Goal: Task Accomplishment & Management: Complete application form

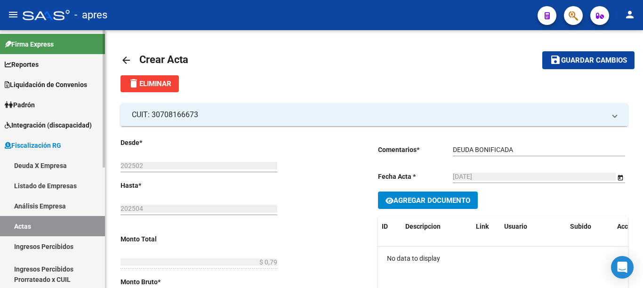
click at [43, 226] on link "Actas" at bounding box center [52, 226] width 105 height 20
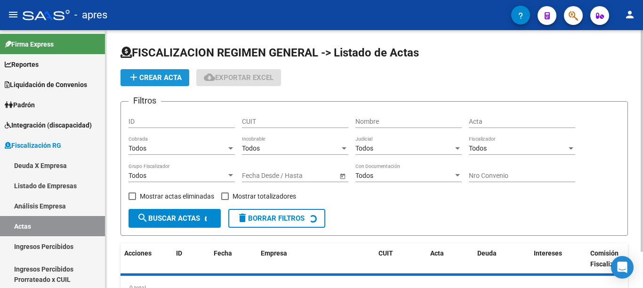
click at [163, 76] on span "add Crear Acta" at bounding box center [155, 77] width 54 height 8
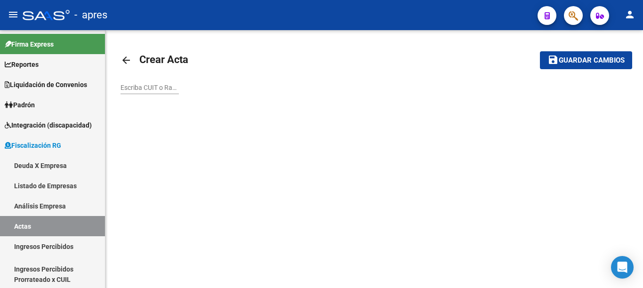
click at [162, 84] on input "Escriba CUIT o Razón Social para buscar" at bounding box center [150, 88] width 58 height 8
paste input "30708166673"
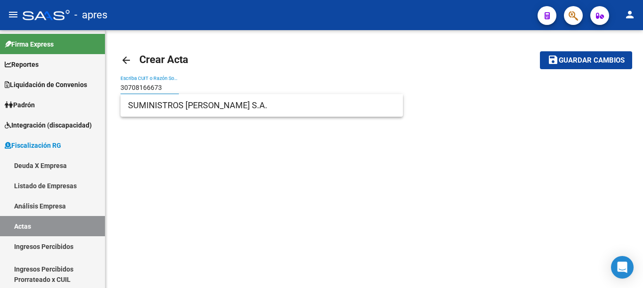
type input "30708166673"
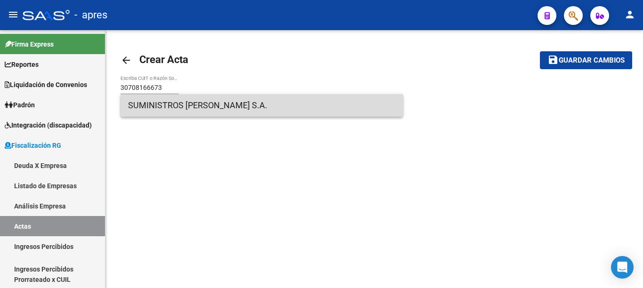
click at [186, 107] on span "SUMINISTROS [PERSON_NAME] S.A." at bounding box center [261, 105] width 267 height 23
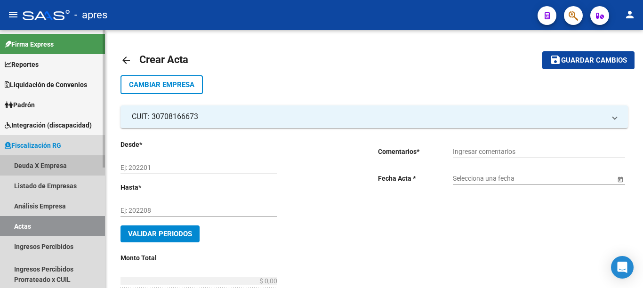
click at [42, 165] on link "Deuda X Empresa" at bounding box center [52, 165] width 105 height 20
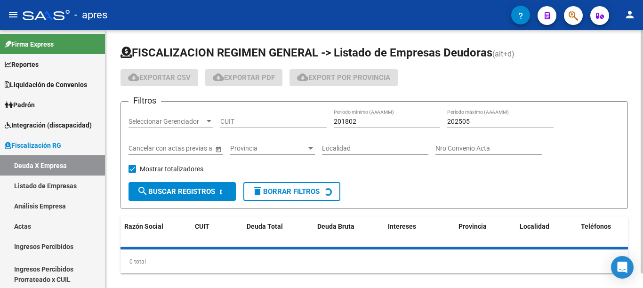
click at [260, 122] on input "CUIT" at bounding box center [273, 122] width 106 height 8
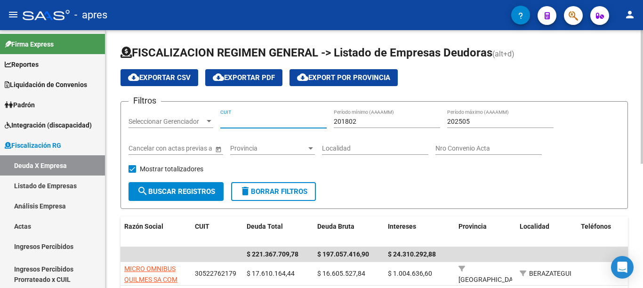
paste input "30-70816667-3"
type input "30-70816667-3"
click at [178, 195] on span "search Buscar Registros" at bounding box center [176, 191] width 78 height 8
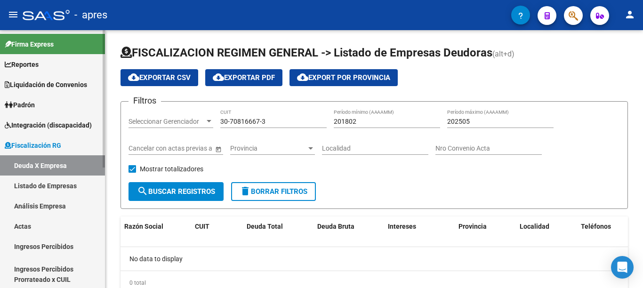
click at [30, 225] on link "Actas" at bounding box center [52, 226] width 105 height 20
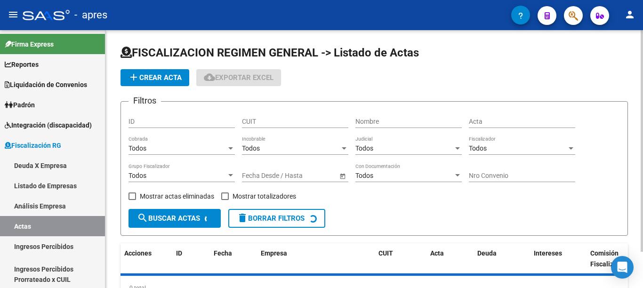
click at [168, 82] on button "add Crear Acta" at bounding box center [155, 77] width 69 height 17
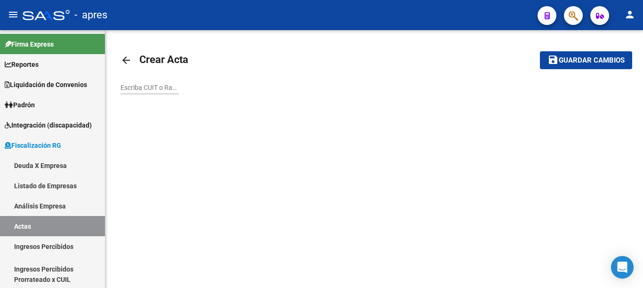
click at [145, 86] on input "Escriba CUIT o Razón Social para buscar" at bounding box center [150, 88] width 58 height 8
paste input "30700480239"
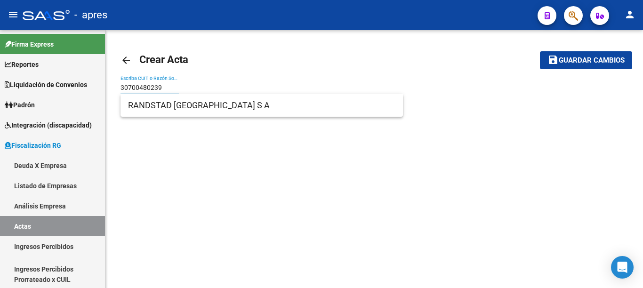
type input "30700480239"
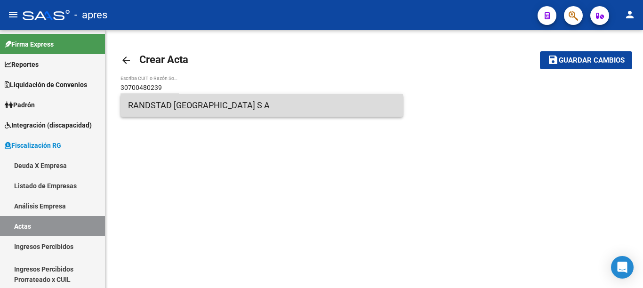
click at [169, 109] on span "RANDSTAD [GEOGRAPHIC_DATA] S A" at bounding box center [261, 105] width 267 height 23
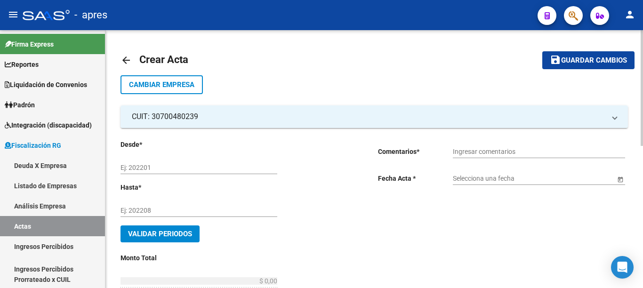
click at [185, 168] on input "Ej: 202201" at bounding box center [199, 168] width 157 height 8
type input "202501"
type input "202504"
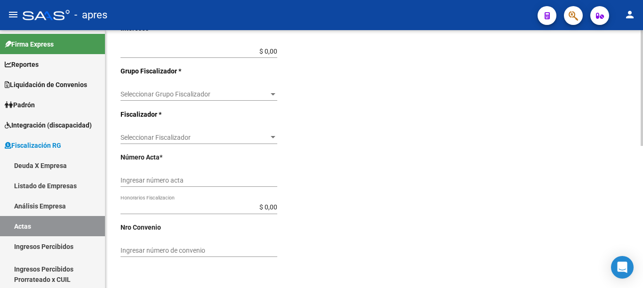
click at [643, 29] on div "menu - apres person Firma Express Reportes Ingresos Percibidos Análisis de todo…" at bounding box center [321, 144] width 643 height 288
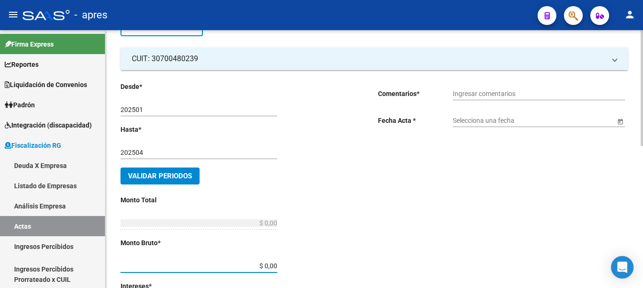
click at [643, 54] on div at bounding box center [642, 159] width 2 height 258
click at [511, 90] on input "Ingresar comentarios" at bounding box center [539, 94] width 172 height 8
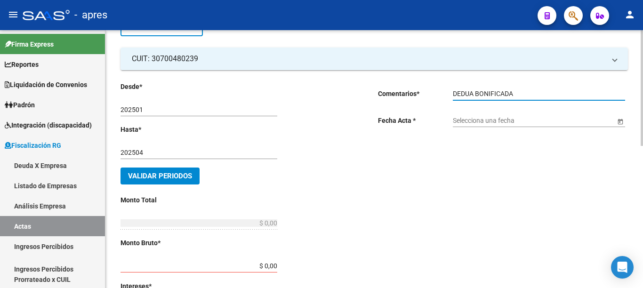
type input "DEDUA BONIFICADA"
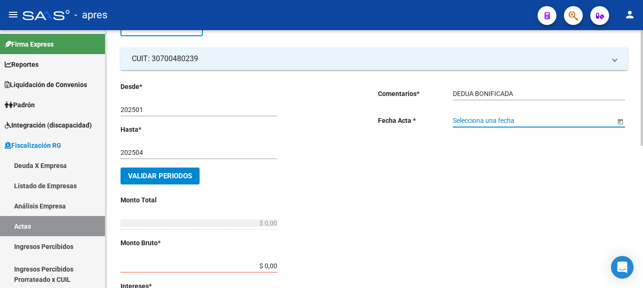
click at [625, 119] on span "Open calendar" at bounding box center [620, 121] width 23 height 23
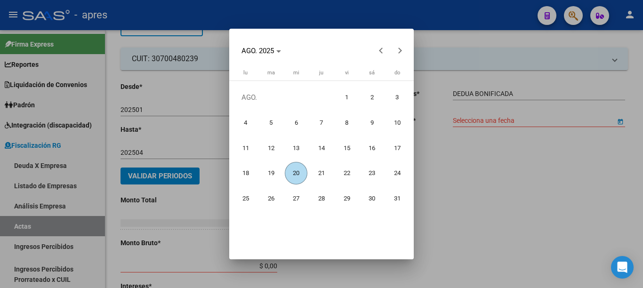
click at [298, 175] on span "20" at bounding box center [296, 173] width 23 height 23
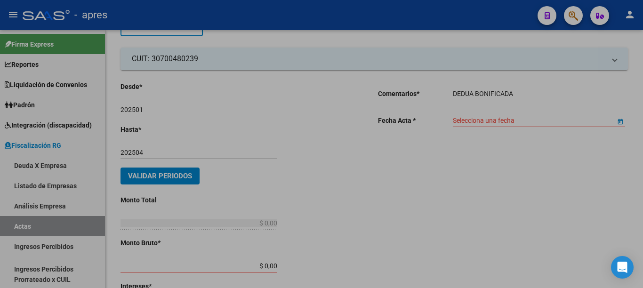
type input "[DATE]"
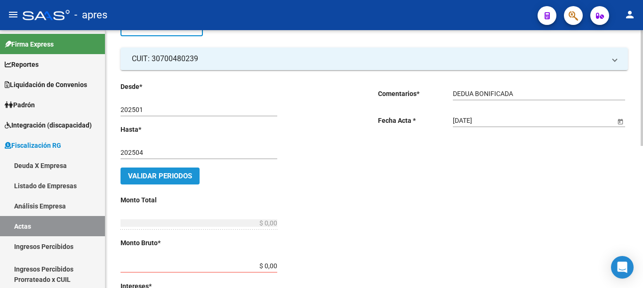
click at [176, 174] on span "Validar Periodos" at bounding box center [160, 176] width 64 height 8
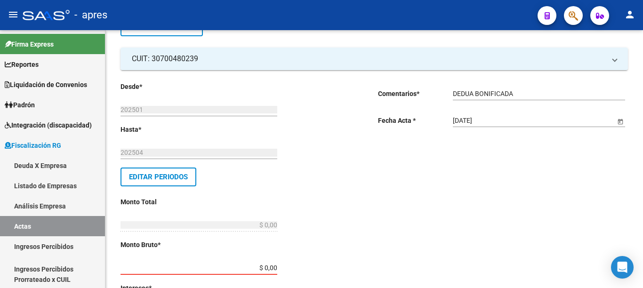
drag, startPoint x: 241, startPoint y: 267, endPoint x: 405, endPoint y: 299, distance: 167.9
click at [405, 288] on html "menu - apres person Firma Express Reportes Ingresos Percibidos Análisis de todo…" at bounding box center [321, 144] width 643 height 288
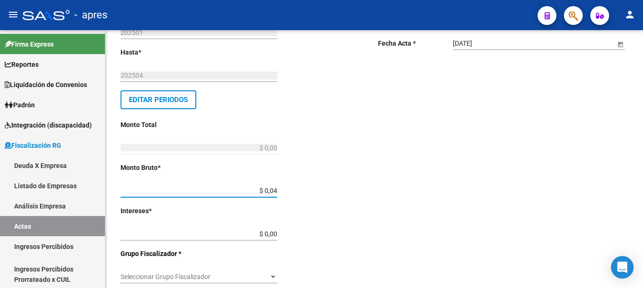
type input "$ 0,47"
type input "$ 0,74"
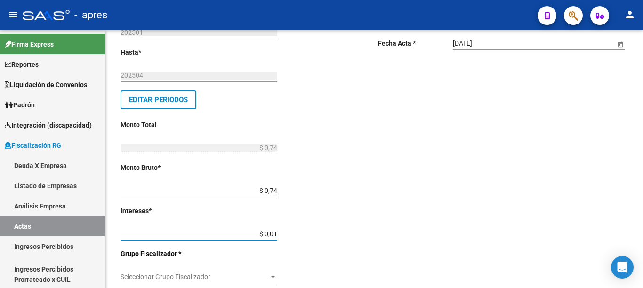
type input "$ 0,14"
type input "$ 0,88"
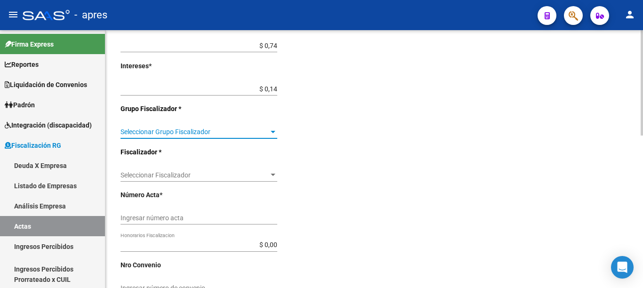
scroll to position [284, 0]
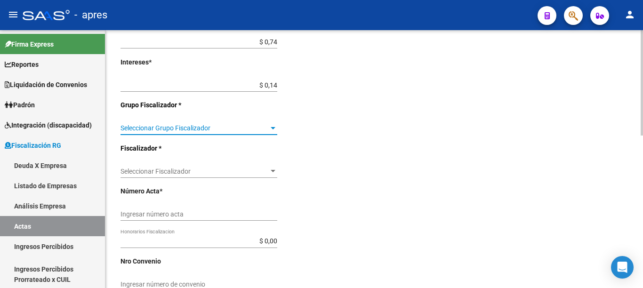
click at [643, 136] on div at bounding box center [642, 82] width 2 height 105
click at [191, 125] on span "Seleccionar Grupo Fiscalizador" at bounding box center [195, 128] width 148 height 8
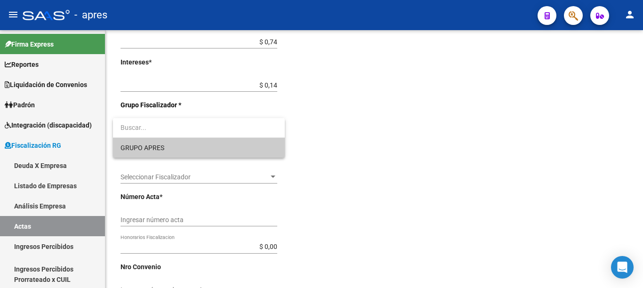
click at [166, 146] on span "GRUPO APRES" at bounding box center [199, 148] width 157 height 20
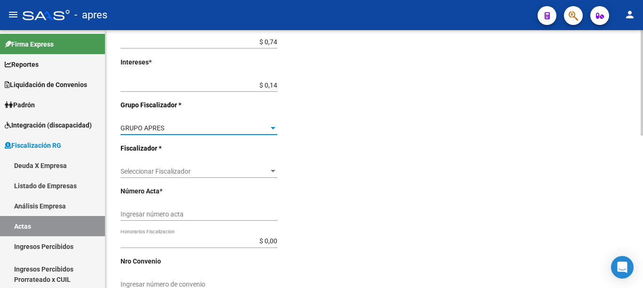
click at [180, 169] on div "Seleccionar Fiscalizador Seleccionar Fiscalizador" at bounding box center [199, 168] width 157 height 19
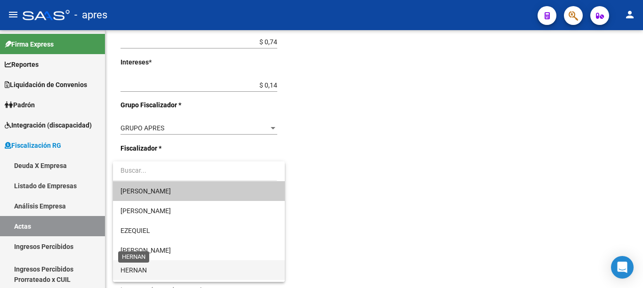
click at [139, 266] on span "HERNAN" at bounding box center [199, 270] width 157 height 20
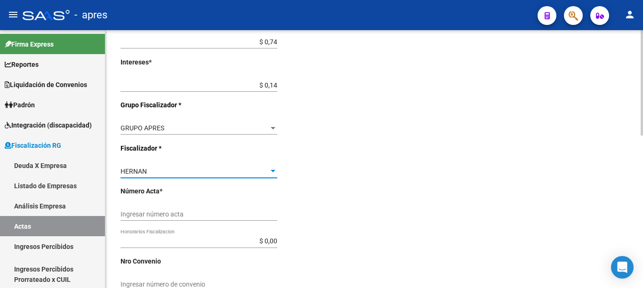
click at [186, 213] on input "Ingresar número acta" at bounding box center [199, 214] width 157 height 8
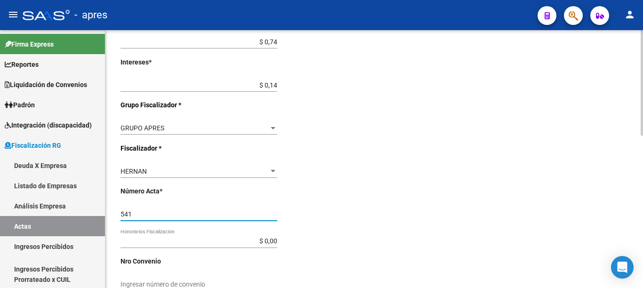
type input "541"
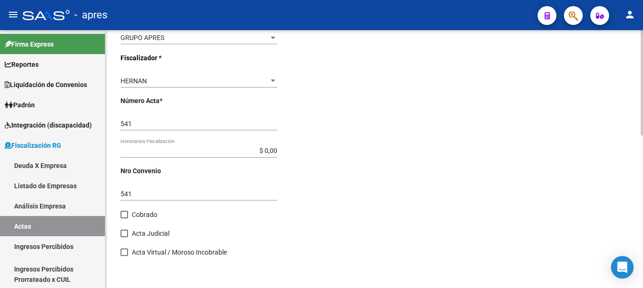
click at [124, 218] on span at bounding box center [125, 215] width 8 height 8
click at [124, 218] on input "Cobrado" at bounding box center [124, 218] width 0 height 0
checkbox input "true"
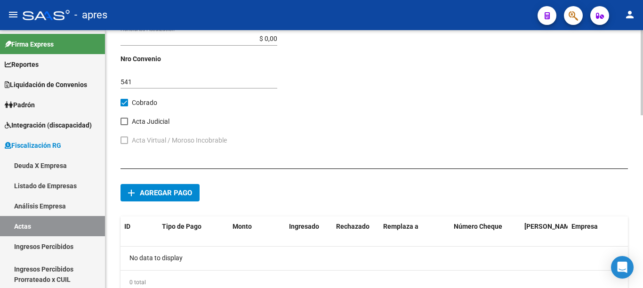
click at [643, 115] on div at bounding box center [642, 72] width 2 height 85
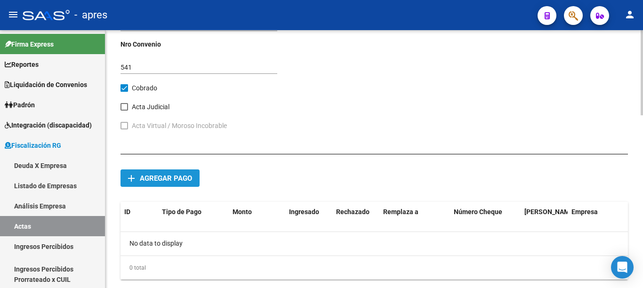
click at [183, 178] on span "Agregar pago" at bounding box center [166, 178] width 52 height 8
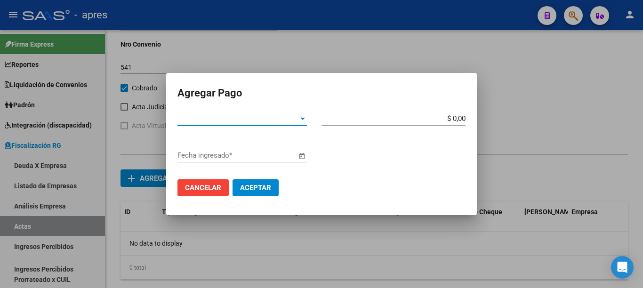
click at [300, 121] on div at bounding box center [303, 119] width 8 height 8
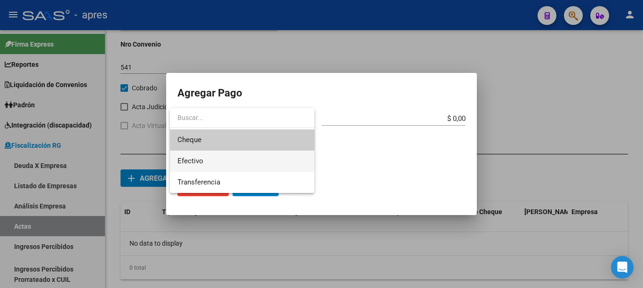
click at [210, 160] on span "Efectivo" at bounding box center [242, 161] width 129 height 21
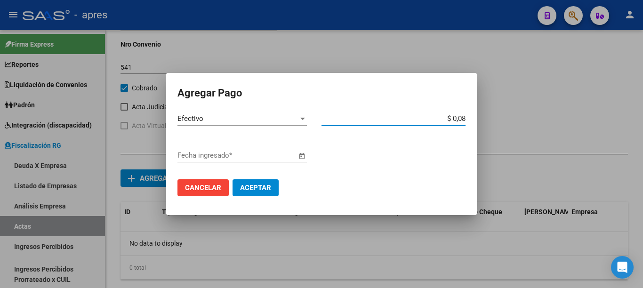
type input "$ 0,88"
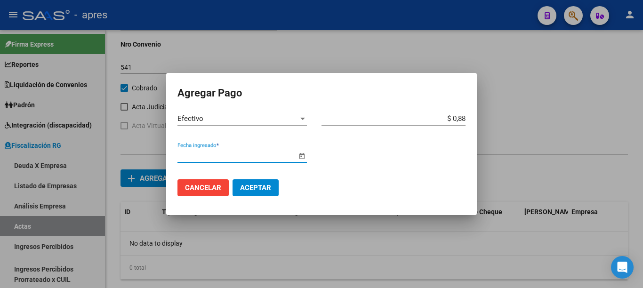
click at [258, 159] on input "Fecha ingresado *" at bounding box center [237, 155] width 119 height 8
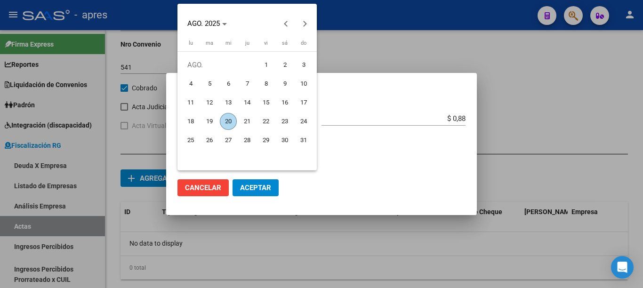
click at [225, 119] on span "20" at bounding box center [228, 121] width 17 height 17
type input "[DATE]"
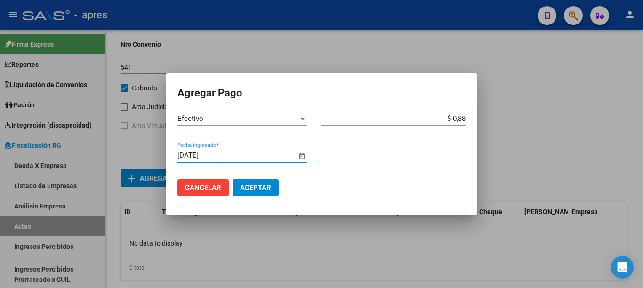
click at [251, 185] on span "Aceptar" at bounding box center [255, 188] width 31 height 8
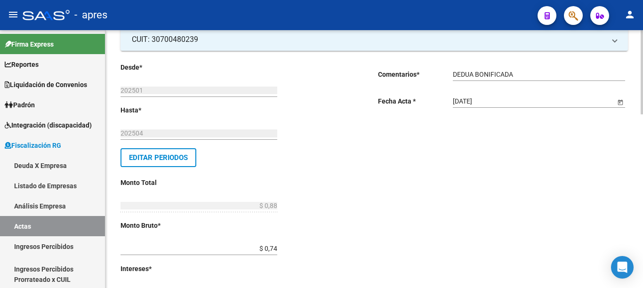
scroll to position [0, 0]
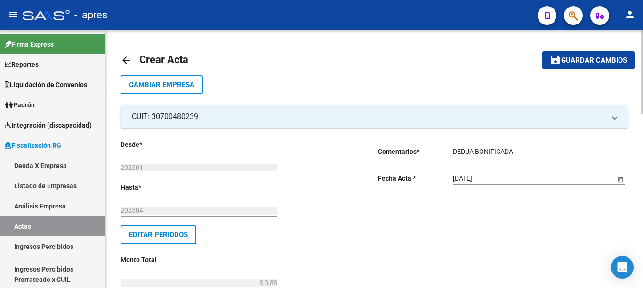
click at [643, 36] on div at bounding box center [642, 72] width 2 height 84
click at [587, 59] on span "Guardar cambios" at bounding box center [594, 61] width 66 height 8
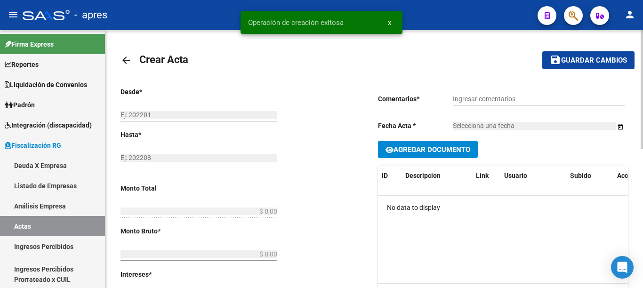
type input "202501"
type input "202504"
type input "$ 0,88"
type input "$ 0,74"
type input "$ 0,14"
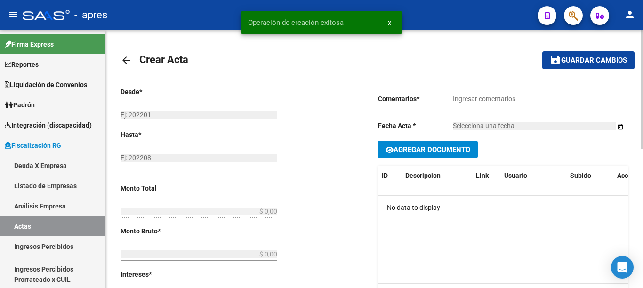
type input "541"
checkbox input "true"
type input "DEDUA BONIFICADA"
type input "[DATE]"
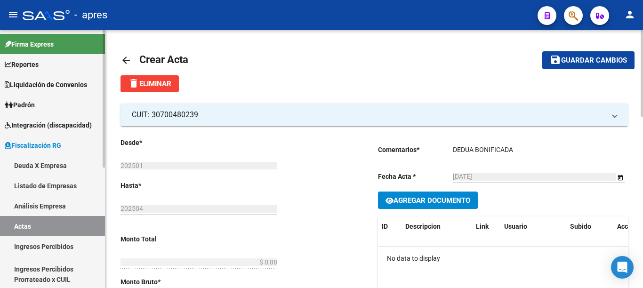
click at [36, 225] on link "Actas" at bounding box center [52, 226] width 105 height 20
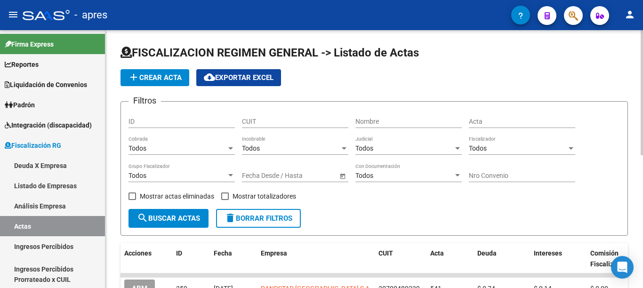
click at [143, 73] on button "add Crear Acta" at bounding box center [155, 77] width 69 height 17
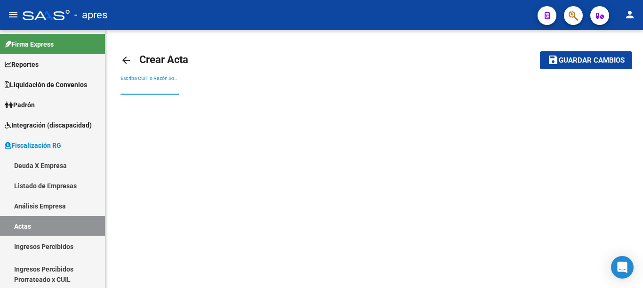
click at [159, 87] on input "Escriba CUIT o Razón Social para buscar" at bounding box center [150, 88] width 58 height 8
paste input "30715891405"
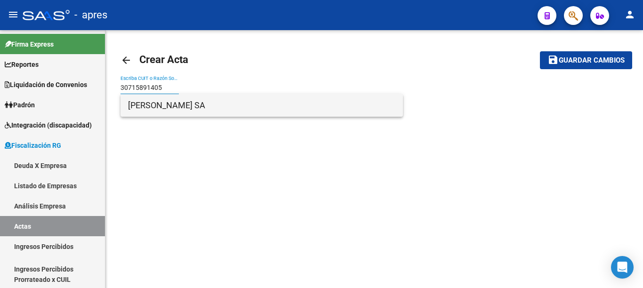
type input "30715891405"
click at [159, 110] on span "[PERSON_NAME] SA" at bounding box center [261, 105] width 267 height 23
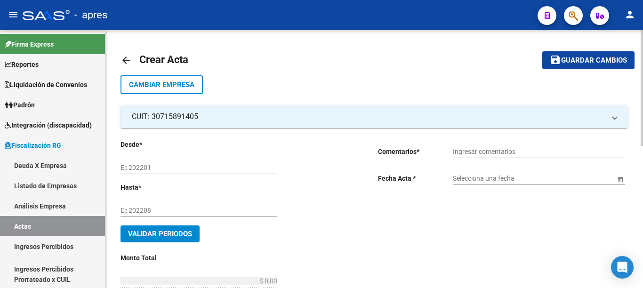
click at [197, 166] on input "Ej: 202201" at bounding box center [199, 168] width 157 height 8
type input "202503"
type input "202504"
click at [459, 150] on input "Ingresar comentarios" at bounding box center [539, 152] width 172 height 8
drag, startPoint x: 510, startPoint y: 154, endPoint x: 202, endPoint y: 103, distance: 312.1
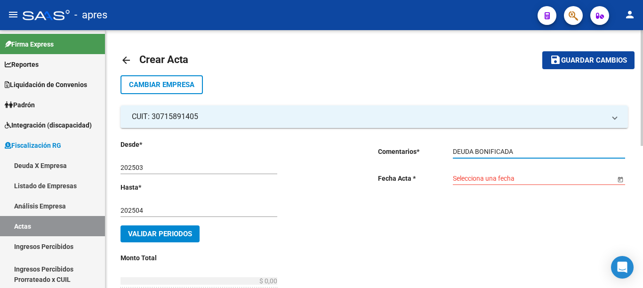
type input "DEUDA BONIFICADA"
click at [618, 181] on span "Open calendar" at bounding box center [620, 179] width 23 height 23
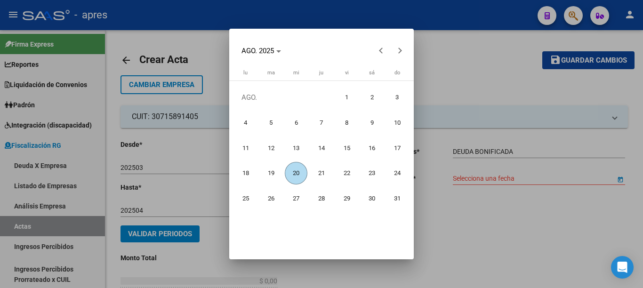
click at [292, 167] on span "20" at bounding box center [296, 173] width 23 height 23
type input "[DATE]"
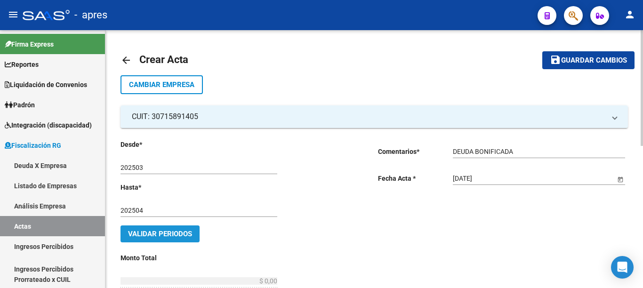
click at [178, 231] on span "Validar Periodos" at bounding box center [160, 234] width 64 height 8
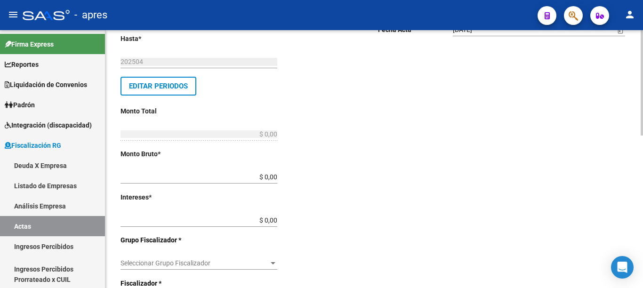
scroll to position [165, 0]
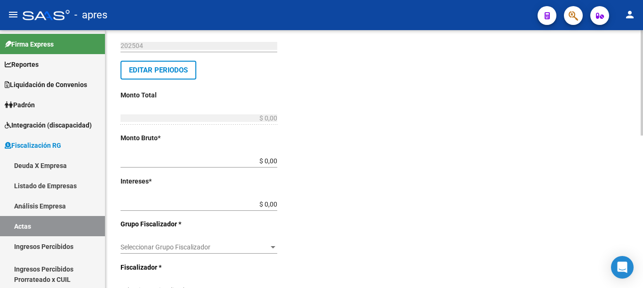
click at [642, 136] on div at bounding box center [642, 82] width 2 height 105
drag, startPoint x: 247, startPoint y: 162, endPoint x: 433, endPoint y: 179, distance: 186.8
click at [429, 179] on div "Desde * 202503 Ej: 202201 Hasta * 202504 Ej: 202208 Editar Periodos Monto Total…" at bounding box center [375, 219] width 508 height 512
type input "$ 0,76"
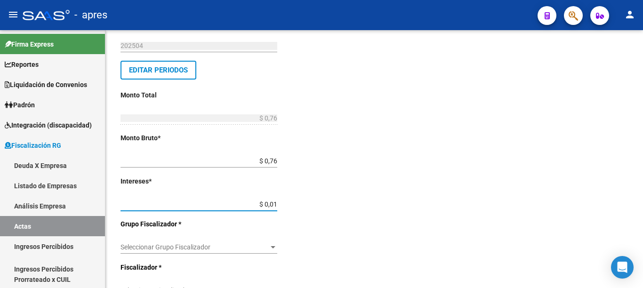
type input "$ 0,10"
type input "$ 0,86"
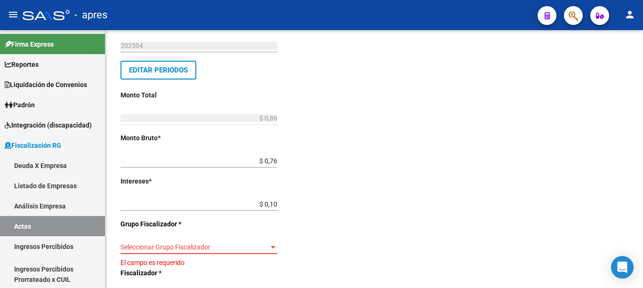
click at [275, 248] on div at bounding box center [273, 247] width 5 height 2
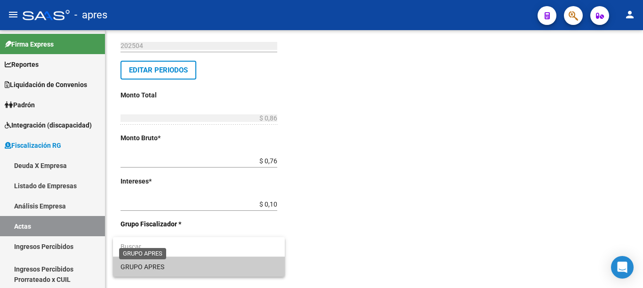
click at [157, 266] on span "GRUPO APRES" at bounding box center [143, 267] width 44 height 8
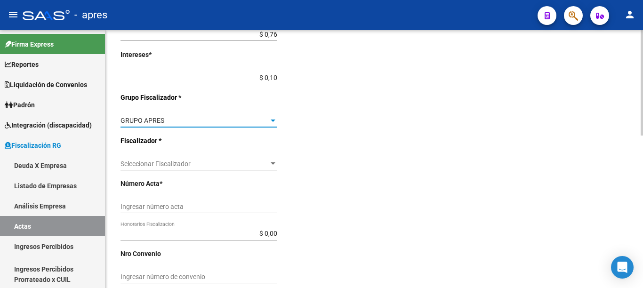
scroll to position [322, 0]
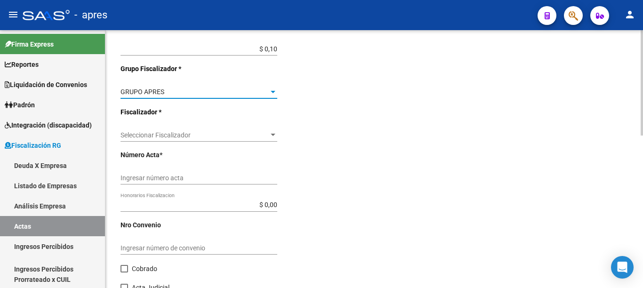
click at [643, 136] on div at bounding box center [642, 82] width 2 height 105
click at [184, 133] on span "Seleccionar Fiscalizador" at bounding box center [195, 134] width 148 height 8
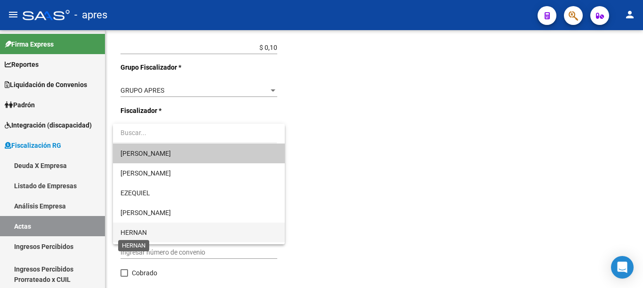
click at [146, 230] on span "HERNAN" at bounding box center [134, 233] width 26 height 8
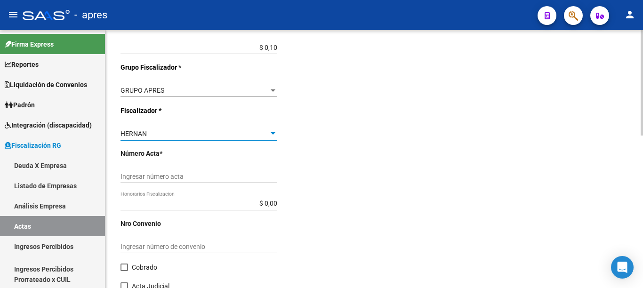
click at [222, 176] on input "Ingresar número acta" at bounding box center [199, 177] width 157 height 8
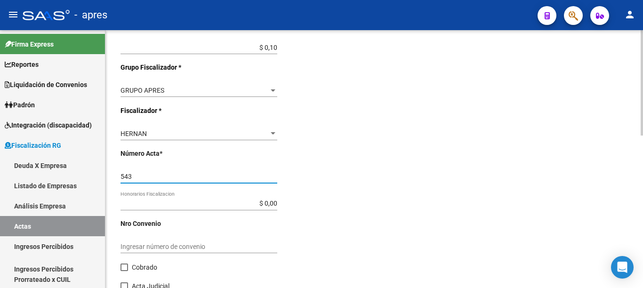
type input "543"
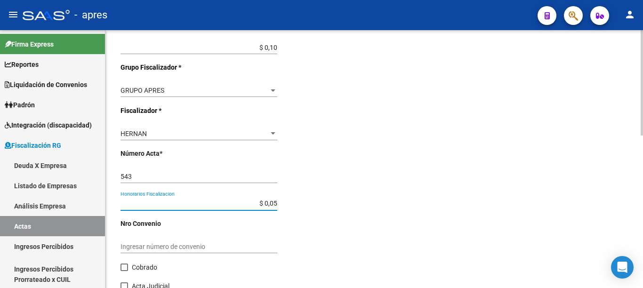
type input "$ 0,00"
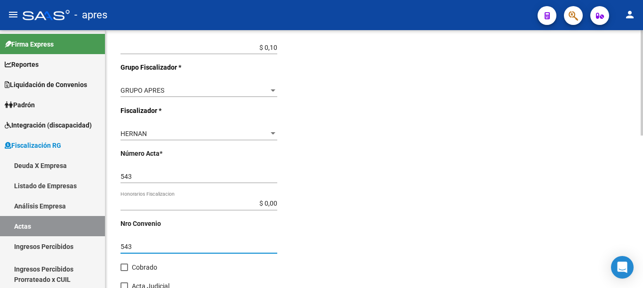
type input "543"
click at [127, 267] on span at bounding box center [125, 268] width 8 height 8
click at [124, 271] on input "Cobrado" at bounding box center [124, 271] width 0 height 0
checkbox input "true"
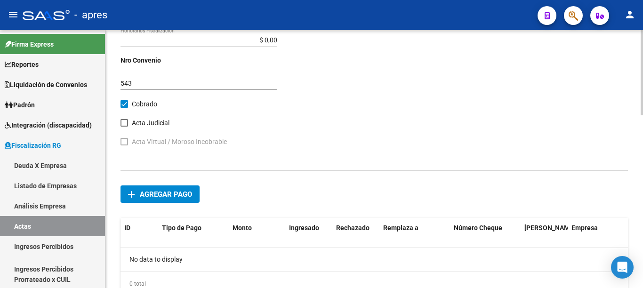
scroll to position [489, 0]
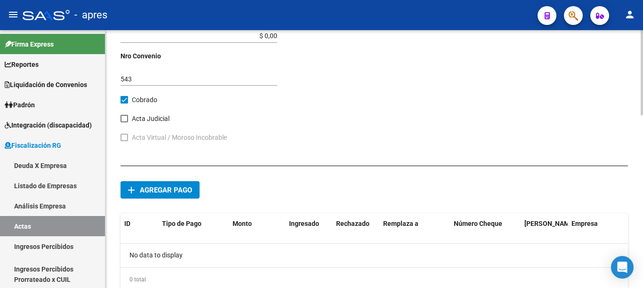
click at [643, 115] on div at bounding box center [642, 72] width 2 height 85
click at [189, 188] on span "Agregar pago" at bounding box center [166, 190] width 52 height 8
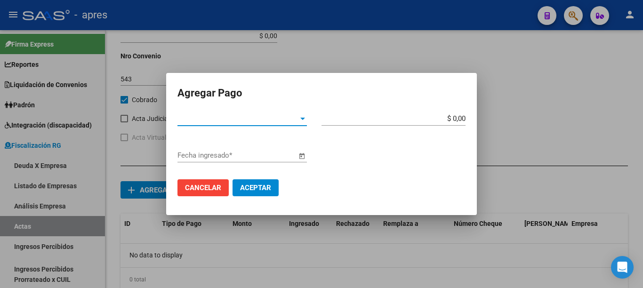
click at [283, 121] on span "Tipo de Pago *" at bounding box center [238, 118] width 121 height 8
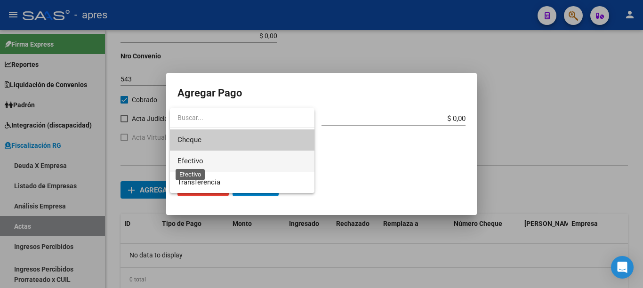
click at [199, 164] on span "Efectivo" at bounding box center [191, 161] width 26 height 8
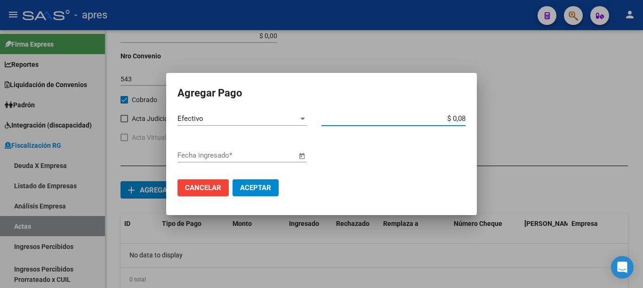
type input "$ 0,86"
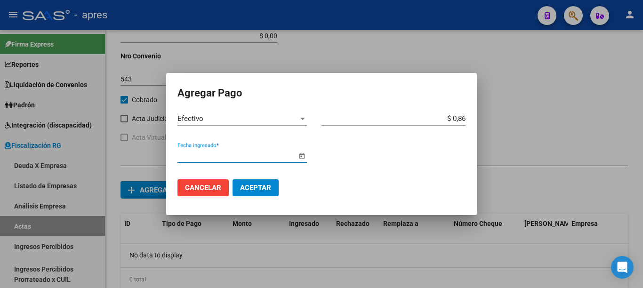
click at [304, 157] on span "Open calendar" at bounding box center [302, 156] width 23 height 23
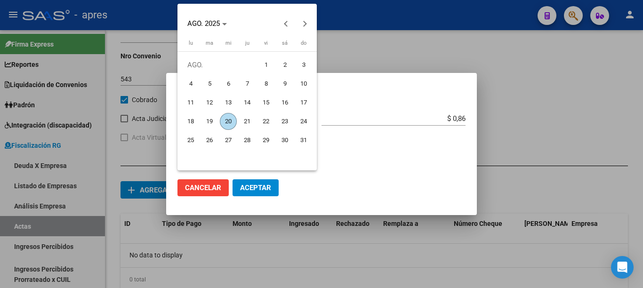
click at [229, 122] on span "20" at bounding box center [228, 121] width 17 height 17
type input "[DATE]"
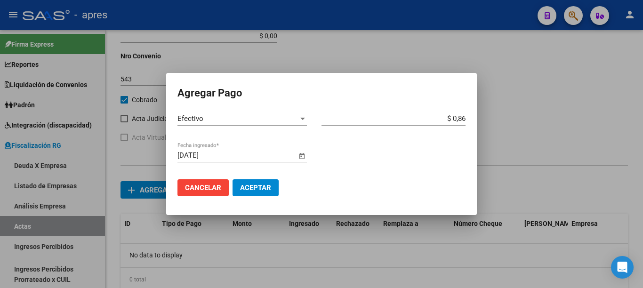
click at [257, 189] on span "Aceptar" at bounding box center [255, 188] width 31 height 8
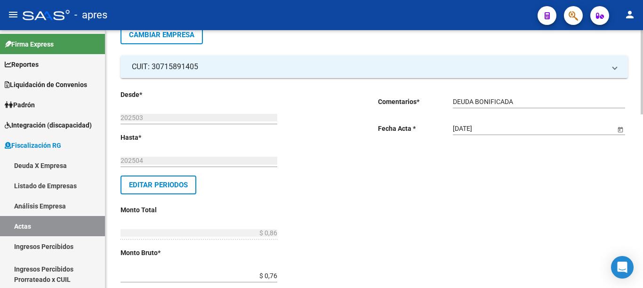
scroll to position [0, 0]
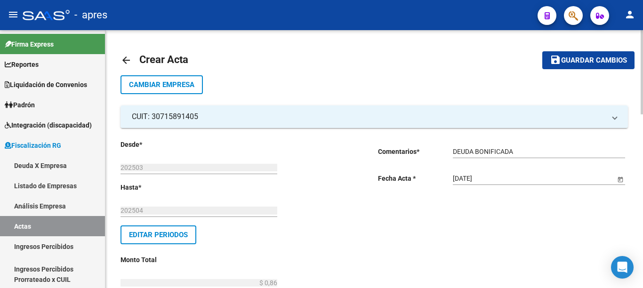
click at [643, 39] on div at bounding box center [642, 72] width 2 height 84
click at [581, 66] on button "save Guardar cambios" at bounding box center [588, 59] width 92 height 17
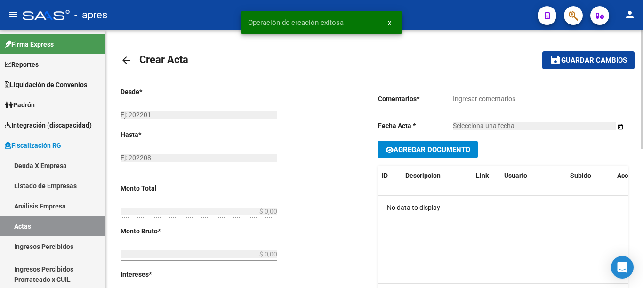
type input "202503"
type input "202504"
type input "$ 0,86"
type input "$ 0,76"
type input "$ 0,10"
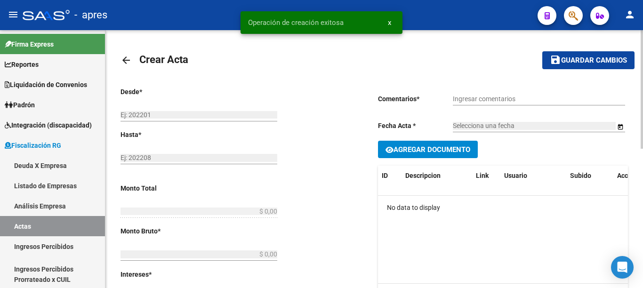
type input "543"
checkbox input "true"
type input "DEUDA BONIFICADA"
type input "[DATE]"
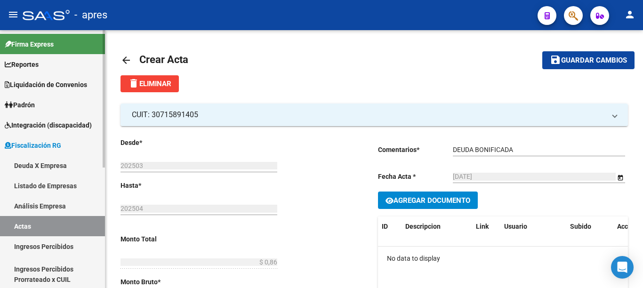
click at [18, 228] on link "Actas" at bounding box center [52, 226] width 105 height 20
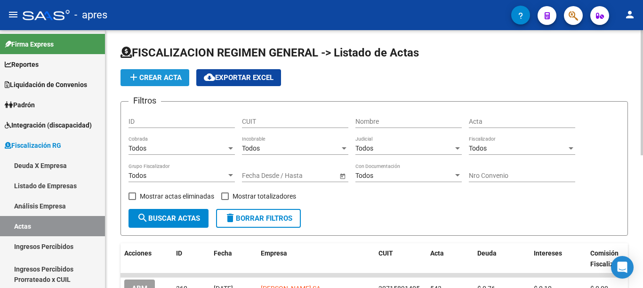
click at [140, 79] on span "add Crear Acta" at bounding box center [155, 77] width 54 height 8
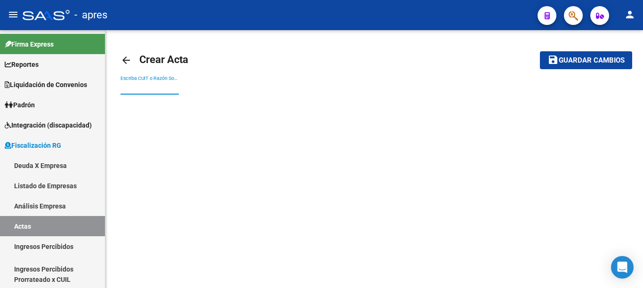
click at [148, 89] on input "Escriba CUIT o Razón Social para buscar" at bounding box center [150, 88] width 58 height 8
paste input "30583351503"
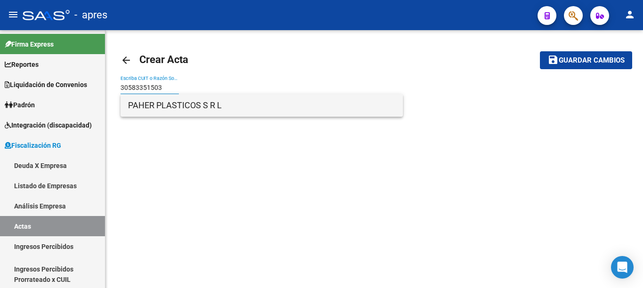
type input "30583351503"
click at [163, 108] on span "PAHER PLASTICOS S R L" at bounding box center [261, 105] width 267 height 23
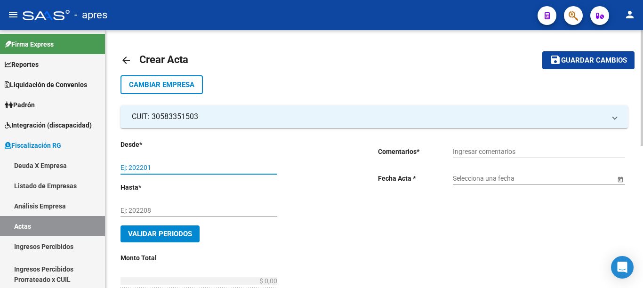
click at [166, 169] on input "Ej: 202201" at bounding box center [199, 168] width 157 height 8
type input "202501"
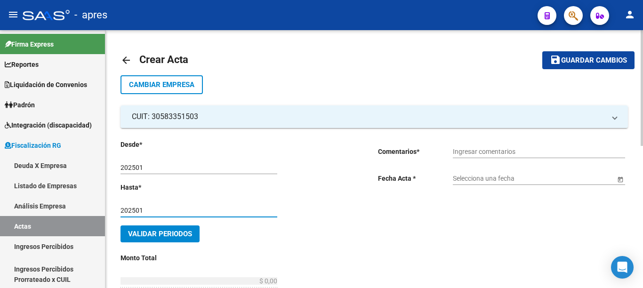
type input "202501"
click at [492, 150] on input "Ingresar comentarios" at bounding box center [539, 152] width 172 height 8
type input "DEUDA BONIFICADA"
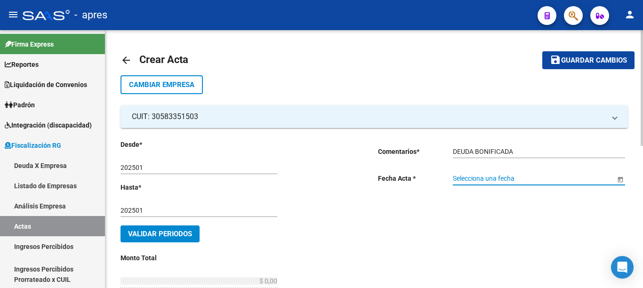
click at [621, 182] on span "Open calendar" at bounding box center [620, 179] width 23 height 23
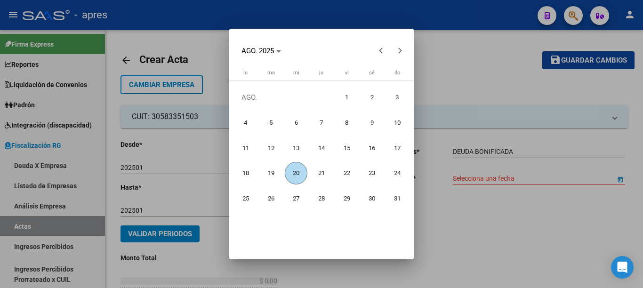
click at [297, 168] on span "20" at bounding box center [296, 173] width 23 height 23
type input "[DATE]"
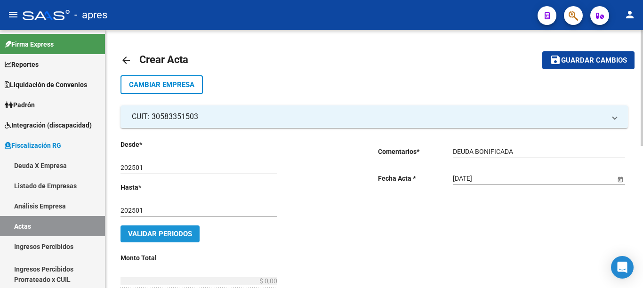
click at [176, 229] on button "Validar Periodos" at bounding box center [160, 234] width 79 height 17
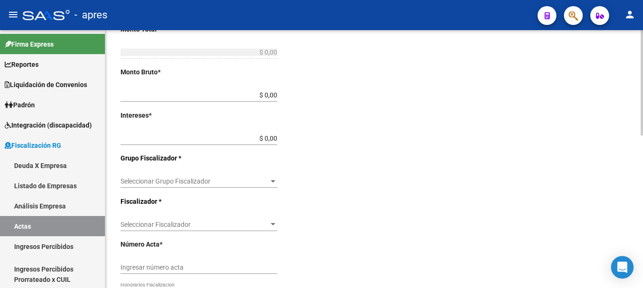
scroll to position [190, 0]
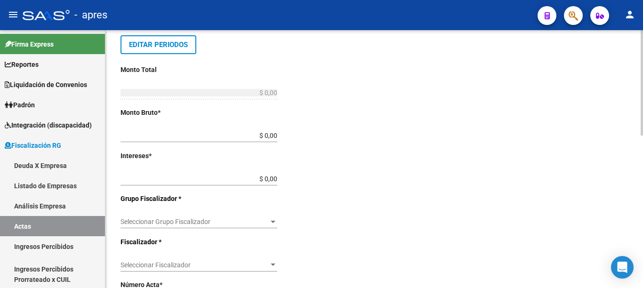
click at [642, 136] on div at bounding box center [642, 82] width 2 height 105
drag, startPoint x: 331, startPoint y: 135, endPoint x: 411, endPoint y: 135, distance: 80.1
click at [411, 135] on div "Desde * 202501 Ej: 202201 Hasta * 202501 Ej: 202208 Editar Periodos Monto Total…" at bounding box center [375, 194] width 508 height 512
type input "$ 0,77"
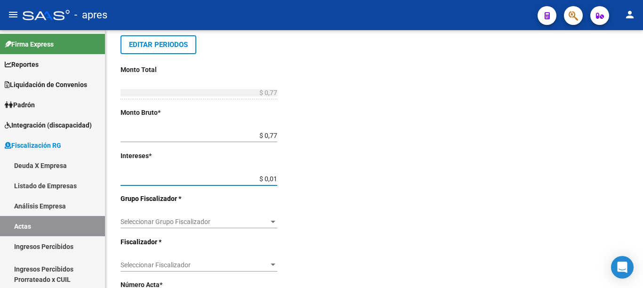
type input "$ 0,18"
type input "$ 0,95"
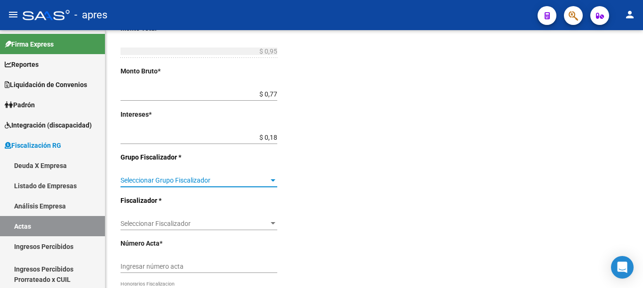
scroll to position [272, 0]
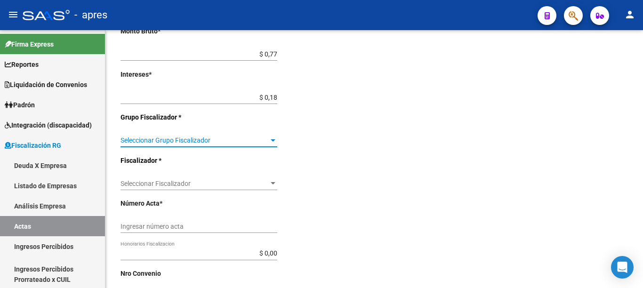
click at [643, 136] on div at bounding box center [642, 82] width 2 height 105
click at [266, 138] on span "Seleccionar Grupo Fiscalizador" at bounding box center [195, 141] width 148 height 8
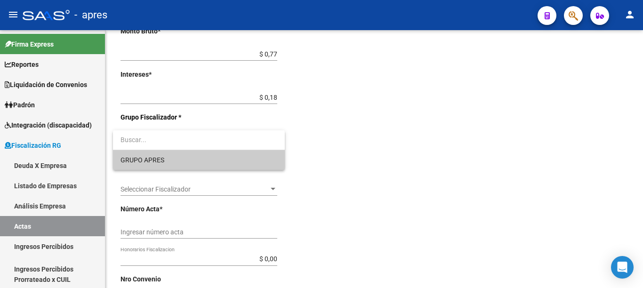
click at [192, 156] on span "GRUPO APRES" at bounding box center [199, 160] width 157 height 20
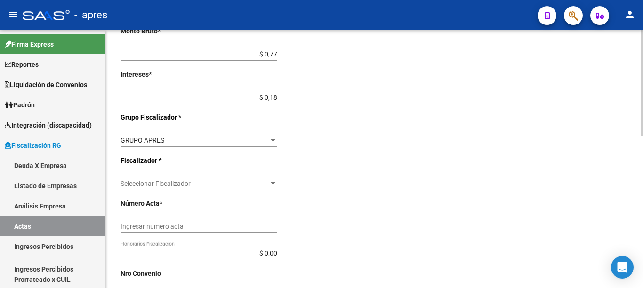
click at [249, 177] on div "Seleccionar Fiscalizador Seleccionar Fiscalizador" at bounding box center [199, 180] width 157 height 19
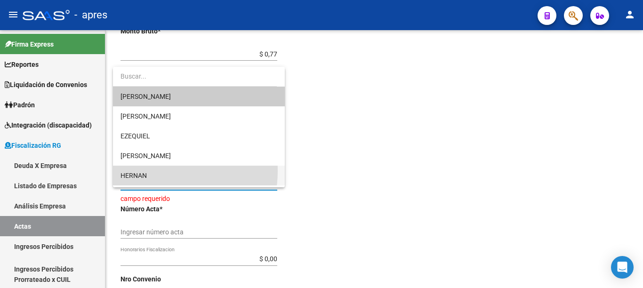
click at [149, 171] on span "HERNAN" at bounding box center [199, 176] width 157 height 20
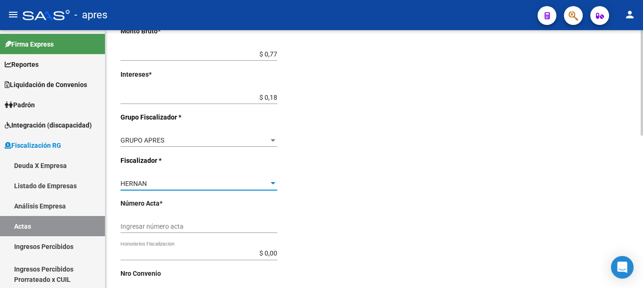
click at [216, 229] on input "Ingresar número acta" at bounding box center [199, 227] width 157 height 8
type input "545"
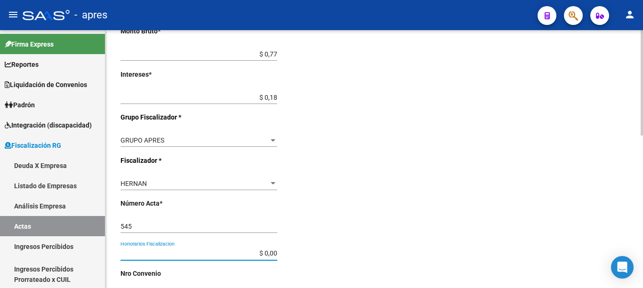
scroll to position [374, 0]
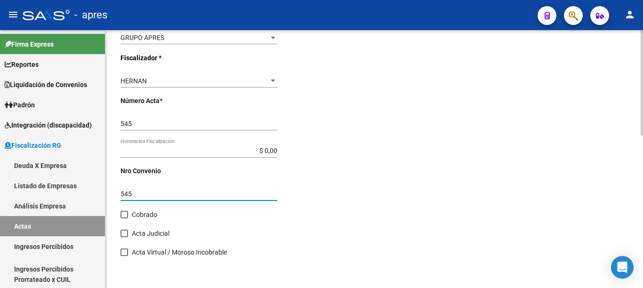
type input "545"
drag, startPoint x: 124, startPoint y: 211, endPoint x: 128, endPoint y: 215, distance: 6.0
click at [123, 211] on span at bounding box center [125, 215] width 8 height 8
click at [124, 218] on input "Cobrado" at bounding box center [124, 218] width 0 height 0
checkbox input "true"
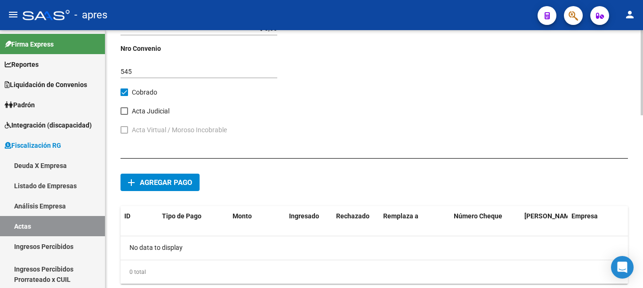
click at [643, 115] on div at bounding box center [642, 72] width 2 height 85
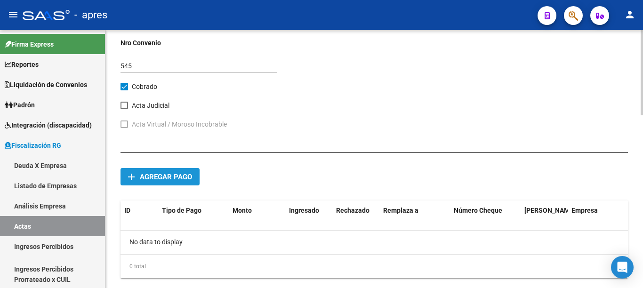
click at [154, 178] on span "Agregar pago" at bounding box center [166, 177] width 52 height 8
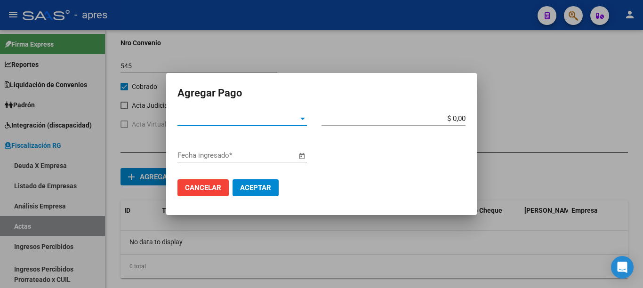
click at [290, 121] on span "Tipo de Pago *" at bounding box center [238, 118] width 121 height 8
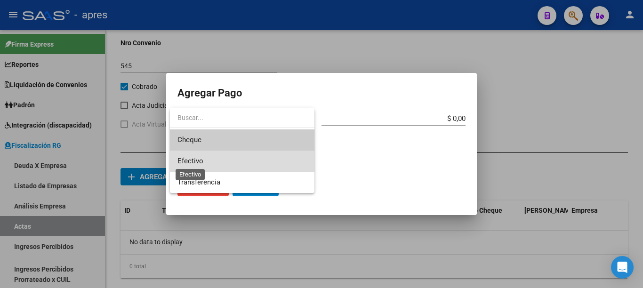
click at [200, 164] on span "Efectivo" at bounding box center [191, 161] width 26 height 8
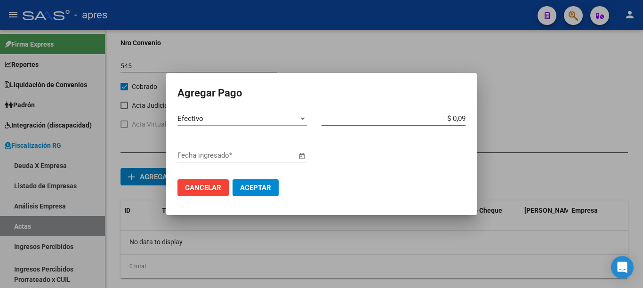
type input "$ 0,95"
click at [301, 155] on span "Open calendar" at bounding box center [302, 156] width 23 height 23
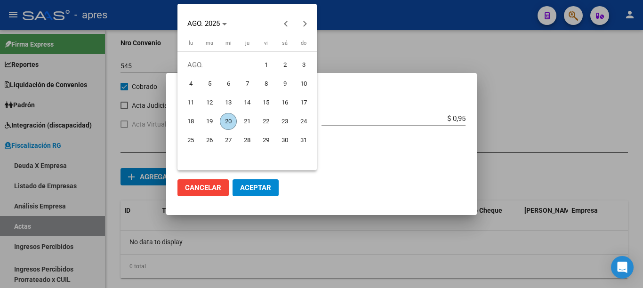
click at [225, 117] on span "20" at bounding box center [228, 121] width 17 height 17
type input "[DATE]"
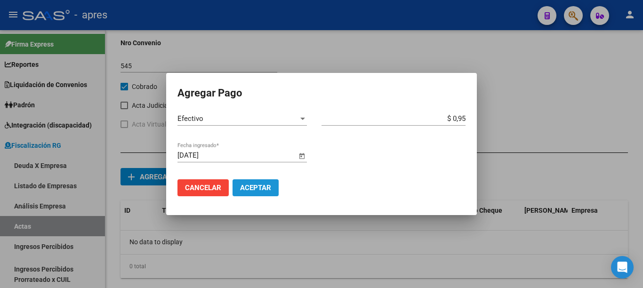
click at [250, 180] on button "Aceptar" at bounding box center [256, 187] width 46 height 17
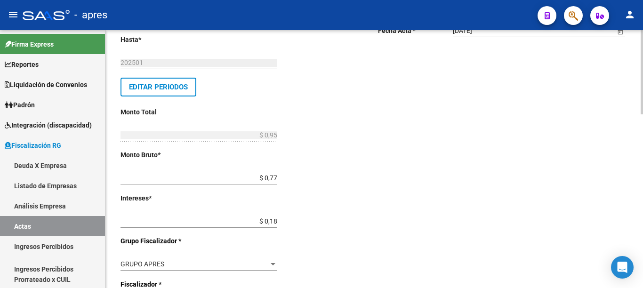
scroll to position [0, 0]
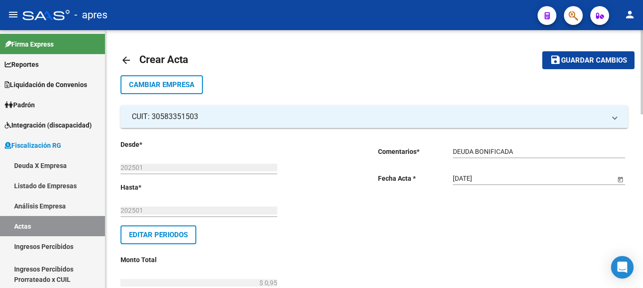
click at [642, 26] on div "menu - apres person Firma Express Reportes Ingresos Percibidos Análisis de todo…" at bounding box center [321, 144] width 643 height 288
click at [597, 61] on span "Guardar cambios" at bounding box center [594, 61] width 66 height 8
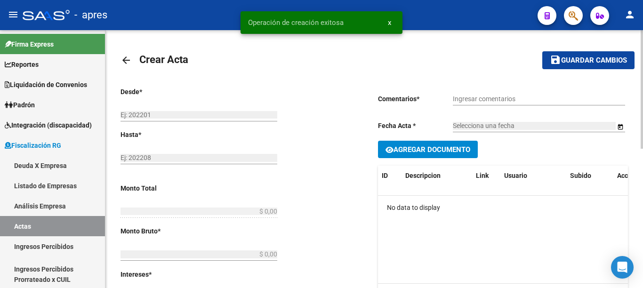
type input "202501"
type input "$ 0,95"
type input "$ 0,77"
type input "$ 0,18"
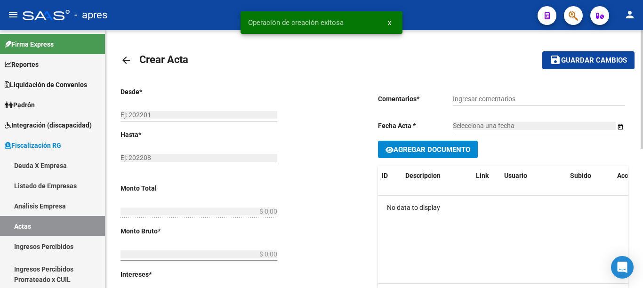
type input "545"
checkbox input "true"
type input "DEUDA BONIFICADA"
type input "[DATE]"
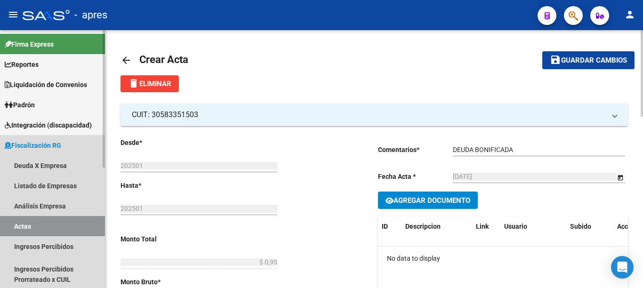
click at [26, 224] on link "Actas" at bounding box center [52, 226] width 105 height 20
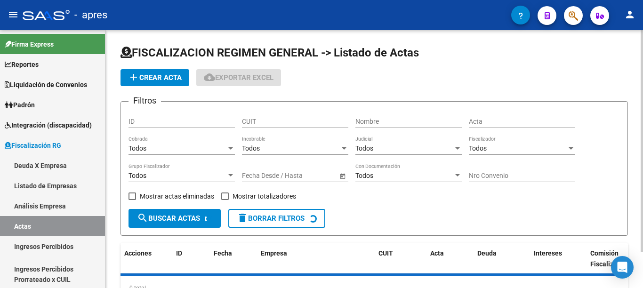
click at [157, 75] on span "add Crear Acta" at bounding box center [155, 77] width 54 height 8
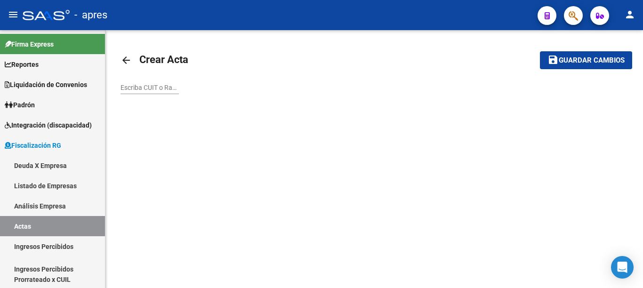
click at [149, 89] on input "Escriba CUIT o Razón Social para buscar" at bounding box center [150, 88] width 58 height 8
paste input "30703115566"
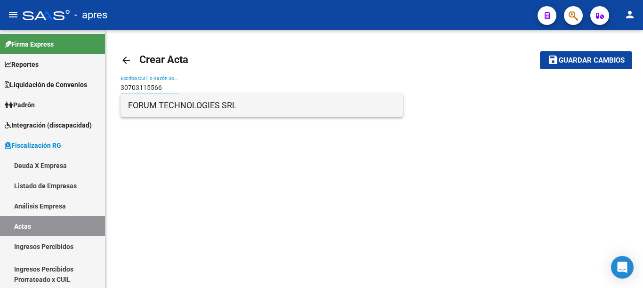
type input "30703115566"
click at [168, 108] on span "FORUM TECHNOLOGIES SRL" at bounding box center [261, 105] width 267 height 23
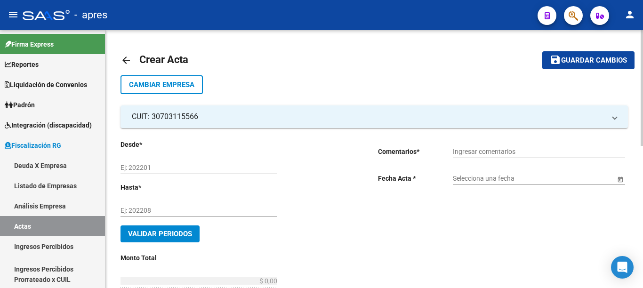
click at [159, 167] on input "Ej: 202201" at bounding box center [199, 168] width 157 height 8
type input "202502"
type input "202503"
click at [470, 151] on input "Ingresar comentarios" at bounding box center [539, 152] width 172 height 8
type input "DEUDA BONIFICADA"
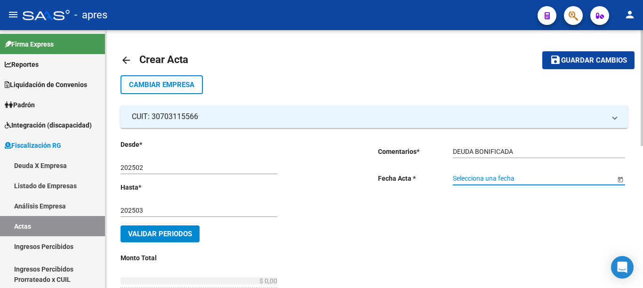
click at [620, 180] on span "Open calendar" at bounding box center [620, 179] width 23 height 23
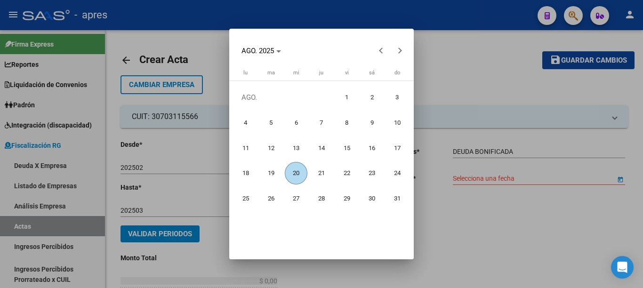
click at [300, 172] on span "20" at bounding box center [296, 173] width 23 height 23
type input "[DATE]"
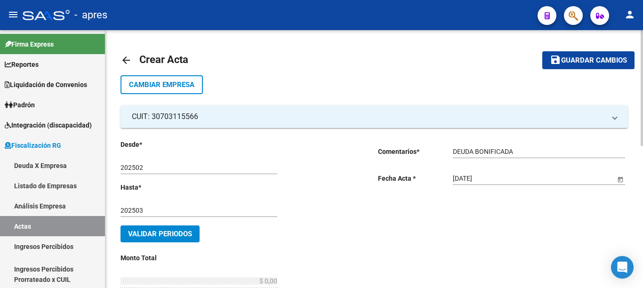
click at [160, 231] on span "Validar Periodos" at bounding box center [160, 234] width 64 height 8
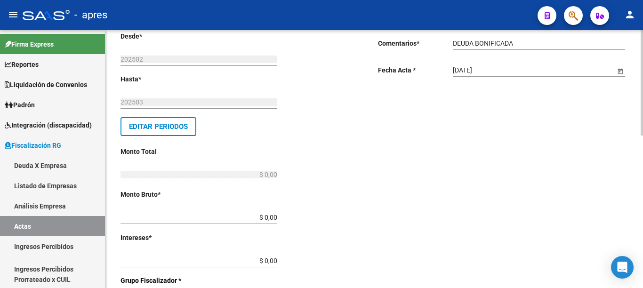
click at [637, 168] on div "arrow_back Crear Acta save Guardar cambios Cambiar Empresa CUIT: 30703115566 Ra…" at bounding box center [375, 238] width 540 height 632
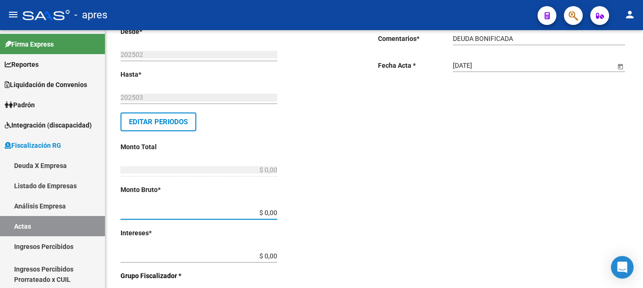
drag, startPoint x: 269, startPoint y: 211, endPoint x: 379, endPoint y: 216, distance: 109.3
click at [378, 216] on div "Desde * 202502 Ej: 202201 Hasta * 202503 Ej: 202208 Editar Periodos Monto Total…" at bounding box center [375, 271] width 508 height 512
type input "$ 0,79"
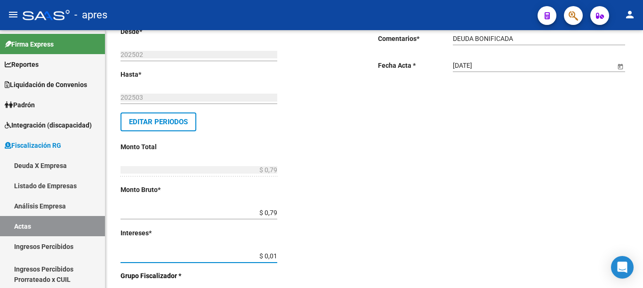
type input "$ 0,13"
type input "$ 0,92"
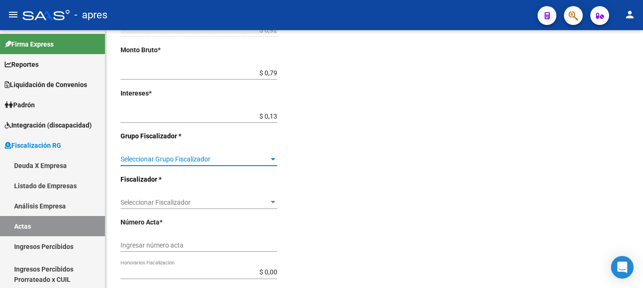
click at [267, 162] on span "Seleccionar Grupo Fiscalizador" at bounding box center [195, 159] width 148 height 8
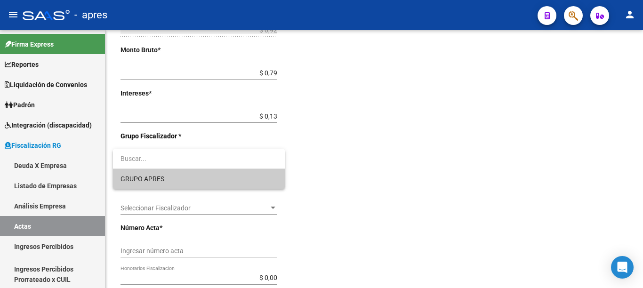
click at [177, 184] on span "GRUPO APRES" at bounding box center [199, 179] width 157 height 20
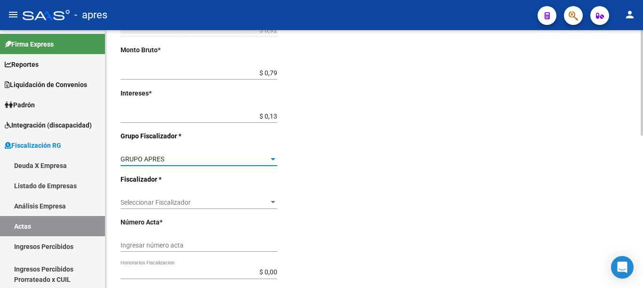
click at [214, 204] on span "Seleccionar Fiscalizador" at bounding box center [195, 203] width 148 height 8
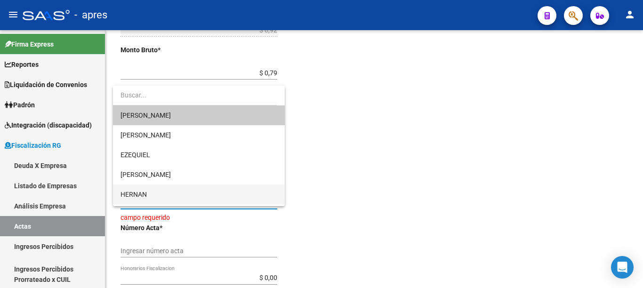
click at [152, 194] on span "HERNAN" at bounding box center [199, 195] width 157 height 20
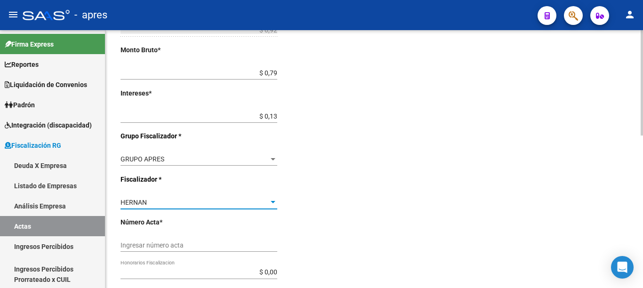
click at [189, 245] on input "Ingresar número acta" at bounding box center [199, 246] width 157 height 8
type input "547"
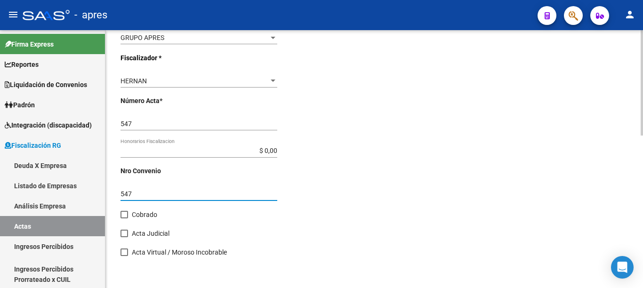
type input "547"
click at [125, 212] on span at bounding box center [125, 215] width 8 height 8
click at [124, 218] on input "Cobrado" at bounding box center [124, 218] width 0 height 0
checkbox input "true"
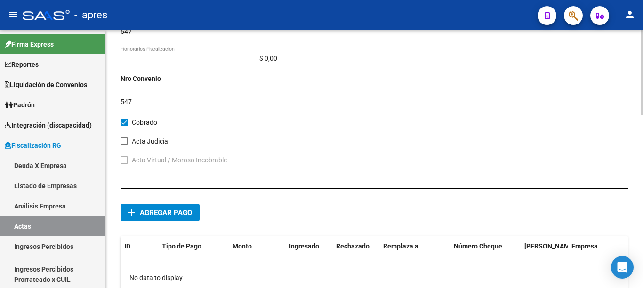
click at [641, 115] on div at bounding box center [642, 72] width 2 height 85
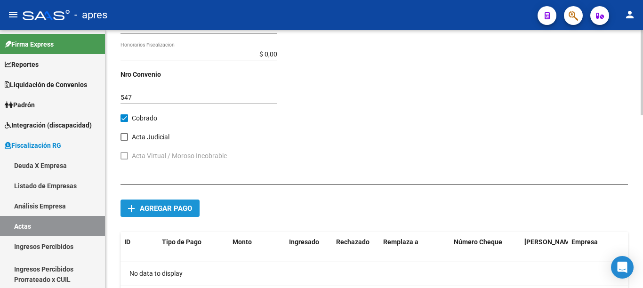
click at [157, 210] on span "Agregar pago" at bounding box center [166, 208] width 52 height 8
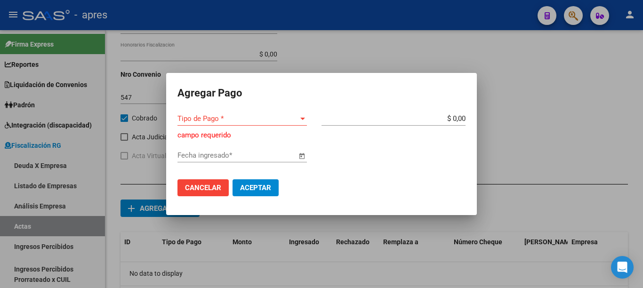
click at [297, 114] on div "Tipo de Pago * Tipo de Pago *" at bounding box center [242, 119] width 129 height 14
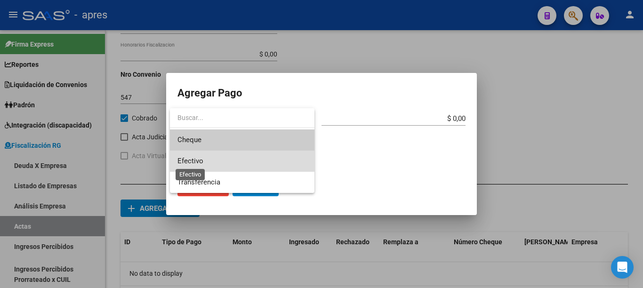
click at [203, 160] on span "Efectivo" at bounding box center [191, 161] width 26 height 8
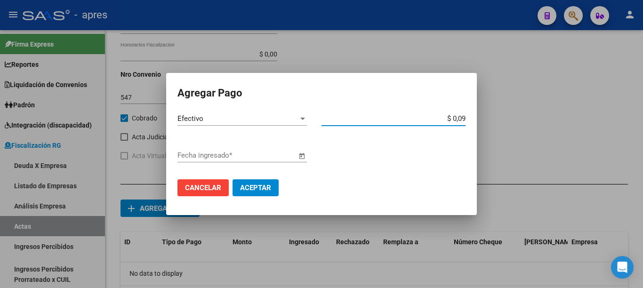
type input "$ 0,92"
click at [203, 160] on div "Fecha ingresado *" at bounding box center [237, 155] width 119 height 14
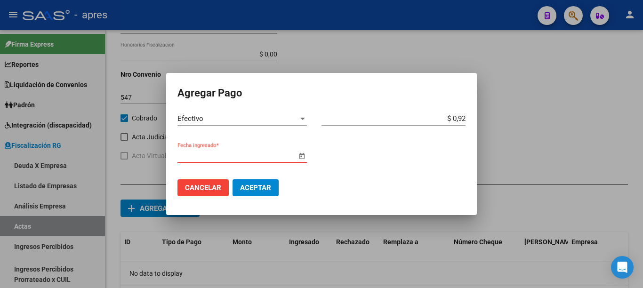
click at [300, 157] on span "Open calendar" at bounding box center [302, 156] width 23 height 23
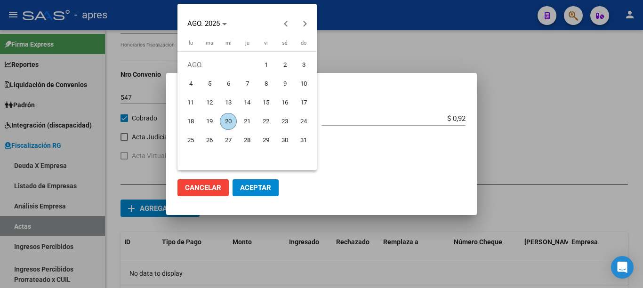
click at [233, 123] on span "20" at bounding box center [228, 121] width 17 height 17
type input "[DATE]"
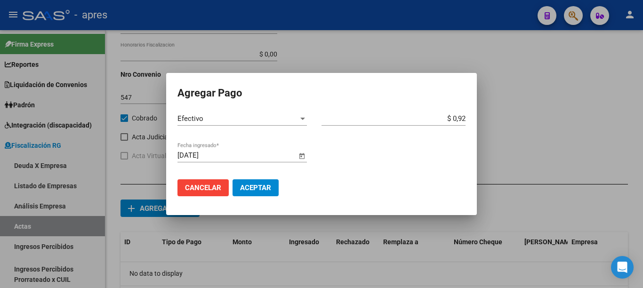
click at [251, 186] on span "Aceptar" at bounding box center [255, 188] width 31 height 8
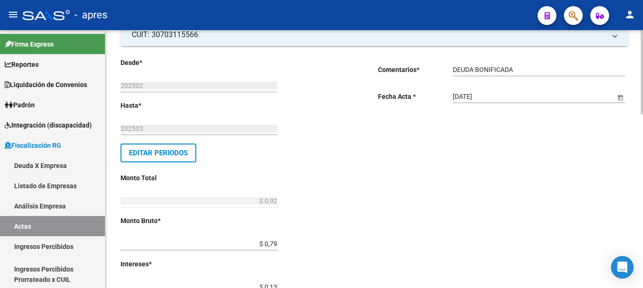
scroll to position [0, 0]
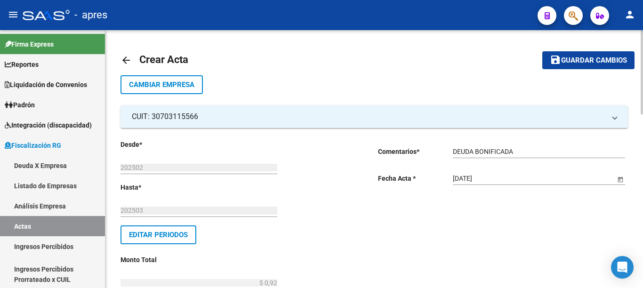
click at [643, 15] on div "menu - apres person Firma Express Reportes Ingresos Percibidos Análisis de todo…" at bounding box center [321, 144] width 643 height 288
click at [608, 60] on span "Guardar cambios" at bounding box center [594, 61] width 66 height 8
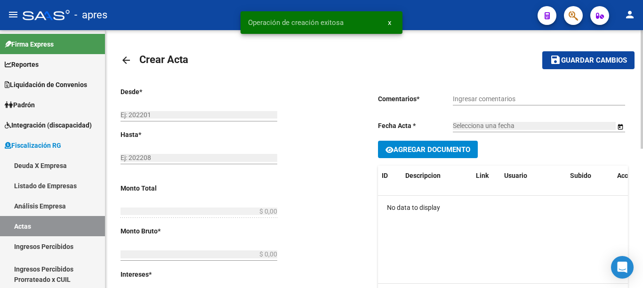
type input "202502"
type input "202503"
type input "$ 0,92"
type input "$ 0,79"
type input "$ 0,13"
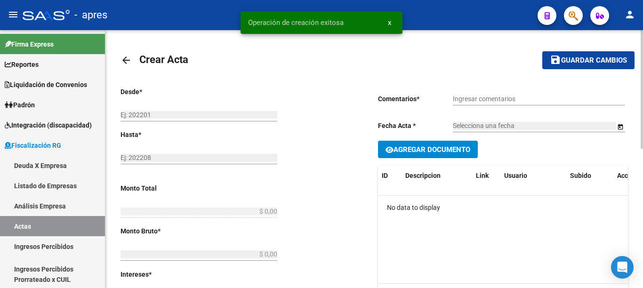
type input "547"
checkbox input "true"
type input "DEUDA BONIFICADA"
type input "[DATE]"
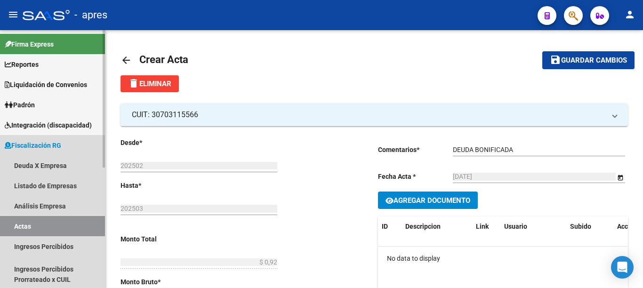
click at [29, 227] on link "Actas" at bounding box center [52, 226] width 105 height 20
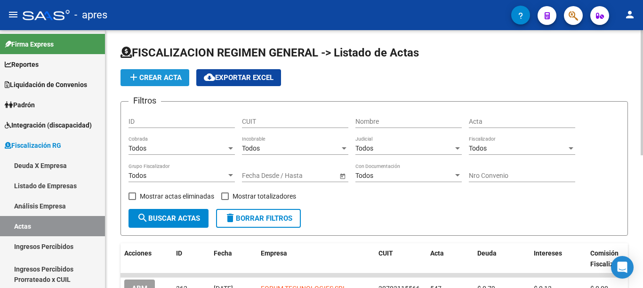
click at [140, 83] on button "add Crear Acta" at bounding box center [155, 77] width 69 height 17
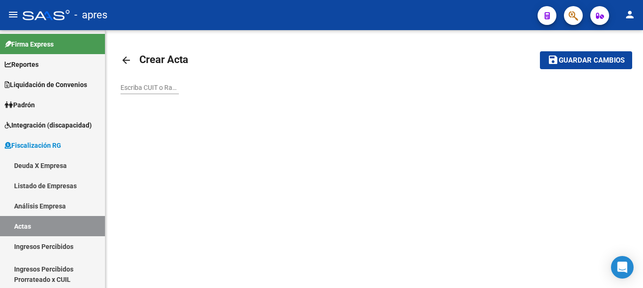
click at [160, 85] on input "Escriba CUIT o Razón Social para buscar" at bounding box center [150, 88] width 58 height 8
paste input "30708450525"
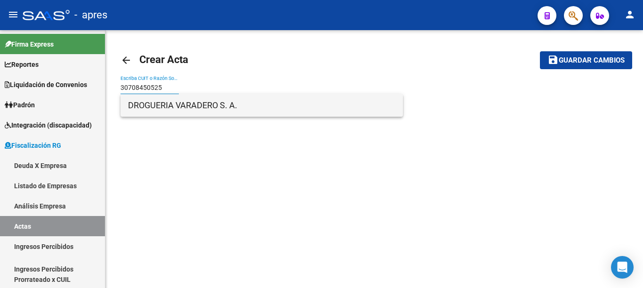
type input "30708450525"
click at [155, 109] on span "DROGUERIA VARADERO S. A." at bounding box center [261, 105] width 267 height 23
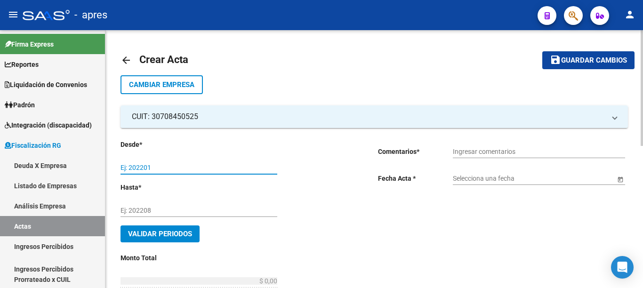
click at [163, 170] on input "Ej: 202201" at bounding box center [199, 168] width 157 height 8
type input "202503"
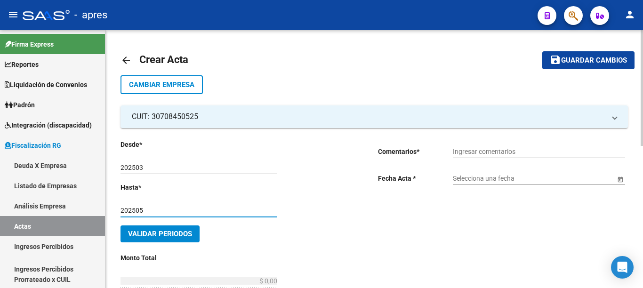
type input "202505"
click at [481, 154] on input "Ingresar comentarios" at bounding box center [539, 152] width 172 height 8
type input "DEUDA BONIFICADA"
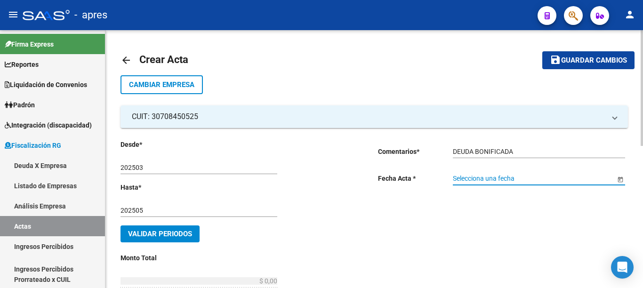
click at [618, 175] on span "Open calendar" at bounding box center [620, 179] width 23 height 23
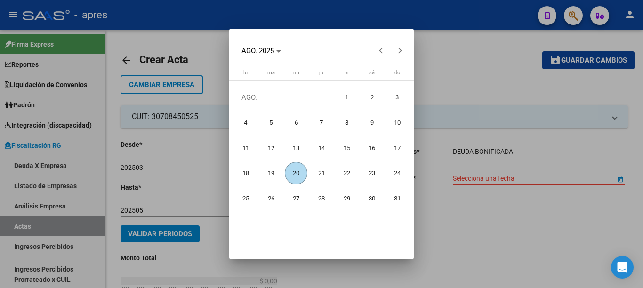
click at [298, 172] on span "20" at bounding box center [296, 173] width 23 height 23
type input "[DATE]"
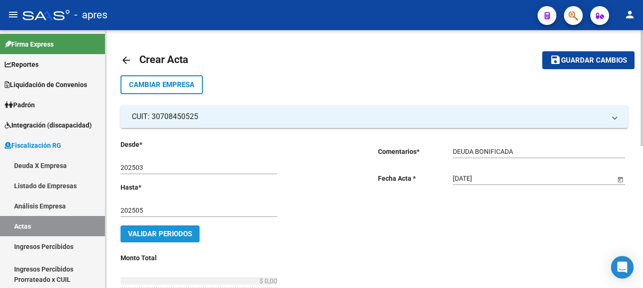
click at [165, 239] on button "Validar Periodos" at bounding box center [160, 234] width 79 height 17
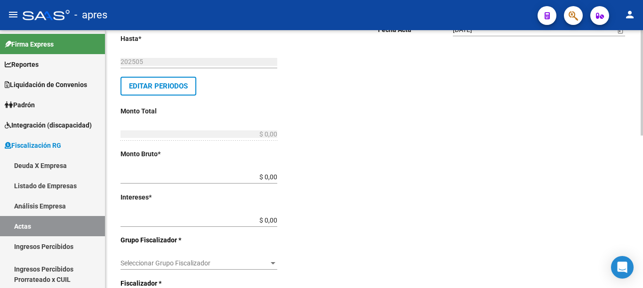
scroll to position [150, 0]
click at [643, 136] on div at bounding box center [642, 82] width 2 height 105
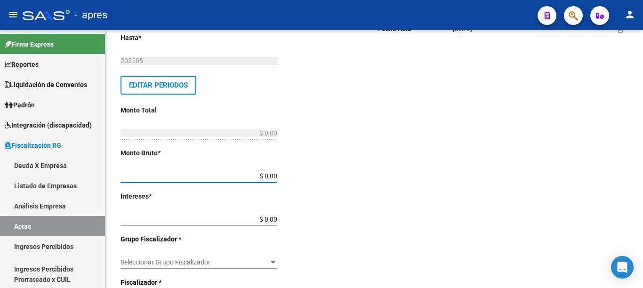
drag, startPoint x: 251, startPoint y: 176, endPoint x: 361, endPoint y: 176, distance: 110.7
click at [361, 176] on div "Desde * 202503 Ej: 202201 Hasta * 202505 Ej: 202208 Editar Periodos Monto Total…" at bounding box center [246, 240] width 250 height 501
type input "$ 0,86"
type input "$ 0,07"
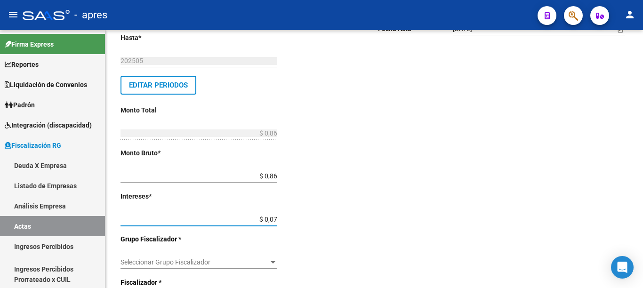
type input "$ 0,93"
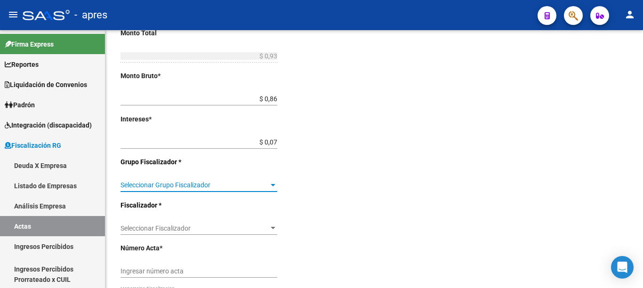
scroll to position [256, 0]
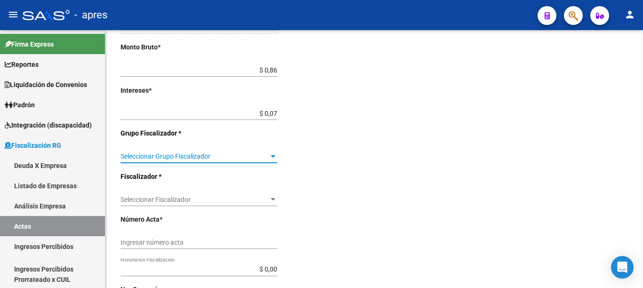
click at [643, 136] on div at bounding box center [642, 82] width 2 height 105
click at [272, 155] on div at bounding box center [273, 156] width 5 height 2
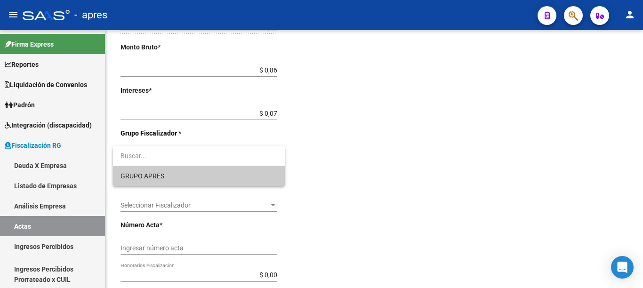
click at [167, 181] on span "GRUPO APRES" at bounding box center [199, 176] width 157 height 20
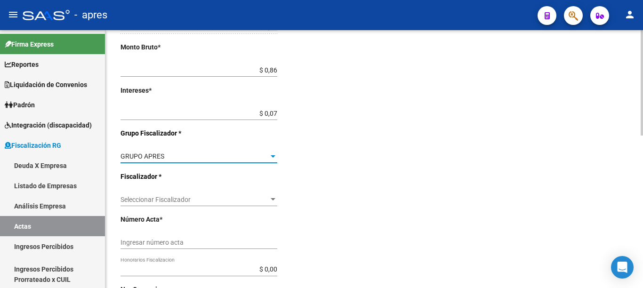
click at [260, 201] on span "Seleccionar Fiscalizador" at bounding box center [195, 200] width 148 height 8
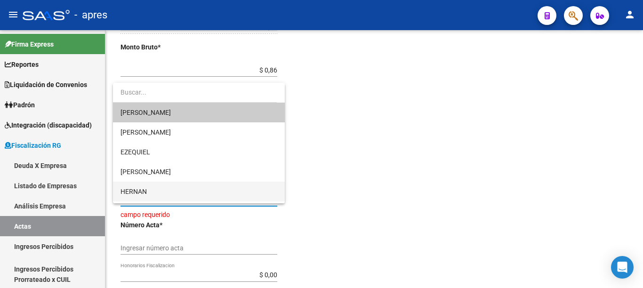
click at [152, 193] on span "HERNAN" at bounding box center [199, 192] width 157 height 20
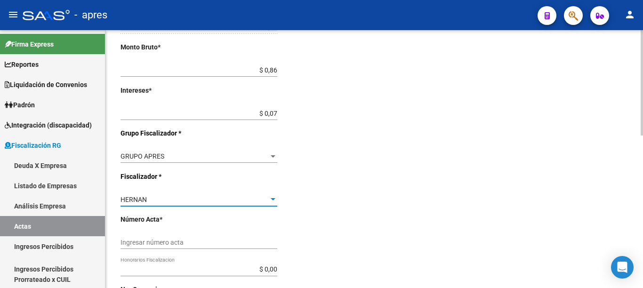
click at [250, 244] on input "Ingresar número acta" at bounding box center [199, 243] width 157 height 8
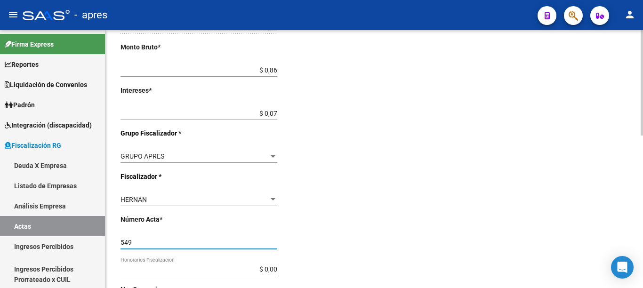
type input "549"
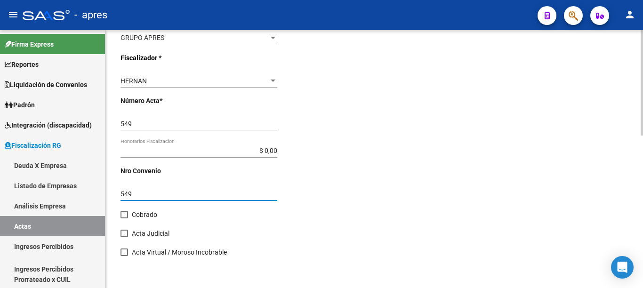
type input "549"
click at [124, 212] on span at bounding box center [125, 215] width 8 height 8
click at [124, 218] on input "Cobrado" at bounding box center [124, 218] width 0 height 0
checkbox input "true"
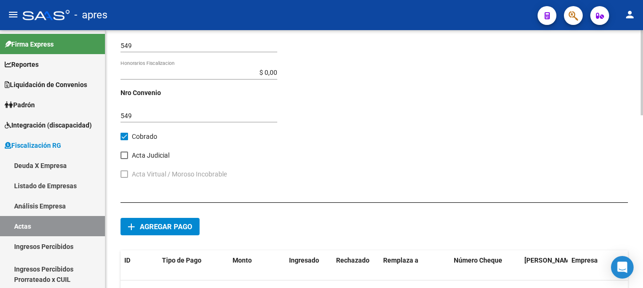
click at [643, 115] on div at bounding box center [642, 72] width 2 height 85
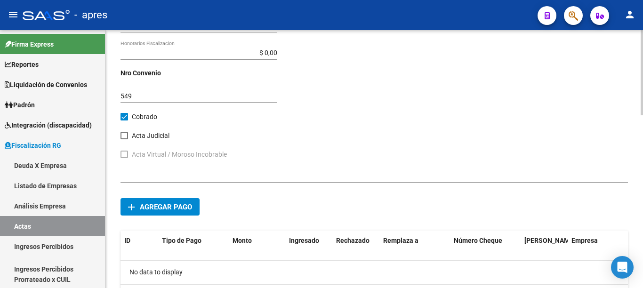
click at [176, 210] on span "Agregar pago" at bounding box center [166, 207] width 52 height 8
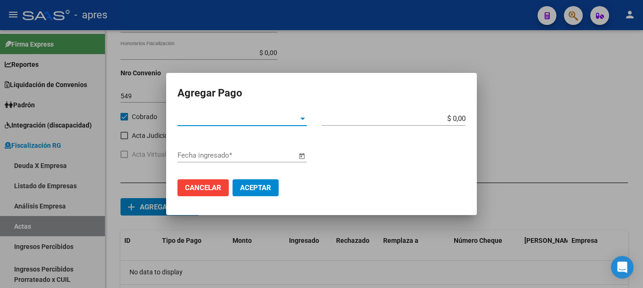
click at [297, 120] on span "Tipo de Pago *" at bounding box center [238, 118] width 121 height 8
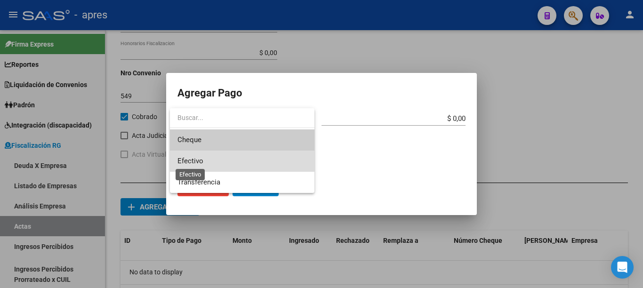
click at [202, 159] on span "Efectivo" at bounding box center [191, 161] width 26 height 8
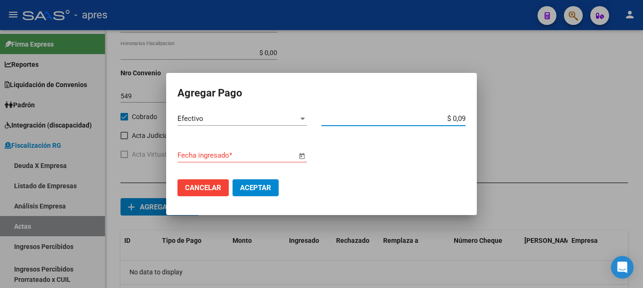
type input "$ 0,93"
click at [298, 158] on span "Open calendar" at bounding box center [302, 156] width 23 height 23
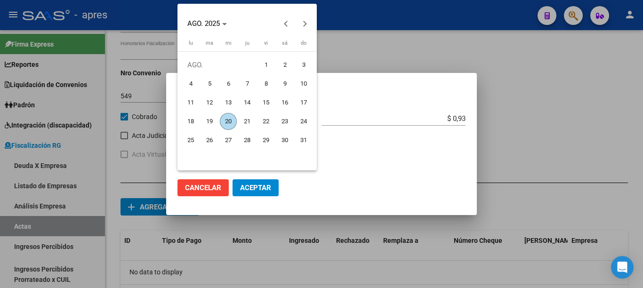
click at [235, 121] on span "20" at bounding box center [228, 121] width 17 height 17
type input "[DATE]"
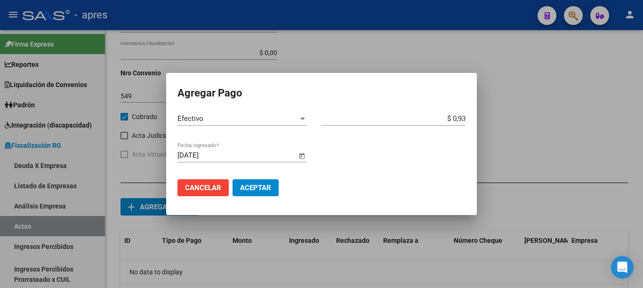
click at [270, 197] on mat-dialog-actions "Cancelar Aceptar" at bounding box center [322, 188] width 288 height 32
click at [262, 186] on span "Aceptar" at bounding box center [255, 188] width 31 height 8
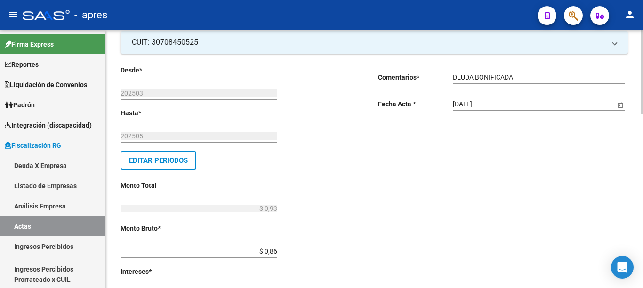
scroll to position [14, 0]
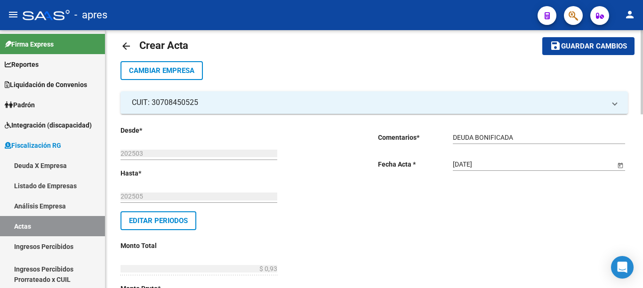
click at [641, 43] on div at bounding box center [642, 72] width 2 height 84
click at [584, 45] on span "Guardar cambios" at bounding box center [594, 46] width 66 height 8
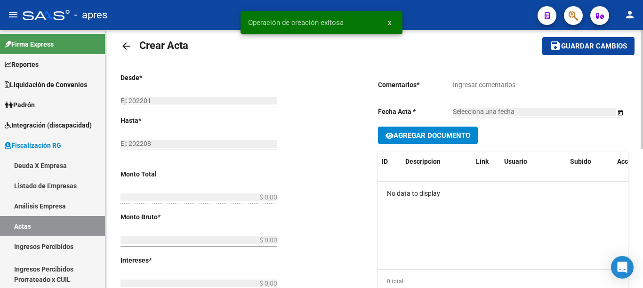
type input "202503"
type input "202505"
type input "$ 0,93"
type input "$ 0,86"
type input "$ 0,07"
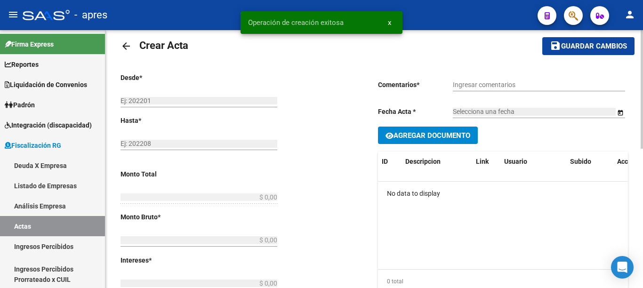
type input "549"
checkbox input "true"
type input "DEUDA BONIFICADA"
type input "[DATE]"
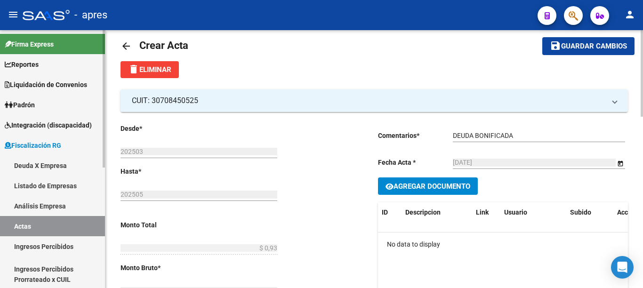
click at [33, 222] on link "Actas" at bounding box center [52, 226] width 105 height 20
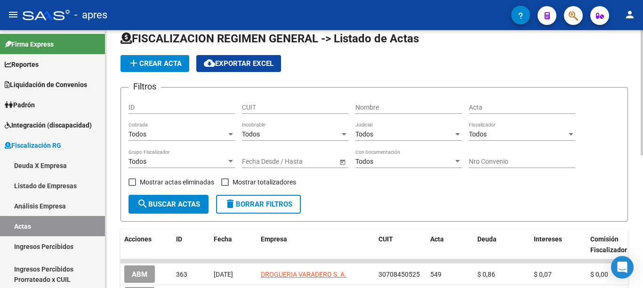
click at [143, 62] on span "add Crear Acta" at bounding box center [155, 63] width 54 height 8
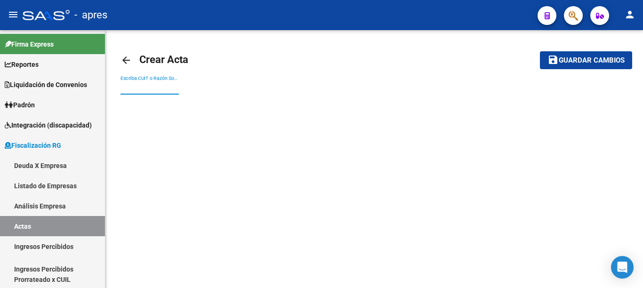
click at [160, 89] on input "Escriba CUIT o Razón Social para buscar" at bounding box center [150, 88] width 58 height 8
paste input "30577873654"
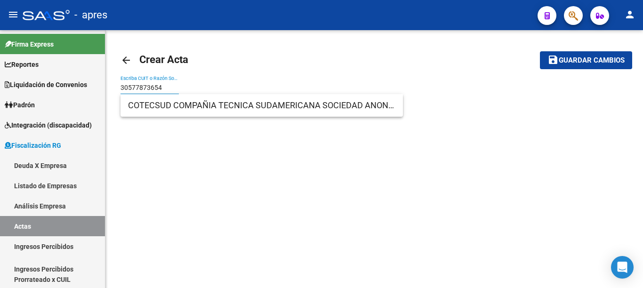
type input "30577873654"
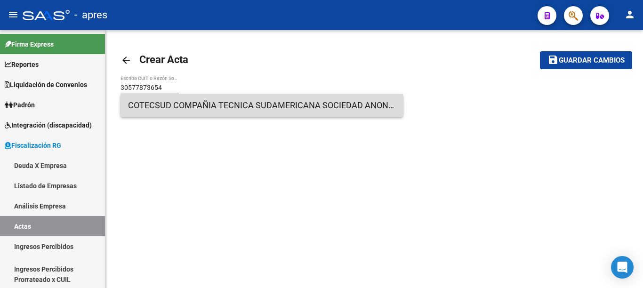
click at [184, 108] on span "COTECSUD COMPAÑIA TECNICA SUDAMERICANA SOCIEDAD ANONIMA DE SERVICIOS EMPRESARIOS" at bounding box center [261, 105] width 267 height 23
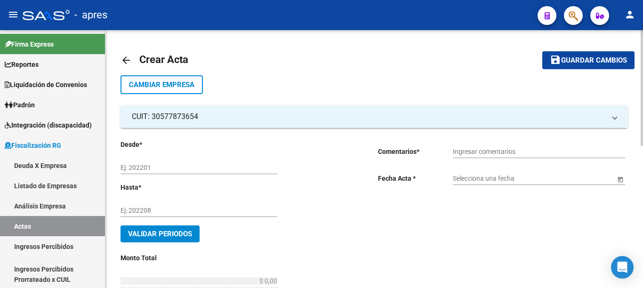
click at [185, 165] on input "Ej: 202201" at bounding box center [199, 168] width 157 height 8
type input "202501"
type input "202505"
click at [548, 158] on div "Ingresar comentarios" at bounding box center [539, 148] width 172 height 19
click at [539, 150] on input "Ingresar comentarios" at bounding box center [539, 152] width 172 height 8
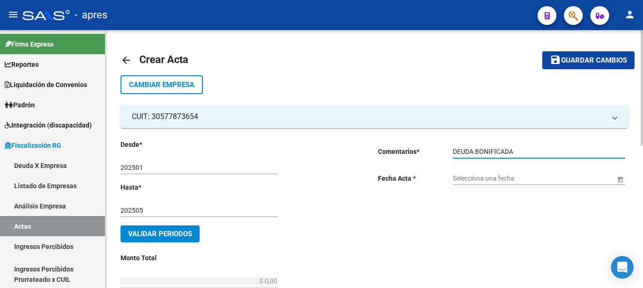
type input "DEUDA BONIFICADA"
click at [626, 181] on span "Open calendar" at bounding box center [620, 179] width 23 height 23
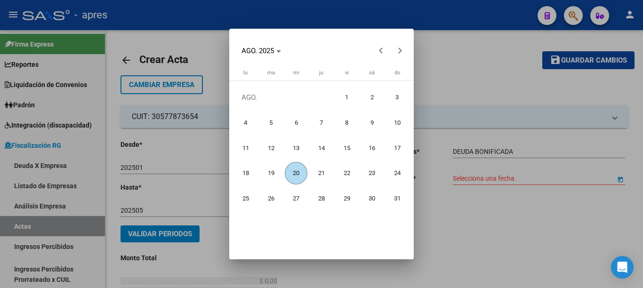
click at [299, 174] on span "20" at bounding box center [296, 173] width 23 height 23
type input "[DATE]"
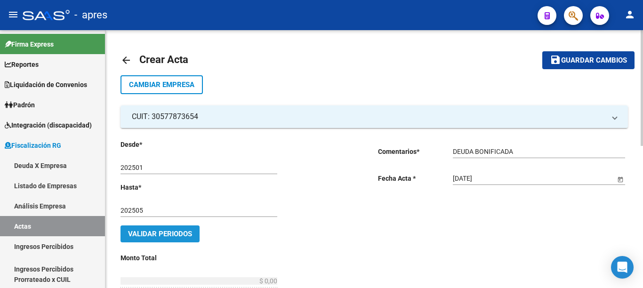
click at [169, 230] on span "Validar Periodos" at bounding box center [160, 234] width 64 height 8
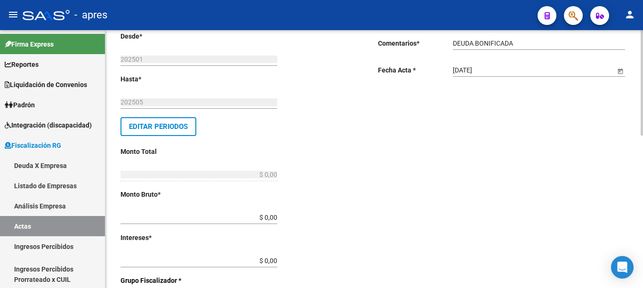
scroll to position [132, 0]
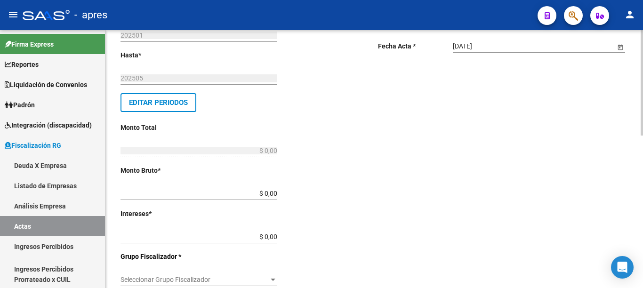
click at [642, 136] on div at bounding box center [642, 82] width 2 height 105
drag, startPoint x: 255, startPoint y: 194, endPoint x: 437, endPoint y: 191, distance: 181.8
click at [432, 193] on div "Desde * 202501 Ej: 202201 Hasta * 202505 Ej: 202208 Editar Periodos Monto Total…" at bounding box center [375, 252] width 508 height 512
type input "$ 0,87"
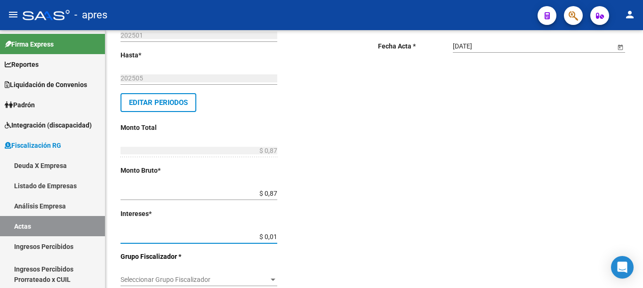
type input "$ 0,18"
type input "$ 1,05"
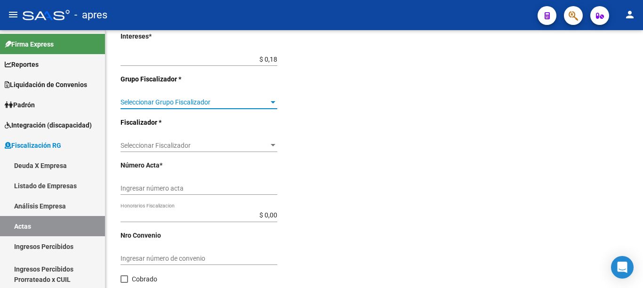
scroll to position [318, 0]
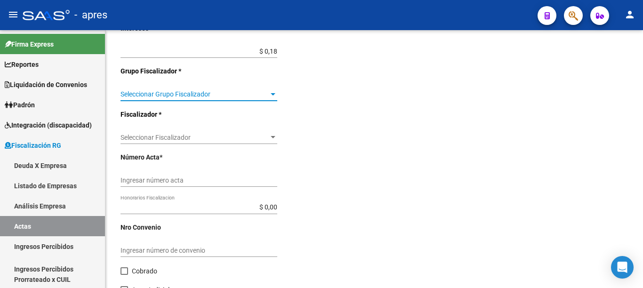
click at [643, 136] on div at bounding box center [642, 82] width 2 height 105
click at [233, 91] on span "Seleccionar Grupo Fiscalizador" at bounding box center [195, 94] width 148 height 8
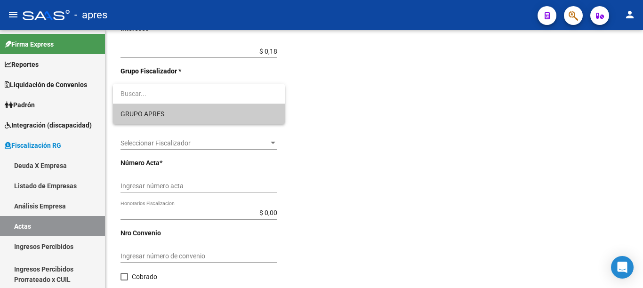
click at [157, 114] on span "GRUPO APRES" at bounding box center [143, 114] width 44 height 8
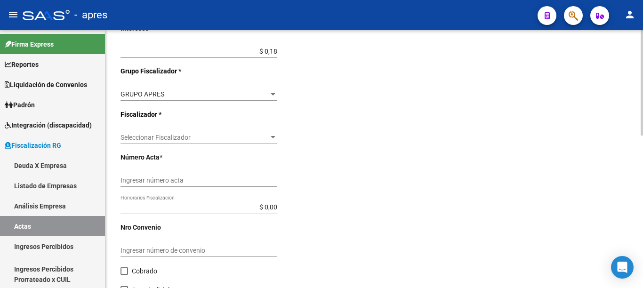
click at [202, 133] on div "Seleccionar Fiscalizador Seleccionar Fiscalizador" at bounding box center [199, 134] width 157 height 19
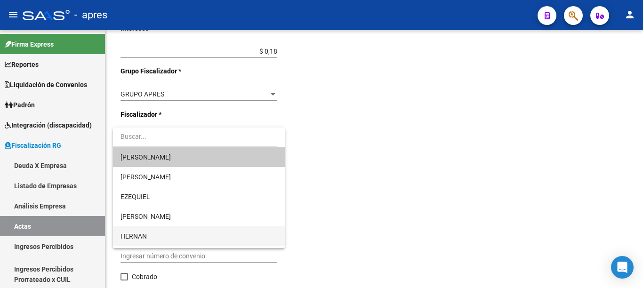
click at [142, 230] on span "HERNAN" at bounding box center [199, 237] width 157 height 20
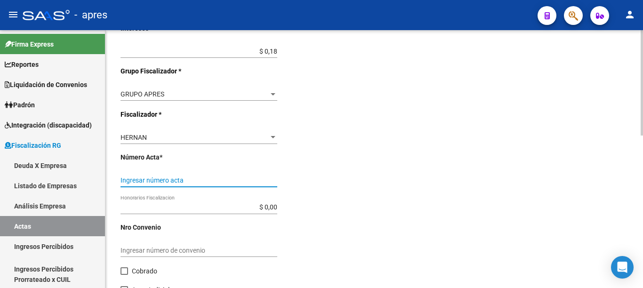
click at [209, 178] on input "Ingresar número acta" at bounding box center [199, 181] width 157 height 8
type input "551"
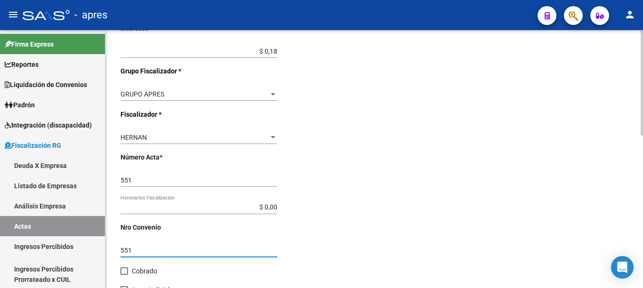
type input "551"
click at [128, 275] on span at bounding box center [125, 271] width 8 height 8
click at [124, 275] on input "Cobrado" at bounding box center [124, 275] width 0 height 0
checkbox input "true"
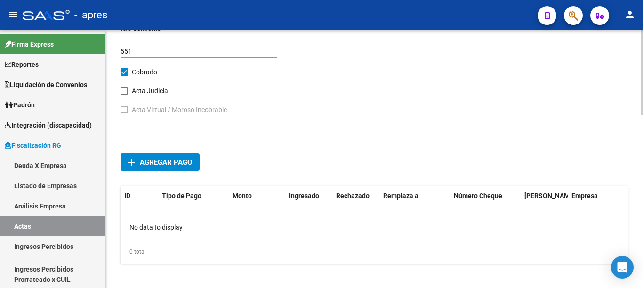
click at [643, 115] on div at bounding box center [642, 72] width 2 height 85
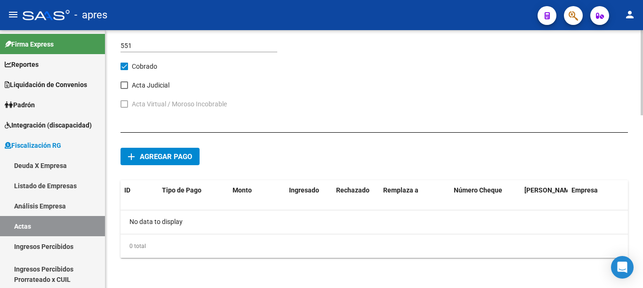
click at [159, 154] on span "Agregar pago" at bounding box center [166, 157] width 52 height 8
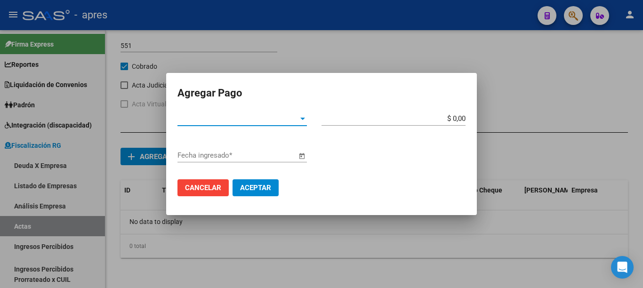
click at [296, 117] on span "Tipo de Pago *" at bounding box center [238, 118] width 121 height 8
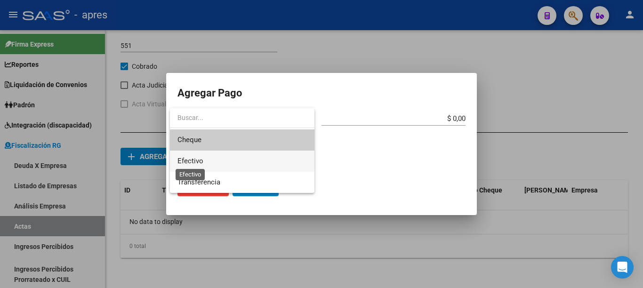
click at [196, 162] on span "Efectivo" at bounding box center [191, 161] width 26 height 8
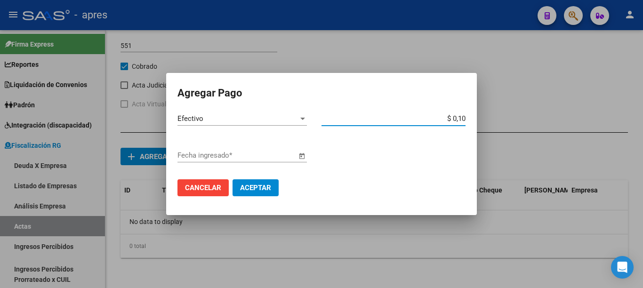
type input "$ 1,05"
click at [296, 157] on span "Open calendar" at bounding box center [302, 156] width 23 height 23
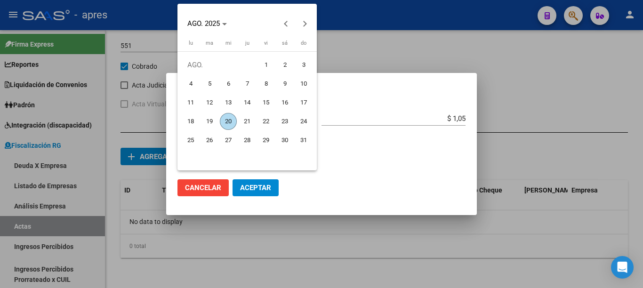
click at [232, 120] on span "20" at bounding box center [228, 121] width 17 height 17
type input "[DATE]"
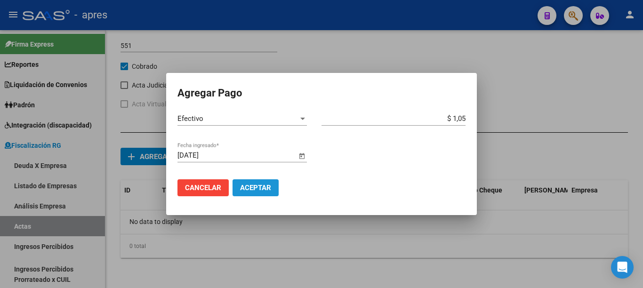
click at [250, 188] on span "Aceptar" at bounding box center [255, 188] width 31 height 8
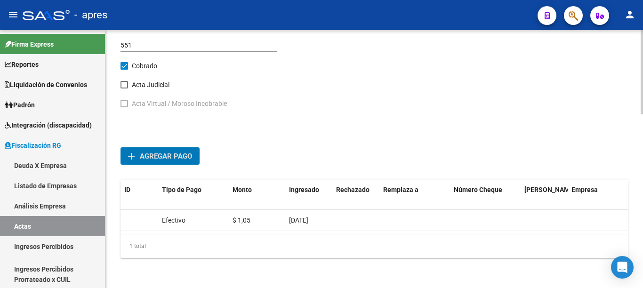
click at [642, 114] on div at bounding box center [642, 72] width 2 height 84
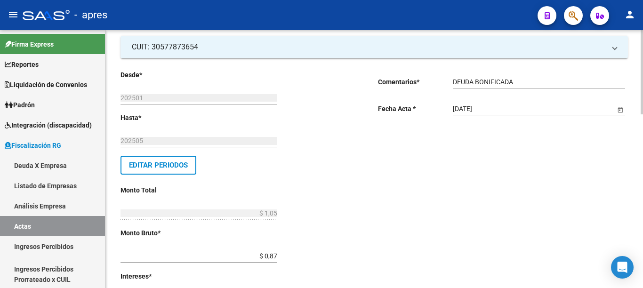
scroll to position [0, 0]
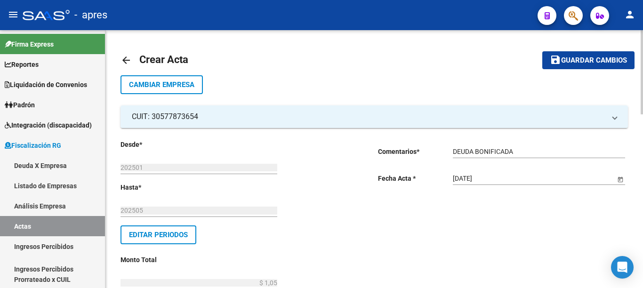
click at [643, 59] on div at bounding box center [642, 72] width 2 height 84
click at [590, 61] on span "Guardar cambios" at bounding box center [594, 61] width 66 height 8
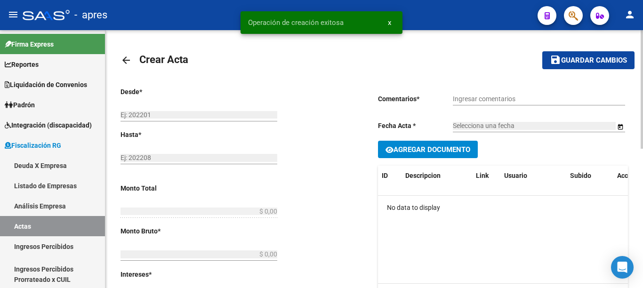
type input "202501"
type input "202505"
type input "$ 1,05"
type input "$ 0,87"
type input "$ 0,18"
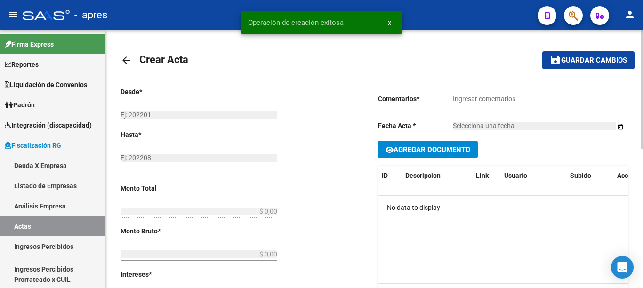
type input "551"
checkbox input "true"
type input "DEUDA BONIFICADA"
type input "[DATE]"
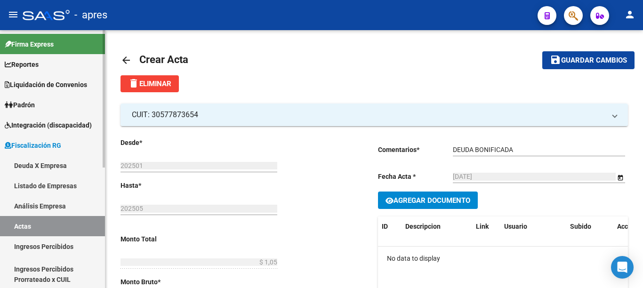
click at [32, 223] on link "Actas" at bounding box center [52, 226] width 105 height 20
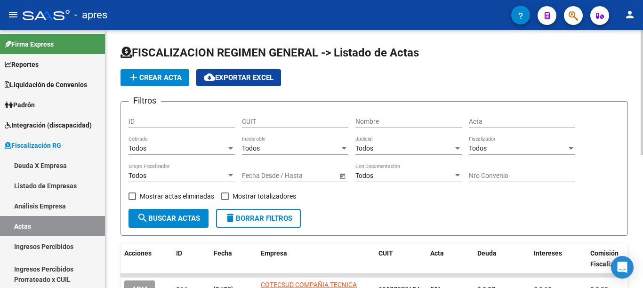
click at [124, 72] on button "add Crear Acta" at bounding box center [155, 77] width 69 height 17
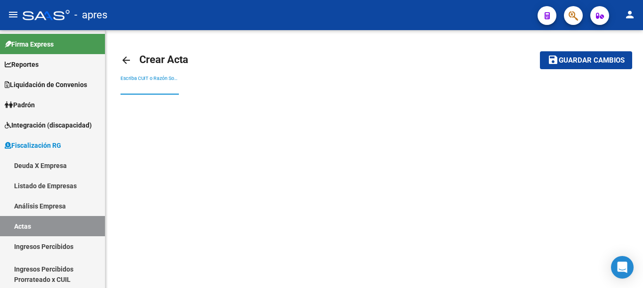
click at [162, 84] on input "Escriba CUIT o Razón Social para buscar" at bounding box center [150, 88] width 58 height 8
paste input "30655384495"
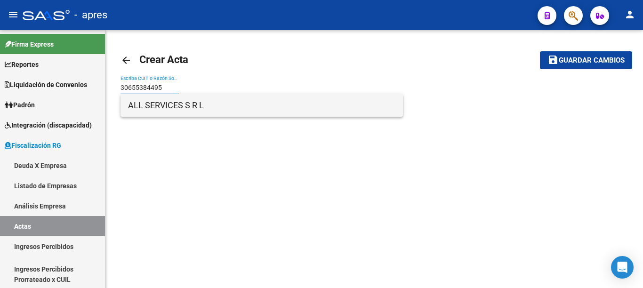
type input "30655384495"
click at [175, 106] on span "ALL SERVICES S R L" at bounding box center [261, 105] width 267 height 23
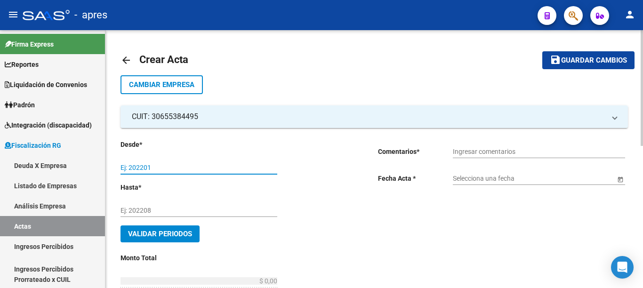
click at [161, 166] on input "Ej: 202201" at bounding box center [199, 168] width 157 height 8
type input "202501"
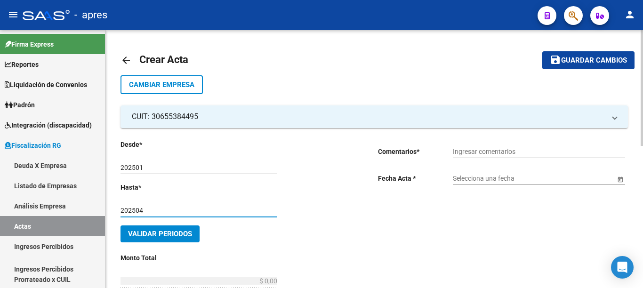
type input "202504"
click at [458, 151] on input "Ingresar comentarios" at bounding box center [539, 152] width 172 height 8
type input "DEUDA BONIFICADA"
click at [621, 181] on span "Open calendar" at bounding box center [620, 179] width 23 height 23
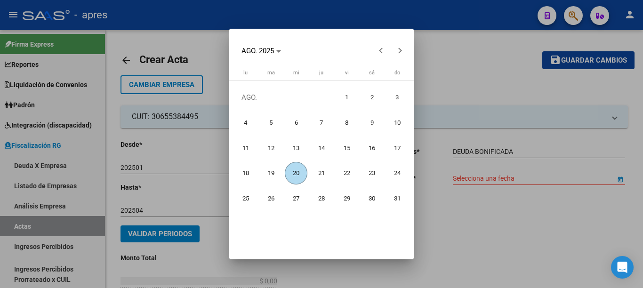
click at [301, 168] on span "20" at bounding box center [296, 173] width 23 height 23
type input "[DATE]"
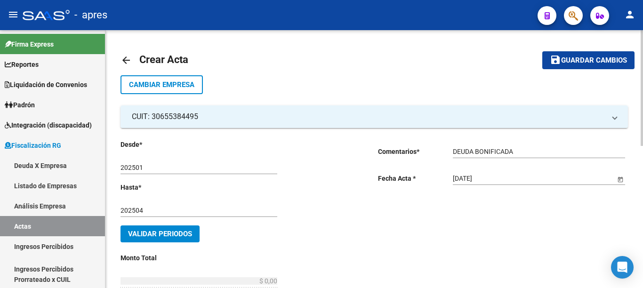
click at [169, 232] on span "Validar Periodos" at bounding box center [160, 234] width 64 height 8
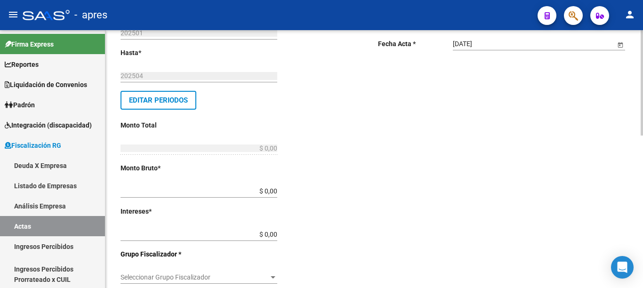
scroll to position [143, 0]
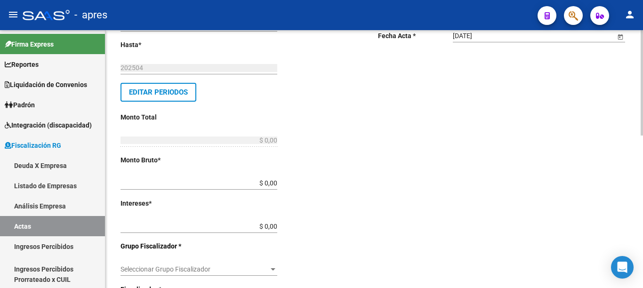
click at [641, 136] on div at bounding box center [642, 82] width 2 height 105
drag, startPoint x: 252, startPoint y: 184, endPoint x: 377, endPoint y: 184, distance: 124.8
click at [377, 184] on div "Desde * 202501 Ej: 202201 Hasta * 202504 Ej: 202208 Editar Periodos Monto Total…" at bounding box center [375, 241] width 508 height 512
type input "$ 0,88"
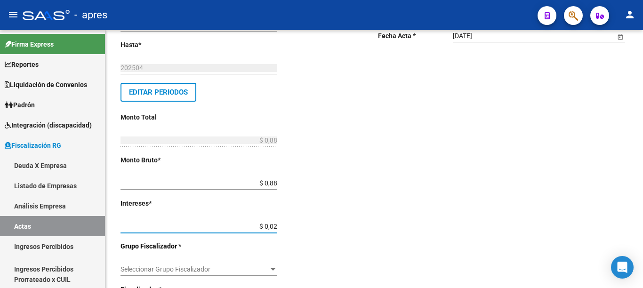
type input "$ 0,20"
type input "$ 1,08"
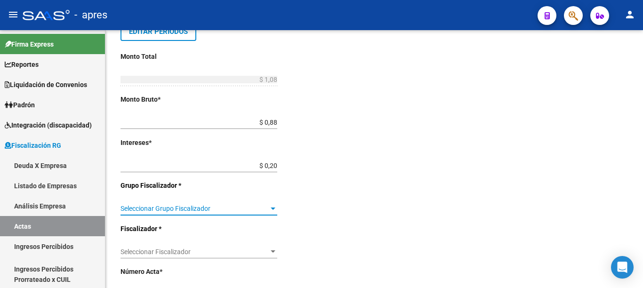
scroll to position [269, 0]
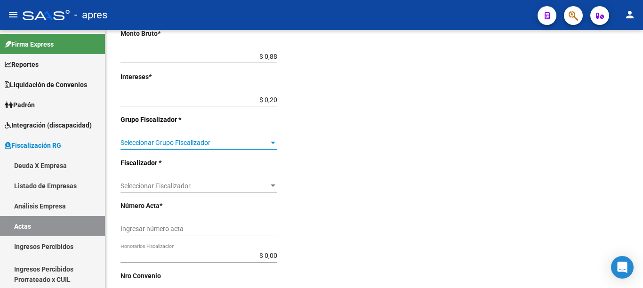
click at [643, 136] on div at bounding box center [642, 82] width 2 height 105
click at [254, 141] on span "Seleccionar Grupo Fiscalizador" at bounding box center [195, 143] width 148 height 8
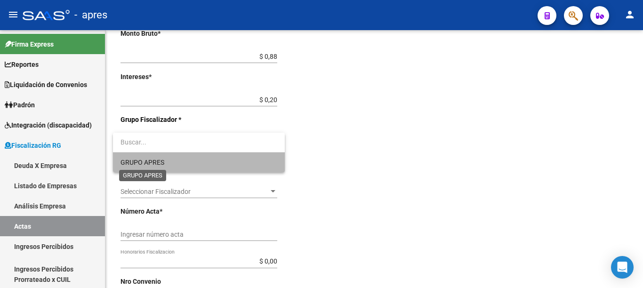
click at [162, 162] on span "GRUPO APRES" at bounding box center [143, 163] width 44 height 8
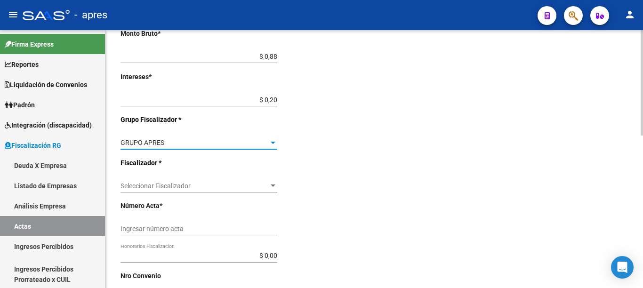
click at [259, 187] on span "Seleccionar Fiscalizador" at bounding box center [195, 186] width 148 height 8
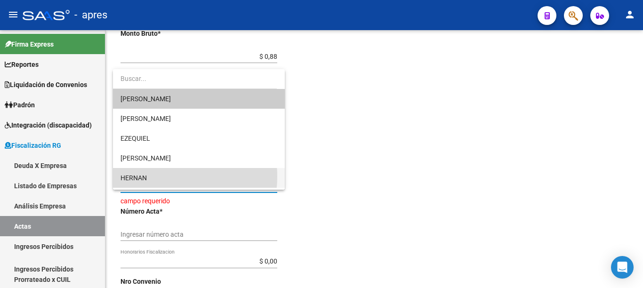
click at [152, 177] on span "HERNAN" at bounding box center [199, 178] width 157 height 20
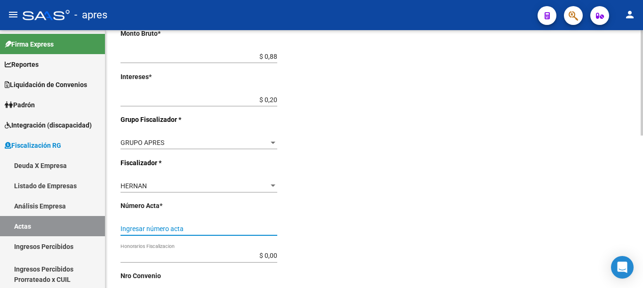
click at [229, 226] on input "Ingresar número acta" at bounding box center [199, 229] width 157 height 8
type input "553"
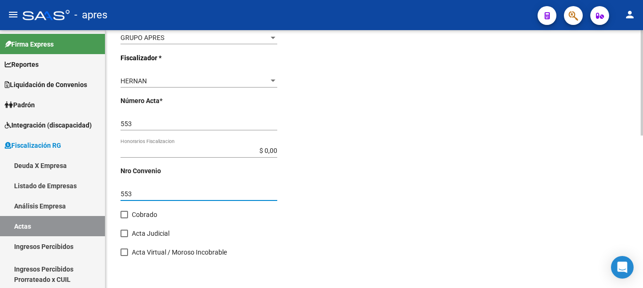
type input "553"
click at [124, 218] on span at bounding box center [125, 215] width 8 height 8
click at [124, 218] on input "Cobrado" at bounding box center [124, 218] width 0 height 0
checkbox input "true"
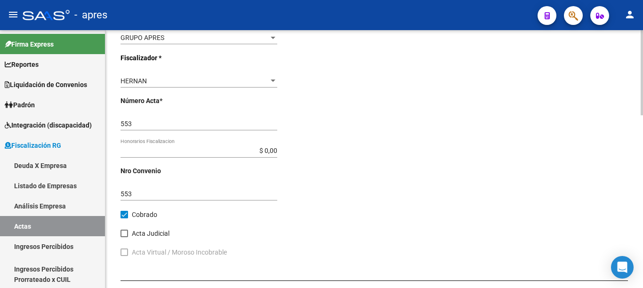
scroll to position [493, 0]
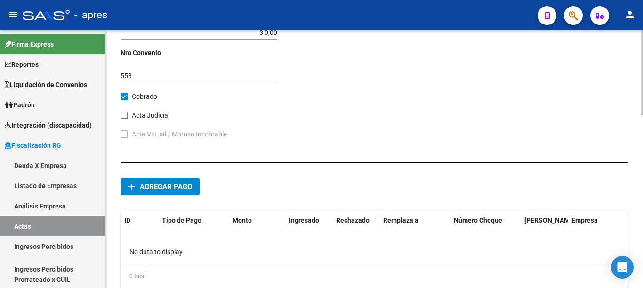
click at [170, 192] on button "add Agregar pago" at bounding box center [160, 186] width 79 height 17
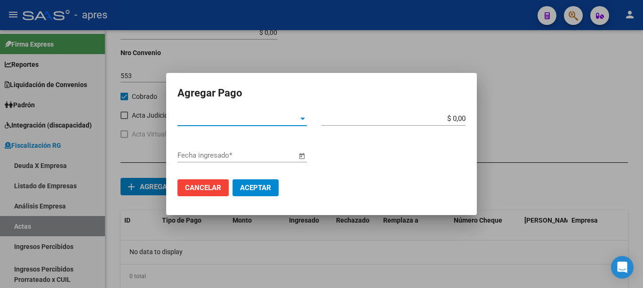
click at [298, 120] on span "Tipo de Pago *" at bounding box center [238, 118] width 121 height 8
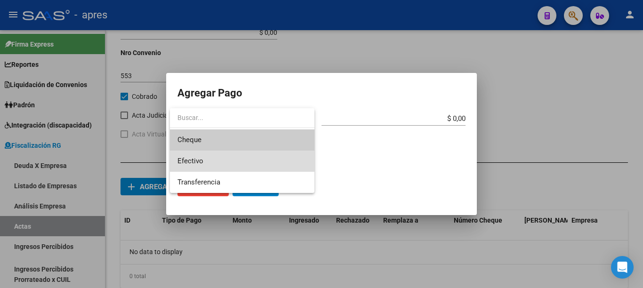
click at [206, 157] on span "Efectivo" at bounding box center [242, 161] width 129 height 21
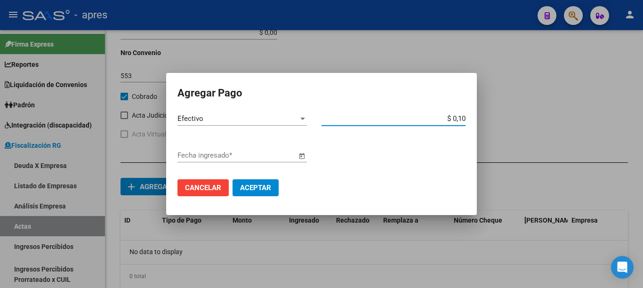
type input "$ 1,08"
click at [297, 153] on span "Open calendar" at bounding box center [302, 156] width 23 height 23
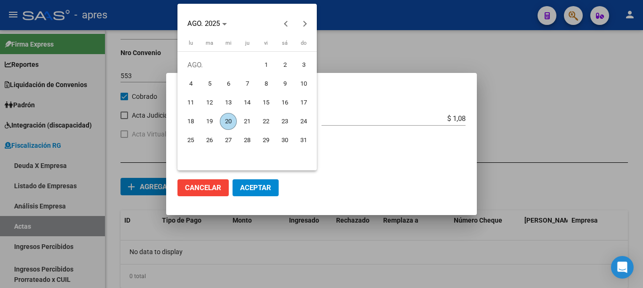
click at [231, 120] on span "20" at bounding box center [228, 121] width 17 height 17
type input "[DATE]"
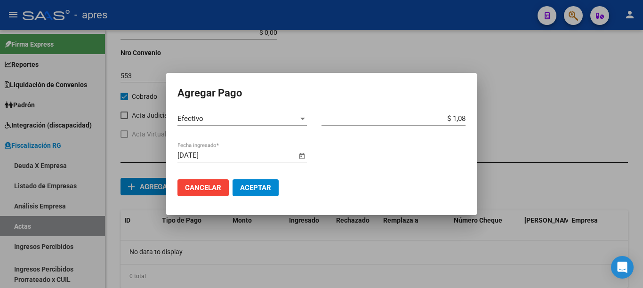
click at [256, 188] on span "Aceptar" at bounding box center [255, 188] width 31 height 8
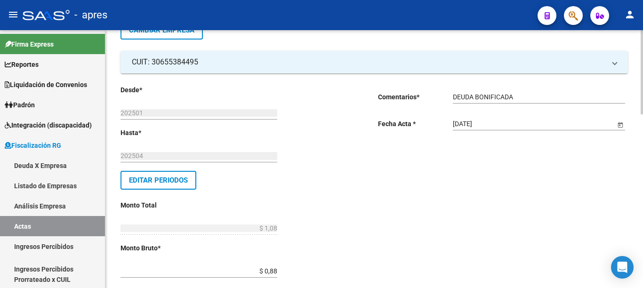
scroll to position [0, 0]
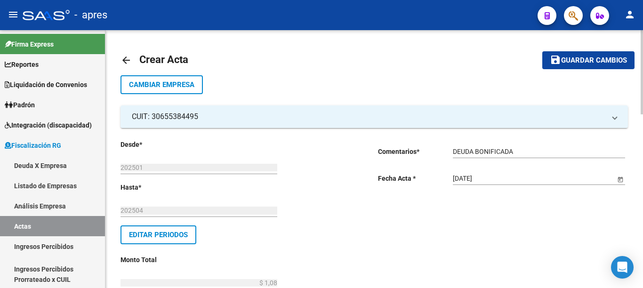
click at [639, 26] on div "menu - apres person Firma Express Reportes Ingresos Percibidos Análisis de todo…" at bounding box center [321, 144] width 643 height 288
click at [573, 59] on span "Guardar cambios" at bounding box center [594, 61] width 66 height 8
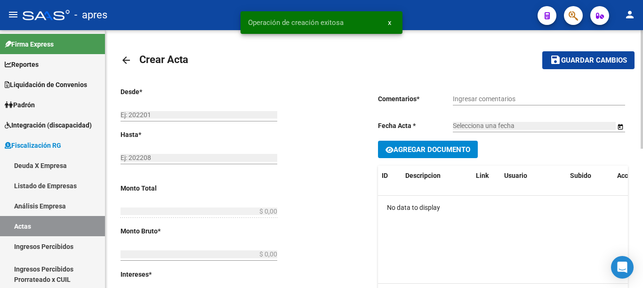
type input "202501"
type input "202504"
type input "$ 1,08"
type input "$ 0,88"
type input "$ 0,20"
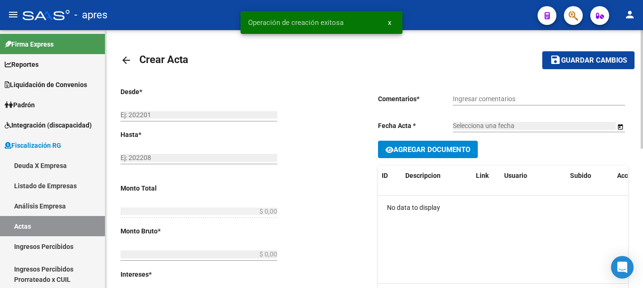
type input "553"
checkbox input "true"
type input "DEUDA BONIFICADA"
type input "[DATE]"
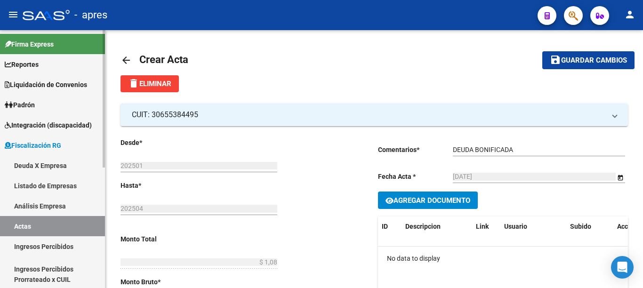
click at [30, 224] on link "Actas" at bounding box center [52, 226] width 105 height 20
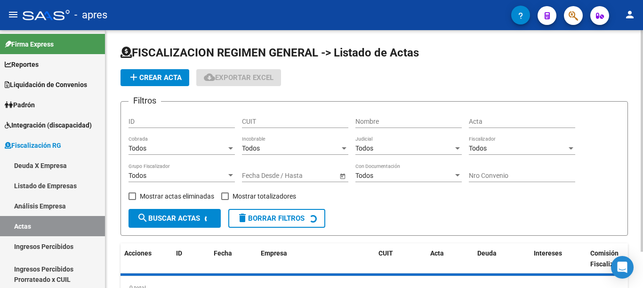
click at [159, 82] on button "add Crear Acta" at bounding box center [155, 77] width 69 height 17
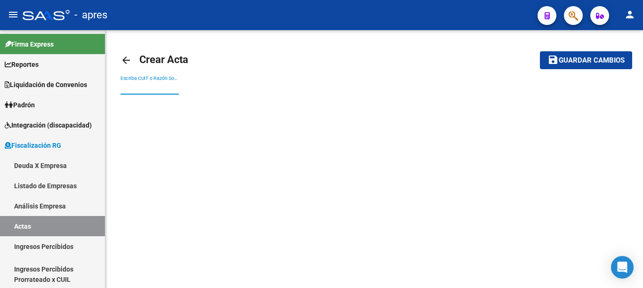
click at [144, 89] on input "Escriba CUIT o Razón Social para buscar" at bounding box center [150, 88] width 58 height 8
paste input "30654687591"
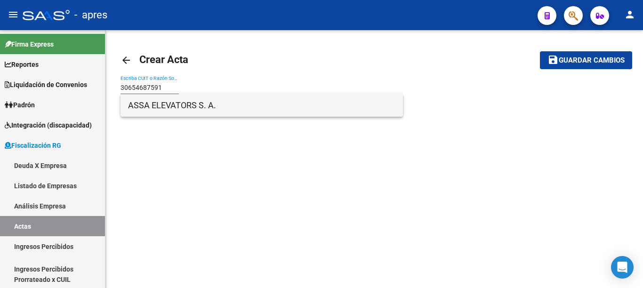
type input "30654687591"
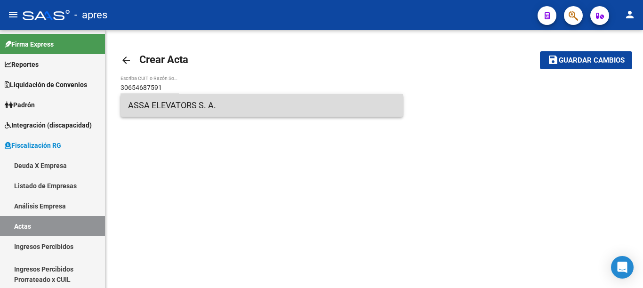
click at [152, 105] on span "ASSA ELEVATORS S. A." at bounding box center [261, 105] width 267 height 23
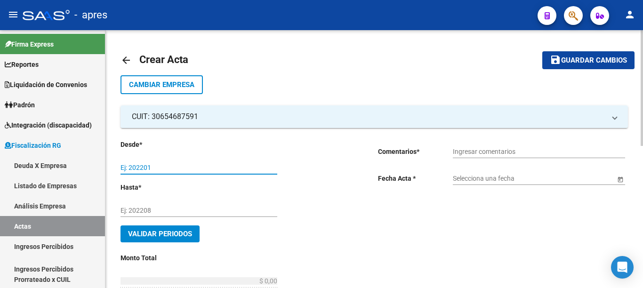
click at [157, 166] on input "Ej: 202201" at bounding box center [199, 168] width 157 height 8
type input "202504"
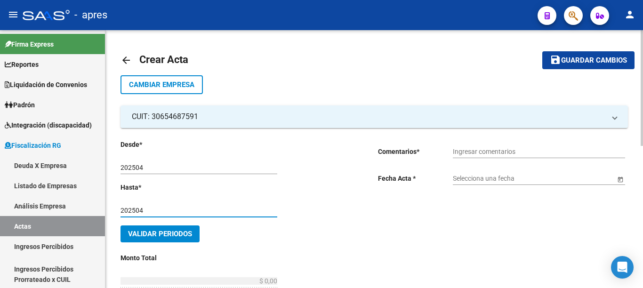
type input "202504"
click at [509, 148] on input "Ingresar comentarios" at bounding box center [539, 152] width 172 height 8
type input "DEUDA BONIFICADA"
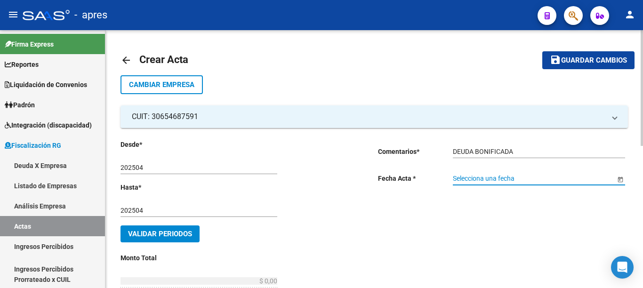
click at [621, 178] on span "Open calendar" at bounding box center [620, 179] width 23 height 23
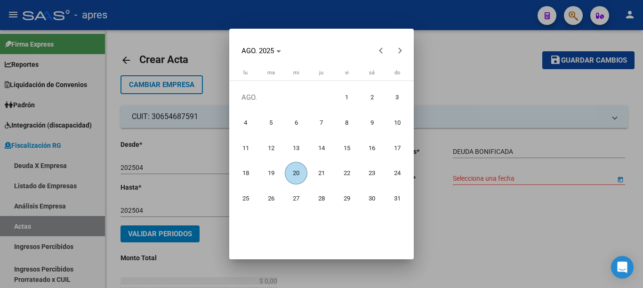
click at [291, 168] on span "20" at bounding box center [296, 173] width 23 height 23
type input "[DATE]"
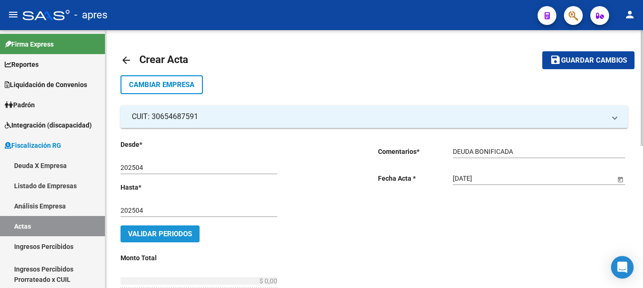
click at [175, 238] on span "Validar Periodos" at bounding box center [160, 234] width 64 height 8
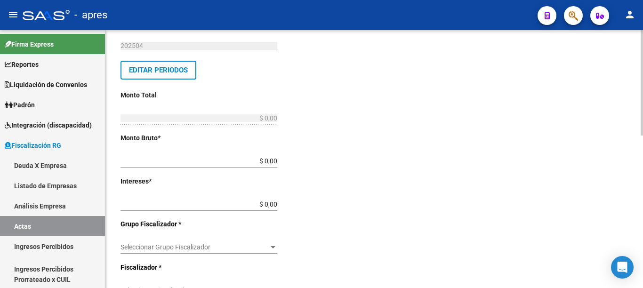
scroll to position [183, 0]
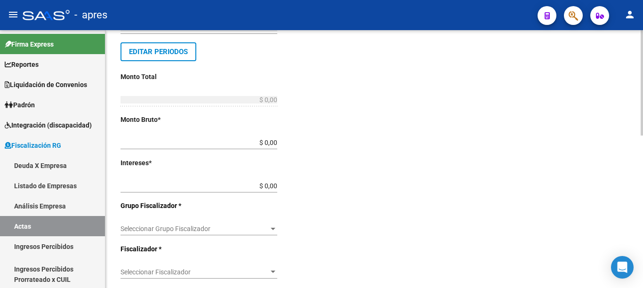
click at [643, 136] on div at bounding box center [642, 82] width 2 height 105
drag, startPoint x: 248, startPoint y: 141, endPoint x: 383, endPoint y: 141, distance: 135.1
click at [382, 141] on div "Desde * 202504 Ej: 202201 Hasta * 202504 Ej: 202208 Editar Periodos Monto Total…" at bounding box center [375, 201] width 508 height 512
type input "$ 0,91"
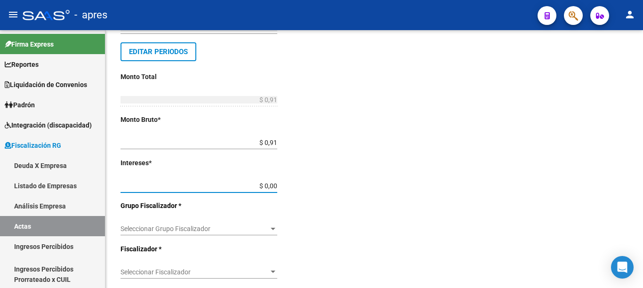
type input "$ 0,09"
type input "$ 1,00"
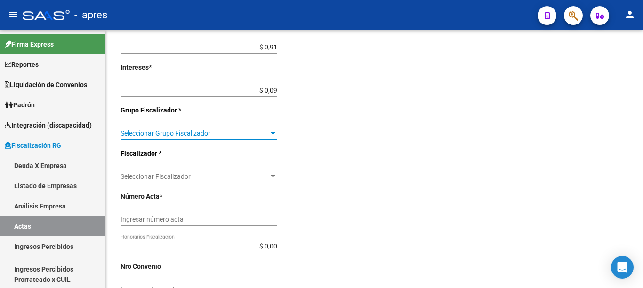
click at [640, 180] on div "arrow_back Crear Acta save Guardar cambios Cambiar Empresa CUIT: 30654687591 Ra…" at bounding box center [375, 67] width 540 height 632
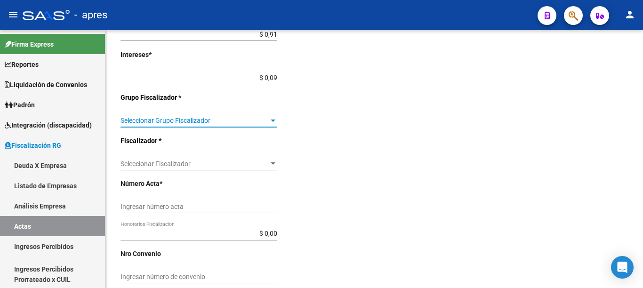
click at [241, 122] on span "Seleccionar Grupo Fiscalizador" at bounding box center [195, 121] width 148 height 8
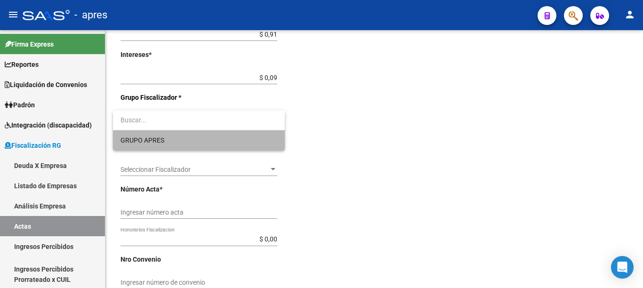
click at [186, 141] on span "GRUPO APRES" at bounding box center [199, 140] width 157 height 20
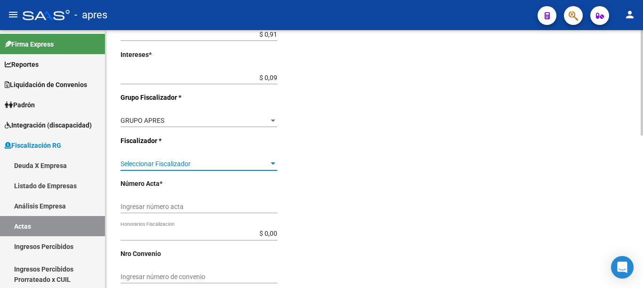
click at [222, 163] on span "Seleccionar Fiscalizador" at bounding box center [195, 164] width 148 height 8
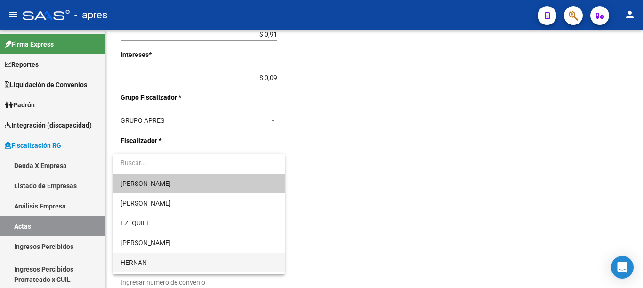
click at [147, 261] on span "HERNAN" at bounding box center [199, 263] width 157 height 20
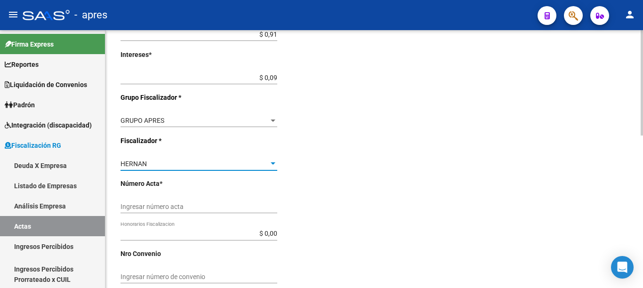
click at [198, 209] on input "Ingresar número acta" at bounding box center [199, 207] width 157 height 8
type input "555"
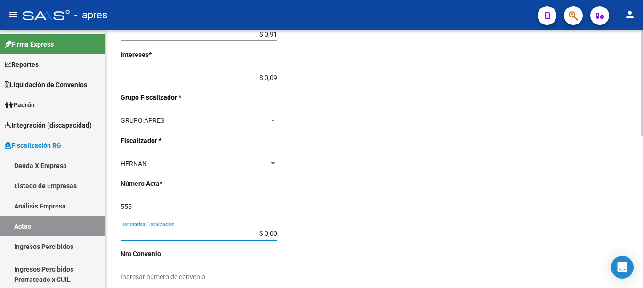
type input "$ 0,00"
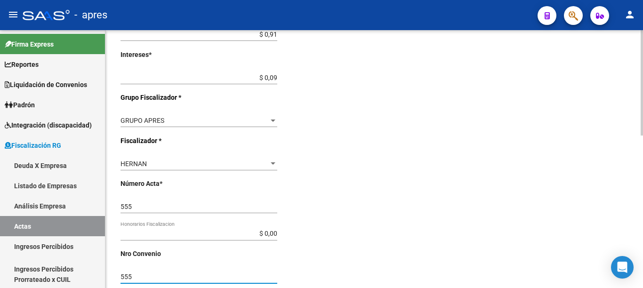
type input "555"
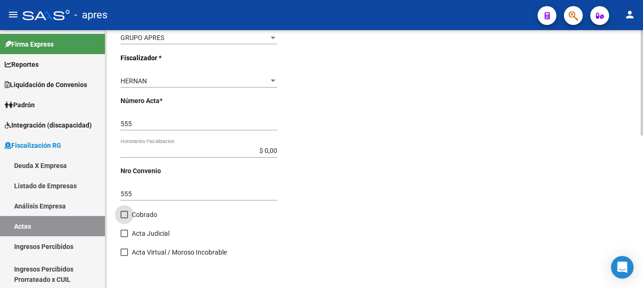
click at [130, 215] on label "Cobrado" at bounding box center [139, 214] width 37 height 11
click at [124, 218] on input "Cobrado" at bounding box center [124, 218] width 0 height 0
checkbox input "true"
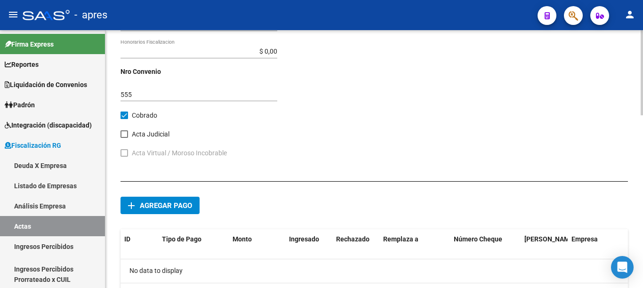
click at [643, 115] on div at bounding box center [642, 72] width 2 height 85
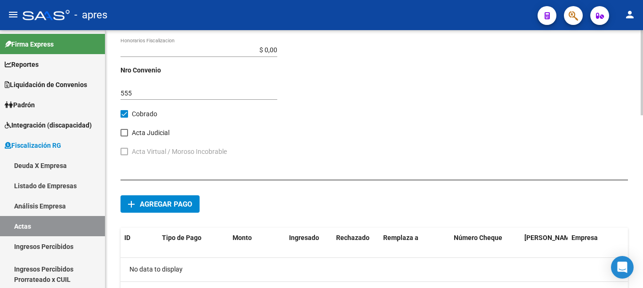
click at [157, 210] on button "add Agregar pago" at bounding box center [160, 203] width 79 height 17
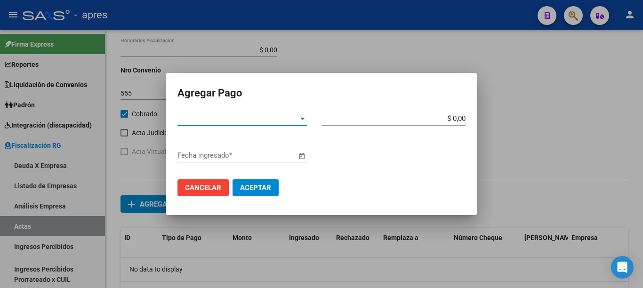
click at [252, 119] on span "Tipo de Pago *" at bounding box center [238, 118] width 121 height 8
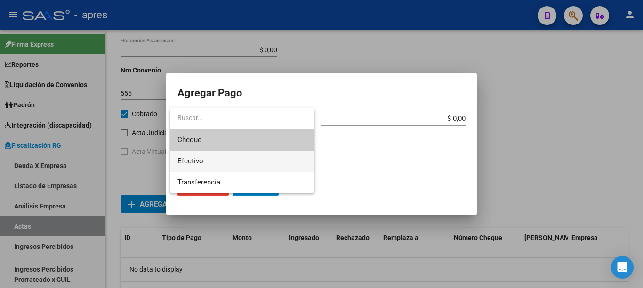
click at [212, 161] on span "Efectivo" at bounding box center [242, 161] width 129 height 21
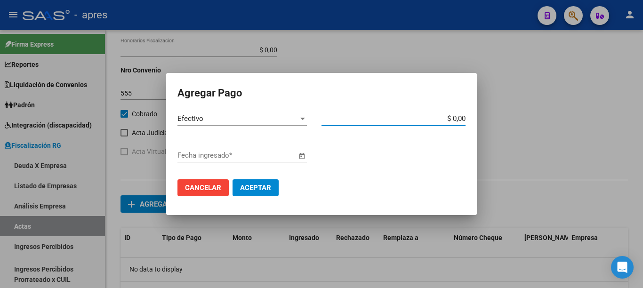
drag, startPoint x: 461, startPoint y: 117, endPoint x: 533, endPoint y: 117, distance: 72.0
click at [531, 117] on div "Agregar Pago Efectivo Tipo de Pago * $ 0,00 Monto bruto * Fecha ingresado * Can…" at bounding box center [321, 144] width 643 height 288
type input "$ 1,00"
click at [303, 156] on span "Open calendar" at bounding box center [302, 156] width 23 height 23
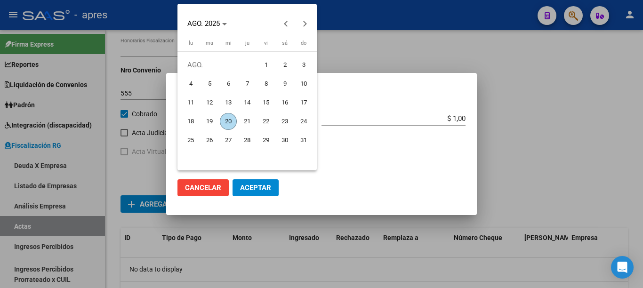
click at [235, 119] on span "20" at bounding box center [228, 121] width 17 height 17
type input "[DATE]"
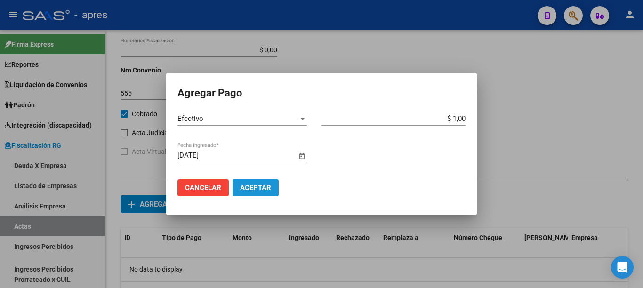
click at [263, 188] on span "Aceptar" at bounding box center [255, 188] width 31 height 8
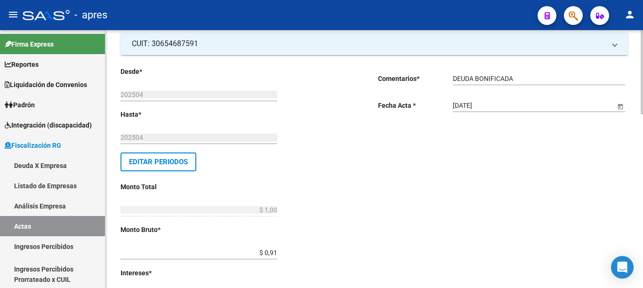
scroll to position [0, 0]
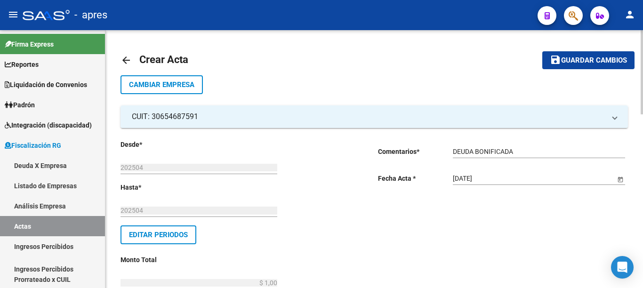
click at [597, 64] on span "Guardar cambios" at bounding box center [594, 61] width 66 height 8
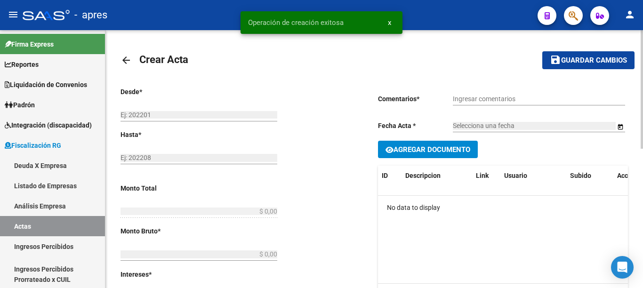
type input "202504"
type input "$ 1,00"
type input "$ 0,91"
type input "$ 0,09"
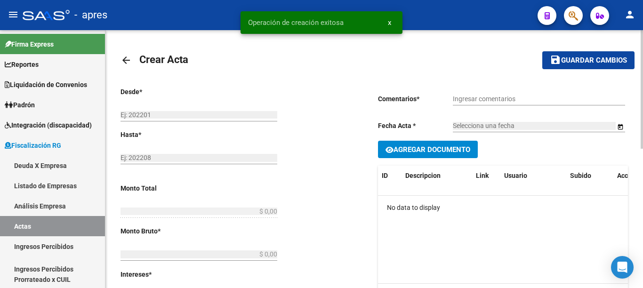
type input "555"
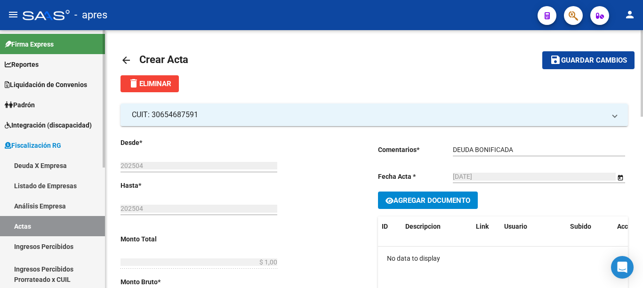
click at [38, 230] on link "Actas" at bounding box center [52, 226] width 105 height 20
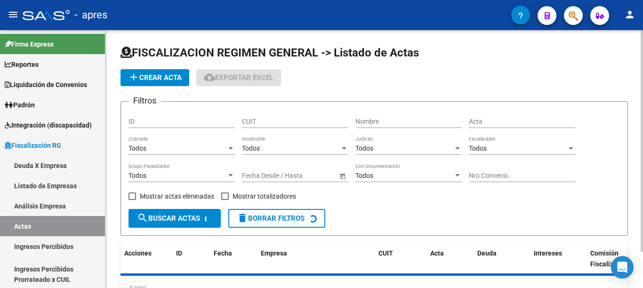
click at [146, 83] on button "add Crear Acta" at bounding box center [155, 77] width 69 height 17
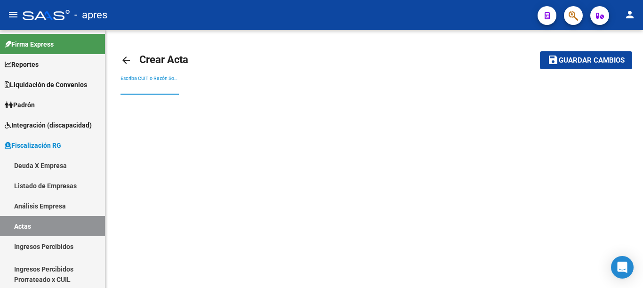
click at [155, 84] on input "Escriba CUIT o Razón Social para buscar" at bounding box center [150, 88] width 58 height 8
paste input "30662117346"
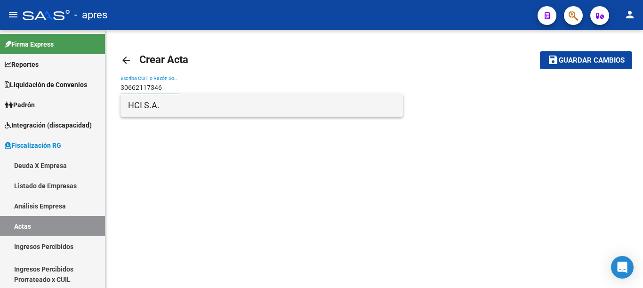
click at [196, 110] on span "HCI S.A." at bounding box center [261, 105] width 267 height 23
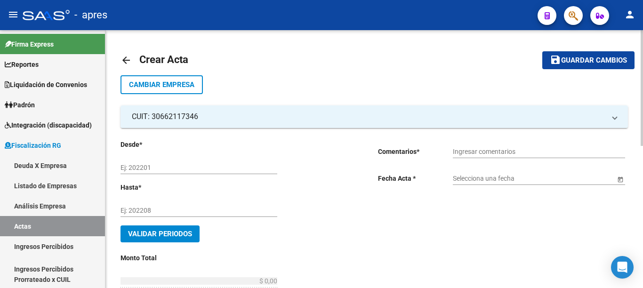
click at [178, 166] on input "Ej: 202201" at bounding box center [199, 168] width 157 height 8
click at [487, 148] on input "Ingresar comentarios" at bounding box center [539, 152] width 172 height 8
click at [621, 180] on span "Open calendar" at bounding box center [620, 179] width 23 height 23
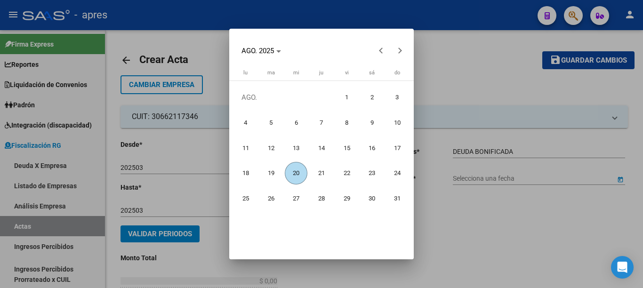
click at [294, 174] on span "20" at bounding box center [296, 173] width 23 height 23
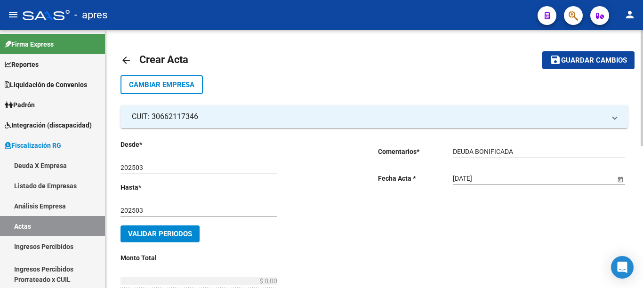
click at [174, 235] on span "Validar Periodos" at bounding box center [160, 234] width 64 height 8
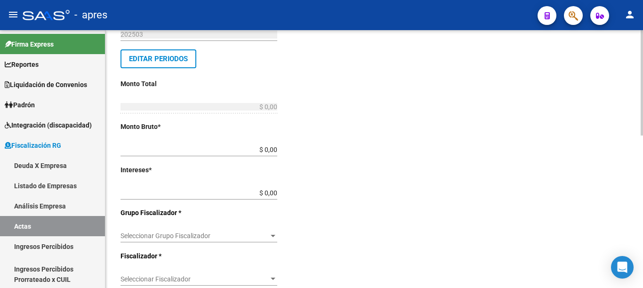
click at [635, 196] on div "arrow_back Crear Acta save Guardar cambios Cambiar Empresa CUIT: 30662117346 Ra…" at bounding box center [375, 170] width 540 height 632
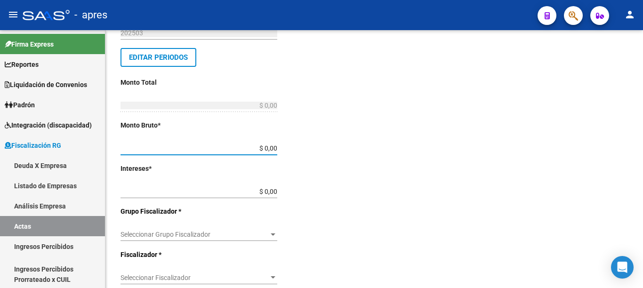
drag, startPoint x: 257, startPoint y: 150, endPoint x: 331, endPoint y: 151, distance: 73.9
click at [328, 151] on div "Desde * 202503 Ej: 202201 Hasta * 202503 Ej: 202208 Editar Periodos Monto Total…" at bounding box center [234, 212] width 227 height 501
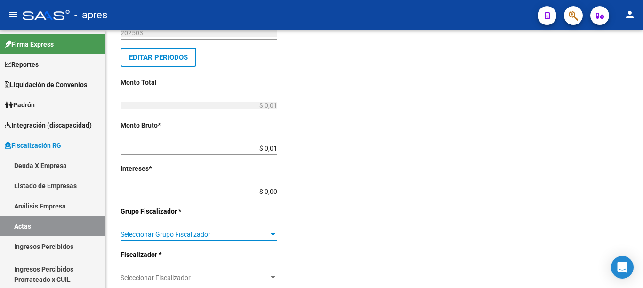
click at [263, 232] on span "Seleccionar Grupo Fiscalizador" at bounding box center [195, 235] width 148 height 8
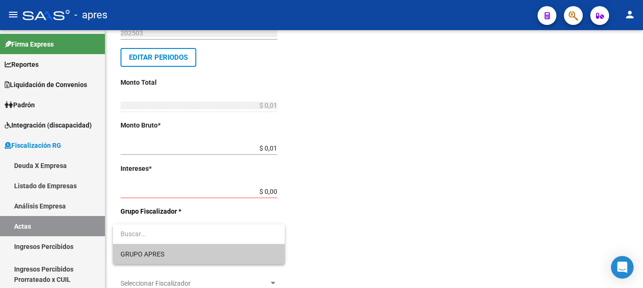
click at [170, 256] on span "GRUPO APRES" at bounding box center [199, 254] width 157 height 20
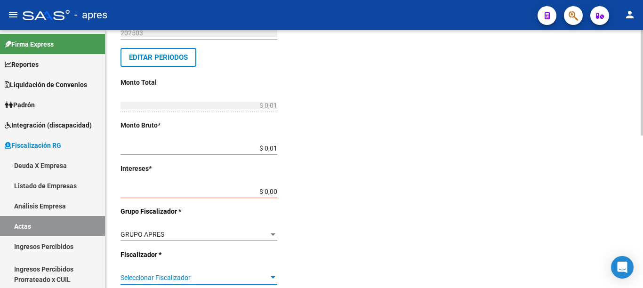
click at [265, 275] on div "Seleccionar Fiscalizador Seleccionar Fiscalizador" at bounding box center [199, 275] width 157 height 19
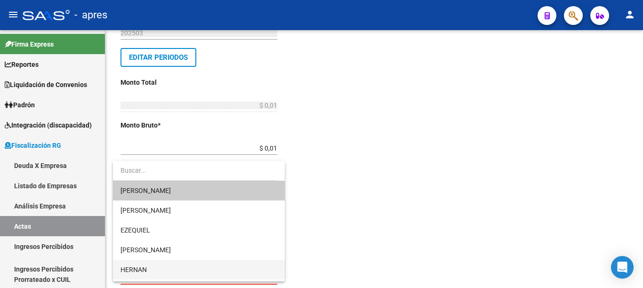
click at [161, 263] on span "HERNAN" at bounding box center [199, 270] width 157 height 20
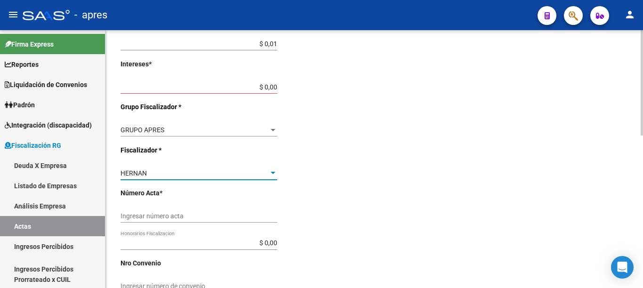
scroll to position [307, 0]
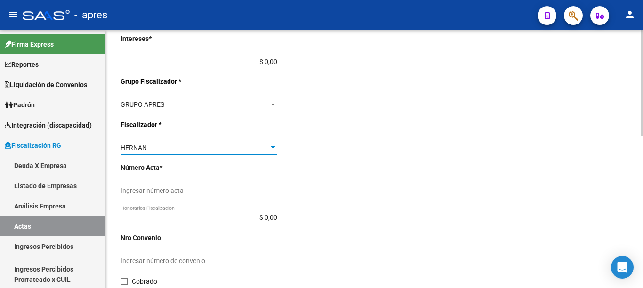
click at [643, 136] on div at bounding box center [642, 82] width 2 height 105
click at [254, 186] on div "Ingresar número acta" at bounding box center [199, 187] width 157 height 19
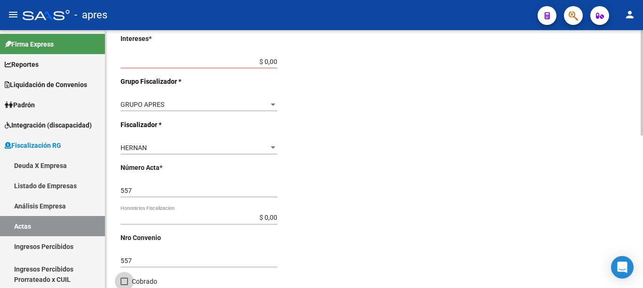
click at [129, 280] on label "Cobrado" at bounding box center [139, 281] width 37 height 11
click at [124, 285] on input "Cobrado" at bounding box center [124, 285] width 0 height 0
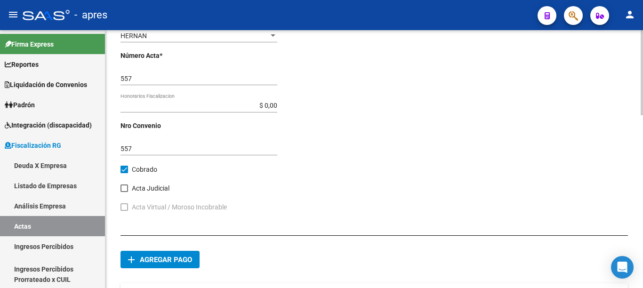
click at [643, 115] on div at bounding box center [642, 72] width 2 height 85
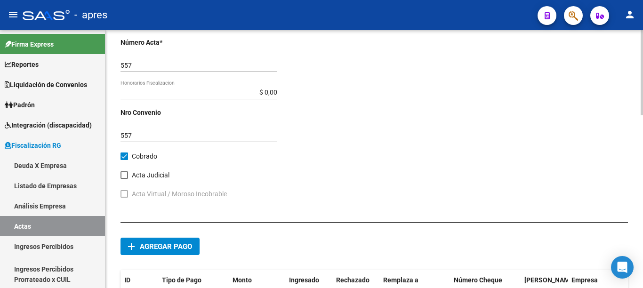
click at [174, 251] on button "add Agregar pago" at bounding box center [160, 246] width 79 height 17
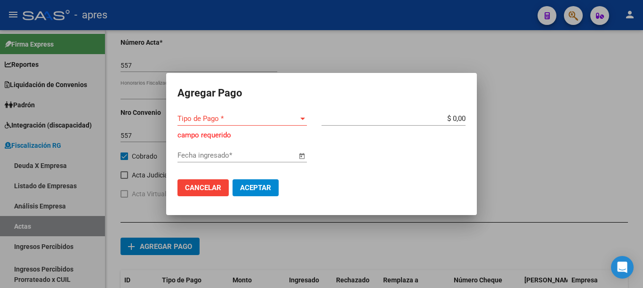
click at [266, 124] on div "Tipo de Pago * Tipo de Pago *" at bounding box center [242, 119] width 129 height 14
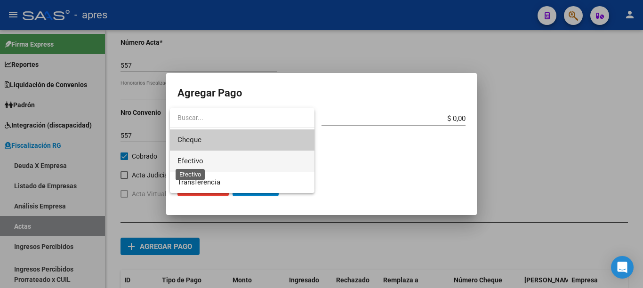
click at [191, 160] on span "Efectivo" at bounding box center [191, 161] width 26 height 8
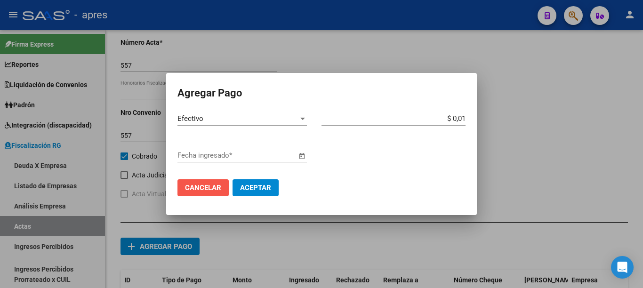
click at [198, 185] on span "Cancelar" at bounding box center [203, 188] width 36 height 8
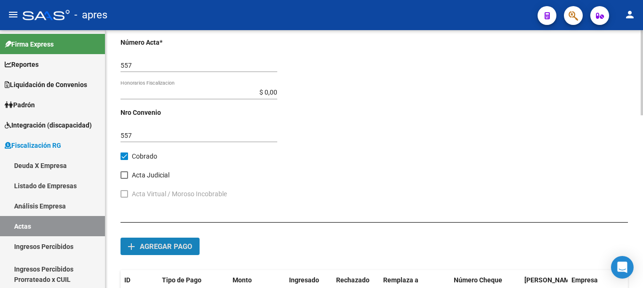
click at [177, 243] on span "Agregar pago" at bounding box center [166, 247] width 52 height 8
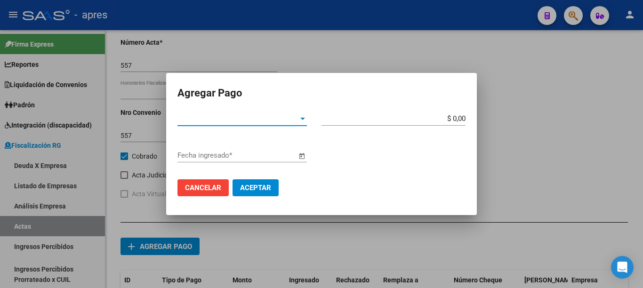
click at [288, 120] on span "Tipo de Pago *" at bounding box center [238, 118] width 121 height 8
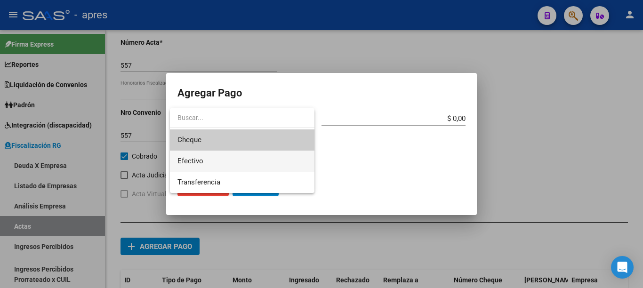
click at [221, 154] on span "Efectivo" at bounding box center [242, 161] width 129 height 21
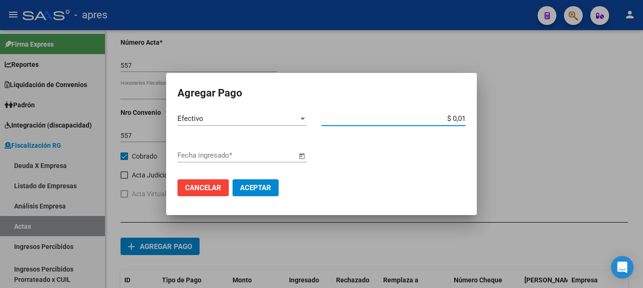
click at [279, 157] on input "Fecha ingresado *" at bounding box center [237, 155] width 119 height 8
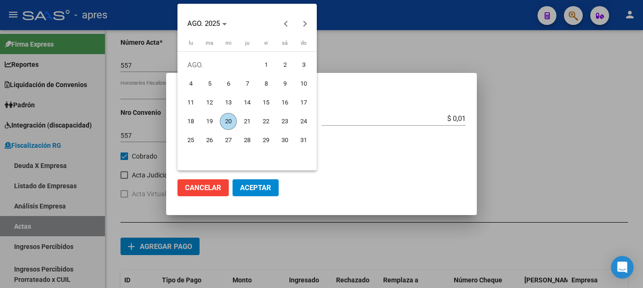
click at [225, 121] on span "20" at bounding box center [228, 121] width 17 height 17
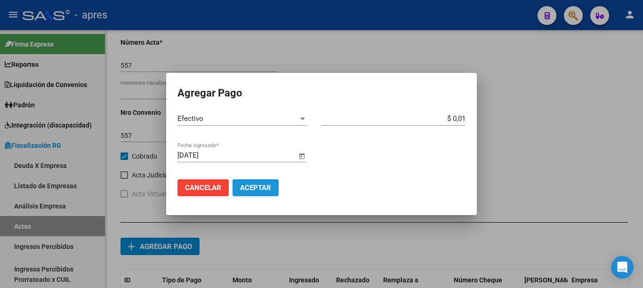
click at [257, 191] on span "Aceptar" at bounding box center [255, 188] width 31 height 8
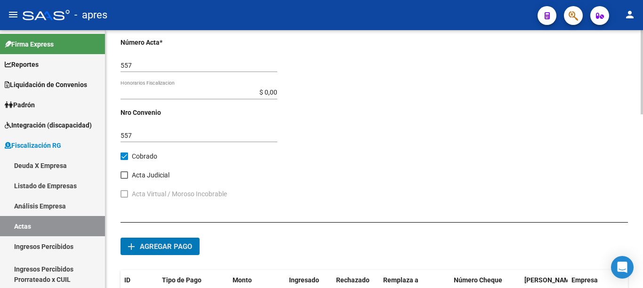
scroll to position [19, 0]
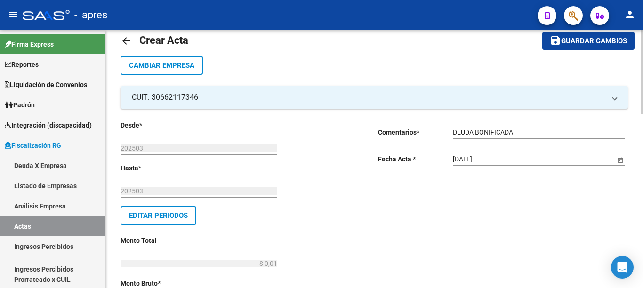
click at [642, 63] on div at bounding box center [642, 72] width 2 height 84
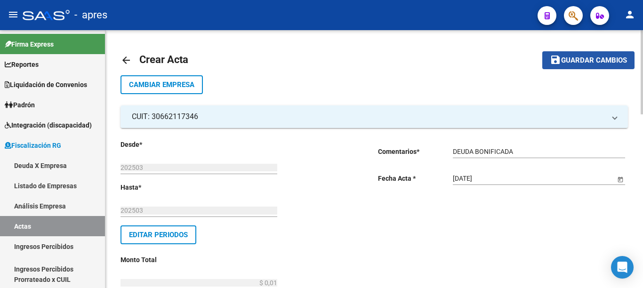
click at [602, 55] on button "save Guardar cambios" at bounding box center [588, 59] width 92 height 17
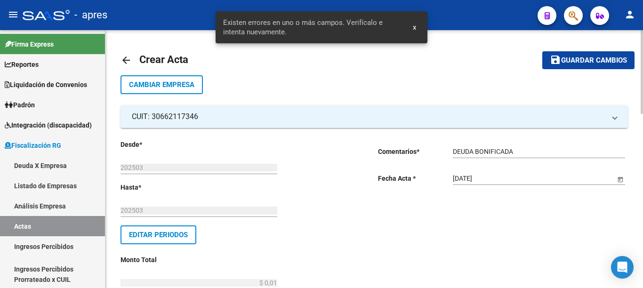
scroll to position [258, 0]
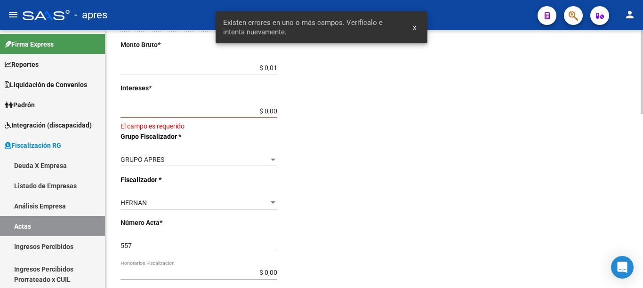
click at [643, 192] on div at bounding box center [642, 159] width 2 height 258
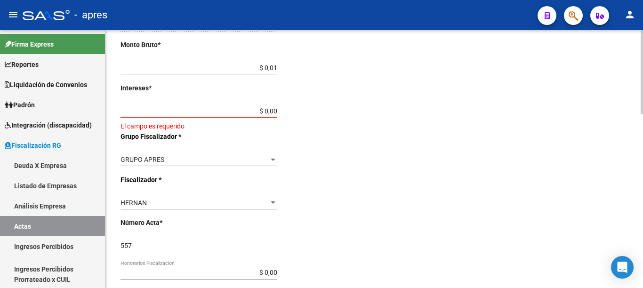
drag, startPoint x: 265, startPoint y: 111, endPoint x: 377, endPoint y: 111, distance: 111.6
click at [377, 111] on div "Desde * 202503 Ej: 202201 Hasta * 202503 Ej: 202208 Editar Periodos Monto Total…" at bounding box center [375, 129] width 508 height 518
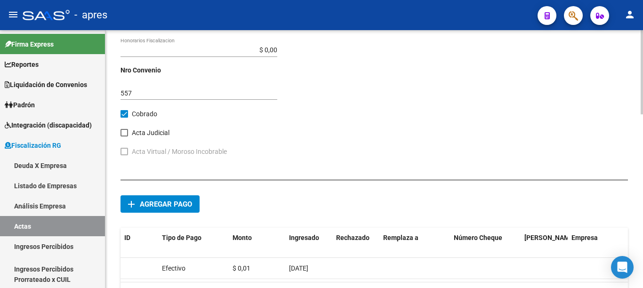
click at [643, 114] on div at bounding box center [642, 72] width 2 height 84
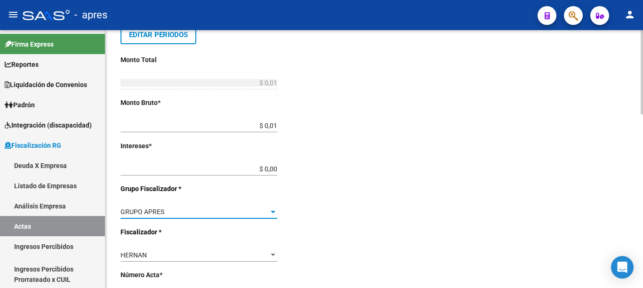
scroll to position [0, 0]
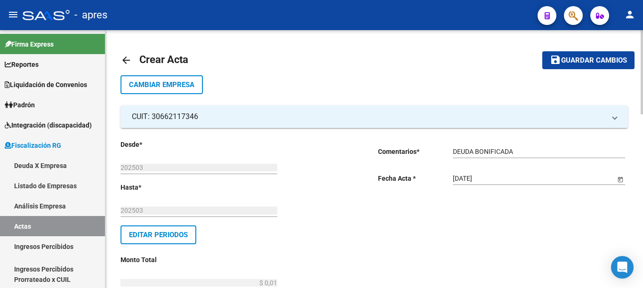
click at [643, 56] on div at bounding box center [642, 72] width 2 height 84
click at [574, 61] on span "Guardar cambios" at bounding box center [594, 61] width 66 height 8
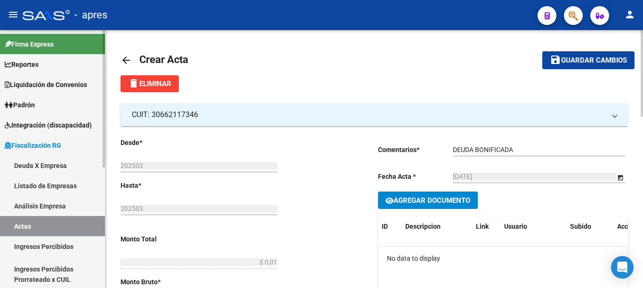
click at [28, 163] on link "Deuda X Empresa" at bounding box center [52, 165] width 105 height 20
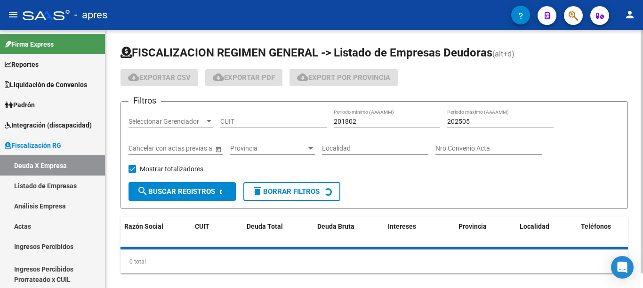
click at [251, 121] on input "CUIT" at bounding box center [273, 122] width 106 height 8
paste input "30-71214037-9"
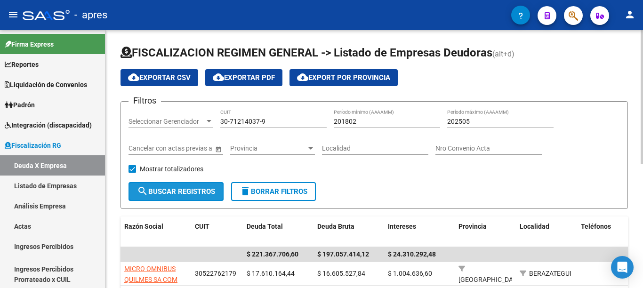
click at [178, 189] on span "search Buscar Registros" at bounding box center [176, 191] width 78 height 8
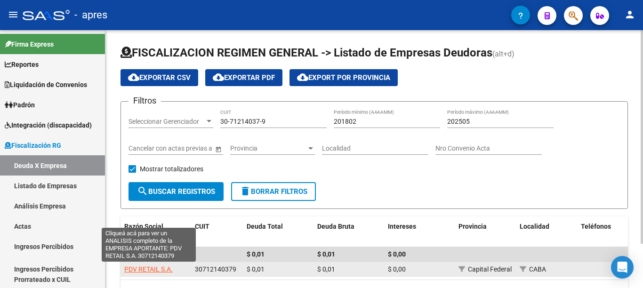
click at [150, 270] on span "PDV RETAIL S.A." at bounding box center [148, 270] width 49 height 8
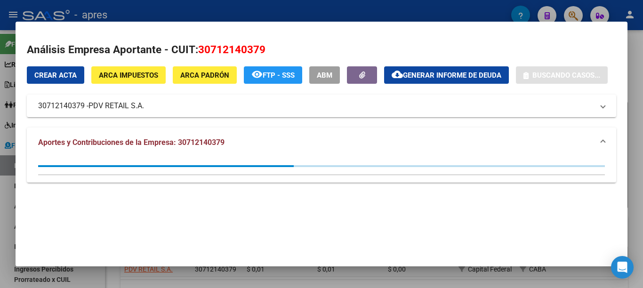
click at [410, 72] on span "Generar informe de deuda" at bounding box center [452, 75] width 98 height 8
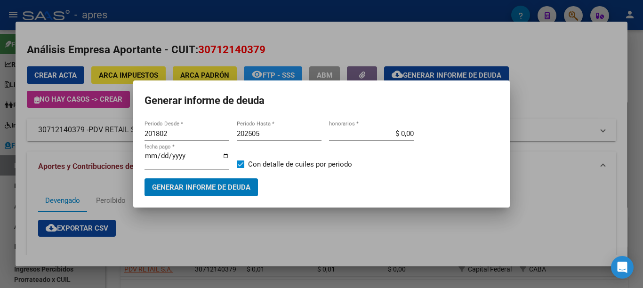
click at [218, 184] on span "Generar informe de deuda" at bounding box center [201, 188] width 98 height 8
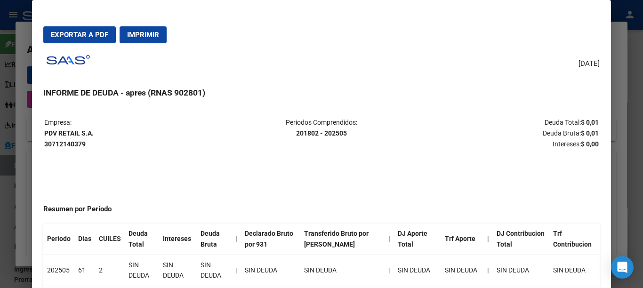
click at [140, 33] on span "Imprimir" at bounding box center [143, 35] width 32 height 8
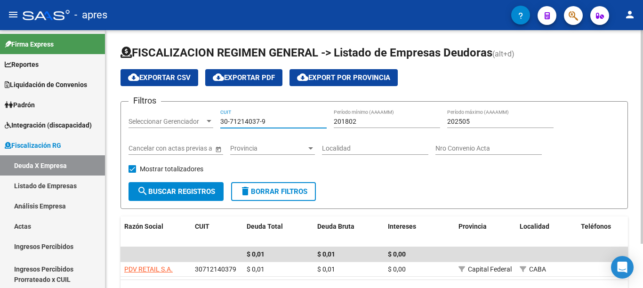
drag, startPoint x: 275, startPoint y: 120, endPoint x: 187, endPoint y: 120, distance: 87.6
click at [187, 120] on div "Filtros Seleccionar Gerenciador Seleccionar Gerenciador 30-71214037-9 CUIT 2018…" at bounding box center [375, 145] width 492 height 73
paste input "62845551-8"
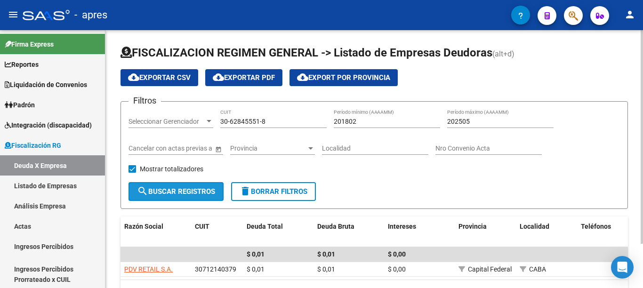
click at [174, 190] on span "search Buscar Registros" at bounding box center [176, 191] width 78 height 8
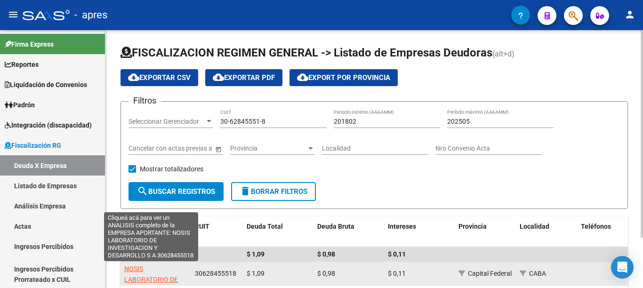
click at [138, 272] on span "NOSIS LABORATORIO DE INVESTIGACION Y DESARROLLO S A" at bounding box center [151, 285] width 54 height 40
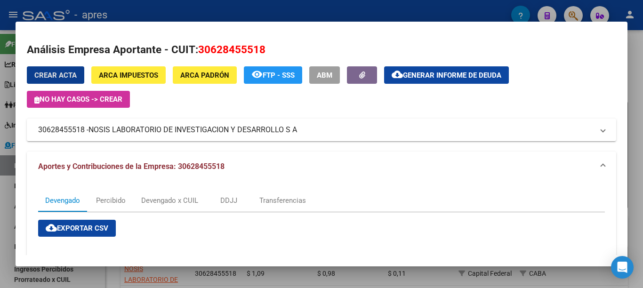
click at [451, 77] on span "Generar informe de deuda" at bounding box center [452, 75] width 98 height 8
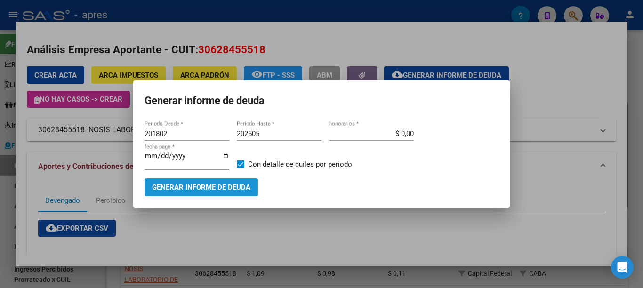
click at [176, 187] on span "Generar informe de deuda" at bounding box center [201, 188] width 98 height 8
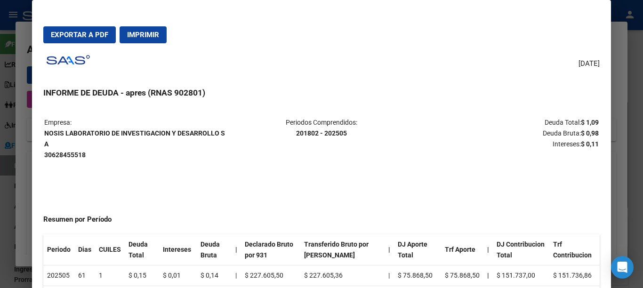
click at [152, 37] on span "Imprimir" at bounding box center [143, 35] width 32 height 8
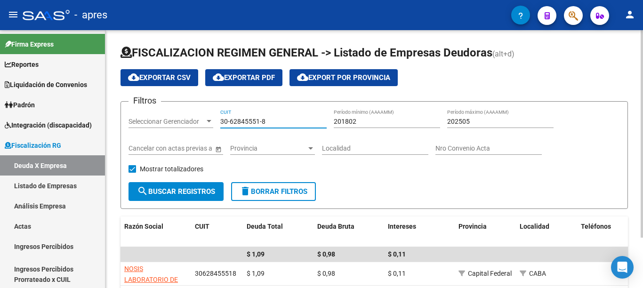
drag, startPoint x: 283, startPoint y: 121, endPoint x: 179, endPoint y: 118, distance: 103.7
click at [179, 118] on div "Filtros Seleccionar Gerenciador Seleccionar Gerenciador 30-62845551-8 CUIT 2018…" at bounding box center [375, 145] width 492 height 73
paste input "70739199-1"
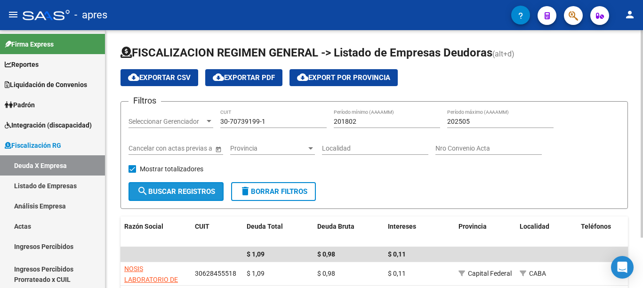
click at [210, 186] on button "search Buscar Registros" at bounding box center [176, 191] width 95 height 19
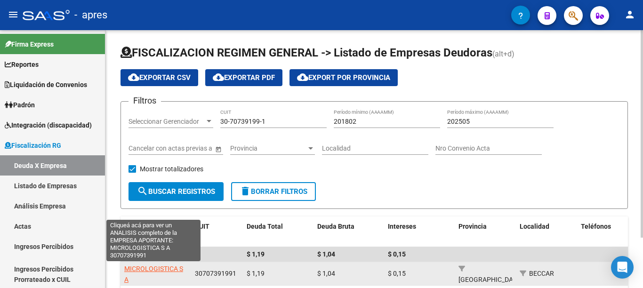
click at [158, 269] on span "MICROLOGISTICA S A" at bounding box center [153, 274] width 59 height 18
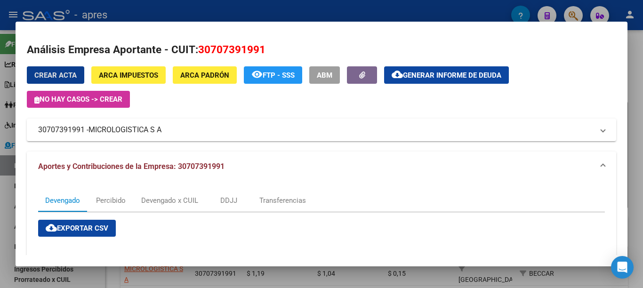
click at [422, 77] on span "Generar informe de deuda" at bounding box center [452, 75] width 98 height 8
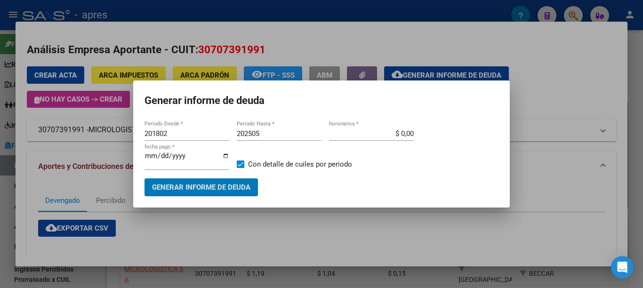
click at [213, 185] on span "Generar informe de deuda" at bounding box center [201, 188] width 98 height 8
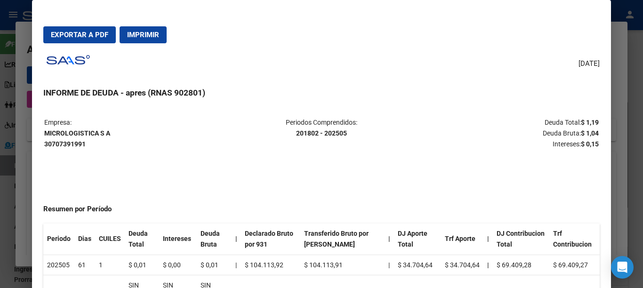
click at [162, 39] on button "Imprimir" at bounding box center [143, 34] width 47 height 17
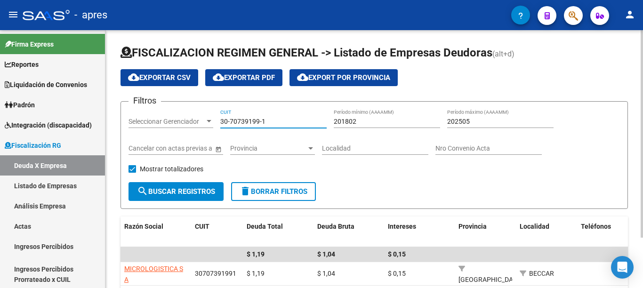
drag, startPoint x: 273, startPoint y: 120, endPoint x: 181, endPoint y: 120, distance: 92.3
click at [181, 120] on div "Filtros Seleccionar Gerenciador Seleccionar Gerenciador 30-70739199-1 CUIT 2018…" at bounding box center [375, 145] width 492 height 73
paste input "806934"
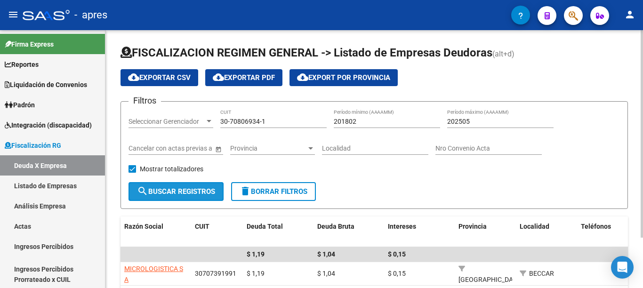
click at [202, 195] on span "search Buscar Registros" at bounding box center [176, 191] width 78 height 8
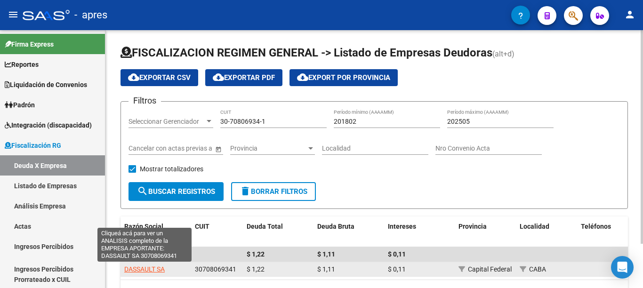
click at [151, 268] on span "DASSAULT SA" at bounding box center [144, 270] width 40 height 8
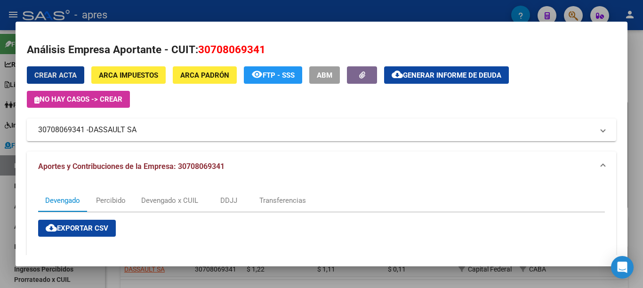
click at [432, 80] on span "Generar informe de deuda" at bounding box center [452, 75] width 98 height 8
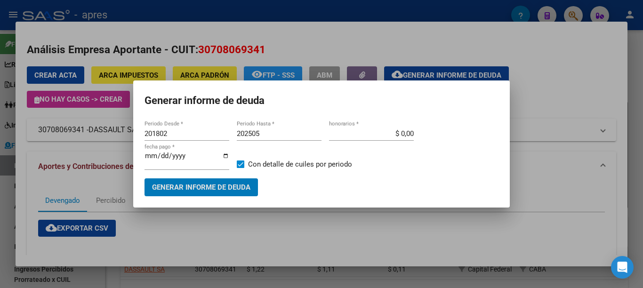
click at [228, 185] on span "Generar informe de deuda" at bounding box center [201, 188] width 98 height 8
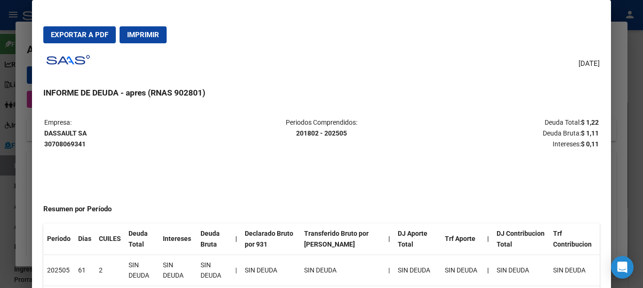
click at [148, 39] on button "Imprimir" at bounding box center [143, 34] width 47 height 17
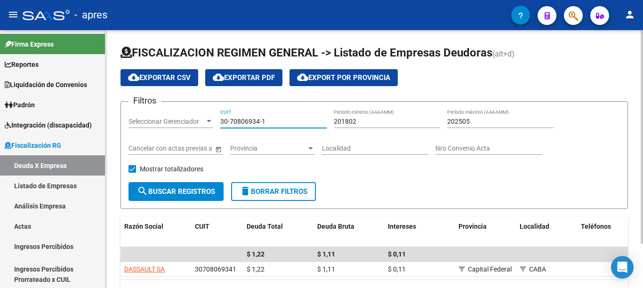
drag, startPoint x: 303, startPoint y: 121, endPoint x: 187, endPoint y: 142, distance: 117.8
click at [178, 119] on div "Filtros Seleccionar Gerenciador Seleccionar Gerenciador 30-70806934-1 CUIT 2018…" at bounding box center [375, 145] width 492 height 73
paste input "3-70708312-9"
click at [196, 186] on button "search Buscar Registros" at bounding box center [176, 191] width 95 height 19
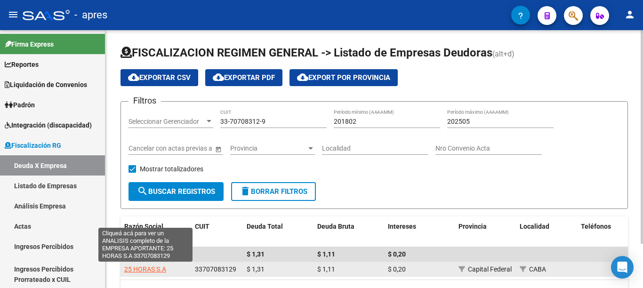
click at [152, 269] on span "25 HORAS S.A" at bounding box center [145, 270] width 42 height 8
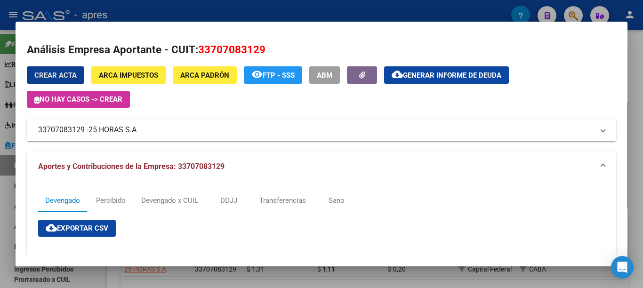
click at [427, 78] on span "Generar informe de deuda" at bounding box center [452, 75] width 98 height 8
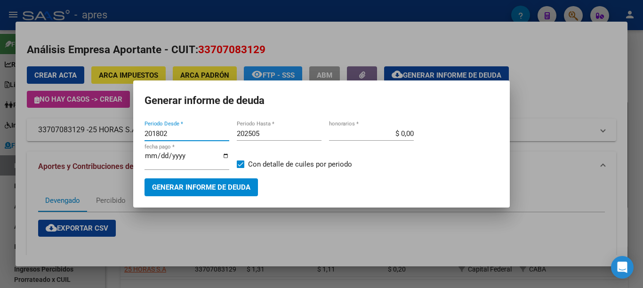
click at [215, 194] on mat-dialog-container "Generar informe de deuda 201802 Periodo Desde * 202505 Periodo Hasta * $ 0,00 h…" at bounding box center [321, 144] width 377 height 127
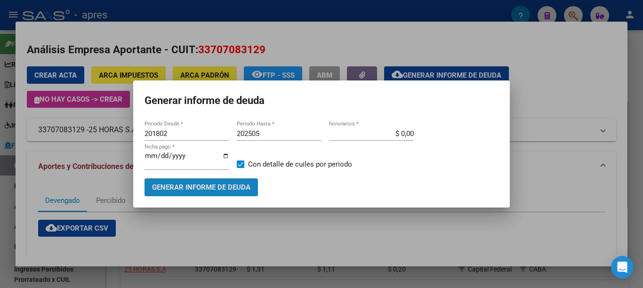
click at [211, 185] on span "Generar informe de deuda" at bounding box center [201, 188] width 98 height 8
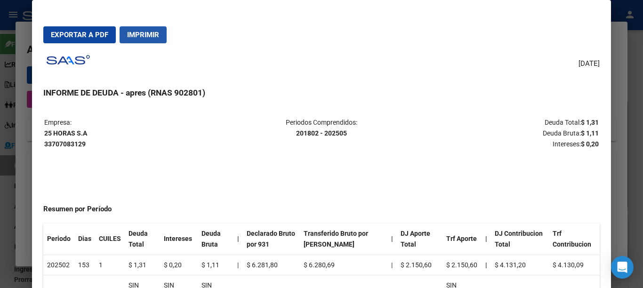
drag, startPoint x: 154, startPoint y: 38, endPoint x: 291, endPoint y: 252, distance: 254.4
click at [154, 38] on span "Imprimir" at bounding box center [143, 35] width 32 height 8
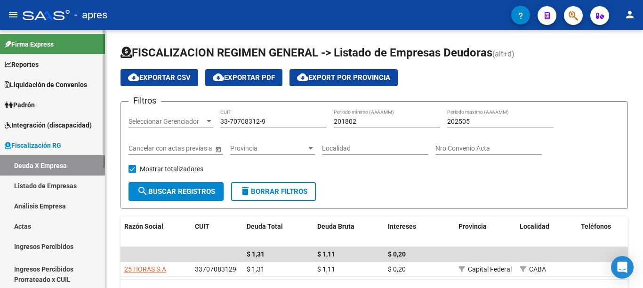
click at [24, 223] on link "Actas" at bounding box center [52, 226] width 105 height 20
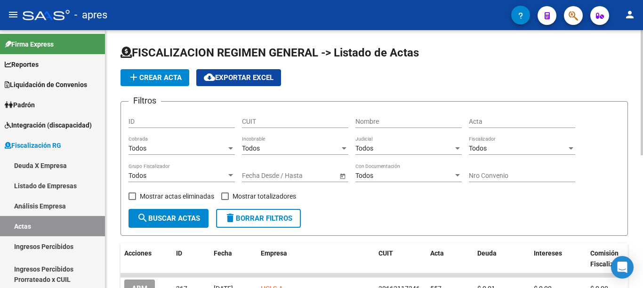
click at [159, 79] on span "add Crear Acta" at bounding box center [155, 77] width 54 height 8
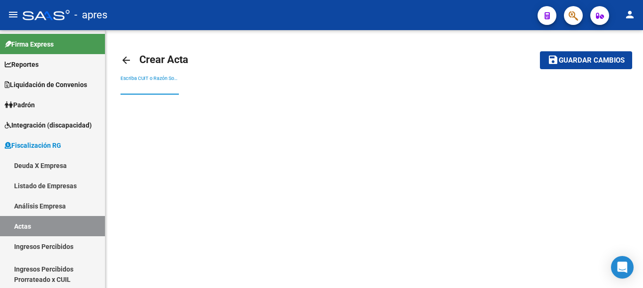
click at [155, 86] on input "Escriba CUIT o Razón Social para buscar" at bounding box center [150, 88] width 58 height 8
paste input "30712140379"
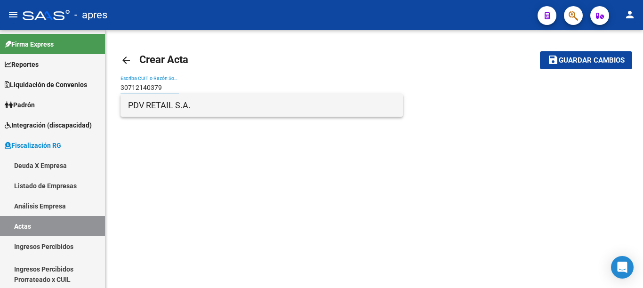
click at [152, 107] on span "PDV RETAIL S.A." at bounding box center [261, 105] width 267 height 23
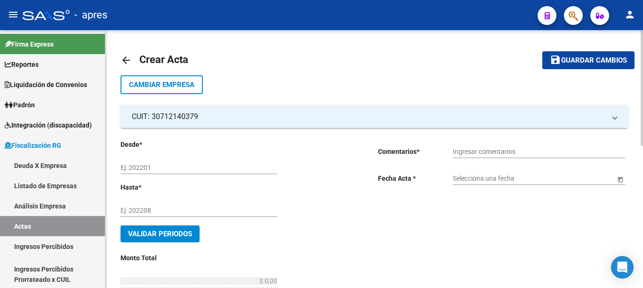
click at [169, 165] on input "Ej: 202201" at bounding box center [199, 168] width 157 height 8
click at [474, 152] on input "Ingresar comentarios" at bounding box center [539, 152] width 172 height 8
click at [611, 178] on span "Open calendar" at bounding box center [620, 179] width 23 height 23
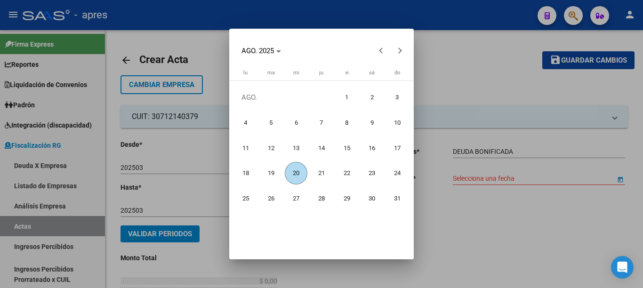
click at [296, 182] on span "20" at bounding box center [296, 173] width 23 height 23
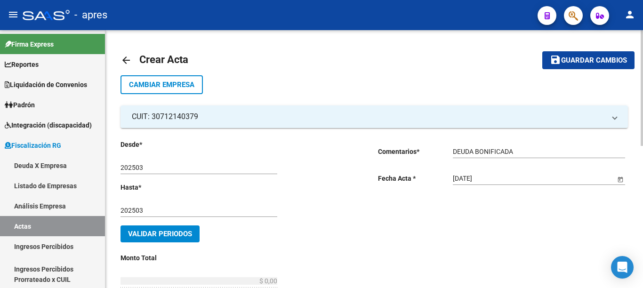
click at [179, 237] on span "Validar Periodos" at bounding box center [160, 234] width 64 height 8
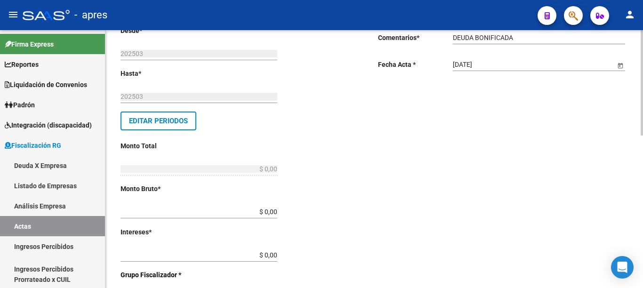
scroll to position [123, 0]
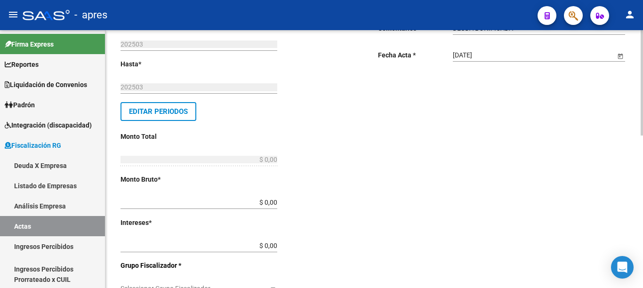
click at [643, 136] on div at bounding box center [642, 82] width 2 height 105
drag, startPoint x: 252, startPoint y: 202, endPoint x: 410, endPoint y: 202, distance: 157.8
click at [410, 202] on div "Desde * 202503 Ej: 202201 Hasta * 202503 Ej: 202208 Editar Periodos Monto Total…" at bounding box center [375, 261] width 508 height 512
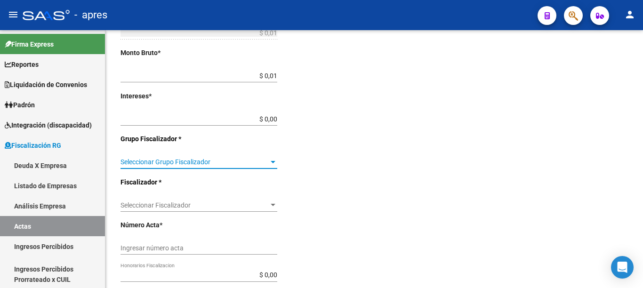
click at [643, 136] on div at bounding box center [642, 82] width 2 height 105
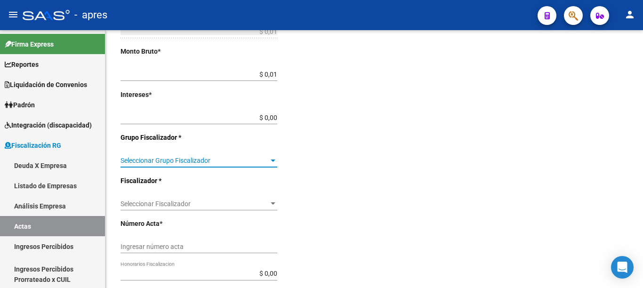
click at [219, 165] on div "Seleccionar Grupo Fiscalizador Seleccionar Grupo Fiscalizador" at bounding box center [199, 157] width 157 height 19
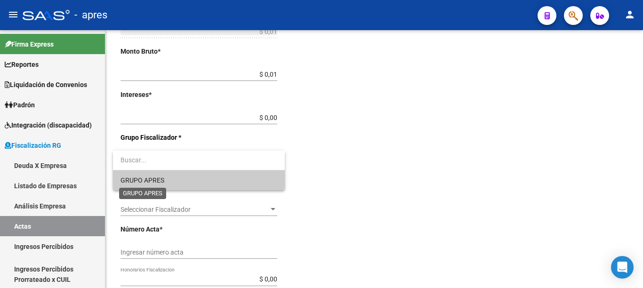
click at [155, 181] on span "GRUPO APRES" at bounding box center [143, 181] width 44 height 8
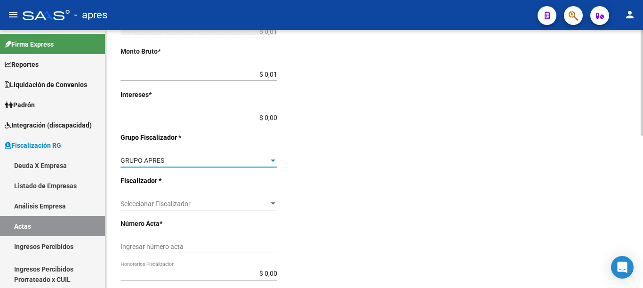
click at [235, 211] on div "Seleccionar Fiscalizador Seleccionar Fiscalizador" at bounding box center [199, 205] width 157 height 27
click at [231, 207] on span "Seleccionar Fiscalizador" at bounding box center [195, 204] width 148 height 8
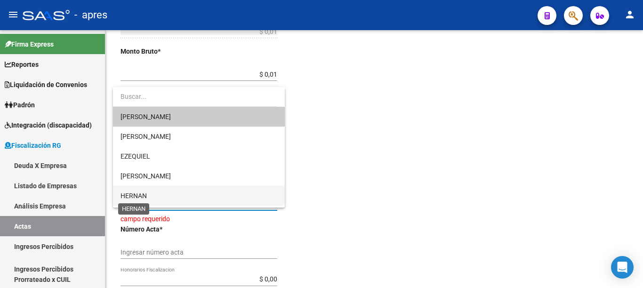
click at [138, 194] on span "HERNAN" at bounding box center [134, 196] width 26 height 8
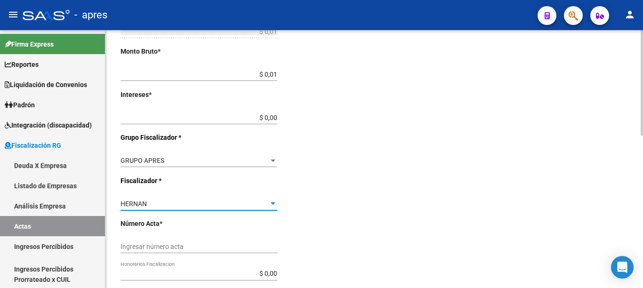
click at [207, 246] on input "Ingresar número acta" at bounding box center [199, 247] width 157 height 8
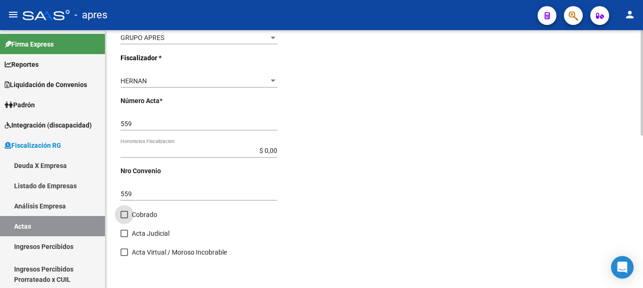
click at [125, 216] on span at bounding box center [125, 215] width 8 height 8
click at [124, 218] on input "Cobrado" at bounding box center [124, 218] width 0 height 0
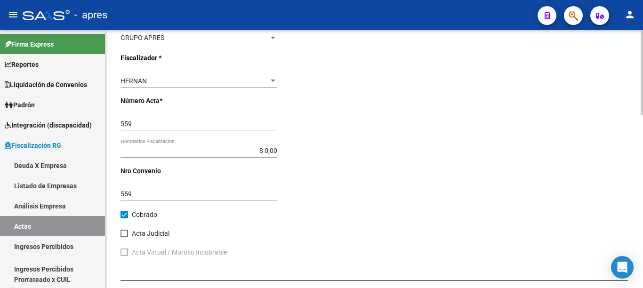
scroll to position [460, 0]
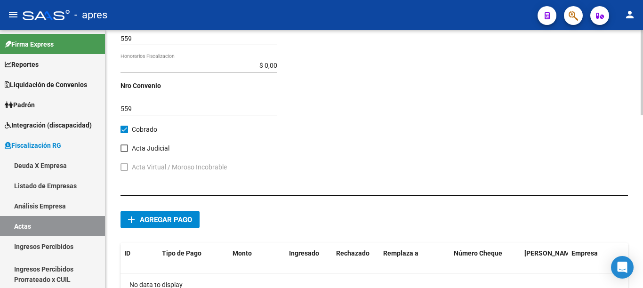
click at [643, 115] on div at bounding box center [642, 72] width 2 height 85
click at [169, 223] on span "Agregar pago" at bounding box center [166, 220] width 52 height 8
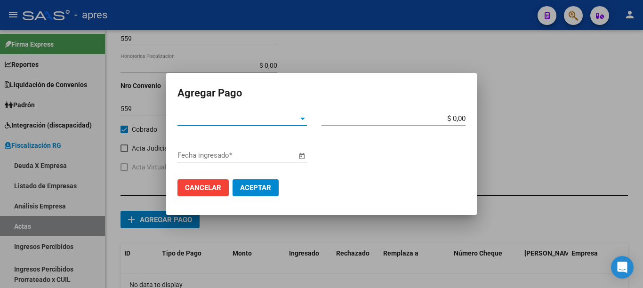
click at [297, 119] on span "Tipo de Pago *" at bounding box center [238, 118] width 121 height 8
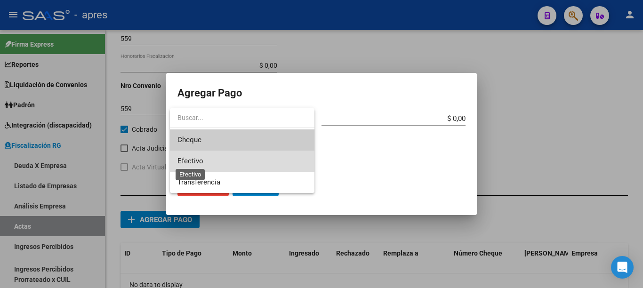
click at [180, 159] on span "Efectivo" at bounding box center [191, 161] width 26 height 8
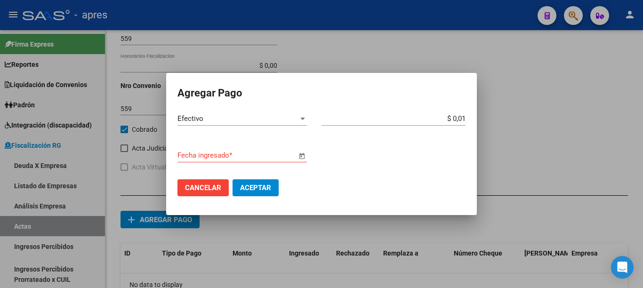
click at [299, 157] on span "Open calendar" at bounding box center [302, 156] width 23 height 23
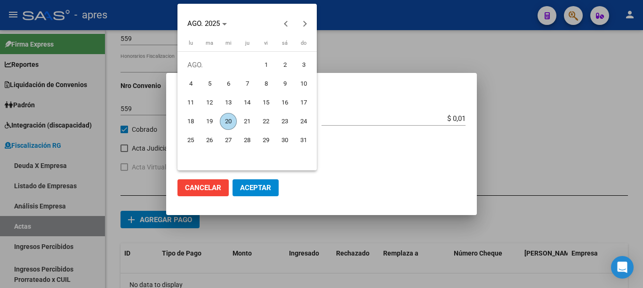
click at [223, 121] on span "20" at bounding box center [228, 121] width 17 height 17
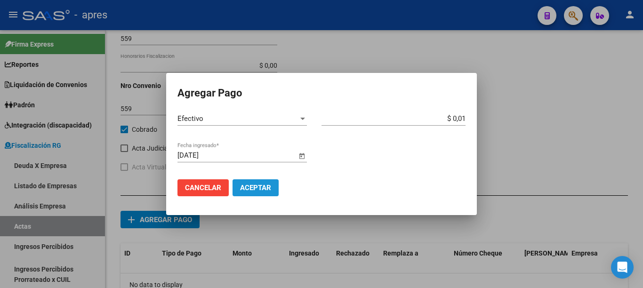
click at [257, 193] on button "Aceptar" at bounding box center [256, 187] width 46 height 17
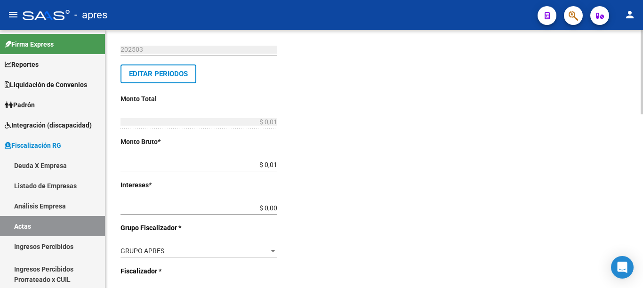
scroll to position [0, 0]
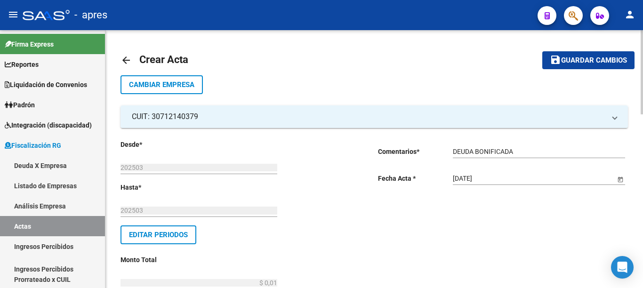
click at [607, 62] on span "Guardar cambios" at bounding box center [594, 61] width 66 height 8
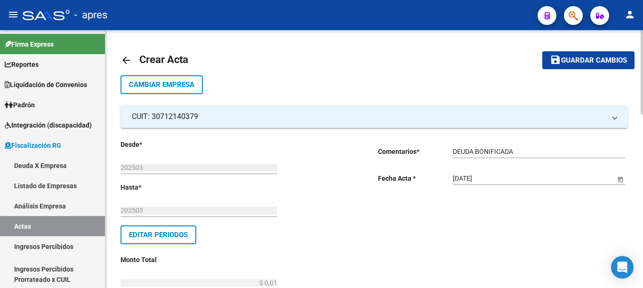
click at [157, 233] on span "Editar Periodos" at bounding box center [158, 235] width 59 height 8
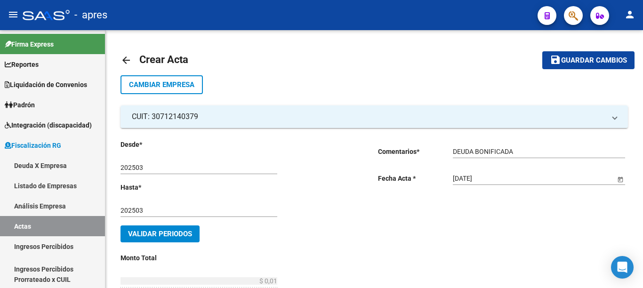
click at [188, 233] on span "Validar Periodos" at bounding box center [160, 234] width 64 height 8
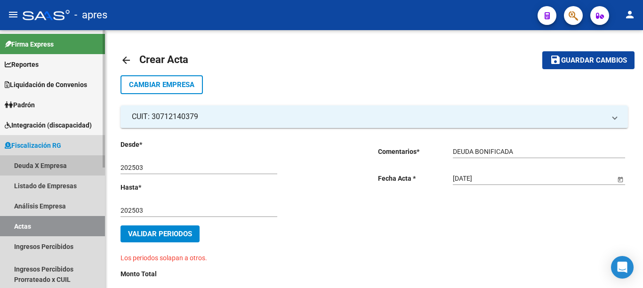
drag, startPoint x: 50, startPoint y: 166, endPoint x: 56, endPoint y: 169, distance: 6.1
click at [50, 167] on link "Deuda X Empresa" at bounding box center [52, 165] width 105 height 20
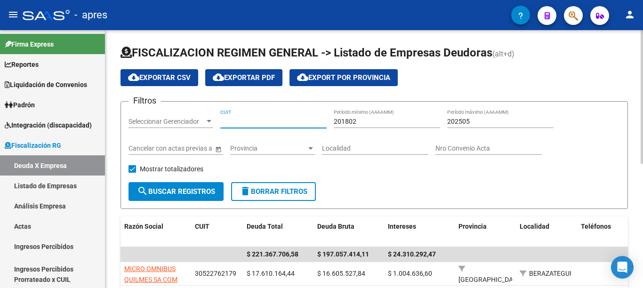
click at [240, 121] on input "CUIT" at bounding box center [273, 122] width 106 height 8
paste input "30-71214037-9"
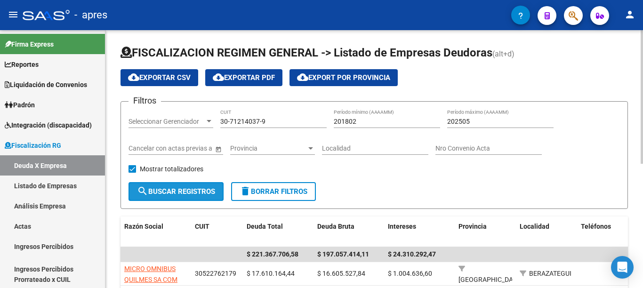
click at [170, 183] on button "search Buscar Registros" at bounding box center [176, 191] width 95 height 19
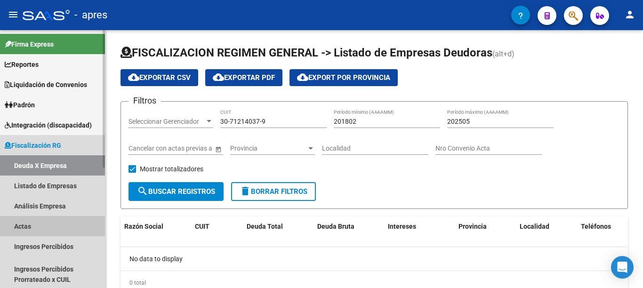
click at [33, 228] on link "Actas" at bounding box center [52, 226] width 105 height 20
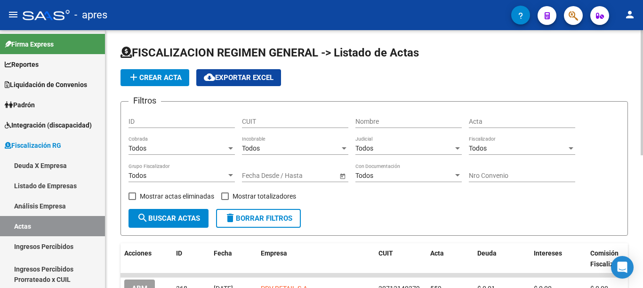
click at [154, 77] on span "add Crear Acta" at bounding box center [155, 77] width 54 height 8
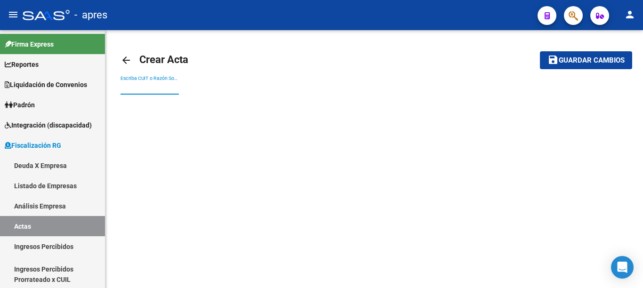
click at [141, 89] on input "Escriba CUIT o Razón Social para buscar" at bounding box center [150, 88] width 58 height 8
paste input "30628455518"
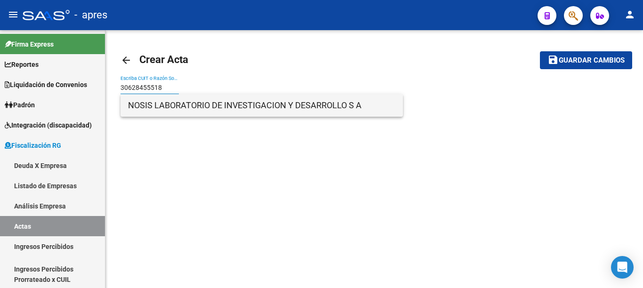
click at [157, 107] on span "NOSIS LABORATORIO DE INVESTIGACION Y DESARROLLO S A" at bounding box center [261, 105] width 267 height 23
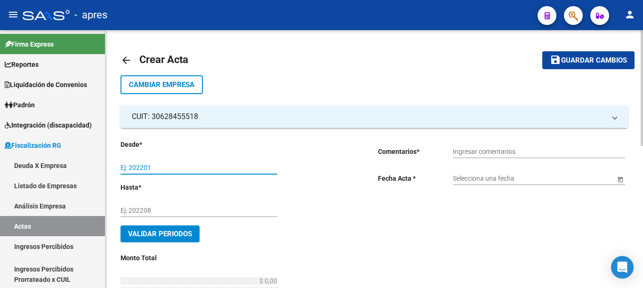
click at [159, 167] on input "Ej: 202201" at bounding box center [199, 168] width 157 height 8
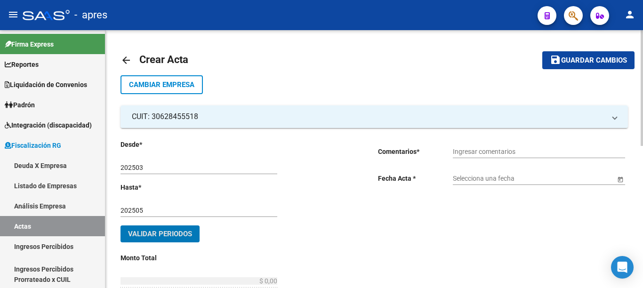
click at [481, 151] on input "Ingresar comentarios" at bounding box center [539, 152] width 172 height 8
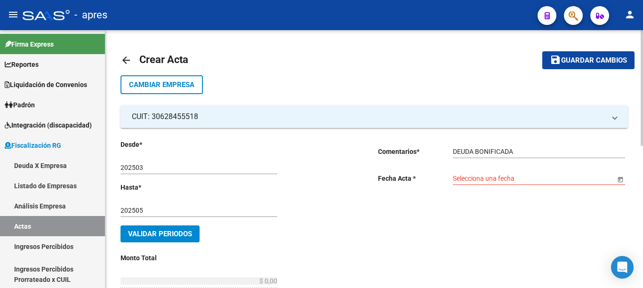
click at [615, 184] on span "Open calendar" at bounding box center [620, 179] width 23 height 23
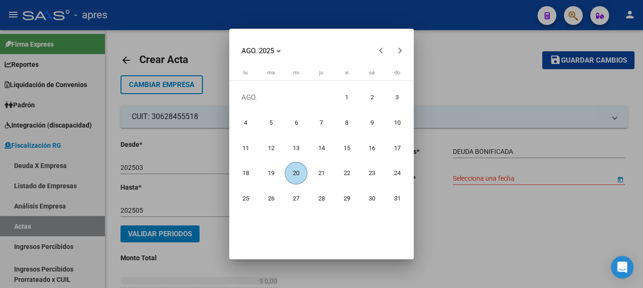
click at [297, 176] on span "20" at bounding box center [296, 173] width 23 height 23
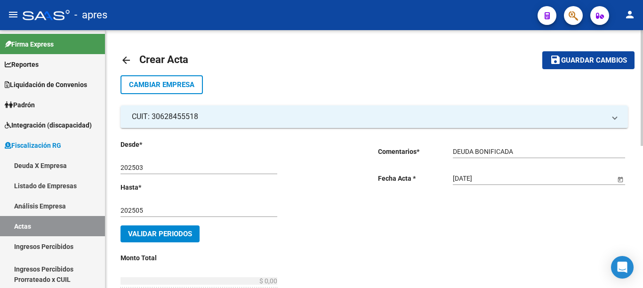
click at [181, 239] on button "Validar Periodos" at bounding box center [160, 234] width 79 height 17
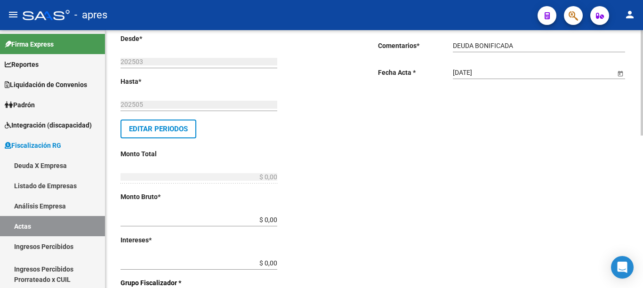
scroll to position [216, 0]
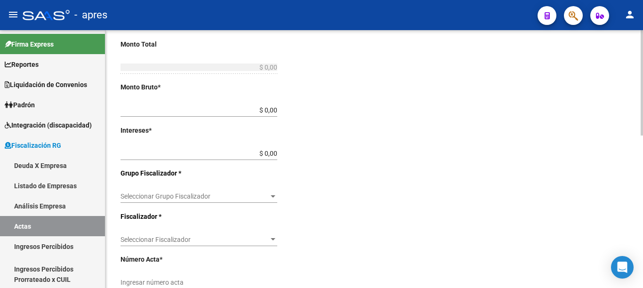
click at [639, 181] on div "arrow_back Crear Acta save Guardar cambios Cambiar Empresa CUIT: 30628455518 Ra…" at bounding box center [375, 130] width 540 height 632
drag, startPoint x: 366, startPoint y: 113, endPoint x: 429, endPoint y: 113, distance: 62.6
click at [429, 113] on div "Desde * 202503 Ej: 202201 Hasta * 202505 Ej: 202208 Editar Periodos Monto Total…" at bounding box center [375, 168] width 508 height 512
click at [270, 196] on div at bounding box center [273, 197] width 8 height 8
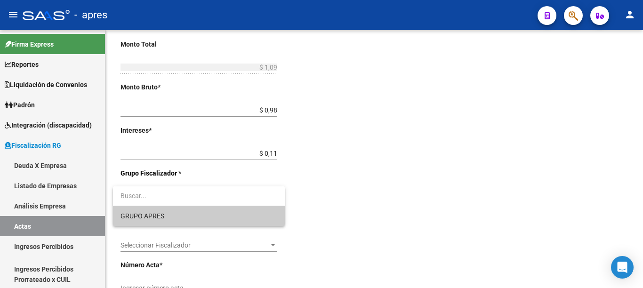
click at [177, 219] on span "GRUPO APRES" at bounding box center [199, 216] width 157 height 20
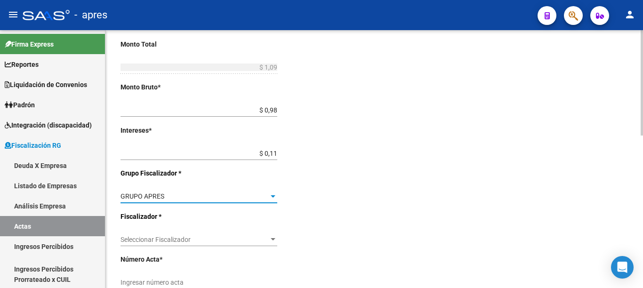
click at [248, 241] on span "Seleccionar Fiscalizador" at bounding box center [195, 240] width 148 height 8
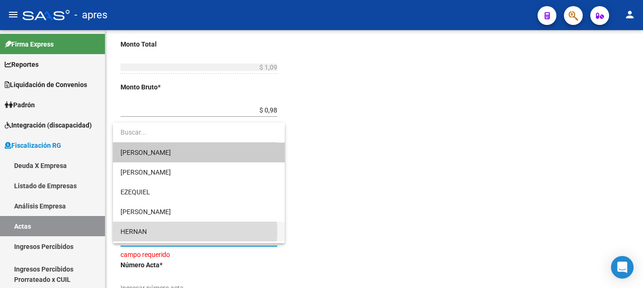
click at [161, 232] on span "HERNAN" at bounding box center [199, 232] width 157 height 20
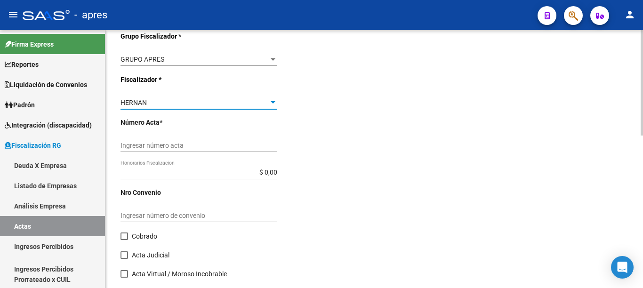
click at [643, 136] on div at bounding box center [642, 82] width 2 height 105
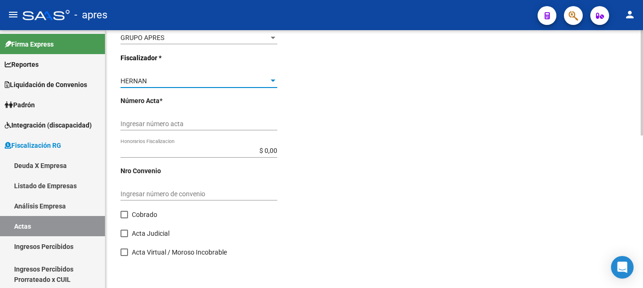
click at [221, 125] on input "Ingresar número acta" at bounding box center [199, 124] width 157 height 8
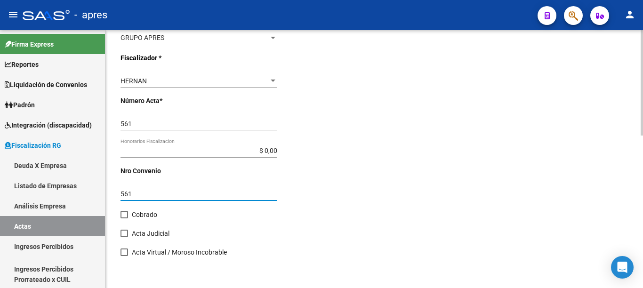
click at [124, 215] on span at bounding box center [125, 215] width 8 height 8
click at [124, 218] on input "Cobrado" at bounding box center [124, 218] width 0 height 0
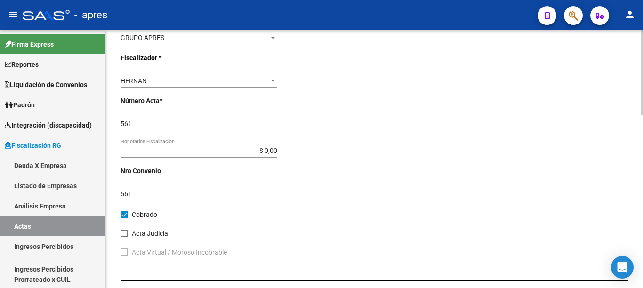
scroll to position [512, 0]
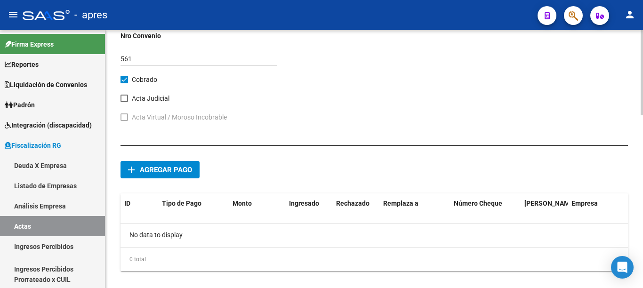
click at [643, 115] on div at bounding box center [642, 72] width 2 height 85
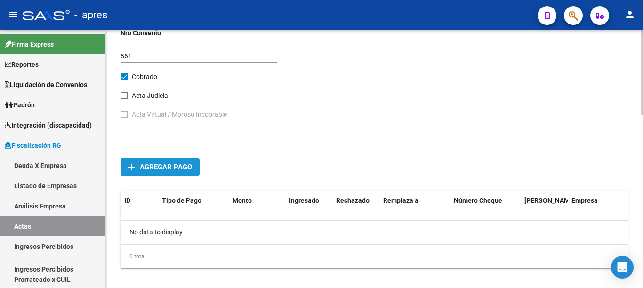
click at [163, 163] on span "Agregar pago" at bounding box center [166, 167] width 52 height 8
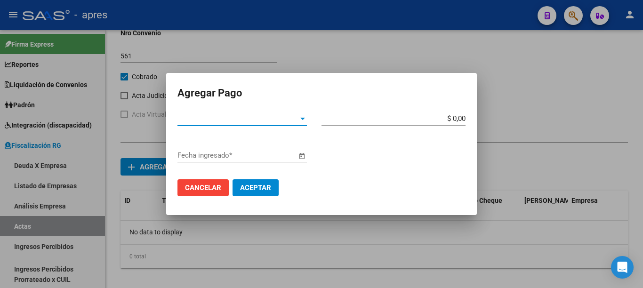
click at [293, 117] on span "Tipo de Pago *" at bounding box center [238, 118] width 121 height 8
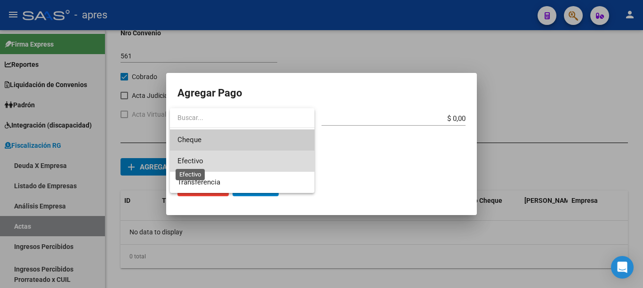
click at [193, 160] on span "Efectivo" at bounding box center [191, 161] width 26 height 8
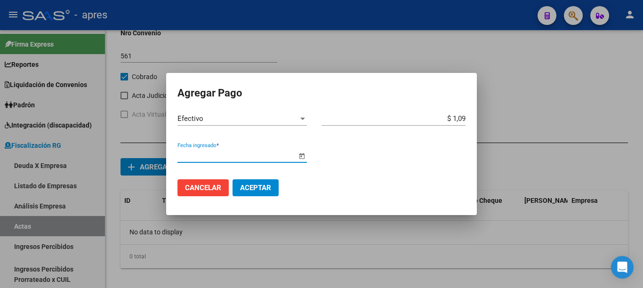
click at [305, 157] on span "Open calendar" at bounding box center [302, 156] width 23 height 23
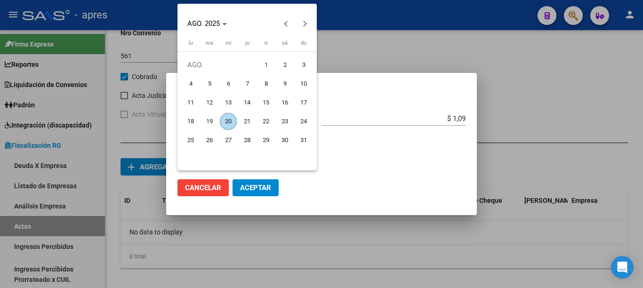
click at [229, 118] on span "20" at bounding box center [228, 121] width 17 height 17
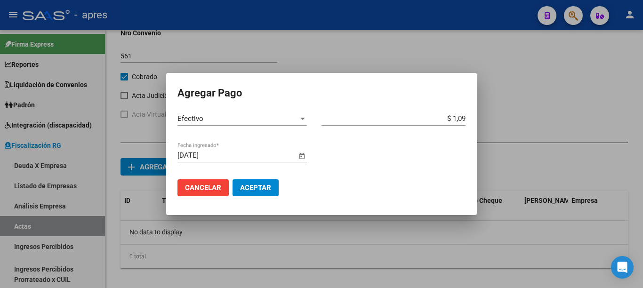
click at [256, 189] on span "Aceptar" at bounding box center [255, 188] width 31 height 8
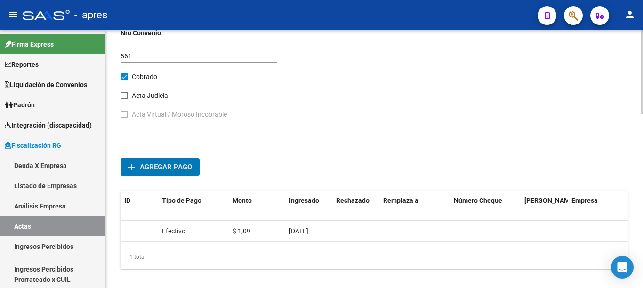
scroll to position [531, 0]
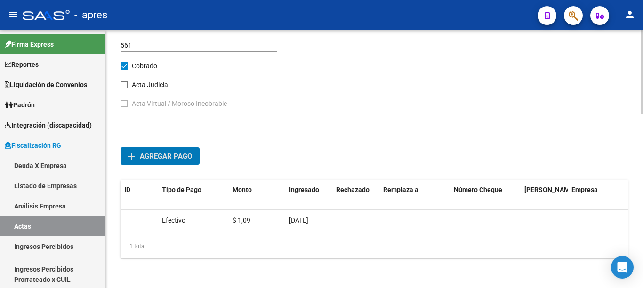
click at [643, 114] on div at bounding box center [642, 72] width 2 height 84
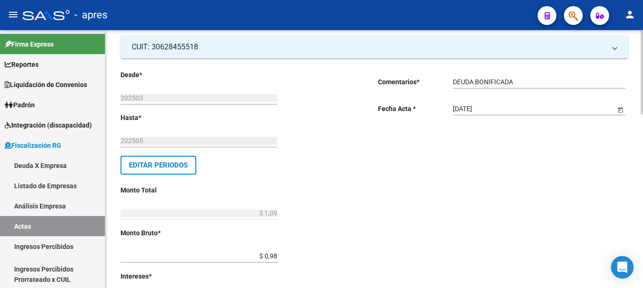
scroll to position [0, 0]
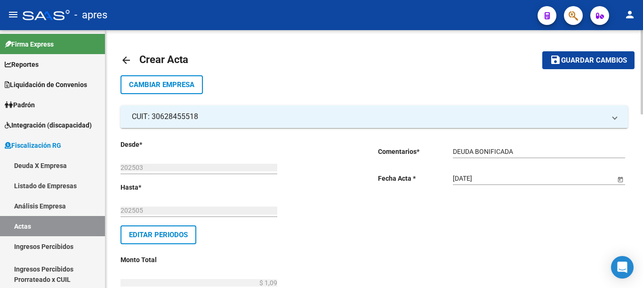
click at [643, 56] on div at bounding box center [642, 72] width 2 height 84
click at [591, 57] on span "Guardar cambios" at bounding box center [594, 61] width 66 height 8
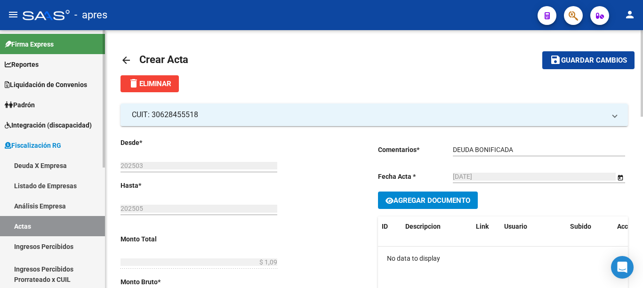
click at [23, 228] on link "Actas" at bounding box center [52, 226] width 105 height 20
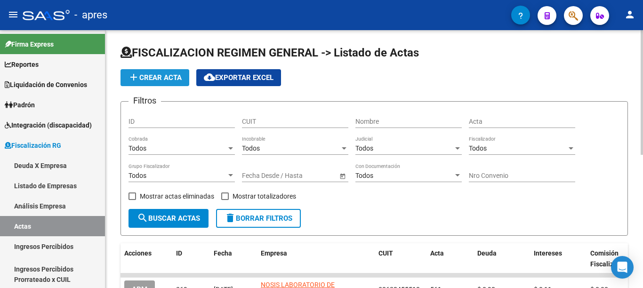
click at [170, 80] on span "add Crear Acta" at bounding box center [155, 77] width 54 height 8
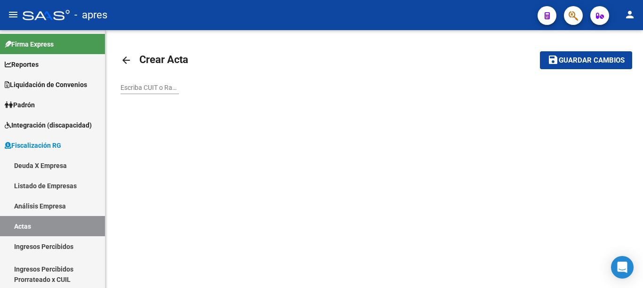
click at [146, 87] on input "Escriba CUIT o Razón Social para buscar" at bounding box center [150, 88] width 58 height 8
paste input "30707391991"
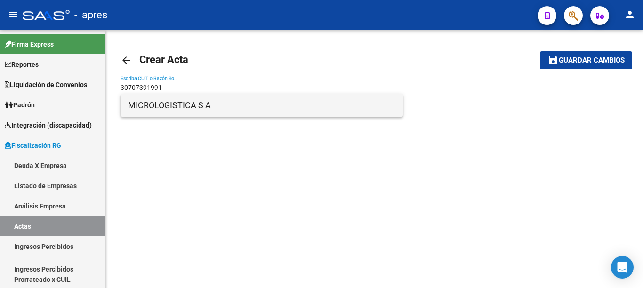
click at [162, 107] on span "MICROLOGISTICA S A" at bounding box center [261, 105] width 267 height 23
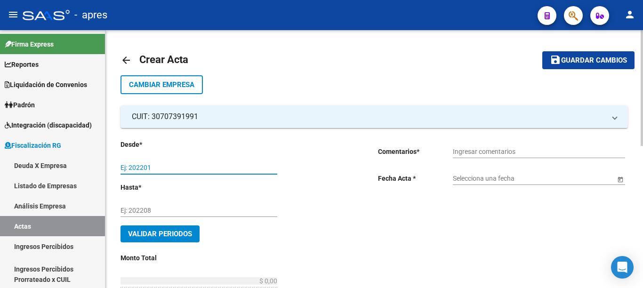
click at [149, 167] on input "Ej: 202201" at bounding box center [199, 168] width 157 height 8
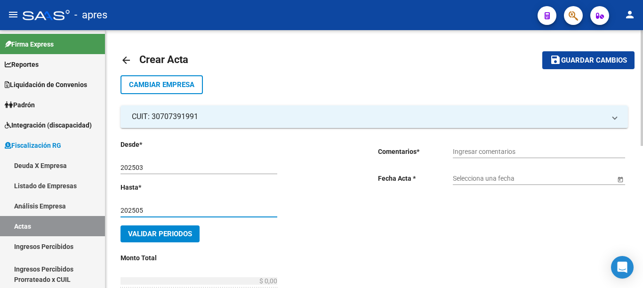
click at [482, 150] on input "Ingresar comentarios" at bounding box center [539, 152] width 172 height 8
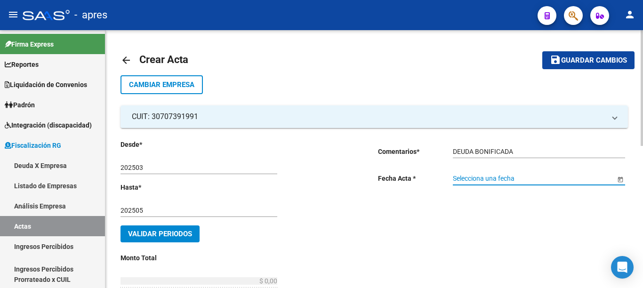
click at [618, 178] on span "Open calendar" at bounding box center [620, 179] width 23 height 23
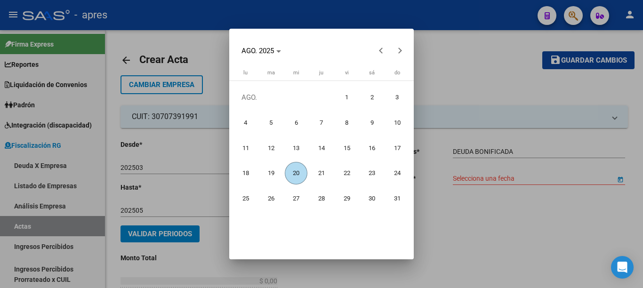
click at [294, 170] on span "20" at bounding box center [296, 173] width 23 height 23
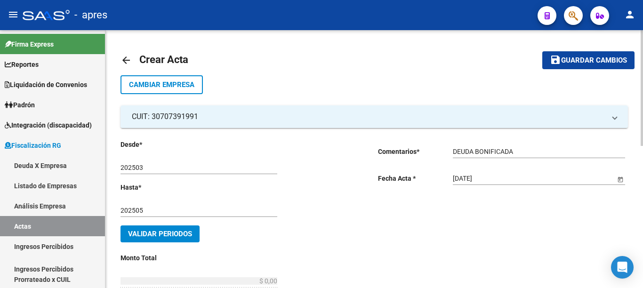
click at [168, 233] on span "Validar Periodos" at bounding box center [160, 234] width 64 height 8
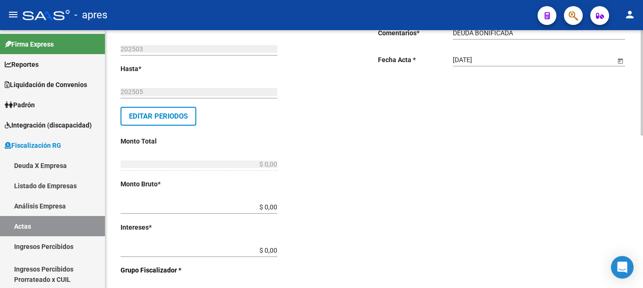
scroll to position [131, 0]
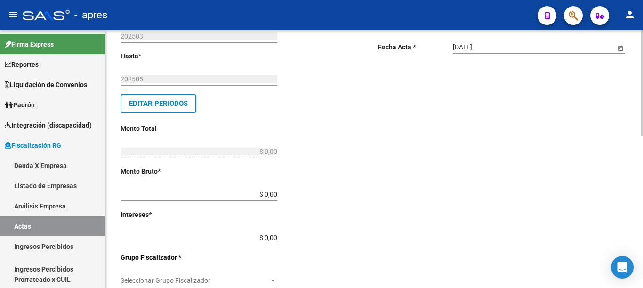
click at [640, 171] on div "arrow_back Crear Acta save Guardar cambios Cambiar Empresa CUIT: 30707391991 Ra…" at bounding box center [375, 215] width 540 height 632
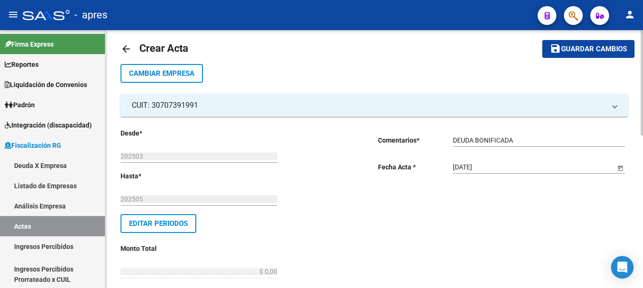
scroll to position [3, 0]
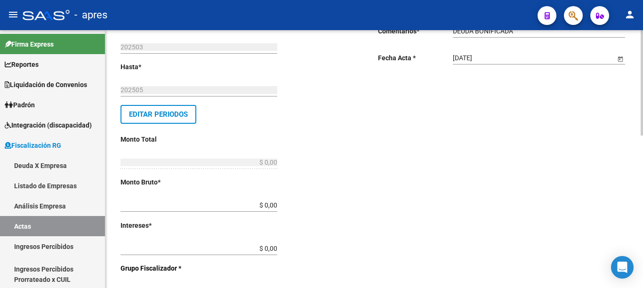
click at [640, 148] on div "arrow_back Crear Acta save Guardar cambios Cambiar Empresa CUIT: 30707391991 Ra…" at bounding box center [375, 226] width 540 height 632
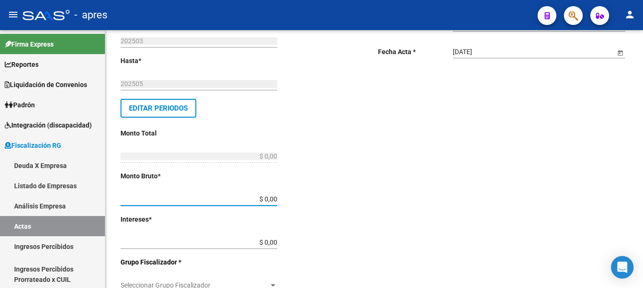
drag, startPoint x: 294, startPoint y: 200, endPoint x: 369, endPoint y: 200, distance: 75.3
click at [369, 200] on div "Desde * 202503 Ej: 202201 Hasta * 202505 Ej: 202208 Editar Periodos Monto Total…" at bounding box center [246, 263] width 250 height 501
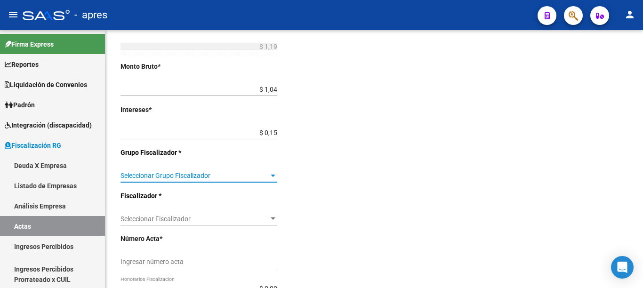
scroll to position [281, 0]
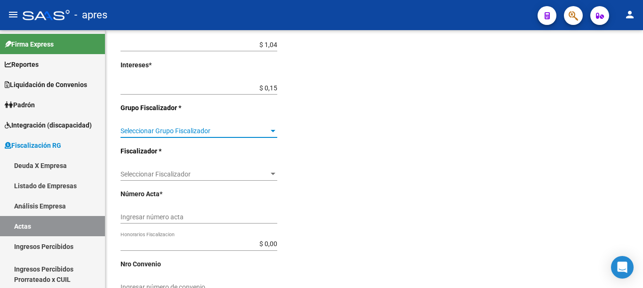
click at [643, 136] on div at bounding box center [642, 82] width 2 height 105
click at [258, 134] on span "Seleccionar Grupo Fiscalizador" at bounding box center [195, 131] width 148 height 8
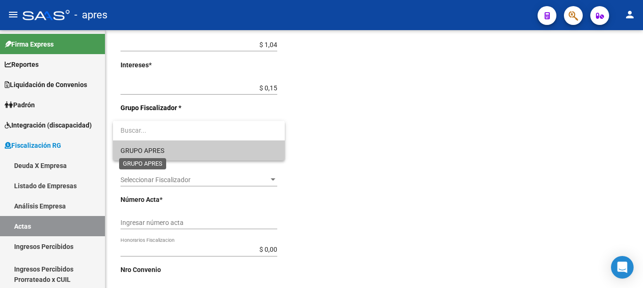
click at [164, 152] on span "GRUPO APRES" at bounding box center [143, 151] width 44 height 8
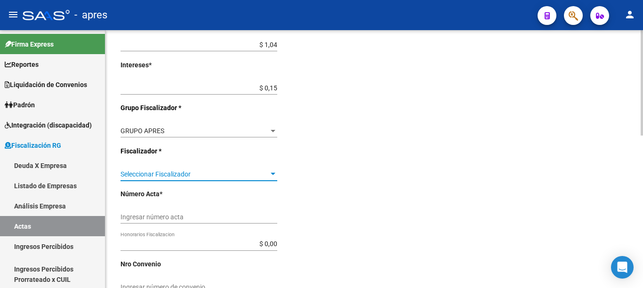
click at [204, 175] on span "Seleccionar Fiscalizador" at bounding box center [195, 174] width 148 height 8
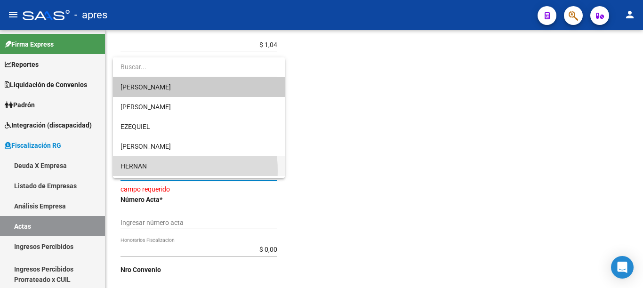
click at [140, 171] on span "HERNAN" at bounding box center [199, 166] width 157 height 20
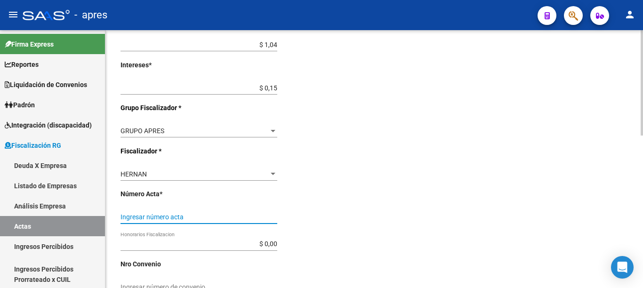
click at [168, 215] on input "Ingresar número acta" at bounding box center [199, 217] width 157 height 8
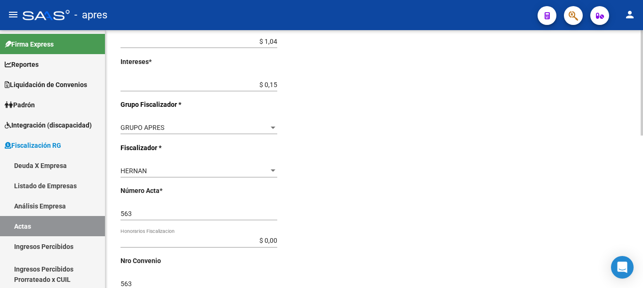
scroll to position [374, 0]
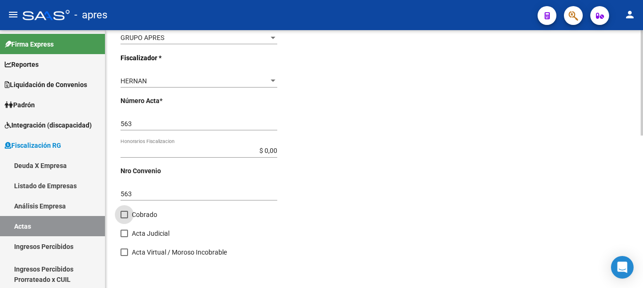
click at [143, 212] on span "Cobrado" at bounding box center [144, 214] width 25 height 11
click at [124, 218] on input "Cobrado" at bounding box center [124, 218] width 0 height 0
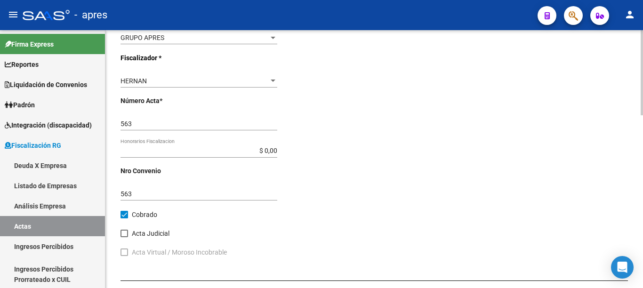
scroll to position [493, 0]
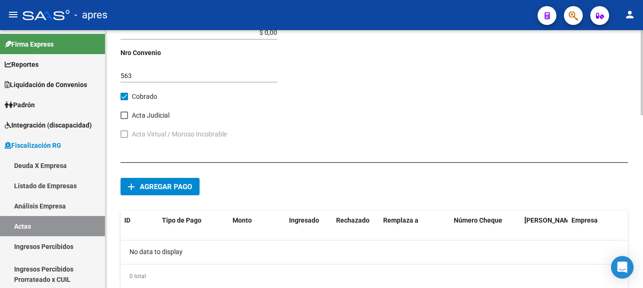
click at [643, 115] on div at bounding box center [642, 72] width 2 height 85
click at [181, 193] on button "add Agregar pago" at bounding box center [160, 186] width 79 height 17
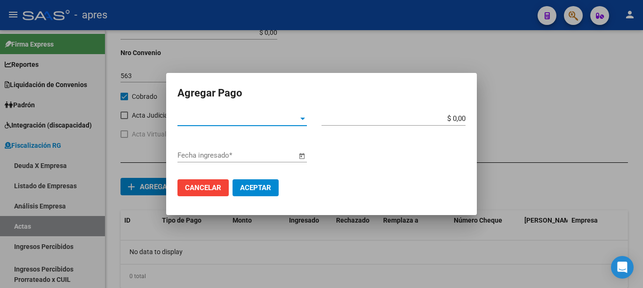
click at [295, 117] on span "Tipo de Pago *" at bounding box center [238, 118] width 121 height 8
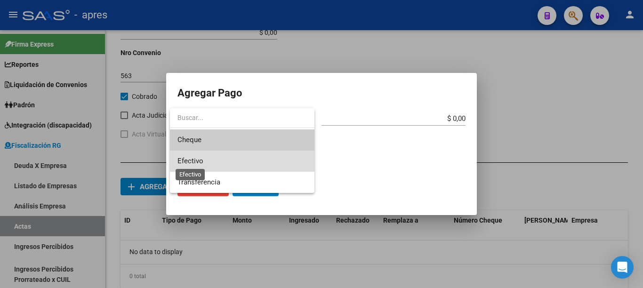
click at [199, 161] on span "Efectivo" at bounding box center [191, 161] width 26 height 8
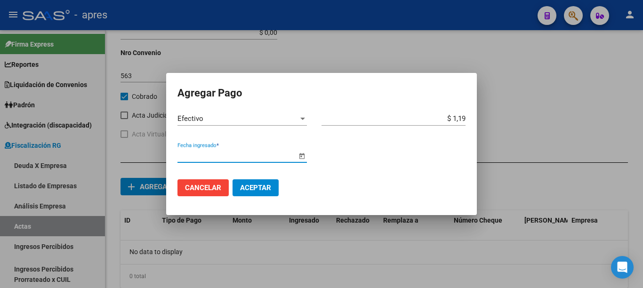
click at [305, 156] on span "Open calendar" at bounding box center [302, 156] width 23 height 23
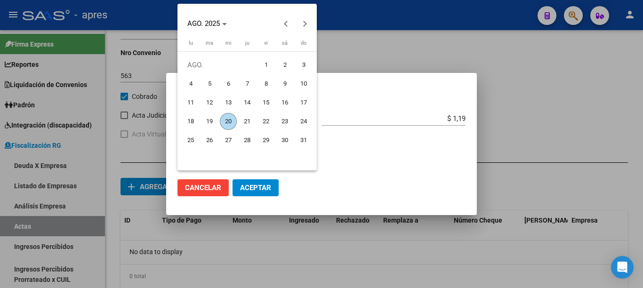
click at [227, 118] on span "20" at bounding box center [228, 121] width 17 height 17
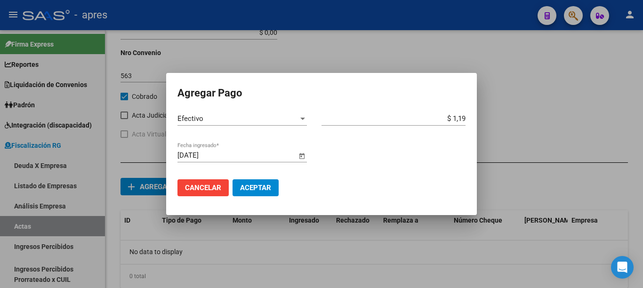
drag, startPoint x: 256, startPoint y: 177, endPoint x: 256, endPoint y: 182, distance: 5.2
click at [256, 179] on mat-dialog-actions "Cancelar Aceptar" at bounding box center [322, 188] width 288 height 32
click at [256, 182] on button "Aceptar" at bounding box center [256, 187] width 46 height 17
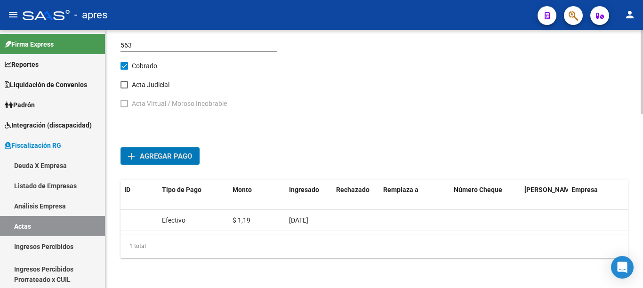
click at [643, 114] on div at bounding box center [642, 72] width 2 height 84
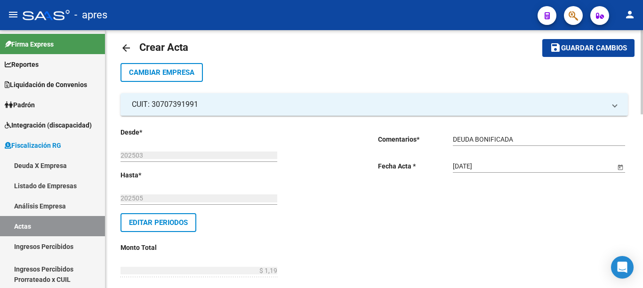
scroll to position [0, 0]
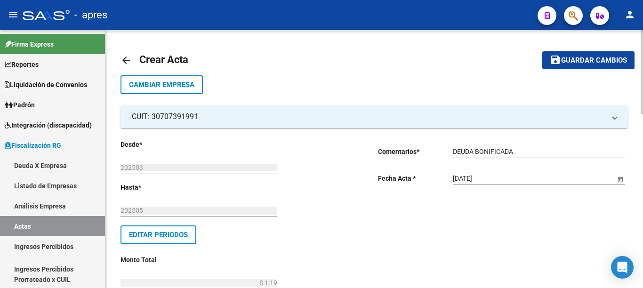
click at [643, 60] on div at bounding box center [642, 72] width 2 height 84
click at [583, 58] on span "Guardar cambios" at bounding box center [594, 61] width 66 height 8
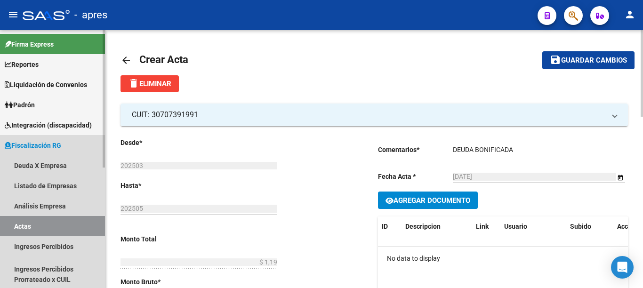
click at [28, 226] on link "Actas" at bounding box center [52, 226] width 105 height 20
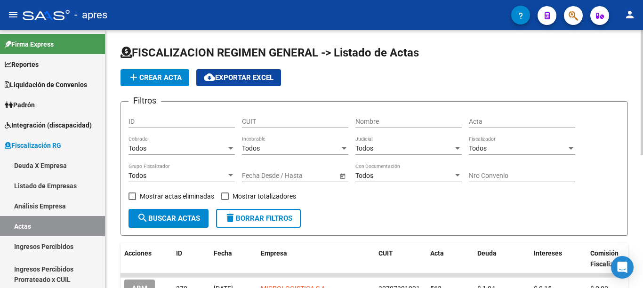
click at [162, 76] on span "add Crear Acta" at bounding box center [155, 77] width 54 height 8
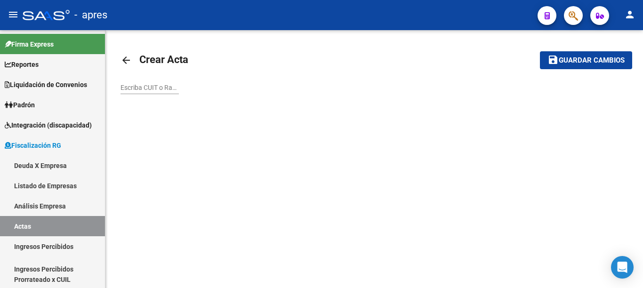
click at [162, 87] on input "Escriba CUIT o Razón Social para buscar" at bounding box center [150, 88] width 58 height 8
paste input "30708069341"
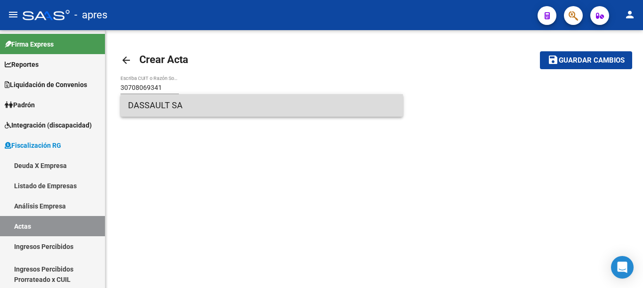
click at [211, 106] on span "DASSAULT SA" at bounding box center [261, 105] width 267 height 23
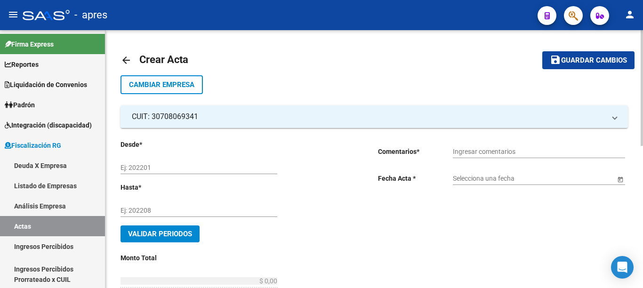
click at [202, 167] on input "Ej: 202201" at bounding box center [199, 168] width 157 height 8
click at [494, 149] on input "Ingresar comentarios" at bounding box center [539, 152] width 172 height 8
click at [619, 176] on span "Open calendar" at bounding box center [620, 179] width 23 height 23
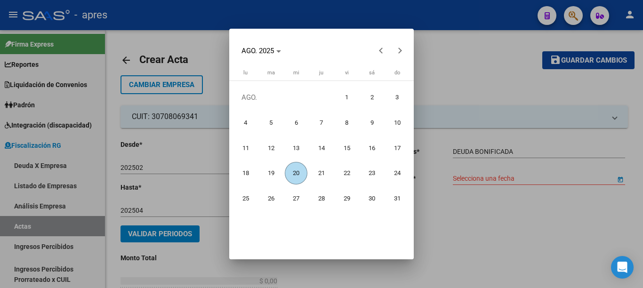
click at [294, 170] on span "20" at bounding box center [296, 173] width 23 height 23
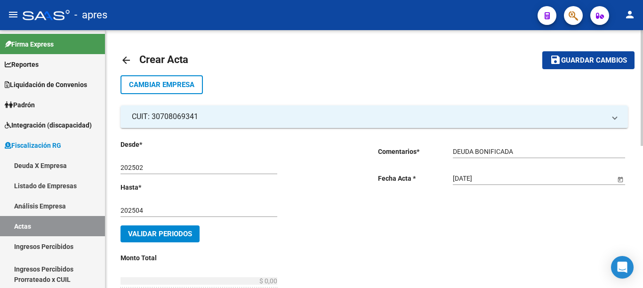
click at [178, 234] on span "Validar Periodos" at bounding box center [160, 234] width 64 height 8
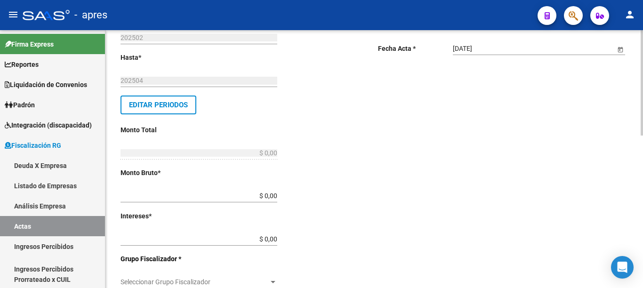
click at [639, 173] on div "arrow_back Crear Acta save Guardar cambios Cambiar Empresa CUIT: 30708069341 Ra…" at bounding box center [375, 216] width 540 height 632
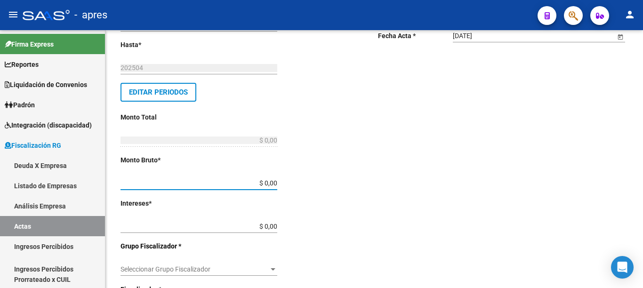
drag, startPoint x: 255, startPoint y: 186, endPoint x: 382, endPoint y: 185, distance: 127.1
click at [382, 185] on div "Desde * 202502 Ej: 202201 Hasta * 202504 Ej: 202208 Editar Periodos Monto Total…" at bounding box center [375, 241] width 508 height 512
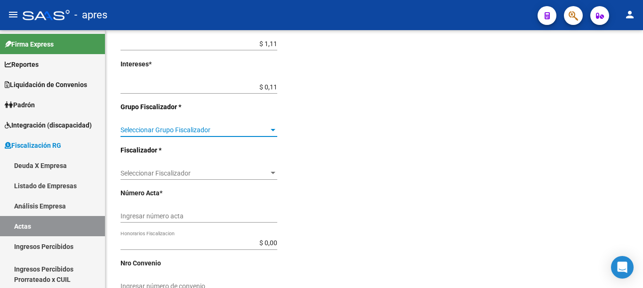
scroll to position [307, 0]
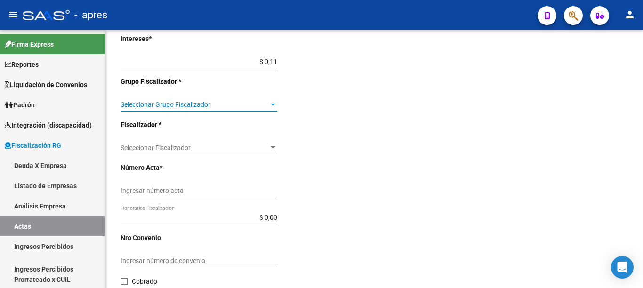
click at [643, 136] on div at bounding box center [642, 82] width 2 height 105
click at [262, 104] on span "Seleccionar Grupo Fiscalizador" at bounding box center [195, 105] width 148 height 8
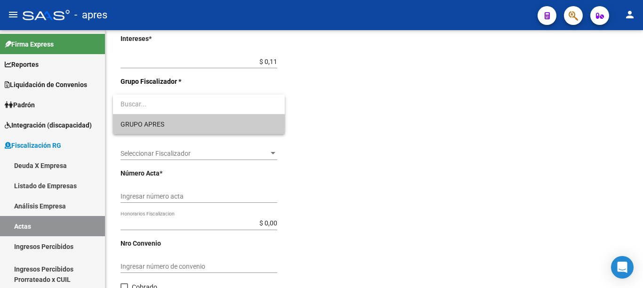
click at [170, 123] on span "GRUPO APRES" at bounding box center [199, 124] width 157 height 20
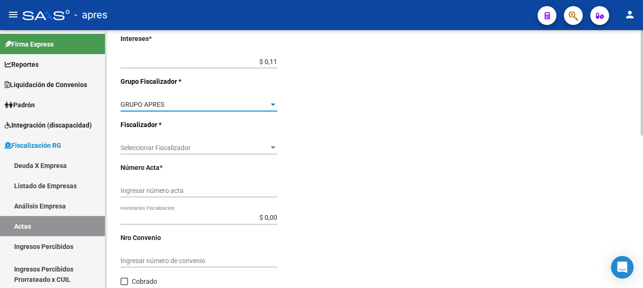
click at [246, 145] on span "Seleccionar Fiscalizador" at bounding box center [195, 148] width 148 height 8
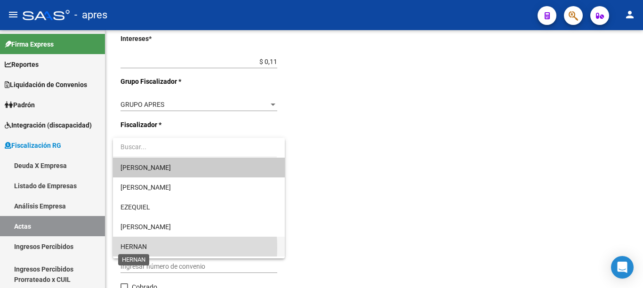
click at [141, 248] on span "HERNAN" at bounding box center [134, 247] width 26 height 8
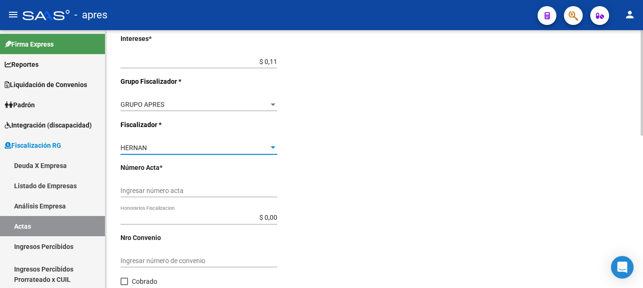
click at [244, 191] on input "Ingresar número acta" at bounding box center [199, 191] width 157 height 8
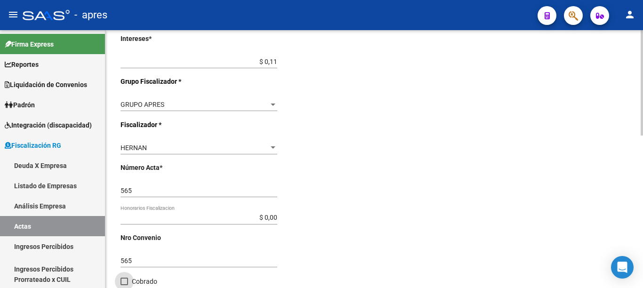
scroll to position [374, 0]
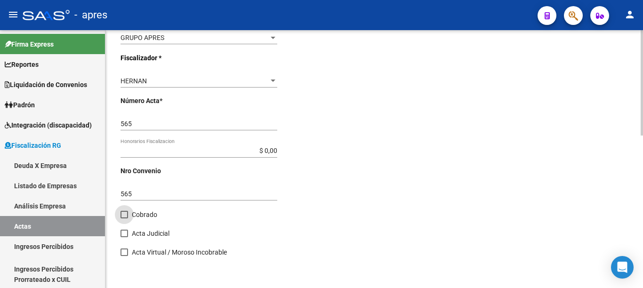
click at [643, 136] on div at bounding box center [642, 82] width 2 height 105
click at [126, 214] on span at bounding box center [125, 215] width 8 height 8
click at [124, 218] on input "Cobrado" at bounding box center [124, 218] width 0 height 0
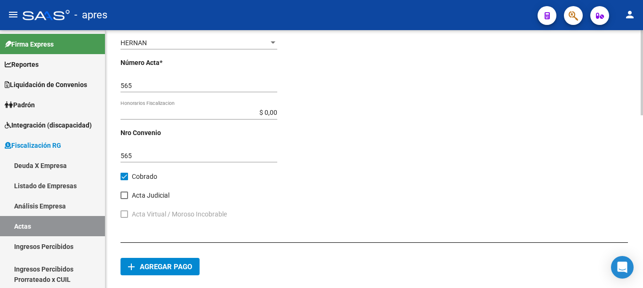
click at [643, 115] on div at bounding box center [642, 72] width 2 height 85
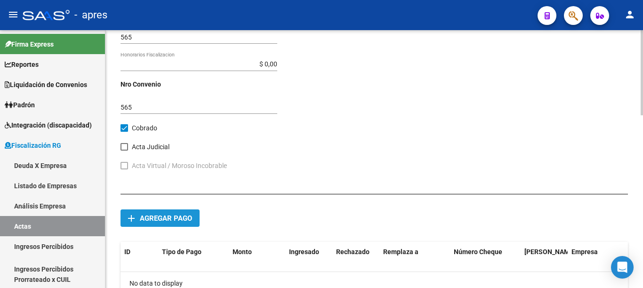
click at [164, 211] on button "add Agregar pago" at bounding box center [160, 218] width 79 height 17
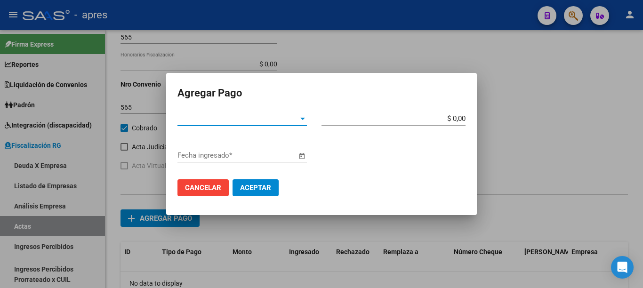
click at [281, 121] on span "Tipo de Pago *" at bounding box center [238, 118] width 121 height 8
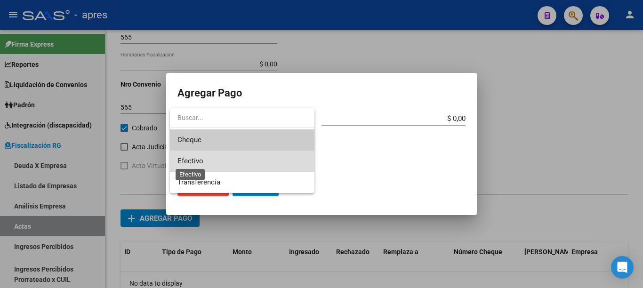
click at [193, 161] on span "Efectivo" at bounding box center [191, 161] width 26 height 8
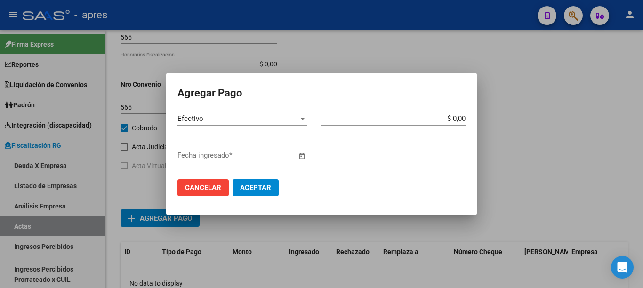
drag, startPoint x: 455, startPoint y: 113, endPoint x: 612, endPoint y: 113, distance: 156.8
click at [604, 113] on div "Agregar Pago Efectivo Tipo de Pago * $ 0,00 Monto bruto * Fecha ingresado * Can…" at bounding box center [321, 144] width 643 height 288
click at [424, 131] on div "$ 0,00 Monto bruto *" at bounding box center [394, 123] width 144 height 23
drag, startPoint x: 488, startPoint y: 123, endPoint x: 511, endPoint y: 125, distance: 22.7
click at [511, 125] on div "Agregar Pago Efectivo Tipo de Pago * $ 0,00 Monto bruto * Fecha ingresado * Can…" at bounding box center [321, 144] width 643 height 288
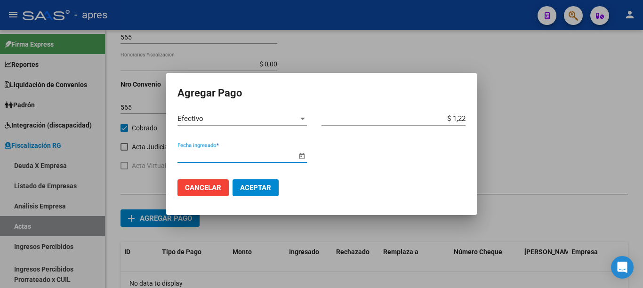
click at [302, 154] on span "Open calendar" at bounding box center [302, 156] width 23 height 23
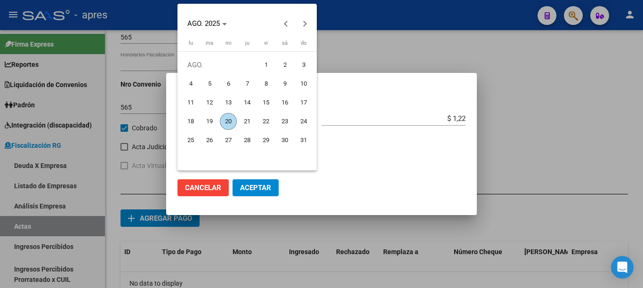
click at [228, 125] on span "20" at bounding box center [228, 121] width 17 height 17
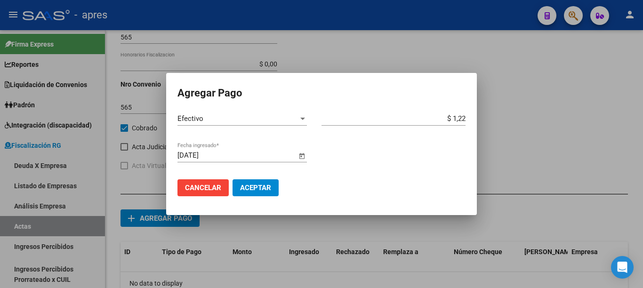
click at [253, 186] on span "Aceptar" at bounding box center [255, 188] width 31 height 8
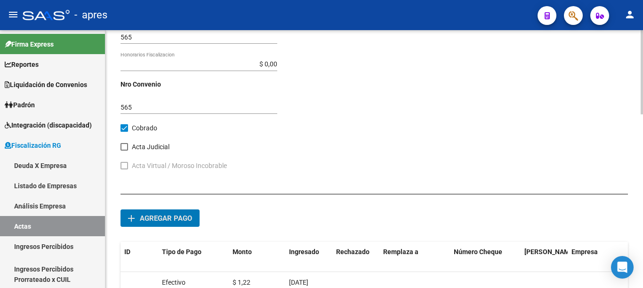
scroll to position [203, 0]
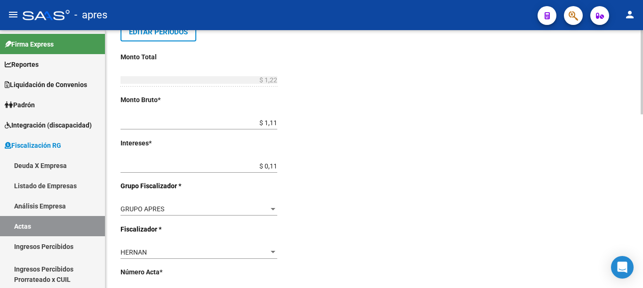
click at [643, 246] on div at bounding box center [642, 159] width 2 height 258
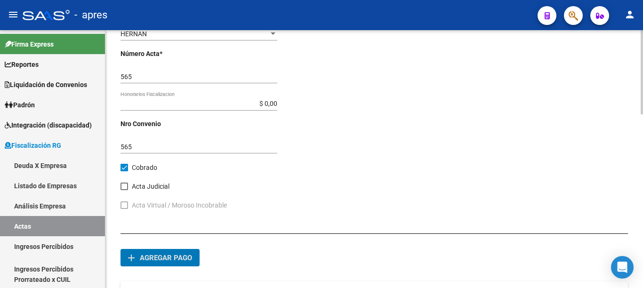
scroll to position [531, 0]
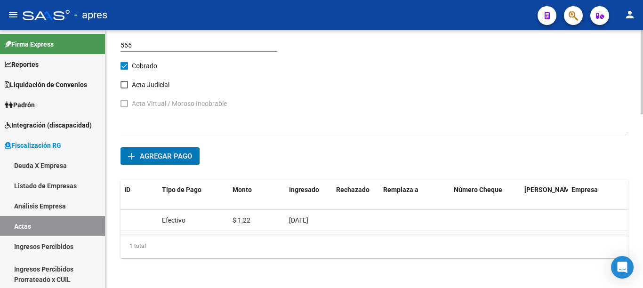
click at [643, 114] on div at bounding box center [642, 72] width 2 height 84
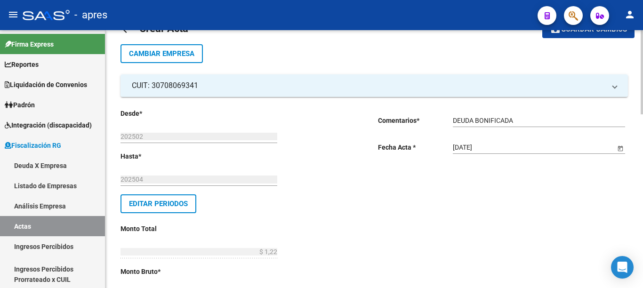
click at [641, 71] on div at bounding box center [642, 72] width 2 height 84
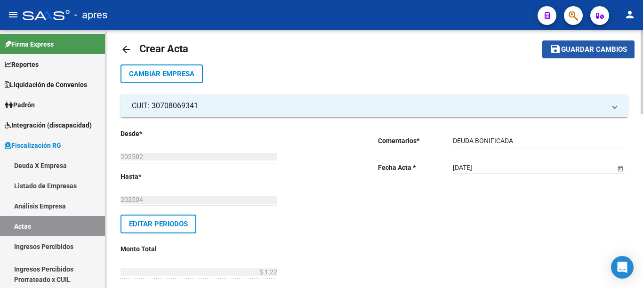
click at [572, 51] on span "Guardar cambios" at bounding box center [594, 50] width 66 height 8
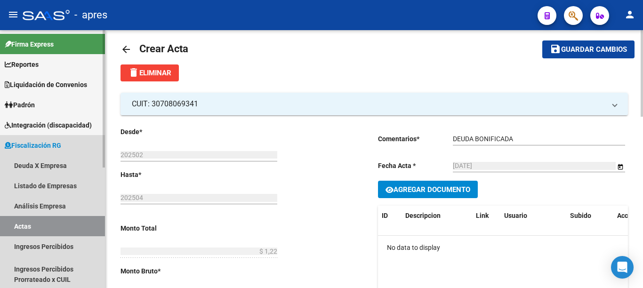
click at [34, 225] on link "Actas" at bounding box center [52, 226] width 105 height 20
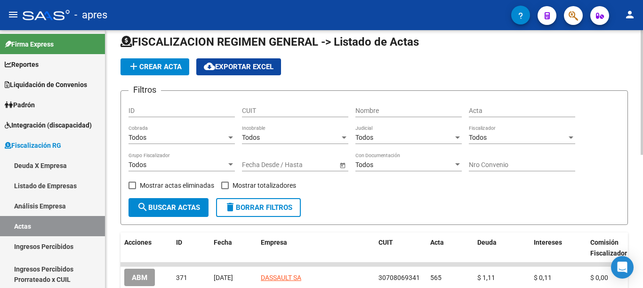
click at [164, 57] on app-list-header "FISCALIZACION REGIMEN GENERAL -> Listado de Actas add Crear Acta cloud_download…" at bounding box center [375, 129] width 508 height 191
click at [162, 66] on span "add Crear Acta" at bounding box center [155, 67] width 54 height 8
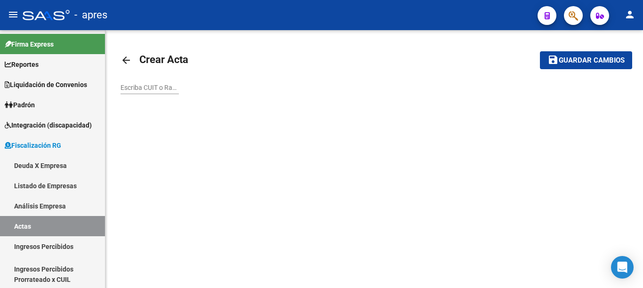
click at [153, 85] on input "Escriba CUIT o Razón Social para buscar" at bounding box center [150, 88] width 58 height 8
paste input "33707083129"
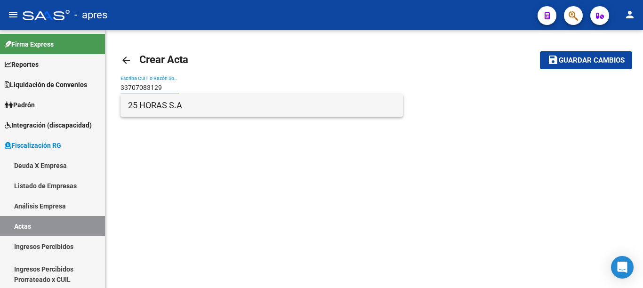
click at [169, 106] on span "25 HORAS S.A" at bounding box center [261, 105] width 267 height 23
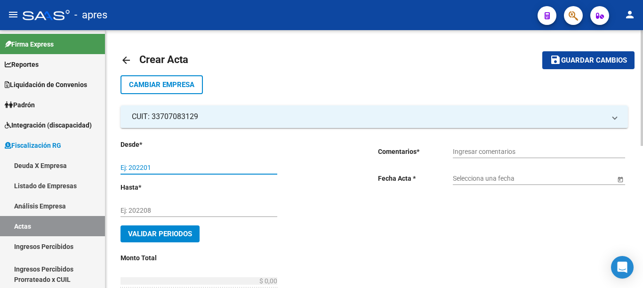
click at [160, 165] on input "Ej: 202201" at bounding box center [199, 168] width 157 height 8
click at [465, 156] on div "Ingresar comentarios" at bounding box center [539, 148] width 172 height 19
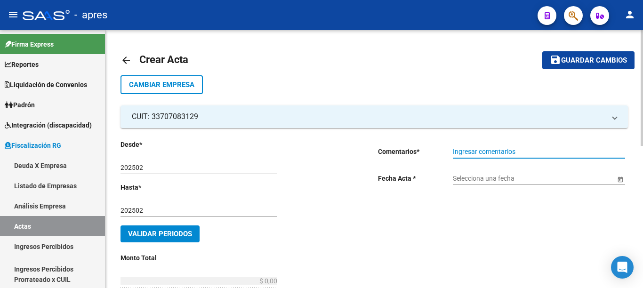
click at [466, 153] on input "Ingresar comentarios" at bounding box center [539, 152] width 172 height 8
click at [618, 177] on span "Open calendar" at bounding box center [620, 179] width 23 height 23
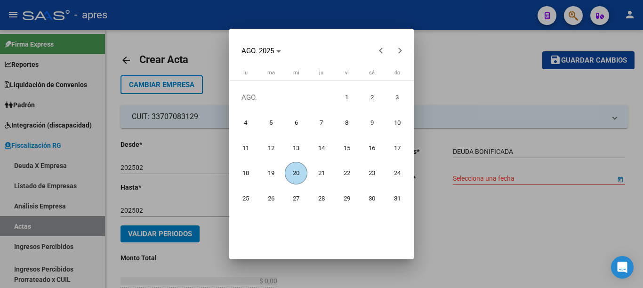
click at [303, 176] on span "20" at bounding box center [296, 173] width 23 height 23
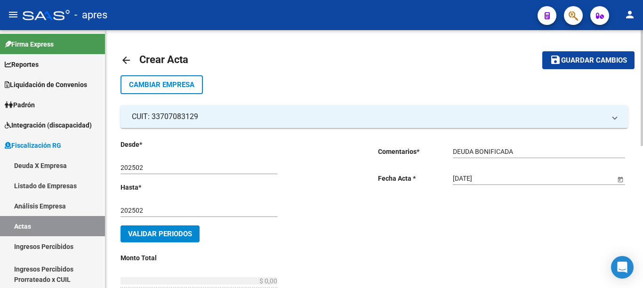
scroll to position [101, 0]
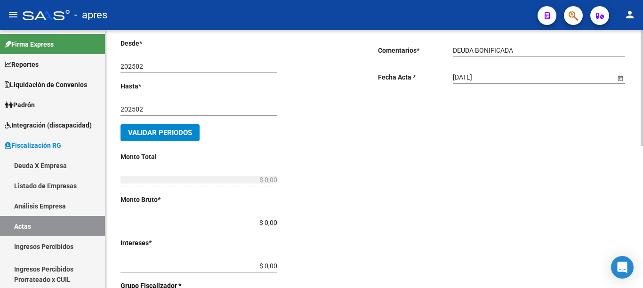
click at [639, 179] on div "arrow_back Crear Acta save Guardar cambios Cambiar Empresa CUIT: 33707083129 Ra…" at bounding box center [375, 216] width 540 height 574
click at [141, 119] on div "202502 Ej: 202208" at bounding box center [199, 110] width 157 height 27
click at [150, 132] on span "Validar Periodos" at bounding box center [160, 133] width 64 height 8
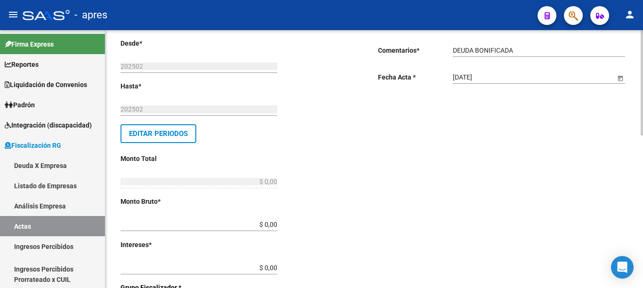
drag, startPoint x: 309, startPoint y: 220, endPoint x: 355, endPoint y: 221, distance: 45.7
click at [355, 221] on div "Desde * 202502 Ej: 202201 Hasta * 202502 Ej: 202208 Editar Periodos Monto Total…" at bounding box center [246, 288] width 250 height 501
click at [271, 232] on div "$ 0,00 Ingresar monto bruto" at bounding box center [199, 225] width 157 height 27
click at [272, 224] on input "$ 0,00" at bounding box center [199, 225] width 157 height 8
drag, startPoint x: 253, startPoint y: 225, endPoint x: 367, endPoint y: 221, distance: 114.0
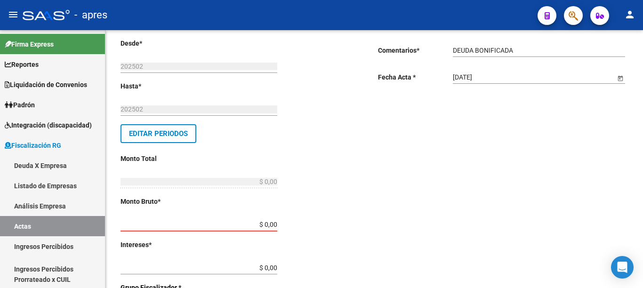
click at [366, 221] on div "Desde * 202502 Ej: 202201 Hasta * 202502 Ej: 202208 Editar Periodos Monto Total…" at bounding box center [246, 288] width 250 height 501
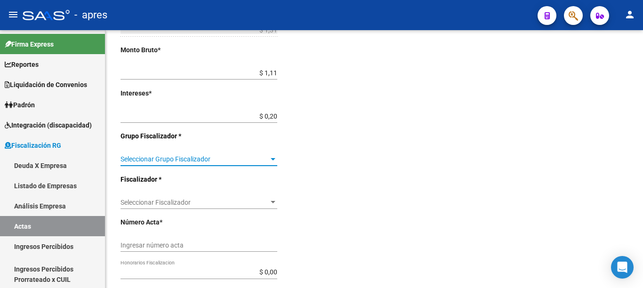
click at [234, 200] on div "Seleccionar Fiscalizador Seleccionar Fiscalizador" at bounding box center [199, 199] width 157 height 19
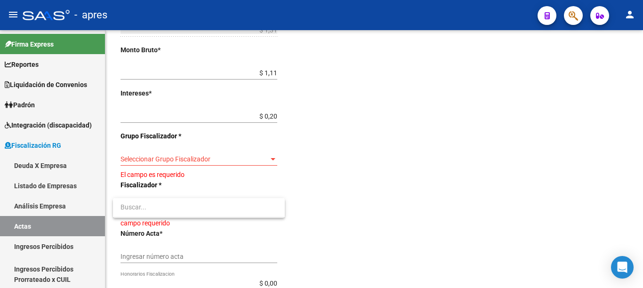
click at [249, 155] on div at bounding box center [321, 144] width 643 height 288
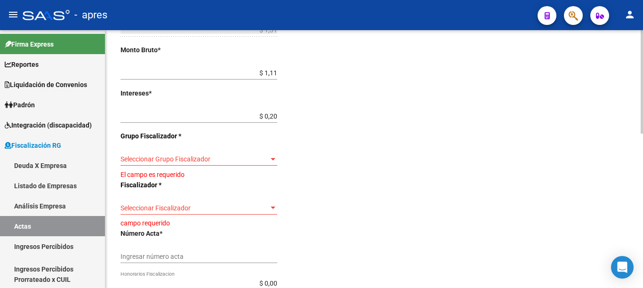
click at [218, 160] on span "Seleccionar Grupo Fiscalizador" at bounding box center [195, 159] width 148 height 8
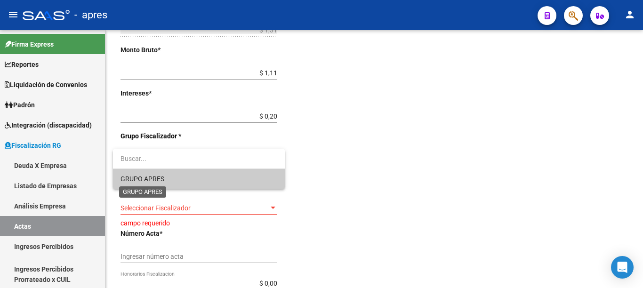
click at [163, 176] on span "GRUPO APRES" at bounding box center [143, 179] width 44 height 8
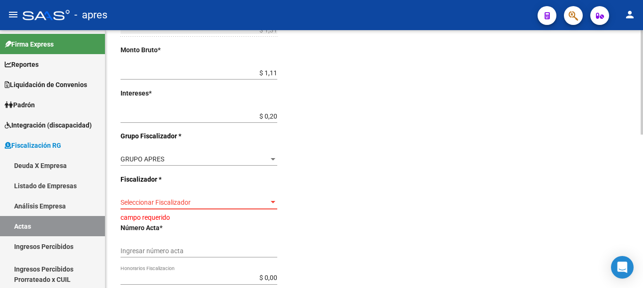
click at [182, 202] on span "Seleccionar Fiscalizador" at bounding box center [195, 203] width 148 height 8
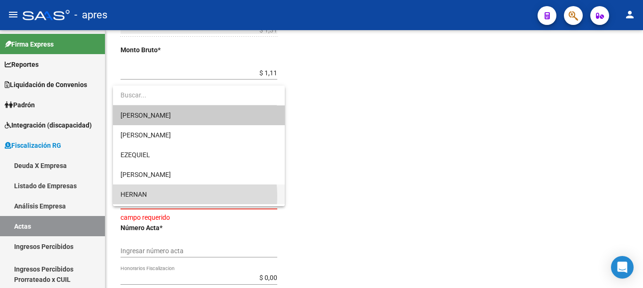
click at [154, 196] on span "HERNAN" at bounding box center [199, 195] width 157 height 20
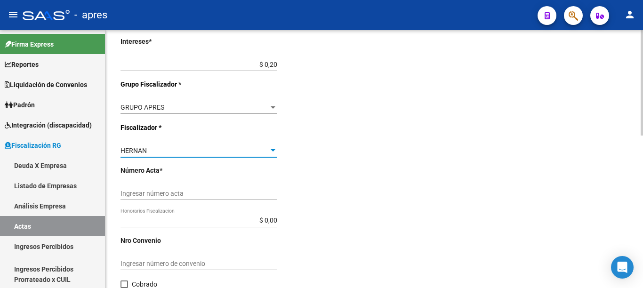
click at [643, 136] on div at bounding box center [642, 82] width 2 height 105
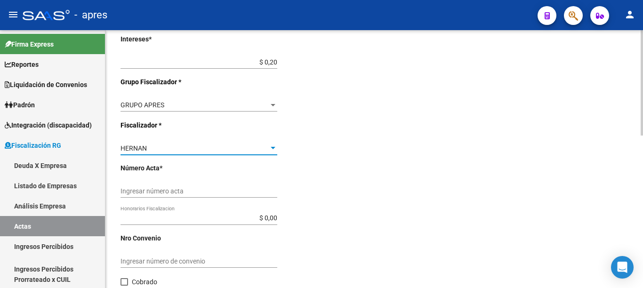
click at [193, 188] on input "Ingresar número acta" at bounding box center [199, 191] width 157 height 8
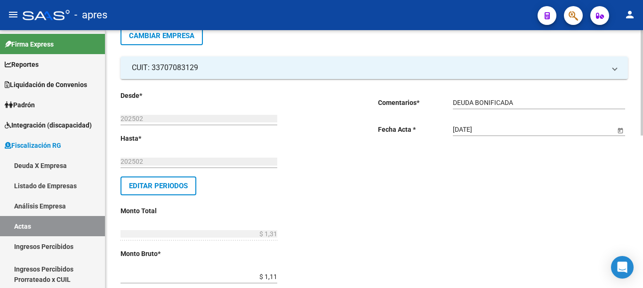
click at [643, 136] on div at bounding box center [642, 159] width 2 height 258
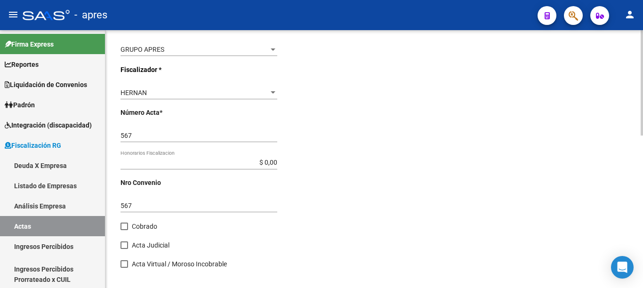
drag, startPoint x: 119, startPoint y: 230, endPoint x: 124, endPoint y: 228, distance: 5.5
click at [129, 226] on label "Cobrado" at bounding box center [139, 226] width 37 height 11
click at [124, 230] on input "Cobrado" at bounding box center [124, 230] width 0 height 0
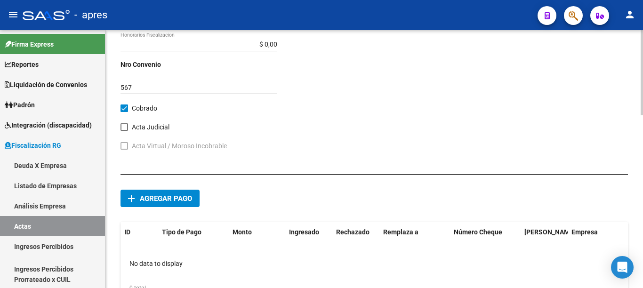
click at [642, 115] on div at bounding box center [642, 72] width 2 height 85
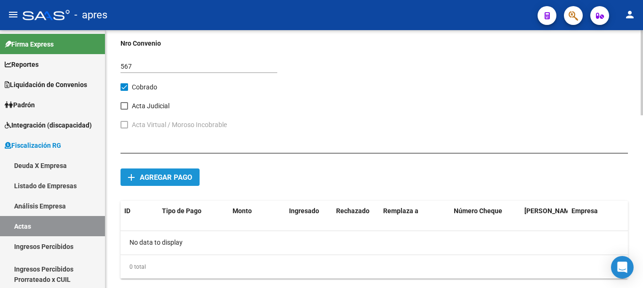
click at [189, 182] on button "add Agregar pago" at bounding box center [160, 177] width 79 height 17
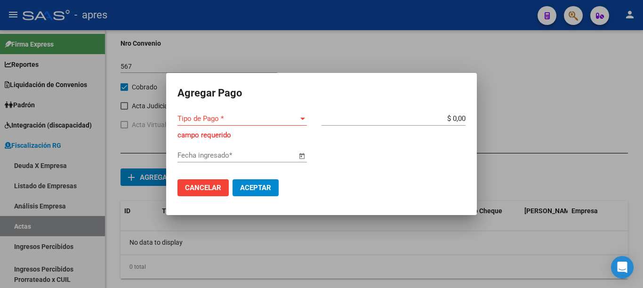
click at [276, 123] on div "Tipo de Pago * Tipo de Pago *" at bounding box center [242, 119] width 129 height 14
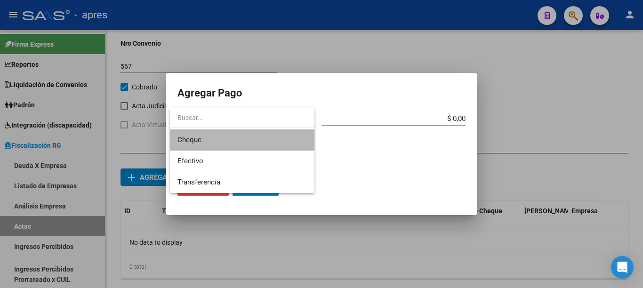
click at [228, 140] on span "Cheque" at bounding box center [242, 139] width 129 height 21
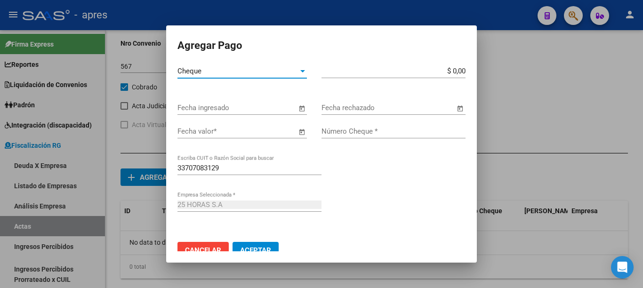
click at [242, 74] on div "Cheque" at bounding box center [238, 71] width 121 height 8
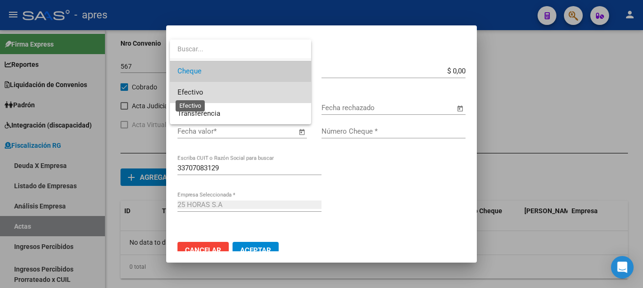
click at [202, 92] on span "Efectivo" at bounding box center [191, 92] width 26 height 8
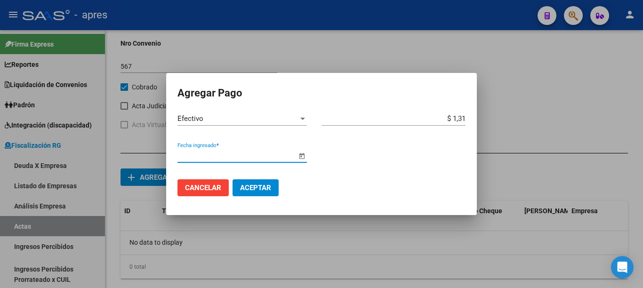
click at [302, 159] on span "Open calendar" at bounding box center [302, 156] width 23 height 23
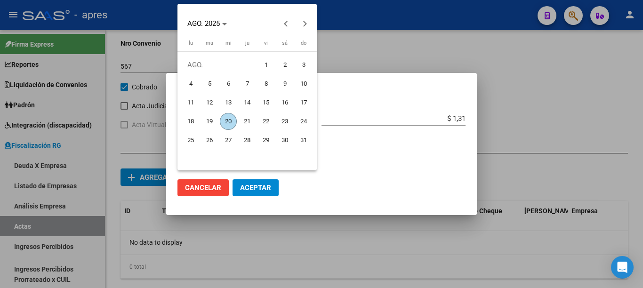
click at [228, 123] on span "20" at bounding box center [228, 121] width 17 height 17
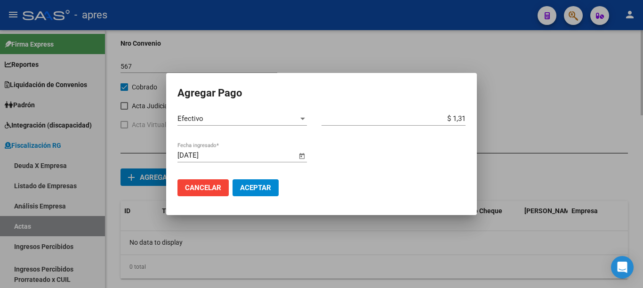
drag, startPoint x: 265, startPoint y: 186, endPoint x: 246, endPoint y: 189, distance: 19.6
click at [265, 186] on span "Aceptar" at bounding box center [255, 188] width 31 height 8
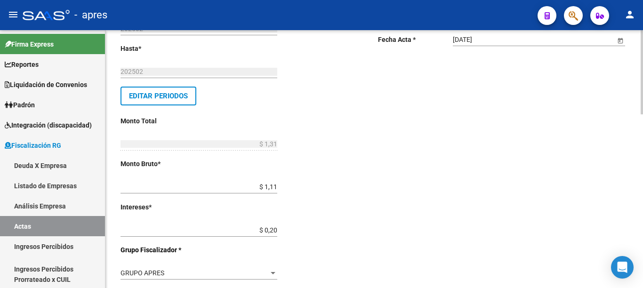
scroll to position [0, 0]
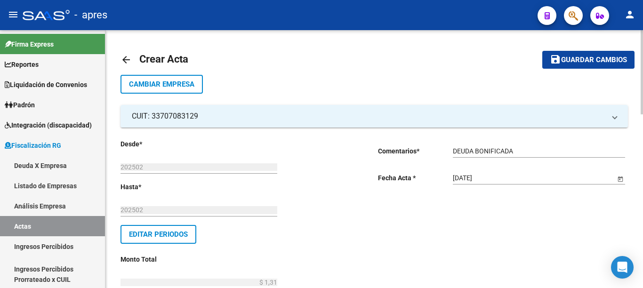
click at [572, 61] on span "Guardar cambios" at bounding box center [594, 60] width 66 height 8
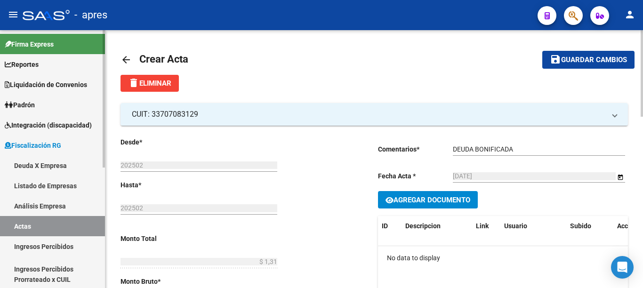
click at [32, 166] on link "Deuda X Empresa" at bounding box center [52, 165] width 105 height 20
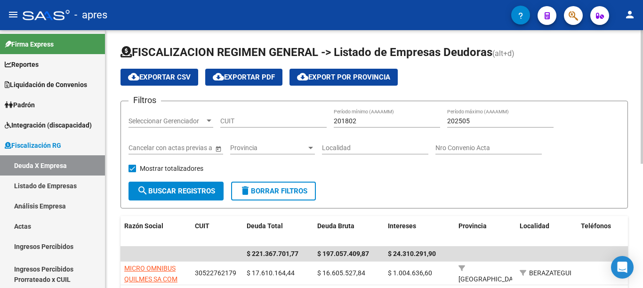
click at [281, 124] on input "CUIT" at bounding box center [273, 121] width 106 height 8
paste input "30-71473880-8"
click at [201, 184] on button "search Buscar Registros" at bounding box center [176, 191] width 95 height 19
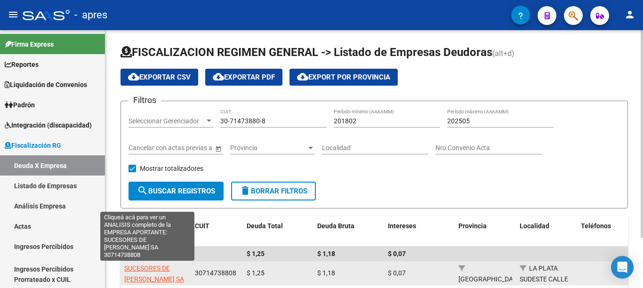
click at [154, 267] on span "SUCESORES DE [PERSON_NAME] SA" at bounding box center [154, 274] width 60 height 18
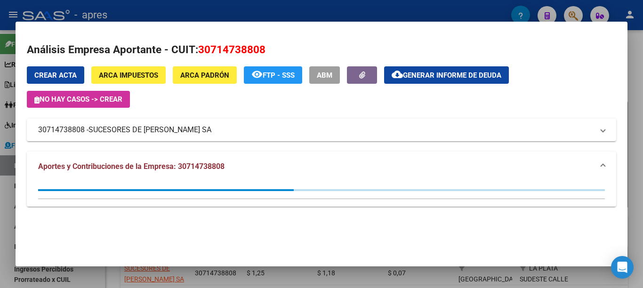
click at [463, 78] on span "Generar informe de deuda" at bounding box center [452, 75] width 98 height 8
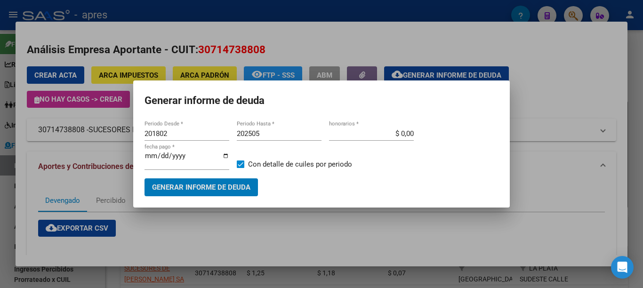
click at [236, 186] on span "Generar informe de deuda" at bounding box center [201, 188] width 98 height 8
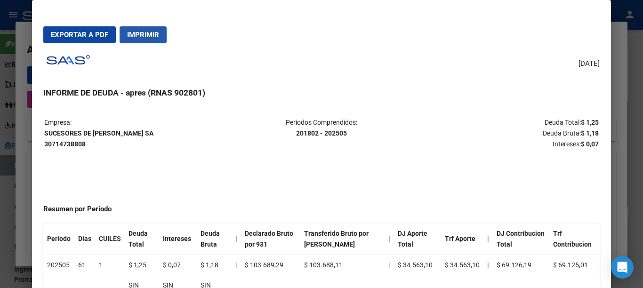
click at [132, 34] on span "Imprimir" at bounding box center [143, 35] width 32 height 8
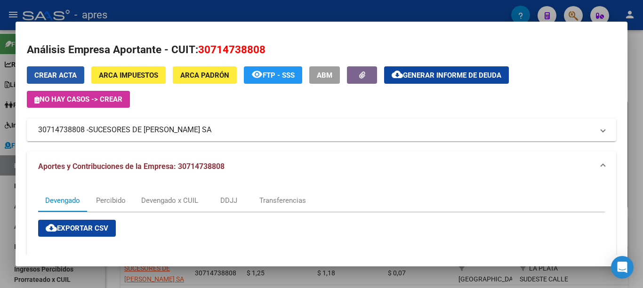
click at [61, 68] on button "Crear Acta" at bounding box center [55, 74] width 57 height 17
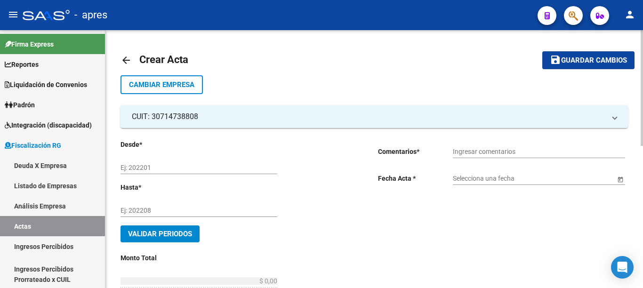
click at [174, 168] on input "Ej: 202201" at bounding box center [199, 168] width 157 height 8
click at [510, 149] on input "Ingresar comentarios" at bounding box center [539, 152] width 172 height 8
click at [620, 178] on span "Open calendar" at bounding box center [620, 179] width 23 height 23
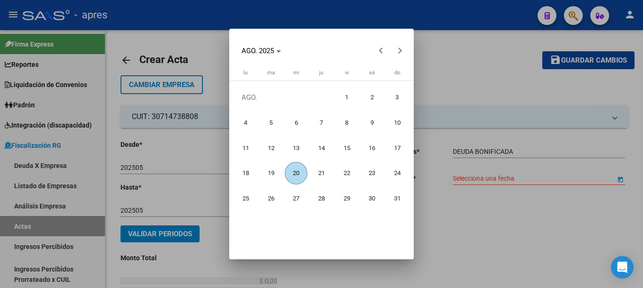
click at [303, 178] on span "20" at bounding box center [296, 173] width 23 height 23
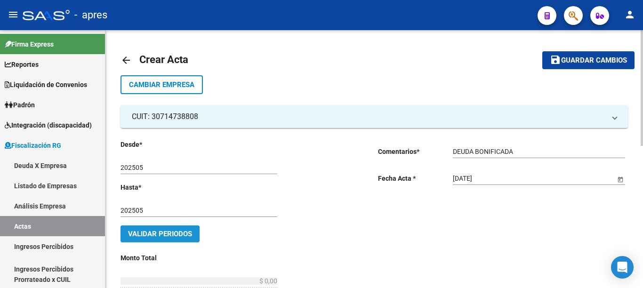
click at [188, 235] on span "Validar Periodos" at bounding box center [160, 234] width 64 height 8
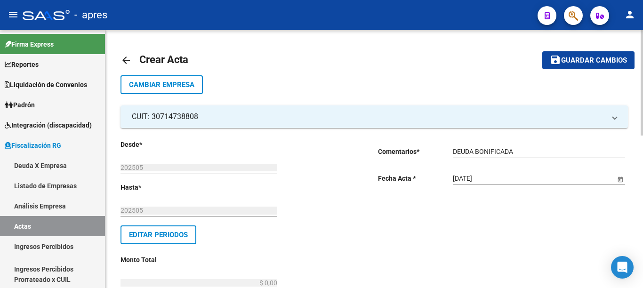
scroll to position [150, 0]
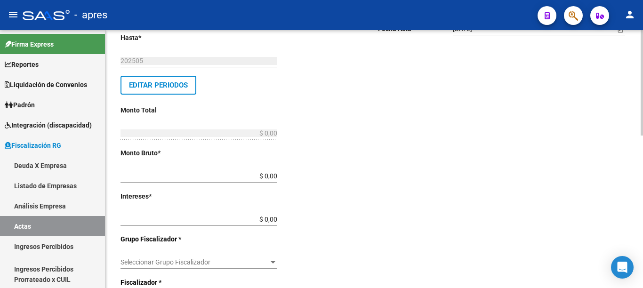
click at [643, 136] on div at bounding box center [642, 82] width 2 height 105
drag, startPoint x: 254, startPoint y: 177, endPoint x: 396, endPoint y: 176, distance: 141.7
click at [390, 177] on div "Desde * 202505 Ej: 202201 Hasta * 202505 Ej: 202208 Editar Periodos Monto Total…" at bounding box center [375, 234] width 508 height 512
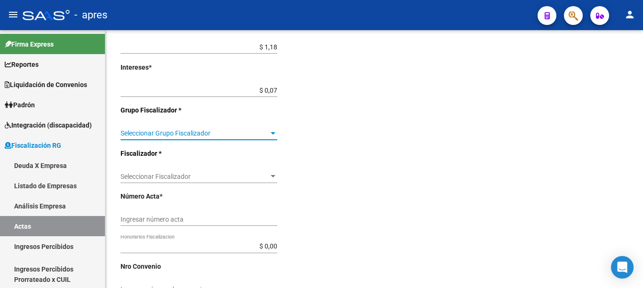
scroll to position [286, 0]
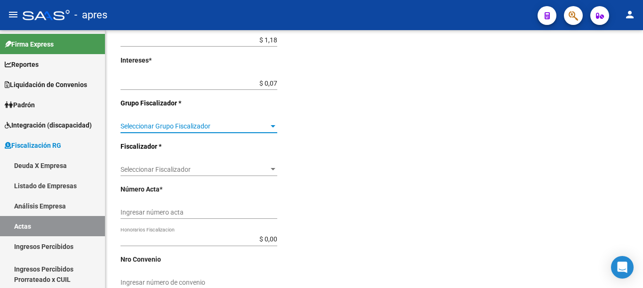
click at [643, 136] on div at bounding box center [642, 82] width 2 height 105
click at [221, 123] on span "Seleccionar Grupo Fiscalizador" at bounding box center [195, 126] width 148 height 8
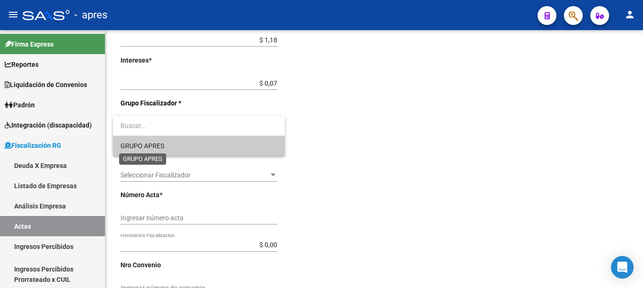
click at [158, 148] on span "GRUPO APRES" at bounding box center [143, 146] width 44 height 8
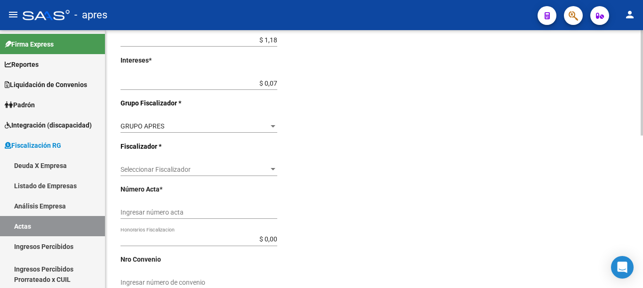
click at [246, 174] on div "Seleccionar Fiscalizador Seleccionar Fiscalizador" at bounding box center [199, 166] width 157 height 19
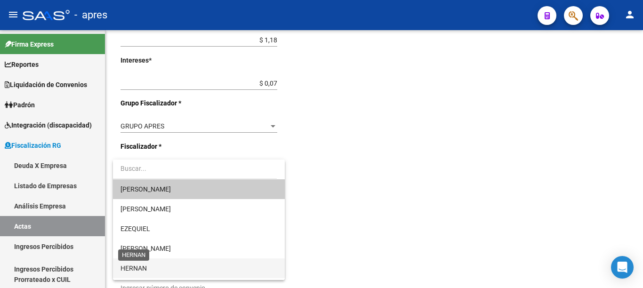
click at [145, 265] on span "HERNAN" at bounding box center [134, 269] width 26 height 8
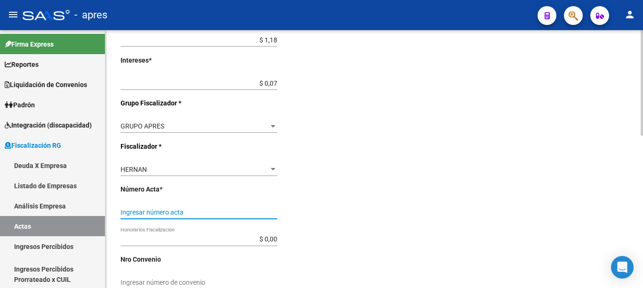
click at [210, 212] on input "Ingresar número acta" at bounding box center [199, 213] width 157 height 8
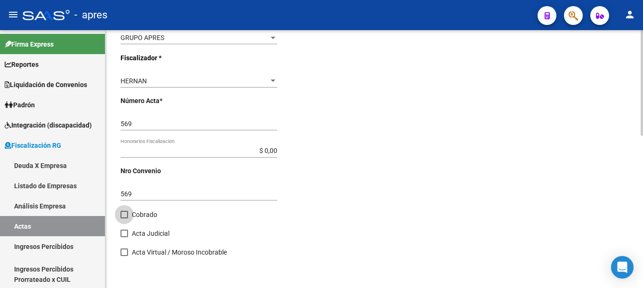
click at [135, 212] on span "Cobrado" at bounding box center [144, 214] width 25 height 11
click at [124, 218] on input "Cobrado" at bounding box center [124, 218] width 0 height 0
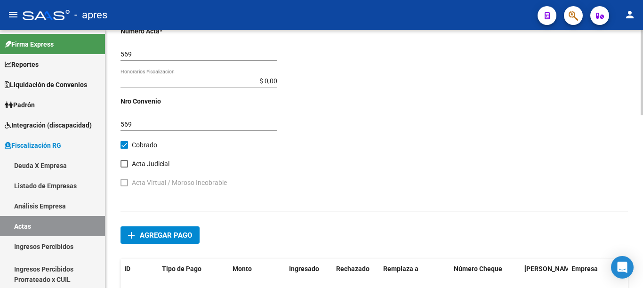
scroll to position [454, 0]
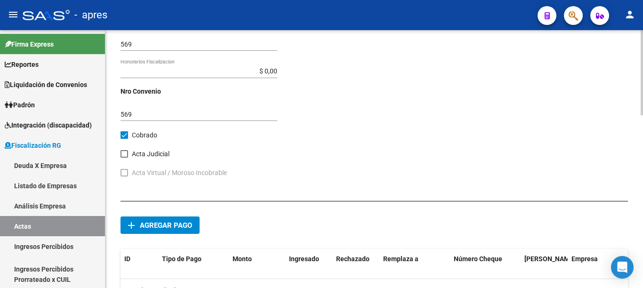
click at [643, 115] on div at bounding box center [642, 72] width 2 height 85
click at [178, 228] on span "Agregar pago" at bounding box center [166, 225] width 52 height 8
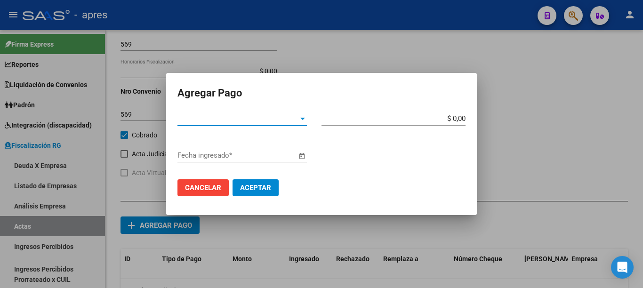
click at [277, 119] on span "Tipo de Pago *" at bounding box center [238, 118] width 121 height 8
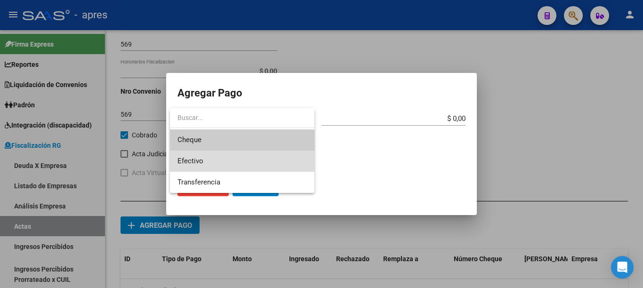
click at [206, 157] on span "Efectivo" at bounding box center [242, 161] width 129 height 21
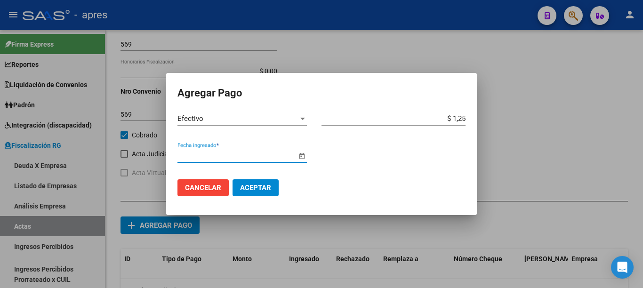
click at [296, 158] on span "Open calendar" at bounding box center [302, 156] width 23 height 23
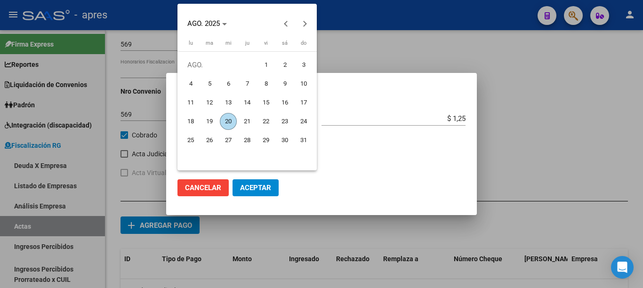
click at [223, 116] on span "20" at bounding box center [228, 121] width 17 height 17
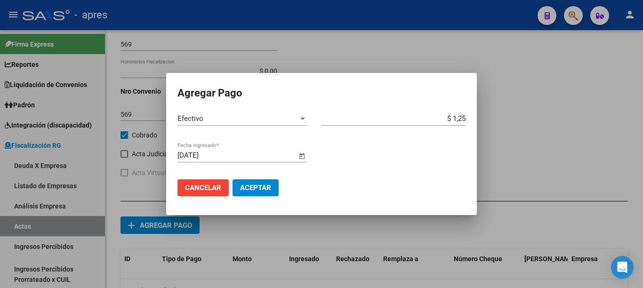
click at [255, 192] on button "Aceptar" at bounding box center [256, 187] width 46 height 17
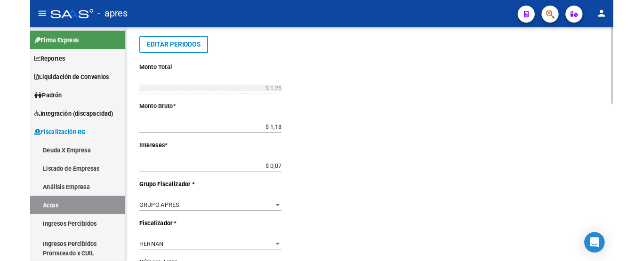
scroll to position [0, 0]
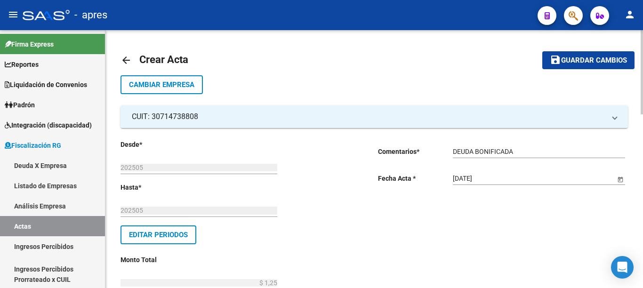
click at [643, 47] on div at bounding box center [642, 72] width 2 height 84
click at [599, 64] on span "Guardar cambios" at bounding box center [594, 61] width 66 height 8
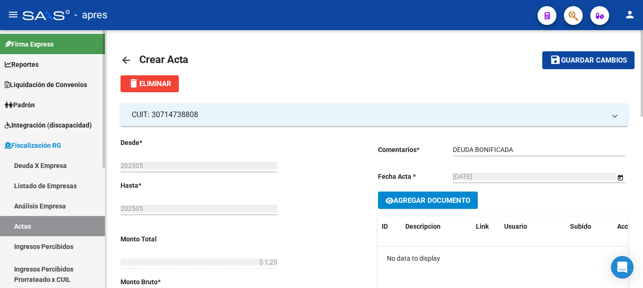
click at [42, 145] on span "Fiscalización RG" at bounding box center [33, 145] width 57 height 10
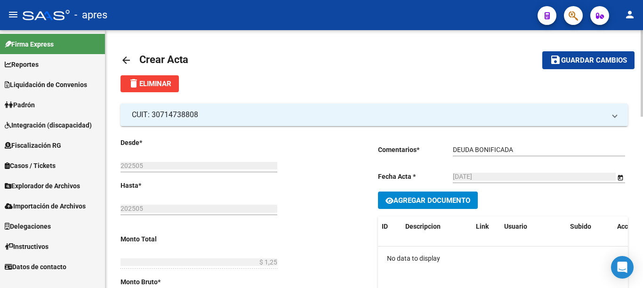
click at [45, 139] on link "Fiscalización RG" at bounding box center [52, 145] width 105 height 20
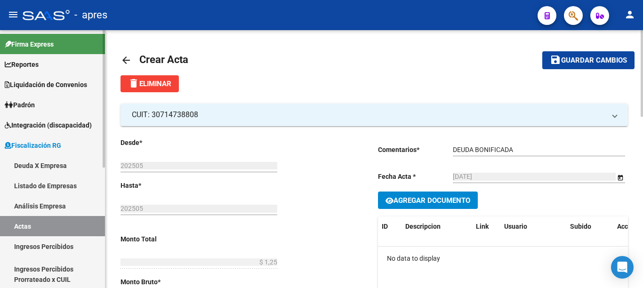
click at [43, 165] on link "Deuda X Empresa" at bounding box center [52, 165] width 105 height 20
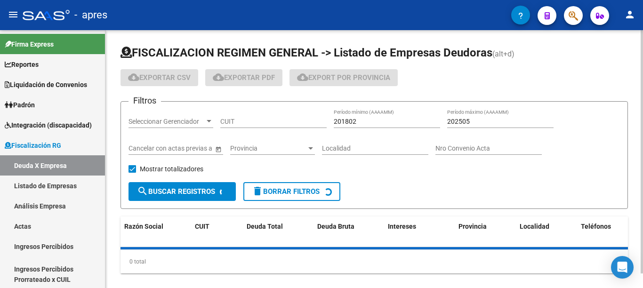
click at [235, 120] on input "CUIT" at bounding box center [273, 122] width 106 height 8
paste input "30-56859465-3"
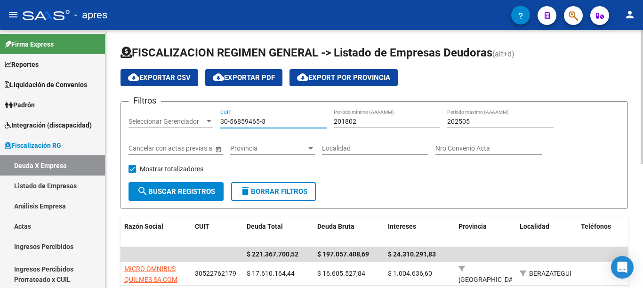
click at [177, 192] on span "search Buscar Registros" at bounding box center [176, 191] width 78 height 8
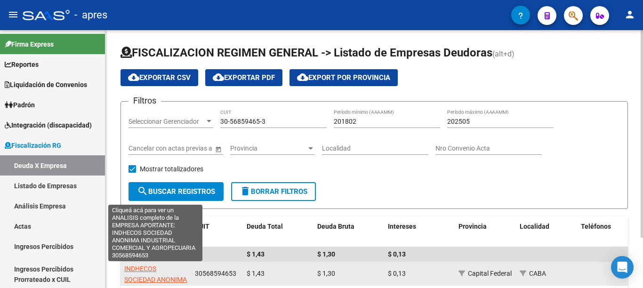
click at [145, 268] on span "INDHECOS SOCIEDAD ANONIMA INDUSTRIAL COMERCIAL Y AGROPECUARIA" at bounding box center [155, 290] width 63 height 50
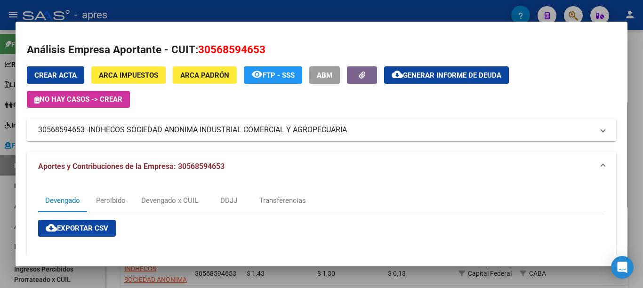
click at [421, 68] on button "cloud_download Generar informe de deuda" at bounding box center [446, 74] width 125 height 17
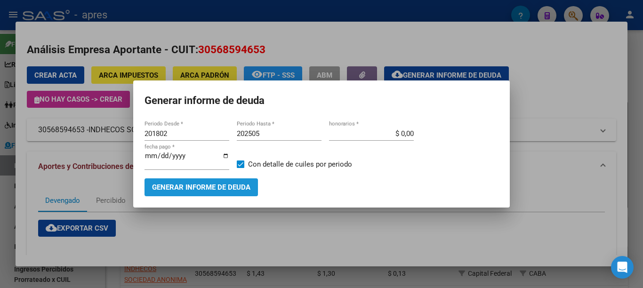
click at [179, 184] on span "Generar informe de deuda" at bounding box center [201, 188] width 98 height 8
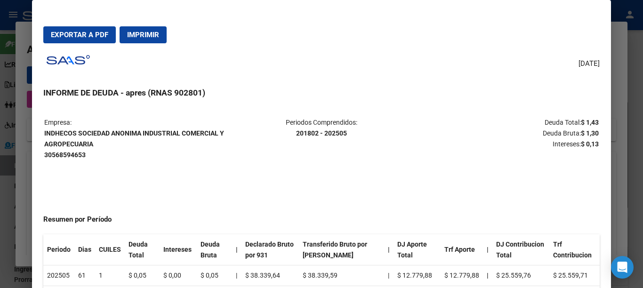
click at [150, 39] on span "Imprimir" at bounding box center [143, 35] width 32 height 8
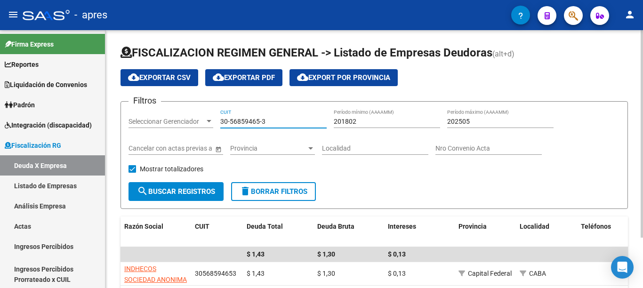
drag, startPoint x: 278, startPoint y: 121, endPoint x: 184, endPoint y: 124, distance: 94.3
click at [188, 121] on div "Filtros Seleccionar Gerenciador Seleccionar Gerenciador 30-56859465-3 CUIT 2018…" at bounding box center [375, 145] width 492 height 73
paste input "3201870-2"
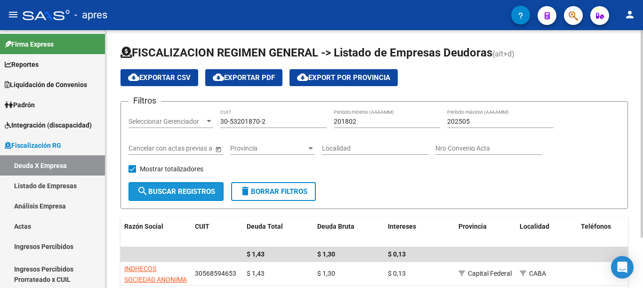
click at [186, 185] on button "search Buscar Registros" at bounding box center [176, 191] width 95 height 19
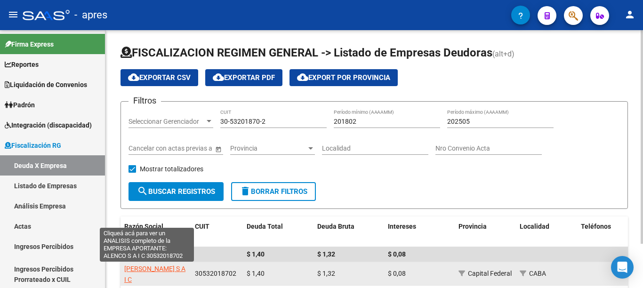
click at [138, 266] on span "[PERSON_NAME] S A I C" at bounding box center [154, 274] width 61 height 18
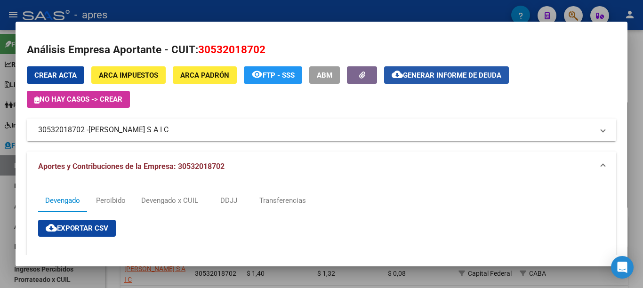
click at [415, 82] on button "cloud_download Generar informe de deuda" at bounding box center [446, 74] width 125 height 17
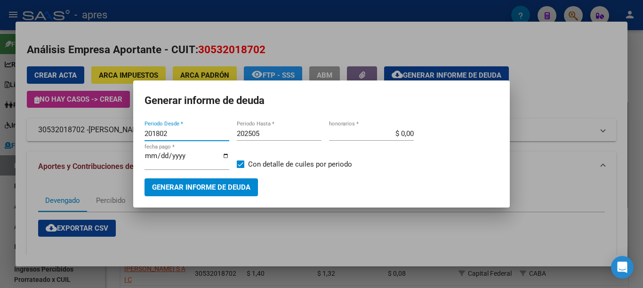
click at [190, 187] on span "Generar informe de deuda" at bounding box center [201, 188] width 98 height 8
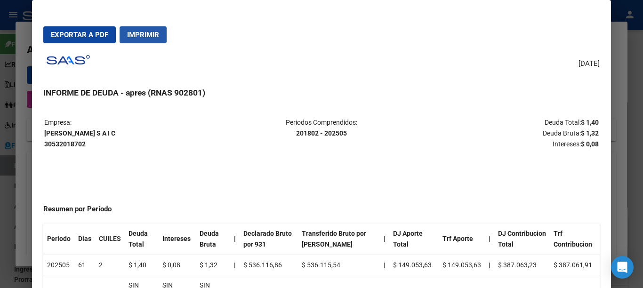
click at [147, 42] on button "Imprimir" at bounding box center [143, 34] width 47 height 17
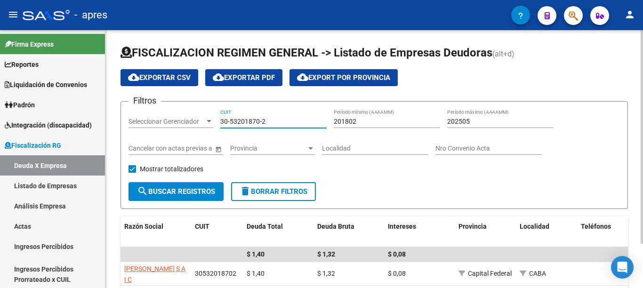
drag, startPoint x: 294, startPoint y: 120, endPoint x: 198, endPoint y: 120, distance: 96.1
click at [198, 120] on div "Filtros Seleccionar Gerenciador Seleccionar Gerenciador 30-53201870-2 CUIT 2018…" at bounding box center [375, 145] width 492 height 73
paste input "71464717-9"
click at [194, 194] on span "search Buscar Registros" at bounding box center [176, 191] width 78 height 8
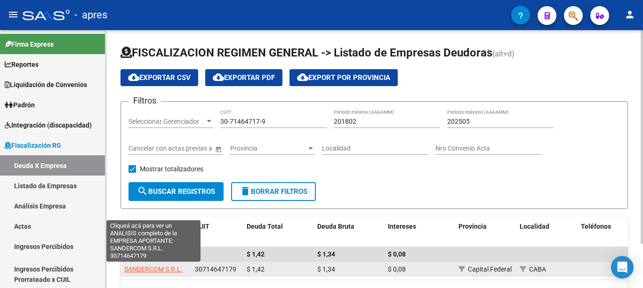
click at [162, 268] on span "SANDERCOM S.R.L." at bounding box center [153, 270] width 58 height 8
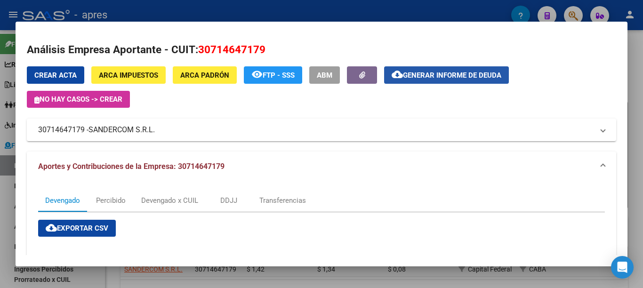
click at [435, 77] on span "Generar informe de deuda" at bounding box center [452, 75] width 98 height 8
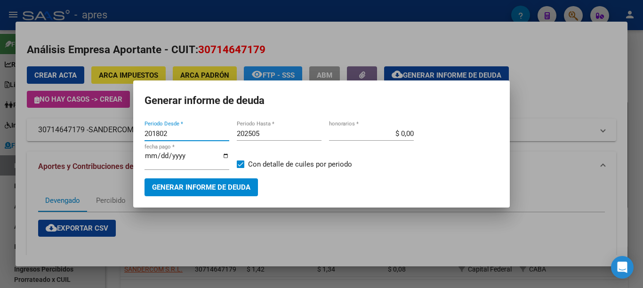
click at [194, 186] on span "Generar informe de deuda" at bounding box center [201, 188] width 98 height 8
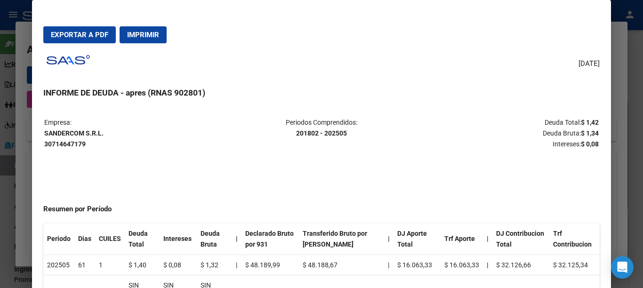
click at [148, 32] on span "Imprimir" at bounding box center [143, 35] width 32 height 8
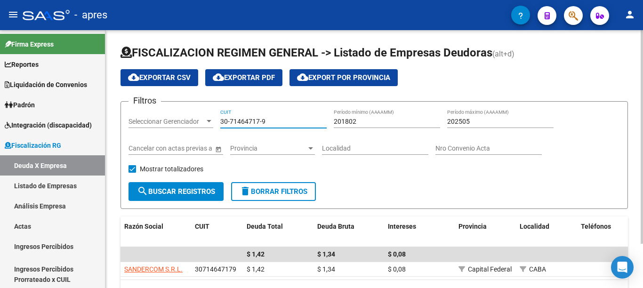
drag, startPoint x: 288, startPoint y: 120, endPoint x: 172, endPoint y: 120, distance: 116.3
click at [172, 120] on div "Filtros Seleccionar Gerenciador Seleccionar Gerenciador 30-71464717-9 CUIT 2018…" at bounding box center [375, 145] width 492 height 73
paste input "96897-8"
click at [193, 189] on span "search Buscar Registros" at bounding box center [176, 191] width 78 height 8
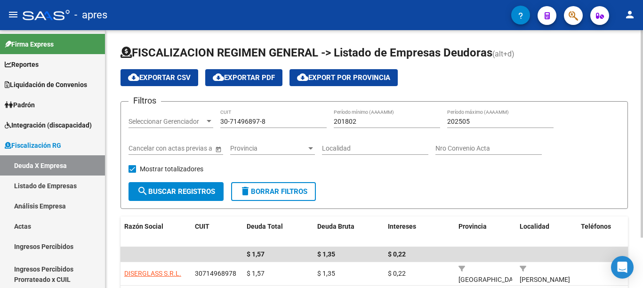
click at [355, 73] on span "cloud_download Export por Provincia" at bounding box center [343, 77] width 93 height 8
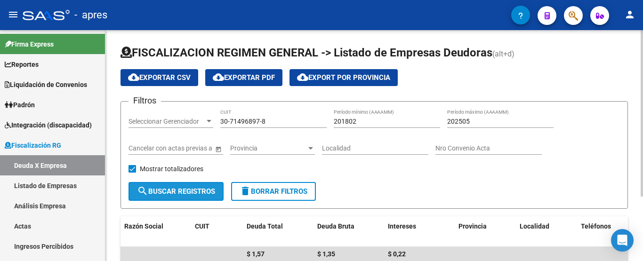
click at [190, 193] on span "search Buscar Registros" at bounding box center [176, 191] width 78 height 8
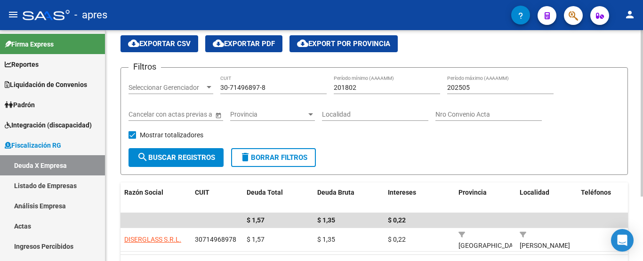
click at [640, 176] on div "FISCALIZACION REGIMEN GENERAL -> Listado de Empresas Deudoras (alt+d) cloud_dow…" at bounding box center [375, 152] width 540 height 313
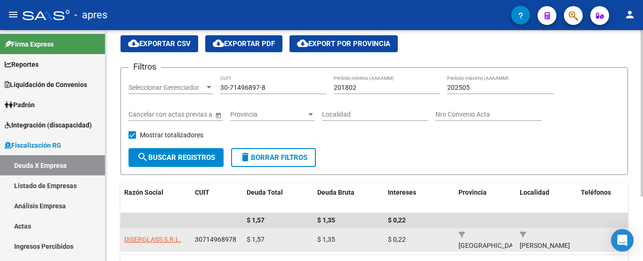
scroll to position [36, 0]
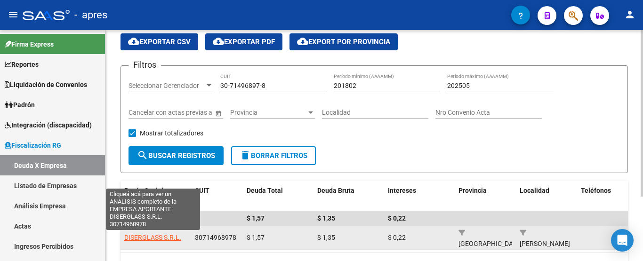
click at [150, 237] on span "DISERGLASS S.R.L." at bounding box center [152, 238] width 57 height 8
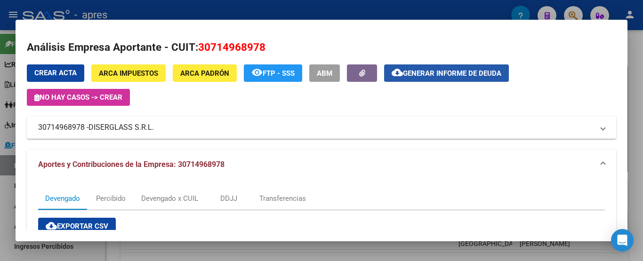
click at [415, 79] on button "cloud_download Generar informe de deuda" at bounding box center [446, 73] width 125 height 17
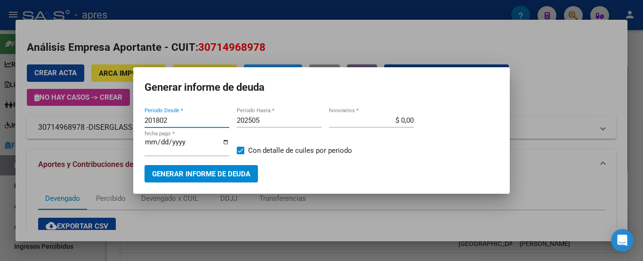
click at [200, 179] on button "Generar informe de deuda" at bounding box center [201, 173] width 113 height 17
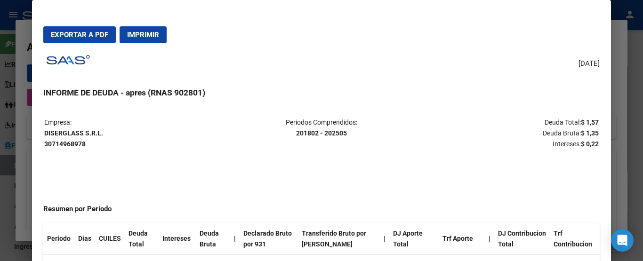
click at [155, 40] on button "Imprimir" at bounding box center [143, 34] width 47 height 17
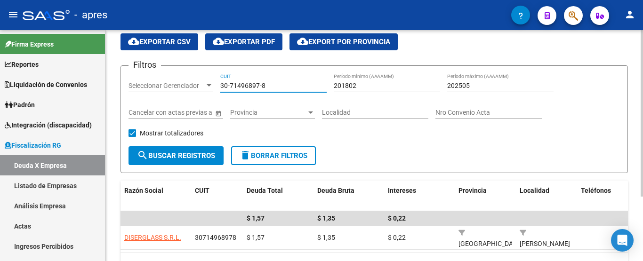
drag, startPoint x: 272, startPoint y: 85, endPoint x: 161, endPoint y: 89, distance: 111.2
click at [161, 89] on div "Filtros Seleccionar Gerenciador Seleccionar Gerenciador 30-71496897-8 CUIT 2018…" at bounding box center [375, 109] width 492 height 73
paste input "3-71208777-9"
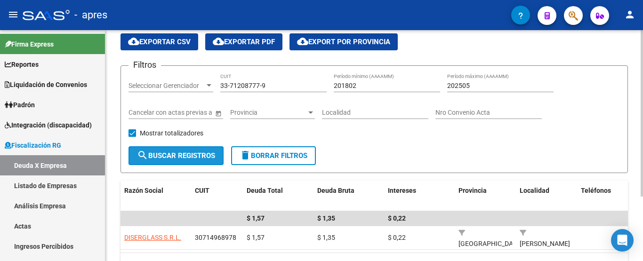
click at [186, 160] on button "search Buscar Registros" at bounding box center [176, 155] width 95 height 19
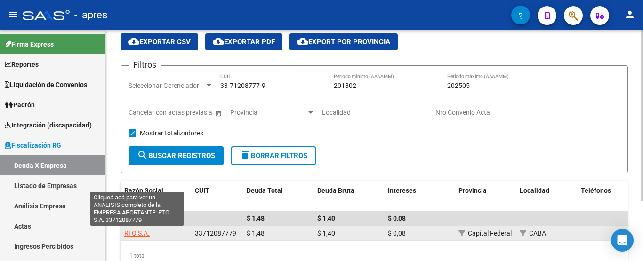
click at [141, 234] on span "RTO S.A." at bounding box center [136, 234] width 25 height 8
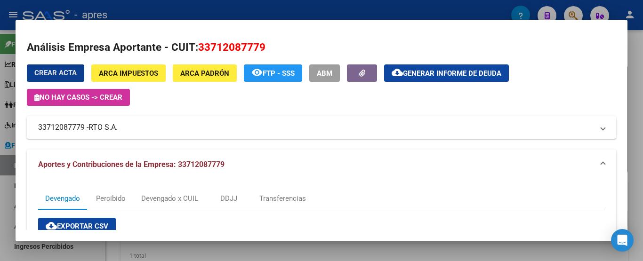
click at [440, 79] on button "cloud_download Generar informe de deuda" at bounding box center [446, 73] width 125 height 17
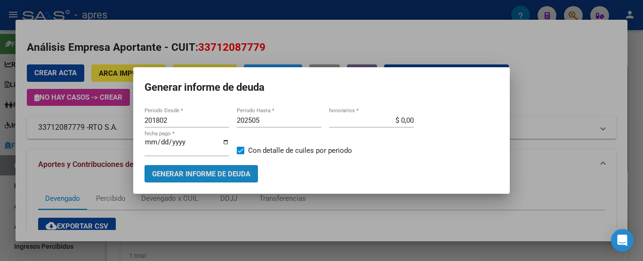
click at [241, 170] on span "Generar informe de deuda" at bounding box center [201, 174] width 98 height 8
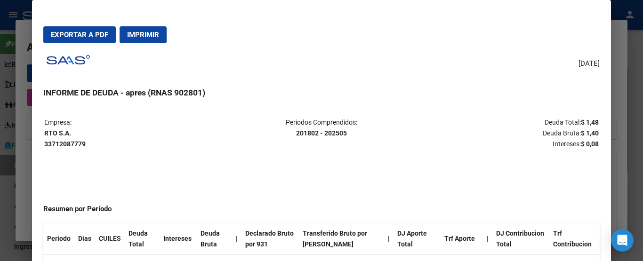
click at [156, 40] on button "Imprimir" at bounding box center [143, 34] width 47 height 17
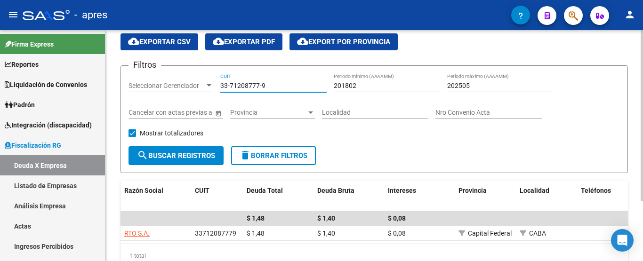
drag, startPoint x: 278, startPoint y: 86, endPoint x: 197, endPoint y: 85, distance: 81.0
click at [197, 85] on div "Filtros Seleccionar Gerenciador Seleccionar Gerenciador 33-71208777-9 CUIT 2018…" at bounding box center [375, 109] width 492 height 73
paste input "0-71172660-4"
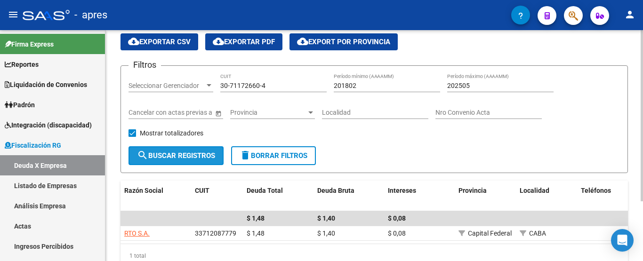
click at [180, 154] on span "search Buscar Registros" at bounding box center [176, 156] width 78 height 8
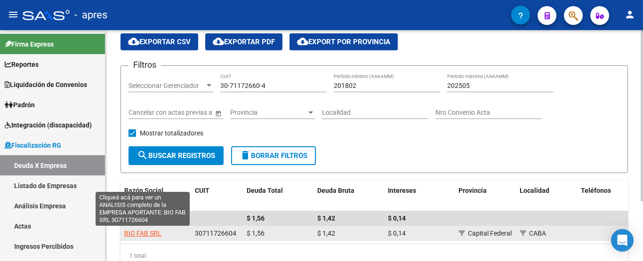
click at [141, 233] on span "BIO FAB SRL" at bounding box center [142, 234] width 37 height 8
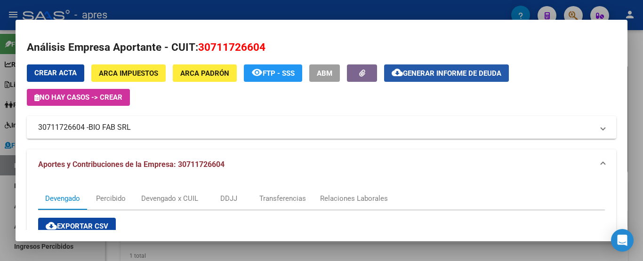
click at [461, 77] on span "Generar informe de deuda" at bounding box center [452, 73] width 98 height 8
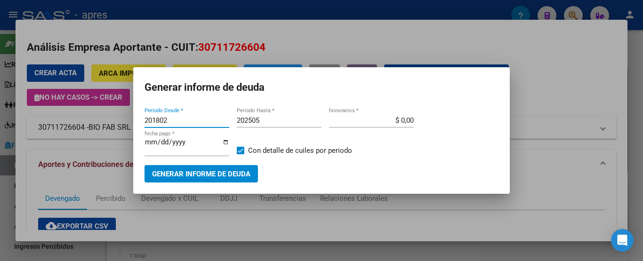
click at [217, 175] on span "Generar informe de deuda" at bounding box center [201, 174] width 98 height 8
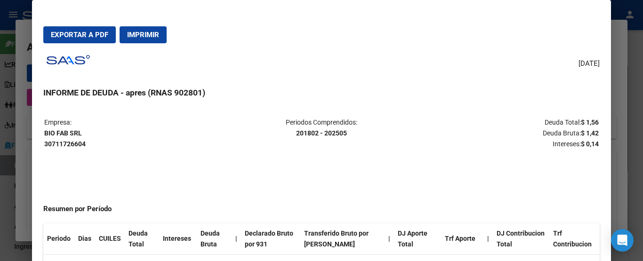
click at [158, 33] on span "Imprimir" at bounding box center [143, 35] width 32 height 8
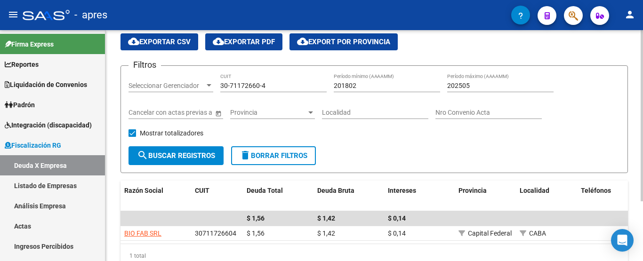
drag, startPoint x: 282, startPoint y: 84, endPoint x: 114, endPoint y: 84, distance: 167.6
click at [114, 84] on div "FISCALIZACION REGIMEN GENERAL -> Listado de Empresas Deudoras (alt+d) cloud_dow…" at bounding box center [374, 146] width 538 height 304
paste input "62936079-0"
click at [187, 153] on span "search Buscar Registros" at bounding box center [176, 156] width 78 height 8
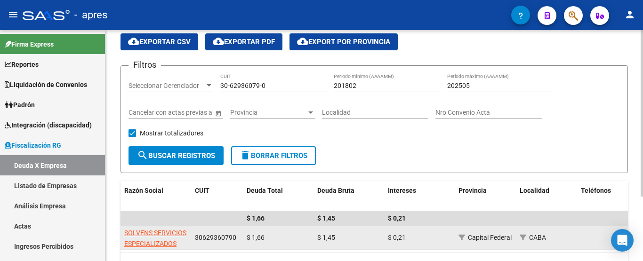
click at [149, 238] on app-link-go-to "SOLVENS SERVICIOS ESPECIALIZADOS S.R.L." at bounding box center [155, 244] width 63 height 32
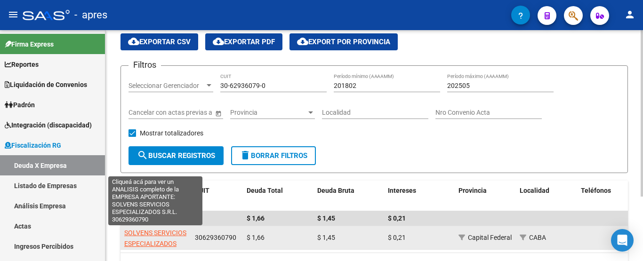
click at [151, 230] on span "SOLVENS SERVICIOS ESPECIALIZADOS S.R.L." at bounding box center [155, 243] width 62 height 29
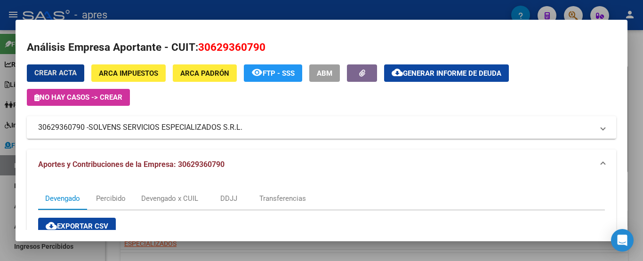
click at [443, 79] on button "cloud_download Generar informe de deuda" at bounding box center [446, 73] width 125 height 17
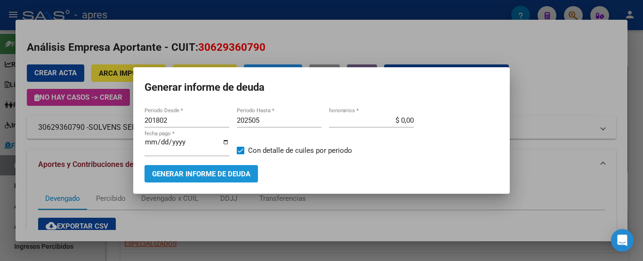
click at [209, 172] on span "Generar informe de deuda" at bounding box center [201, 174] width 98 height 8
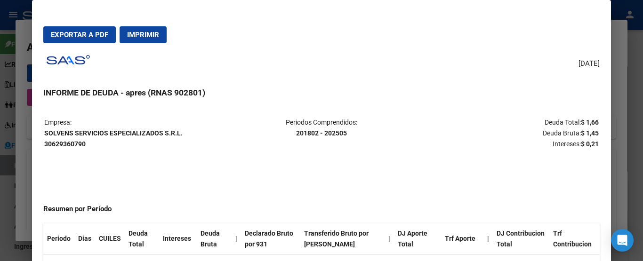
click at [154, 28] on button "Imprimir" at bounding box center [143, 34] width 47 height 17
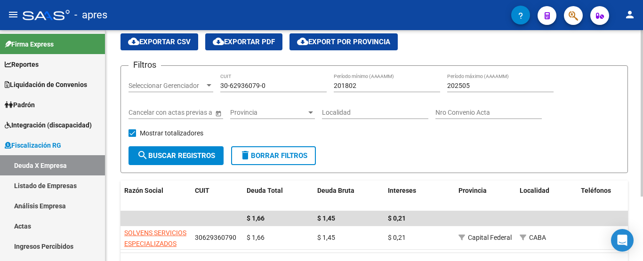
drag, startPoint x: 278, startPoint y: 86, endPoint x: 169, endPoint y: 85, distance: 108.8
click at [170, 85] on div "Filtros Seleccionar Gerenciador Seleccionar Gerenciador 30-62936079-0 CUIT 2018…" at bounding box center [375, 109] width 492 height 73
paste input "7939752"
click at [197, 165] on button "search Buscar Registros" at bounding box center [176, 155] width 95 height 19
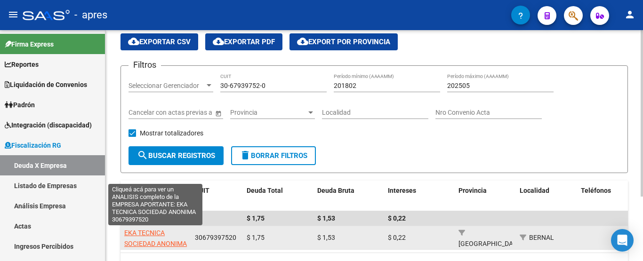
click at [156, 236] on span "EKA TECNICA SOCIEDAD ANONIMA" at bounding box center [155, 238] width 63 height 18
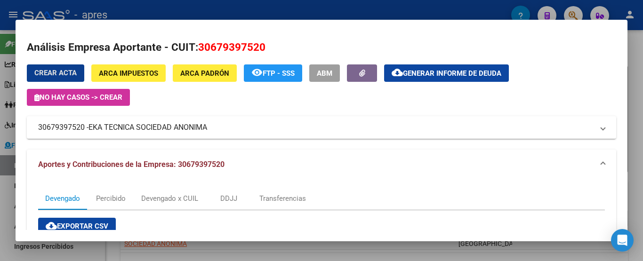
click at [463, 74] on span "Generar informe de deuda" at bounding box center [452, 73] width 98 height 8
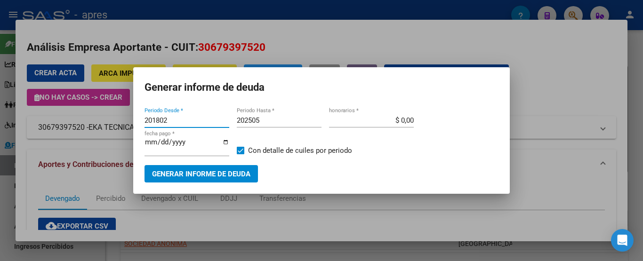
click at [239, 176] on button "Generar informe de deuda" at bounding box center [201, 173] width 113 height 17
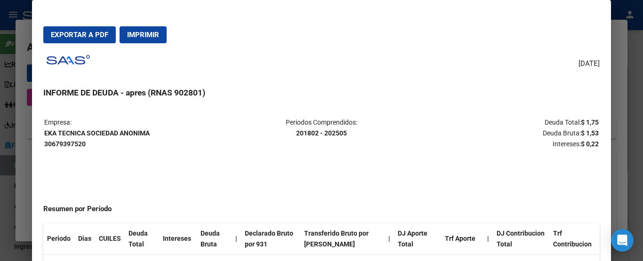
click at [149, 38] on span "Imprimir" at bounding box center [143, 35] width 32 height 8
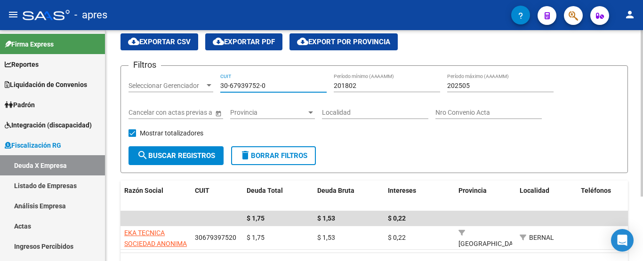
drag, startPoint x: 281, startPoint y: 89, endPoint x: 187, endPoint y: 86, distance: 93.3
click at [201, 86] on div "Filtros Seleccionar Gerenciador Seleccionar Gerenciador 30-67939752-0 CUIT 2018…" at bounding box center [375, 109] width 492 height 73
paste input "3-60679615-9"
click at [175, 160] on span "search Buscar Registros" at bounding box center [176, 156] width 78 height 8
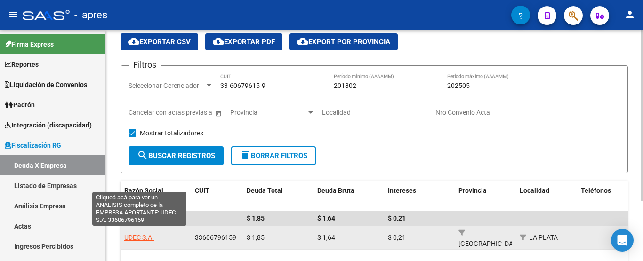
click at [148, 234] on span "UDEC S.A." at bounding box center [139, 238] width 30 height 8
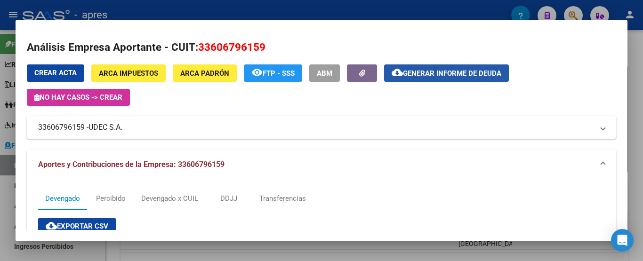
click at [430, 75] on span "Generar informe de deuda" at bounding box center [452, 73] width 98 height 8
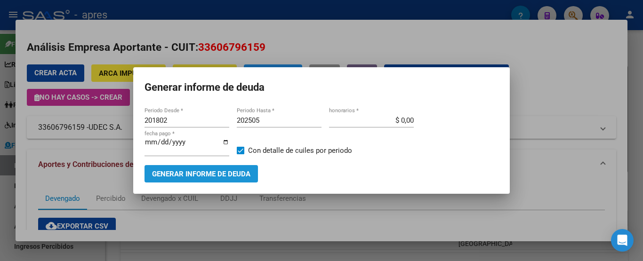
click at [221, 171] on span "Generar informe de deuda" at bounding box center [201, 174] width 98 height 8
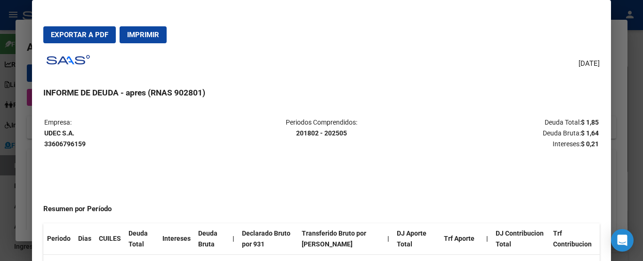
click at [152, 33] on span "Imprimir" at bounding box center [143, 35] width 32 height 8
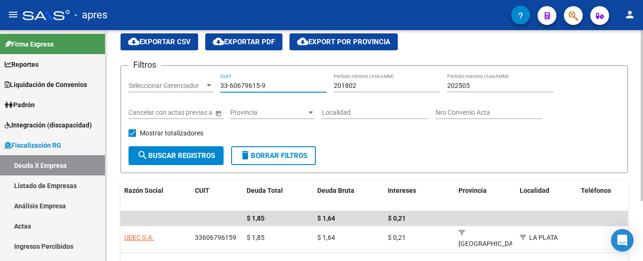
drag, startPoint x: 280, startPoint y: 82, endPoint x: 153, endPoint y: 96, distance: 128.3
click at [154, 97] on div "Filtros Seleccionar Gerenciador Seleccionar Gerenciador 33-60679615-9 CUIT 2018…" at bounding box center [375, 109] width 492 height 73
paste input "0-70972475-0"
click at [170, 155] on span "search Buscar Registros" at bounding box center [176, 156] width 78 height 8
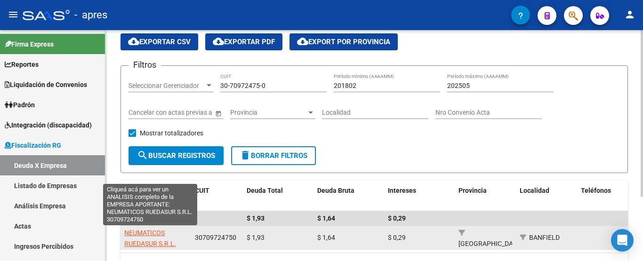
click at [147, 231] on span "NEUMATICOS RUEDASUR S.R.L." at bounding box center [150, 238] width 52 height 18
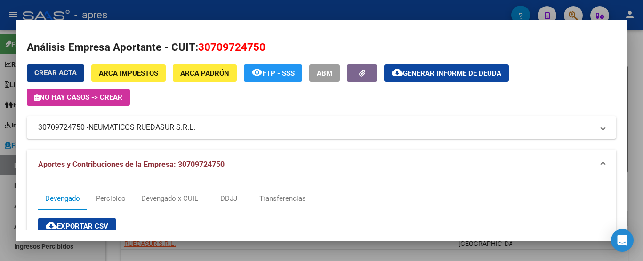
click at [425, 75] on span "Generar informe de deuda" at bounding box center [452, 73] width 98 height 8
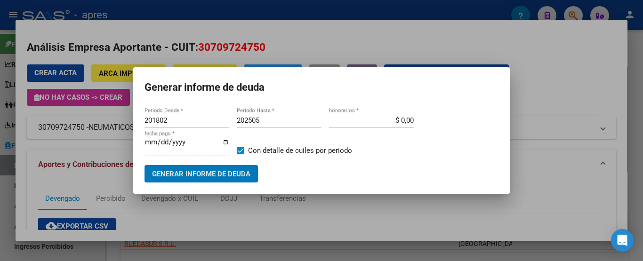
click at [218, 170] on span "Generar informe de deuda" at bounding box center [201, 174] width 98 height 8
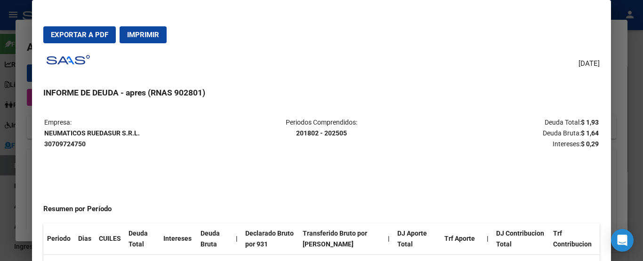
click at [155, 39] on button "Imprimir" at bounding box center [143, 34] width 47 height 17
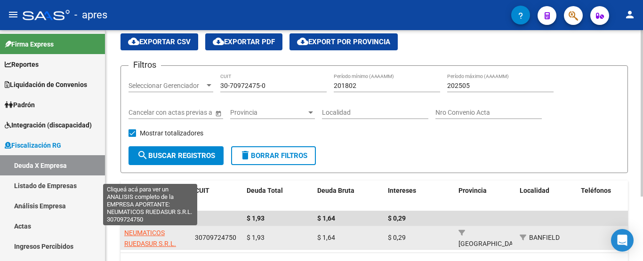
click at [144, 229] on span "NEUMATICOS RUEDASUR S.R.L." at bounding box center [150, 238] width 52 height 18
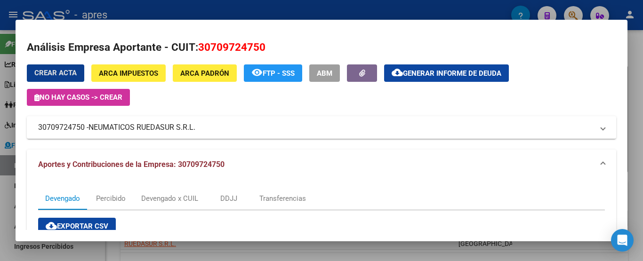
click at [408, 79] on button "cloud_download Generar informe de deuda" at bounding box center [446, 73] width 125 height 17
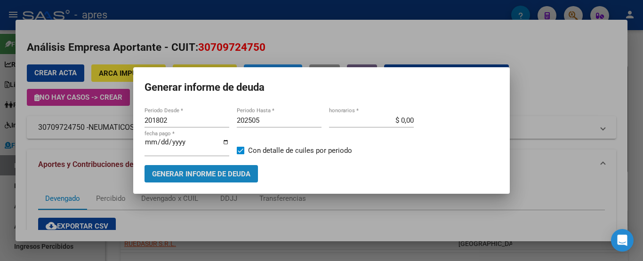
click at [243, 177] on button "Generar informe de deuda" at bounding box center [201, 173] width 113 height 17
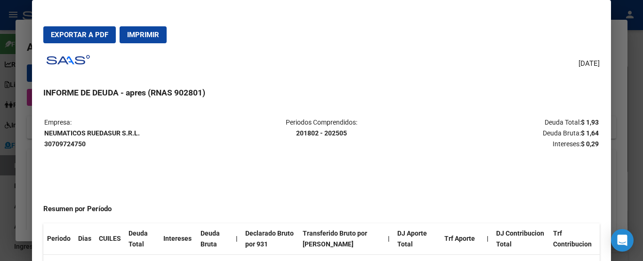
click at [141, 37] on span "Imprimir" at bounding box center [143, 35] width 32 height 8
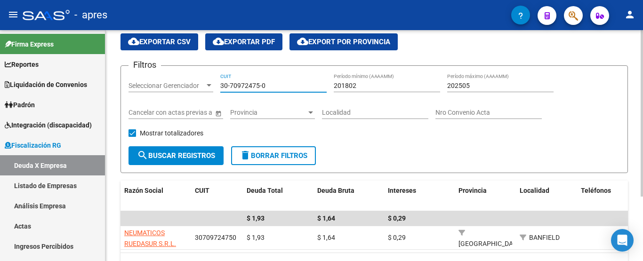
drag, startPoint x: 251, startPoint y: 84, endPoint x: 178, endPoint y: 88, distance: 73.1
click at [180, 84] on div "Filtros Seleccionar Gerenciador Seleccionar Gerenciador 30-70972475-0 CUIT 2018…" at bounding box center [375, 109] width 492 height 73
paste input "3-70709265-9"
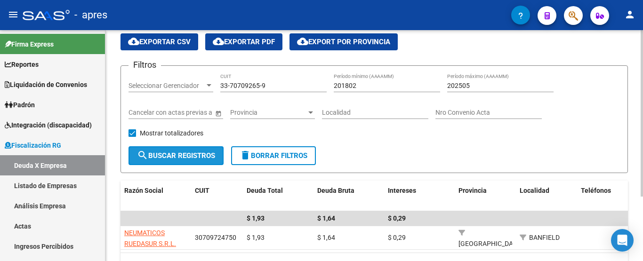
click at [193, 147] on button "search Buscar Registros" at bounding box center [176, 155] width 95 height 19
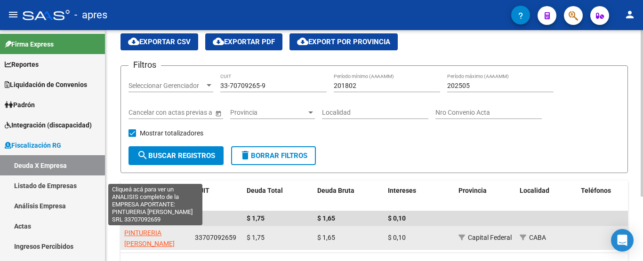
click at [162, 231] on span "PINTURERIA [PERSON_NAME]" at bounding box center [149, 238] width 50 height 18
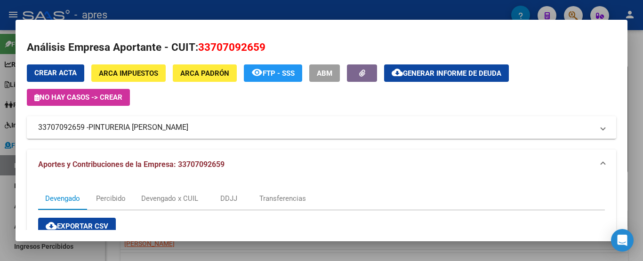
click at [418, 82] on div "Crear Acta ARCA Impuestos ARCA Padrón remove_red_eye FTP - SSS ABM cloud_downlo…" at bounding box center [322, 85] width 590 height 41
click at [418, 74] on span "Generar informe de deuda" at bounding box center [452, 73] width 98 height 8
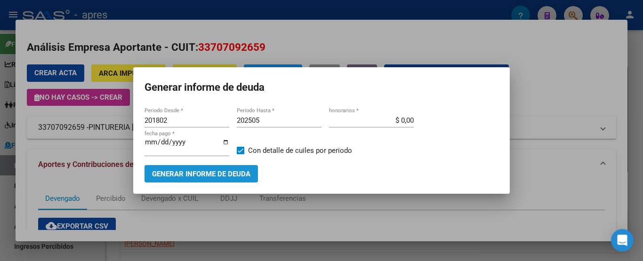
click at [229, 170] on span "Generar informe de deuda" at bounding box center [201, 174] width 98 height 8
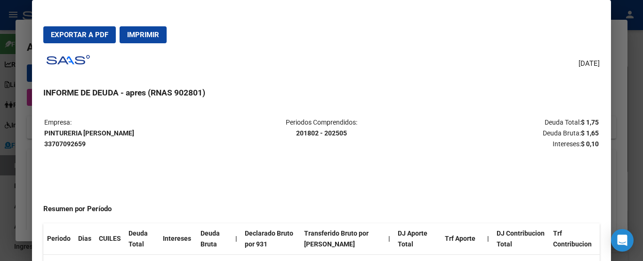
click at [156, 36] on span "Imprimir" at bounding box center [143, 35] width 32 height 8
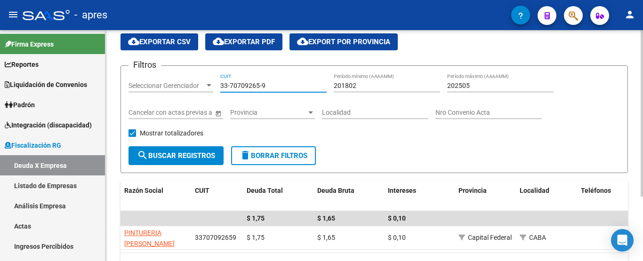
drag, startPoint x: 275, startPoint y: 84, endPoint x: 198, endPoint y: 84, distance: 76.3
click at [198, 84] on div "Filtros Seleccionar Gerenciador Seleccionar Gerenciador 33-70709265-9 CUIT 2018…" at bounding box center [375, 109] width 492 height 73
paste input "0-71539087-2"
click at [198, 158] on span "search Buscar Registros" at bounding box center [176, 156] width 78 height 8
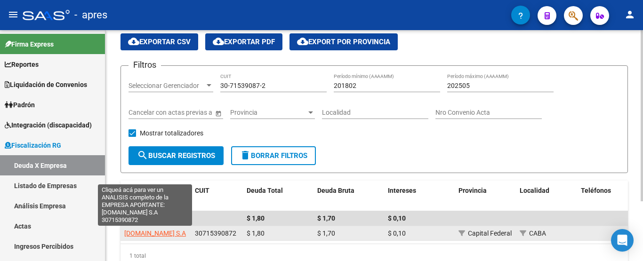
click at [151, 235] on span "[DOMAIN_NAME] S.A" at bounding box center [155, 234] width 62 height 8
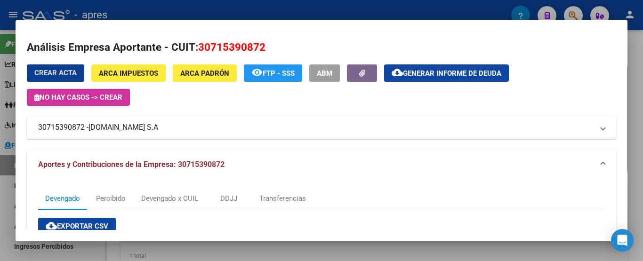
click at [428, 73] on span "Generar informe de deuda" at bounding box center [452, 73] width 98 height 8
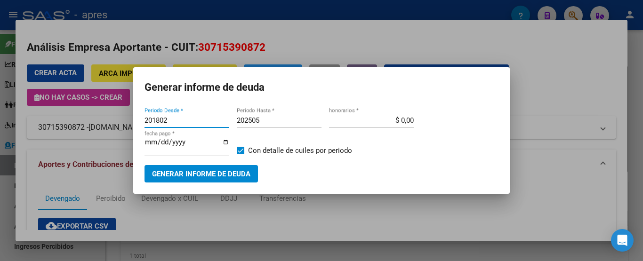
click at [212, 170] on span "Generar informe de deuda" at bounding box center [201, 174] width 98 height 8
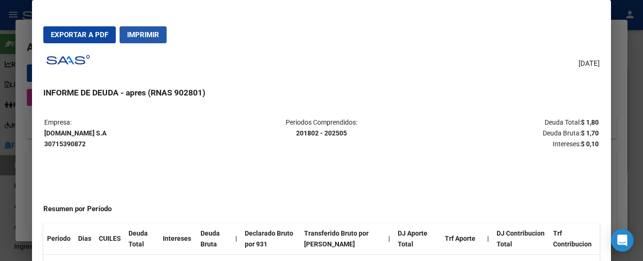
click at [151, 36] on span "Imprimir" at bounding box center [143, 35] width 32 height 8
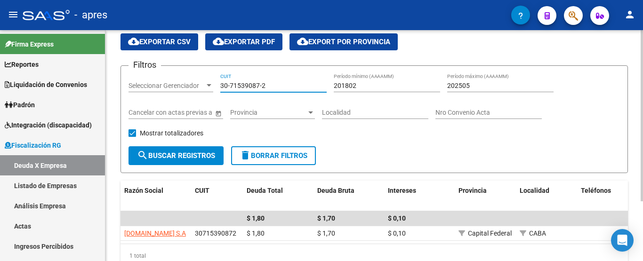
drag, startPoint x: 277, startPoint y: 82, endPoint x: 167, endPoint y: 94, distance: 111.3
click at [163, 81] on div "Filtros Seleccionar Gerenciador Seleccionar Gerenciador 30-71539087-2 CUIT 2018…" at bounding box center [375, 109] width 492 height 73
paste input "57663005-7"
click at [178, 160] on button "search Buscar Registros" at bounding box center [176, 155] width 95 height 19
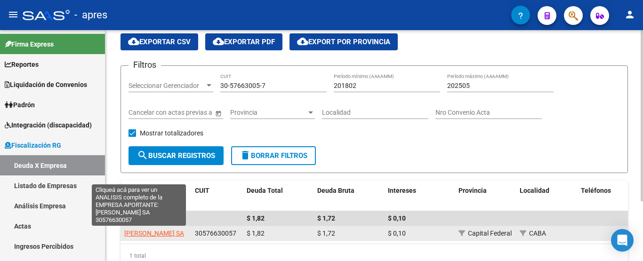
click at [141, 232] on span "[PERSON_NAME] SA" at bounding box center [154, 234] width 60 height 8
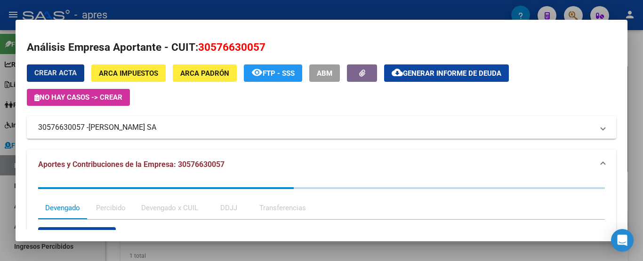
click at [429, 80] on button "cloud_download Generar informe de deuda" at bounding box center [446, 73] width 125 height 17
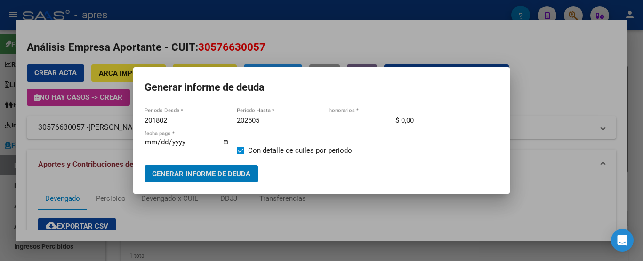
click at [220, 170] on span "Generar informe de deuda" at bounding box center [201, 174] width 98 height 8
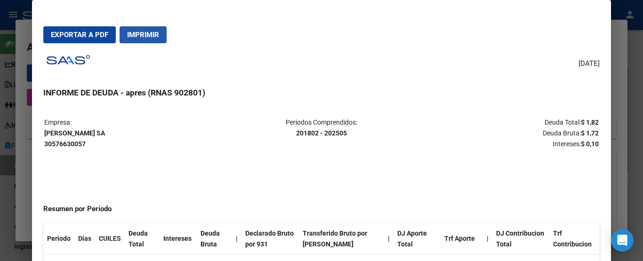
click at [156, 32] on span "Imprimir" at bounding box center [143, 35] width 32 height 8
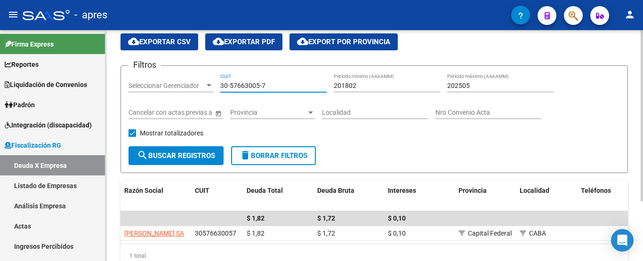
drag, startPoint x: 263, startPoint y: 82, endPoint x: 155, endPoint y: 81, distance: 107.4
click at [156, 81] on div "Filtros Seleccionar Gerenciador Seleccionar Gerenciador 30-57663005-7 CUIT 2018…" at bounding box center [375, 109] width 492 height 73
paste input "71761327-5"
click at [171, 157] on span "search Buscar Registros" at bounding box center [176, 156] width 78 height 8
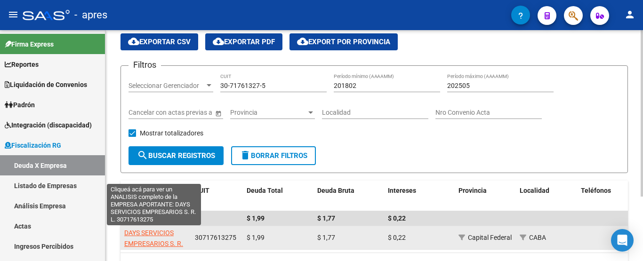
click at [145, 231] on span "DAYS SERVICIOS EMPRESARIOS S. R. L." at bounding box center [153, 243] width 59 height 29
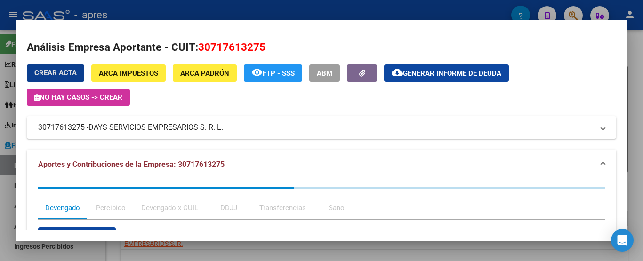
click at [435, 85] on div "Crear Acta ARCA Impuestos ARCA Padrón remove_red_eye FTP - SSS ABM cloud_downlo…" at bounding box center [322, 85] width 590 height 41
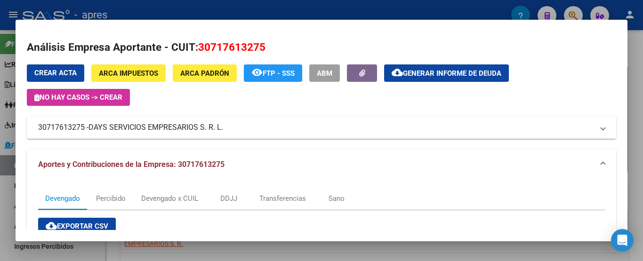
click at [433, 78] on button "cloud_download Generar informe de deuda" at bounding box center [446, 73] width 125 height 17
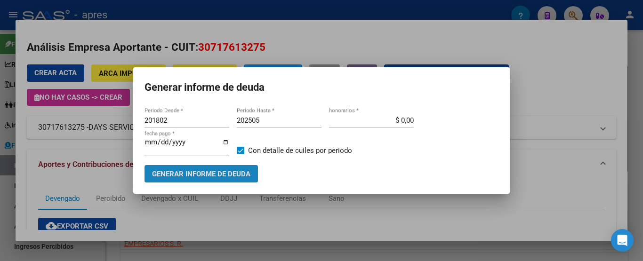
click at [243, 173] on span "Generar informe de deuda" at bounding box center [201, 174] width 98 height 8
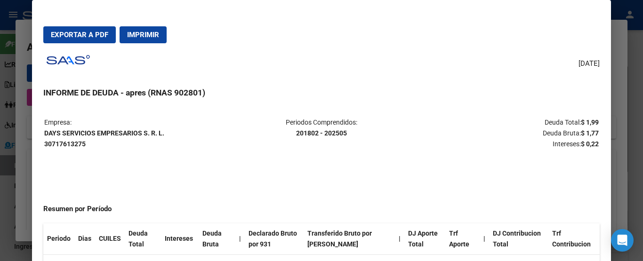
click at [155, 38] on span "Imprimir" at bounding box center [143, 35] width 32 height 8
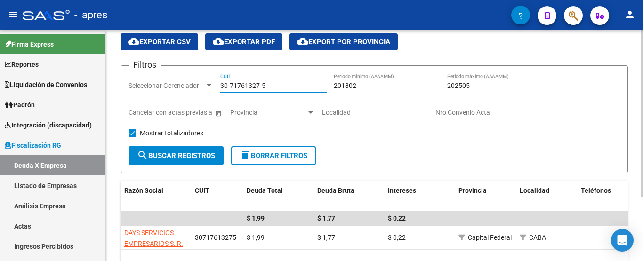
drag, startPoint x: 287, startPoint y: 87, endPoint x: 149, endPoint y: 85, distance: 137.5
click at [149, 85] on div "Filtros Seleccionar Gerenciador Seleccionar Gerenciador 30-71761327-5 CUIT 2018…" at bounding box center [375, 109] width 492 height 73
paste input "0926448-2"
click at [181, 156] on span "search Buscar Registros" at bounding box center [176, 156] width 78 height 8
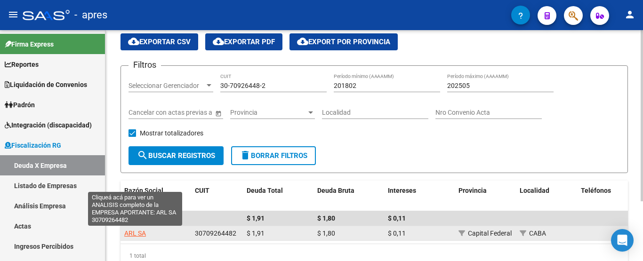
click at [136, 236] on span "ARL SA" at bounding box center [135, 234] width 22 height 8
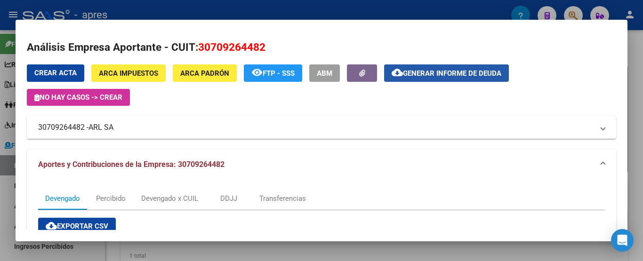
click at [436, 79] on button "cloud_download Generar informe de deuda" at bounding box center [446, 73] width 125 height 17
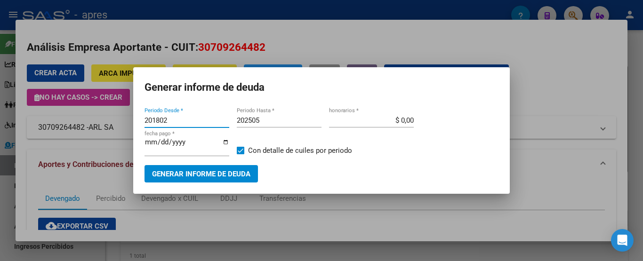
click at [202, 179] on button "Generar informe de deuda" at bounding box center [201, 173] width 113 height 17
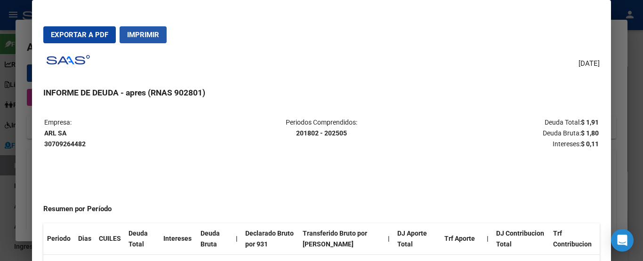
click at [138, 40] on button "Imprimir" at bounding box center [143, 34] width 47 height 17
